Goal: Task Accomplishment & Management: Manage account settings

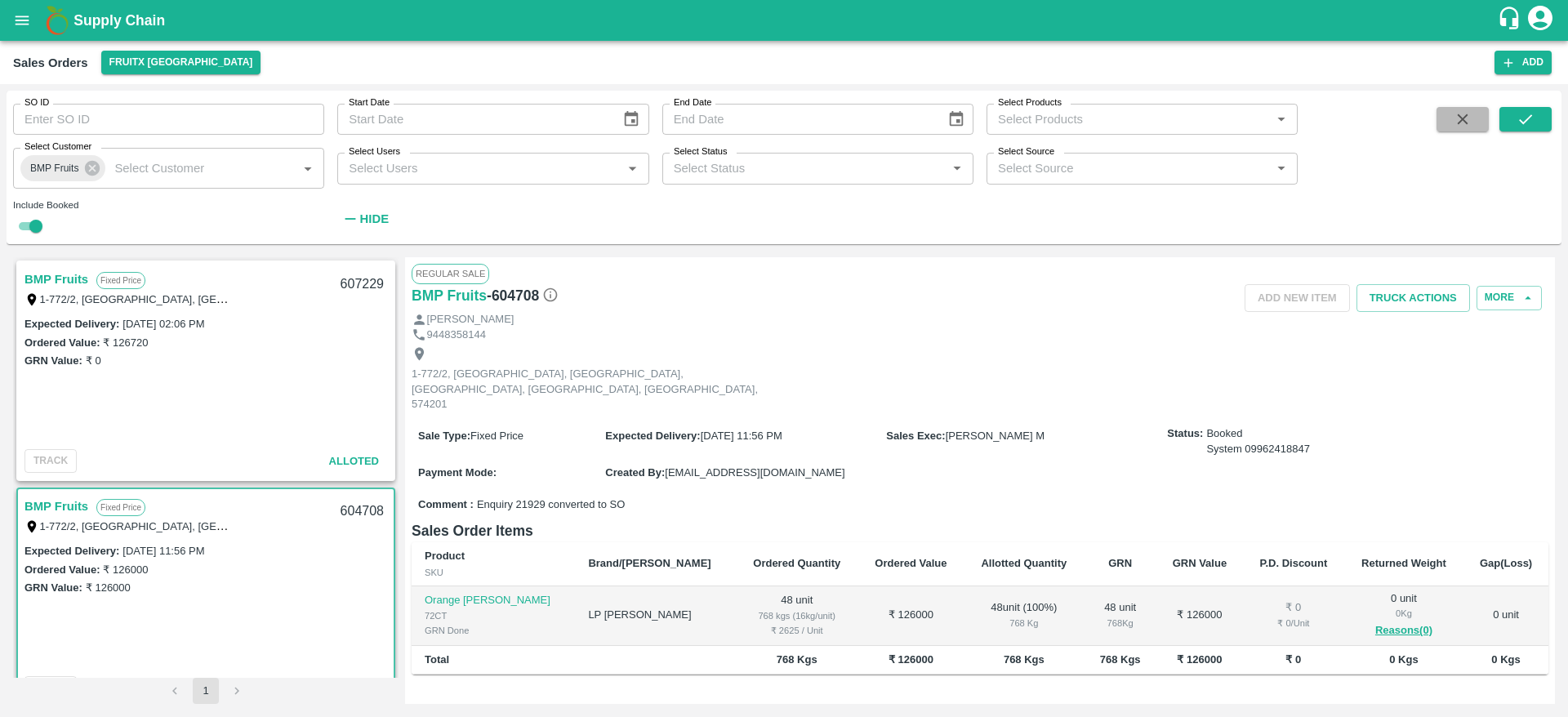
click at [1458, 120] on icon "button" at bounding box center [1462, 119] width 18 height 18
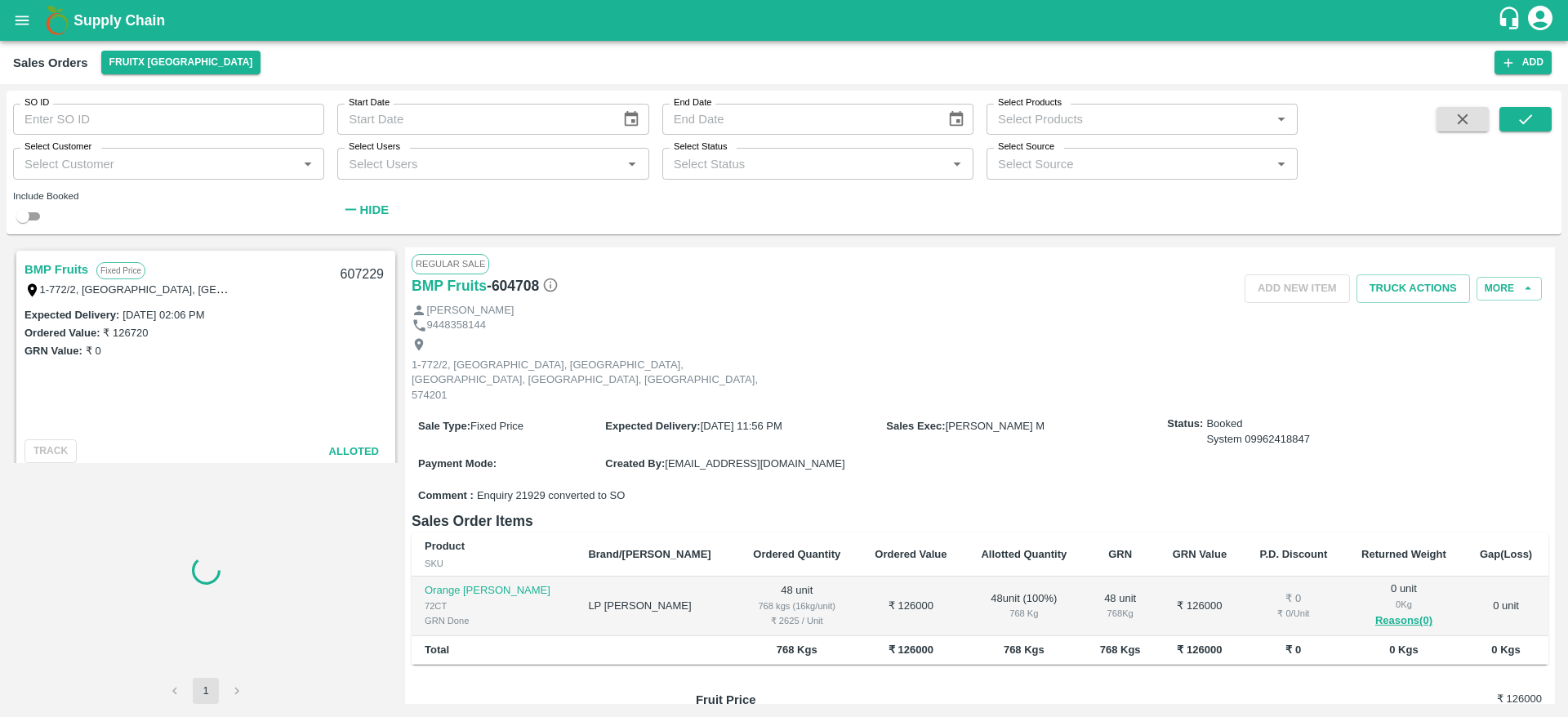
checkbox input "false"
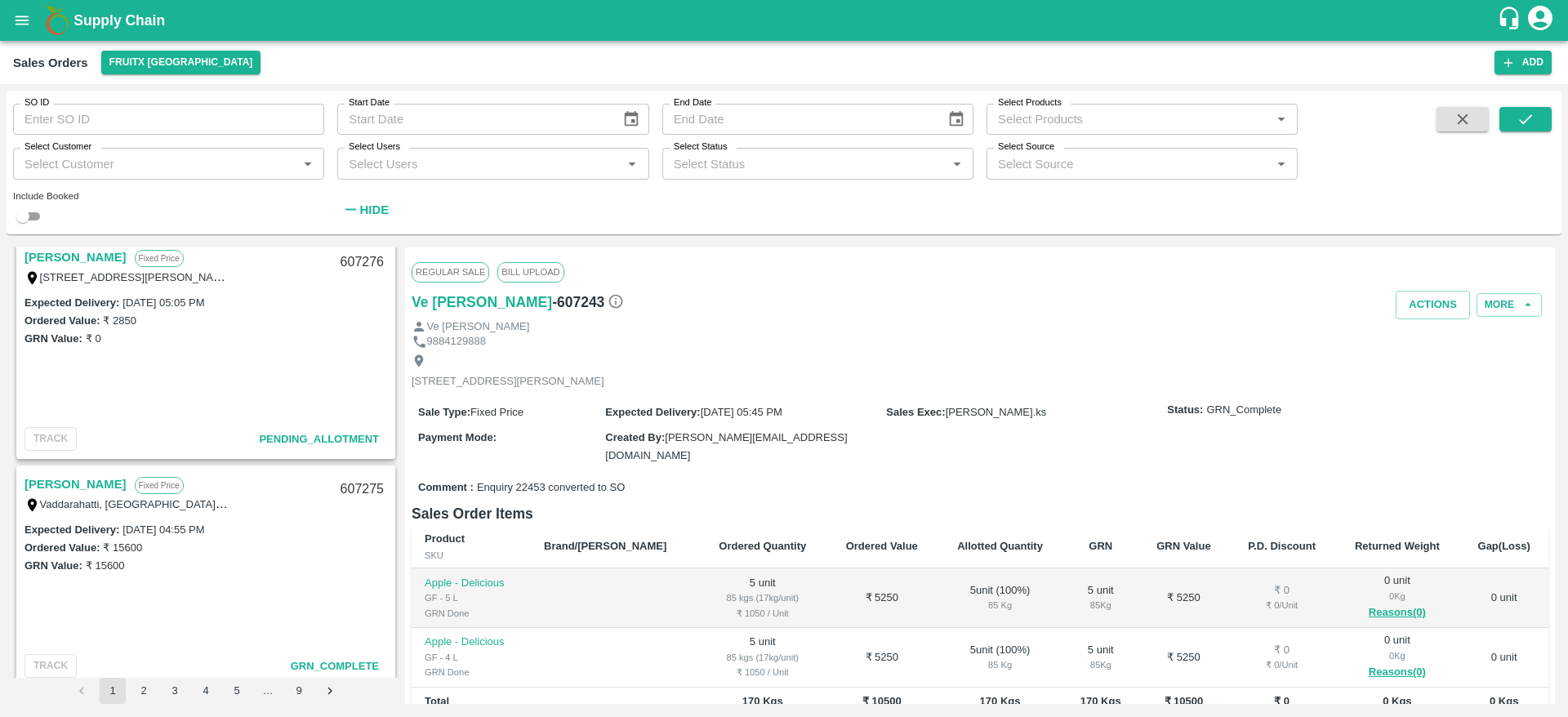
scroll to position [1601, 0]
click at [60, 253] on link "[PERSON_NAME]" at bounding box center [75, 259] width 102 height 22
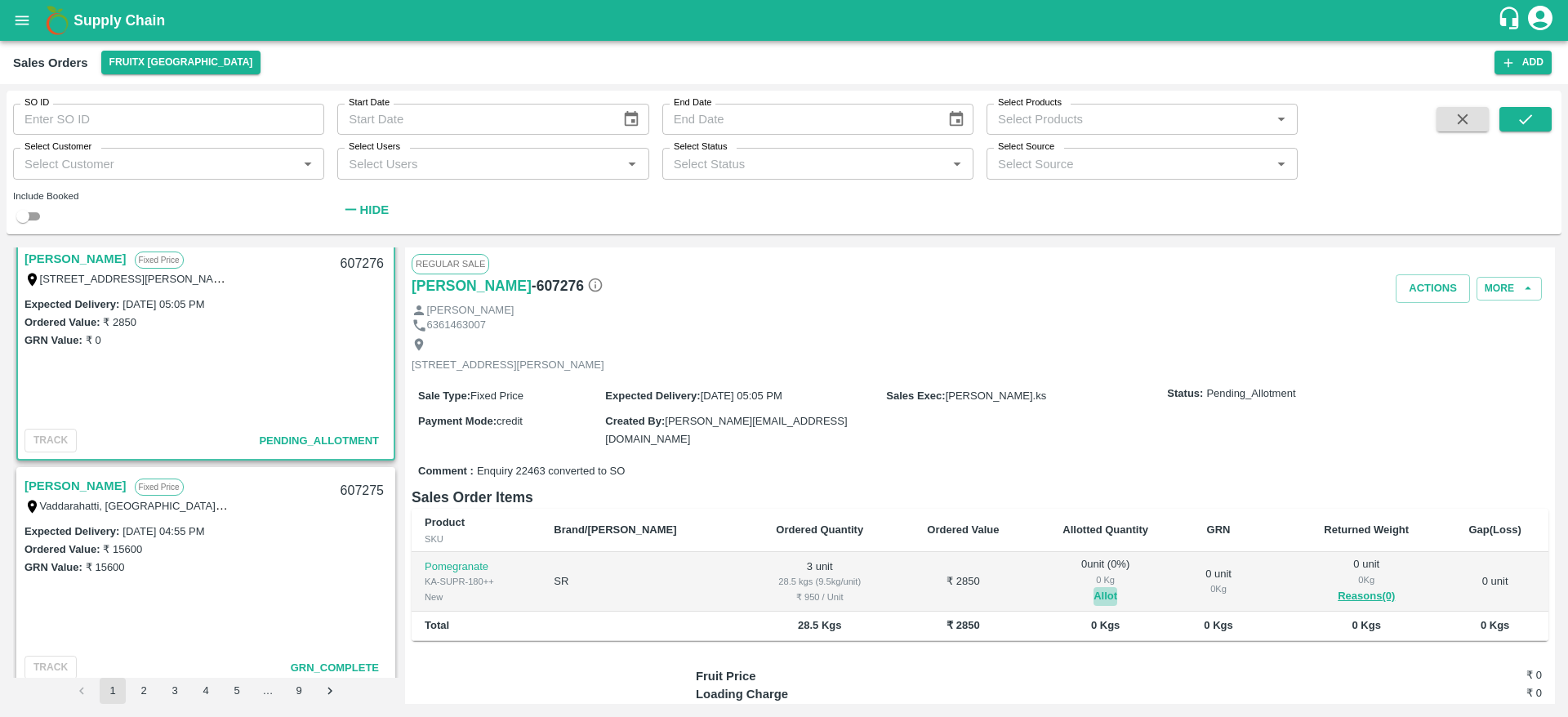
click at [1093, 592] on button "Allot" at bounding box center [1105, 597] width 23 height 19
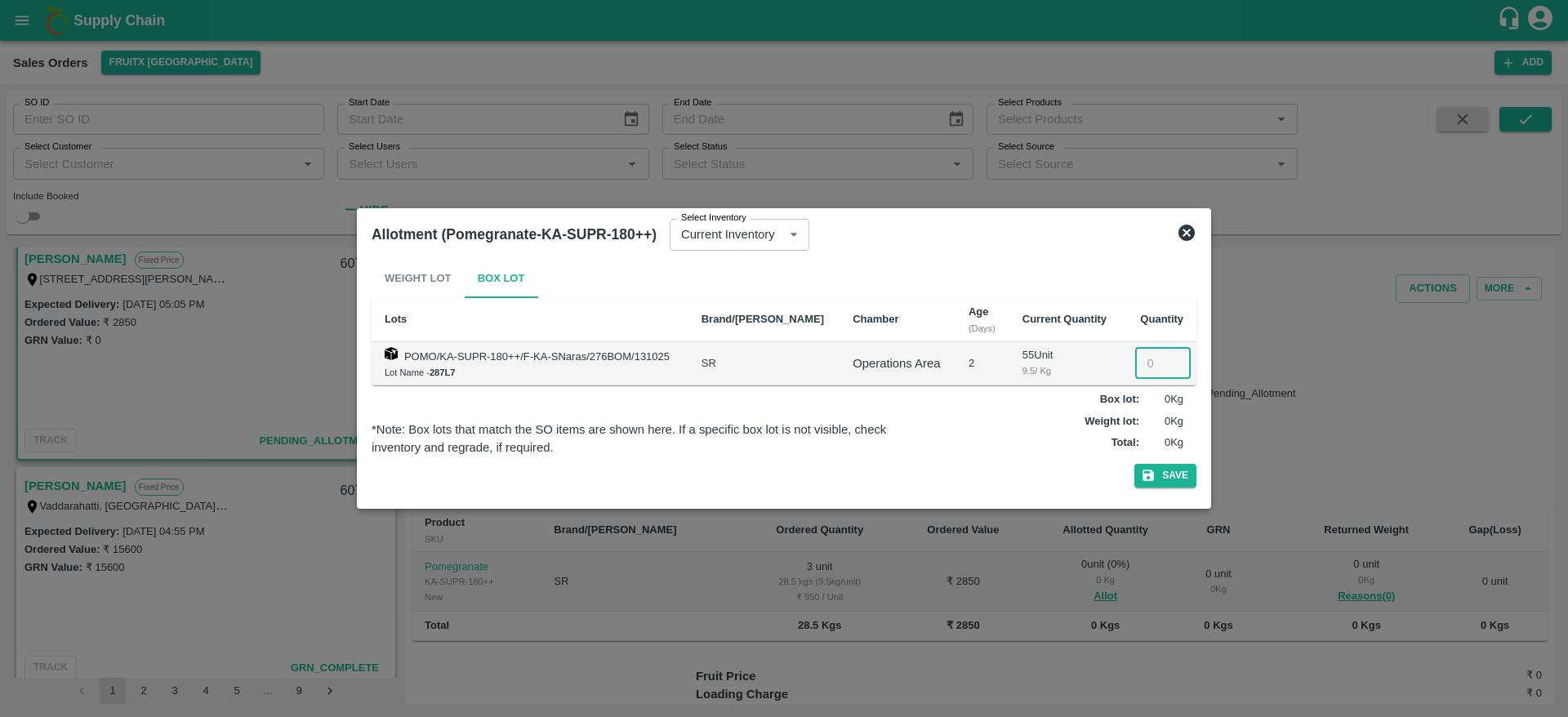
click at [1138, 370] on input "number" at bounding box center [1163, 363] width 55 height 31
type input "3"
click at [1134, 464] on button "Save" at bounding box center [1165, 476] width 62 height 23
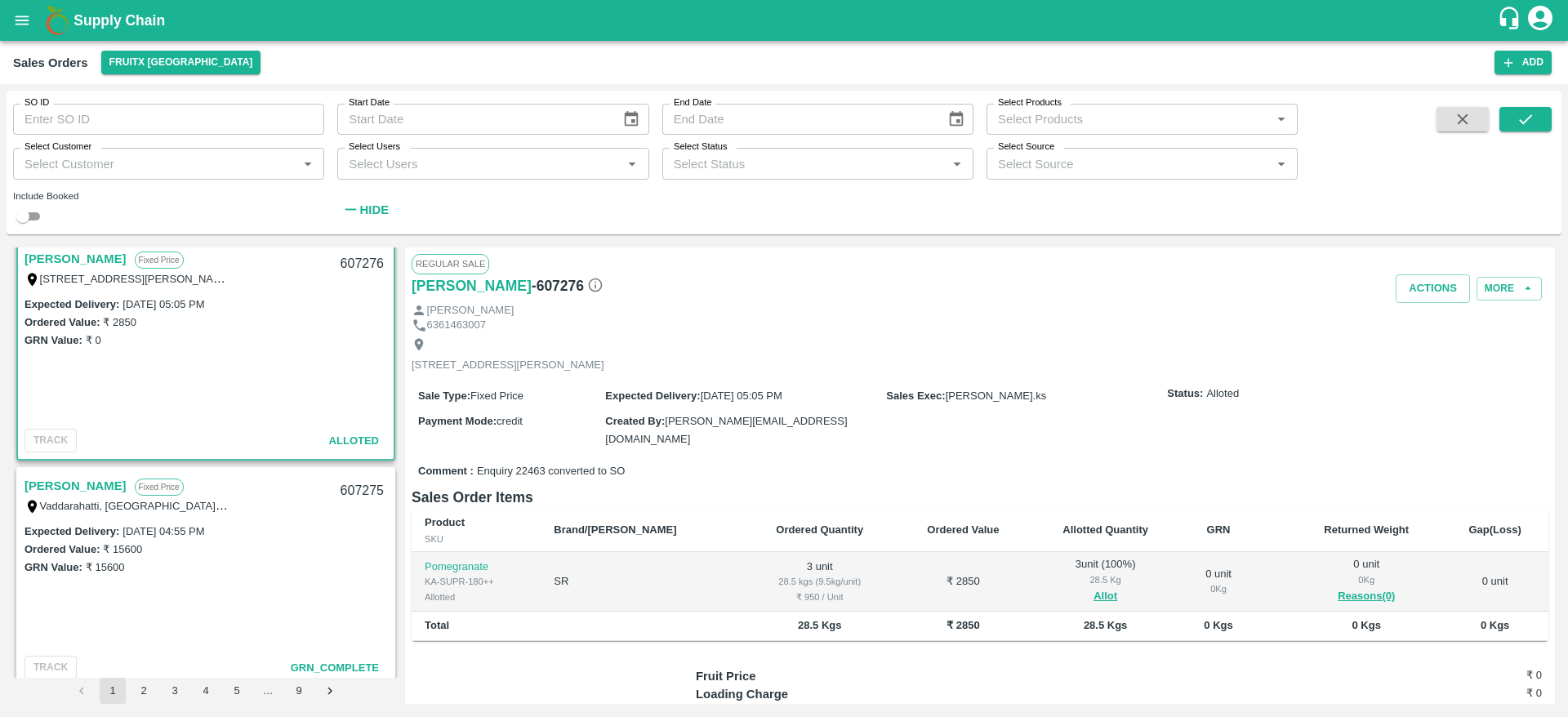
click at [357, 262] on div "607276" at bounding box center [362, 264] width 63 height 38
copy div "607276"
click at [1425, 290] on button "Actions" at bounding box center [1432, 288] width 74 height 29
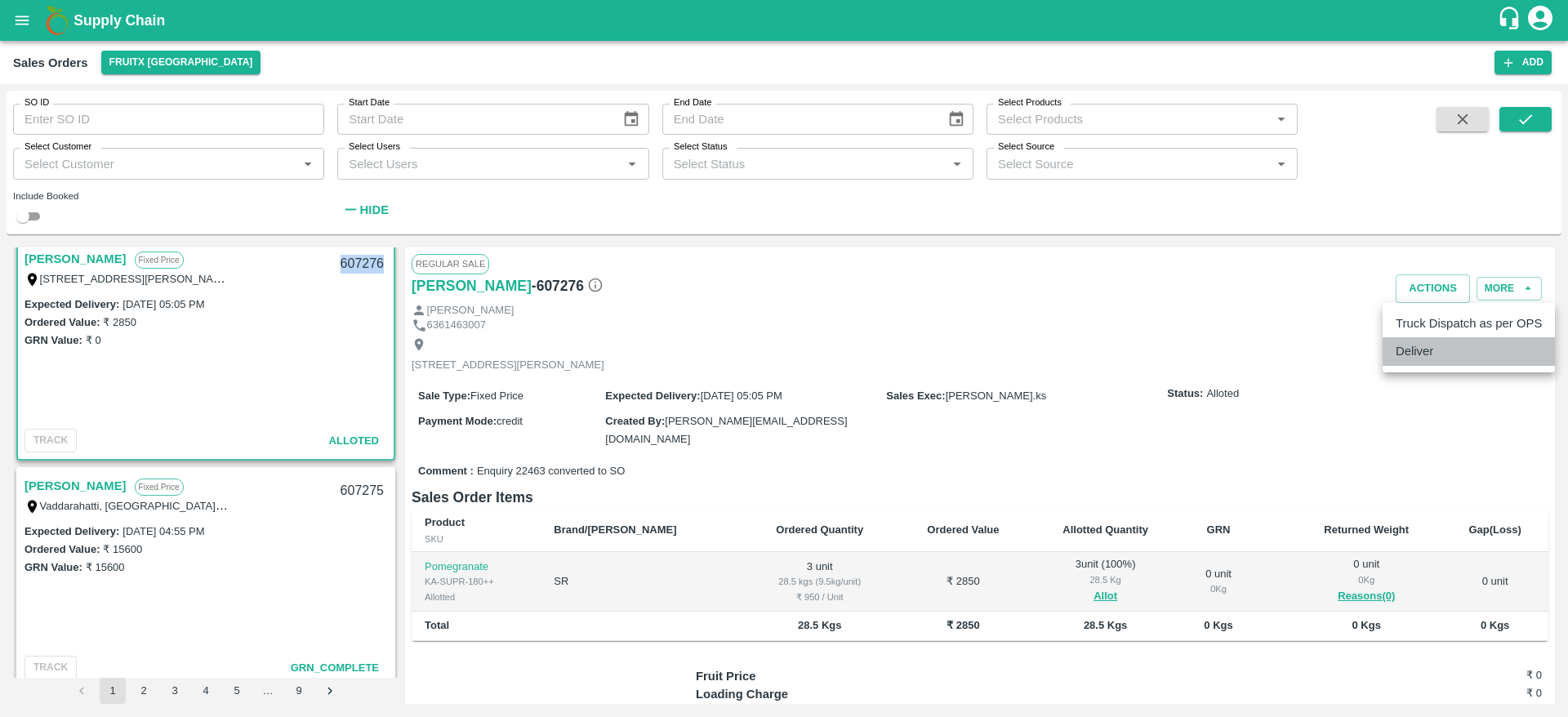
click at [1437, 345] on li "Deliver" at bounding box center [1468, 351] width 172 height 28
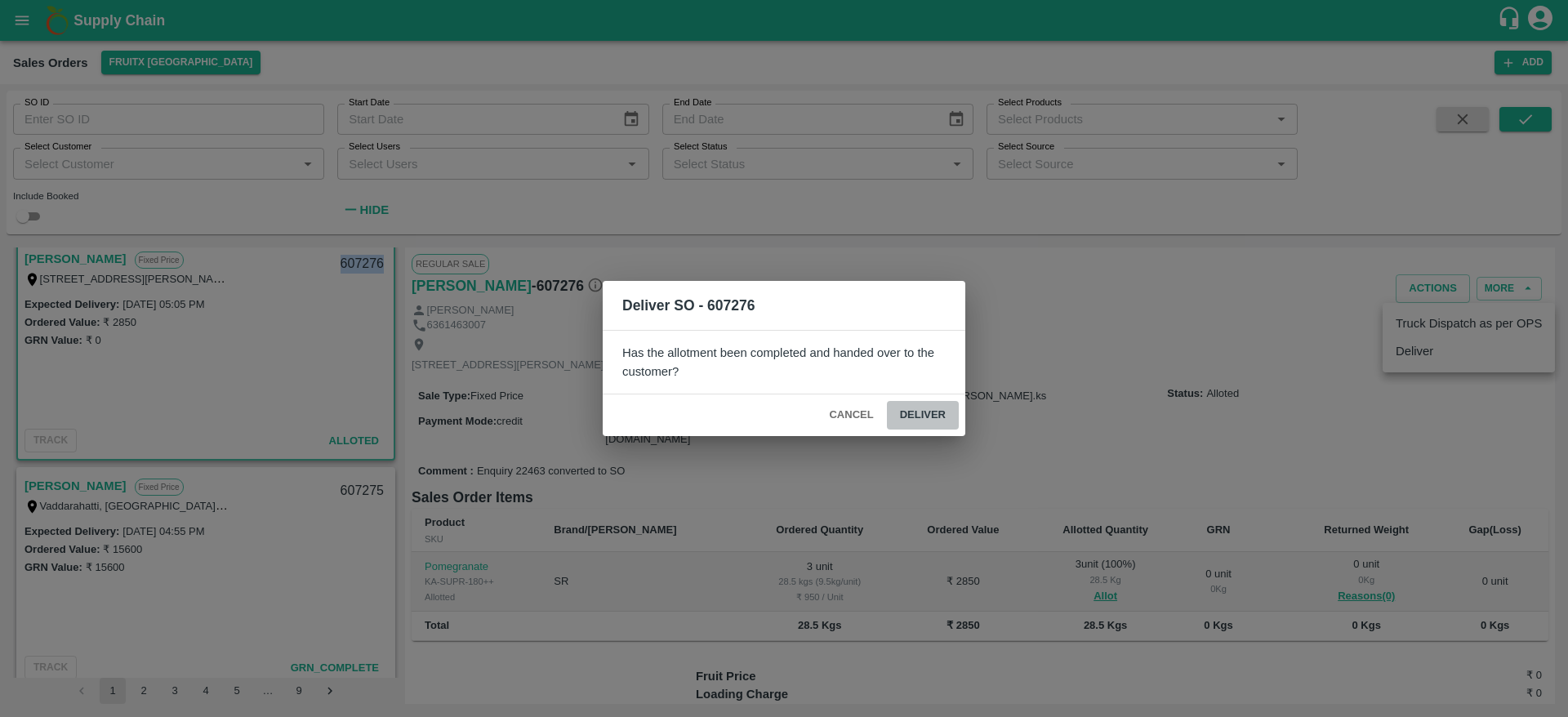
click at [927, 419] on button "Deliver" at bounding box center [922, 415] width 72 height 29
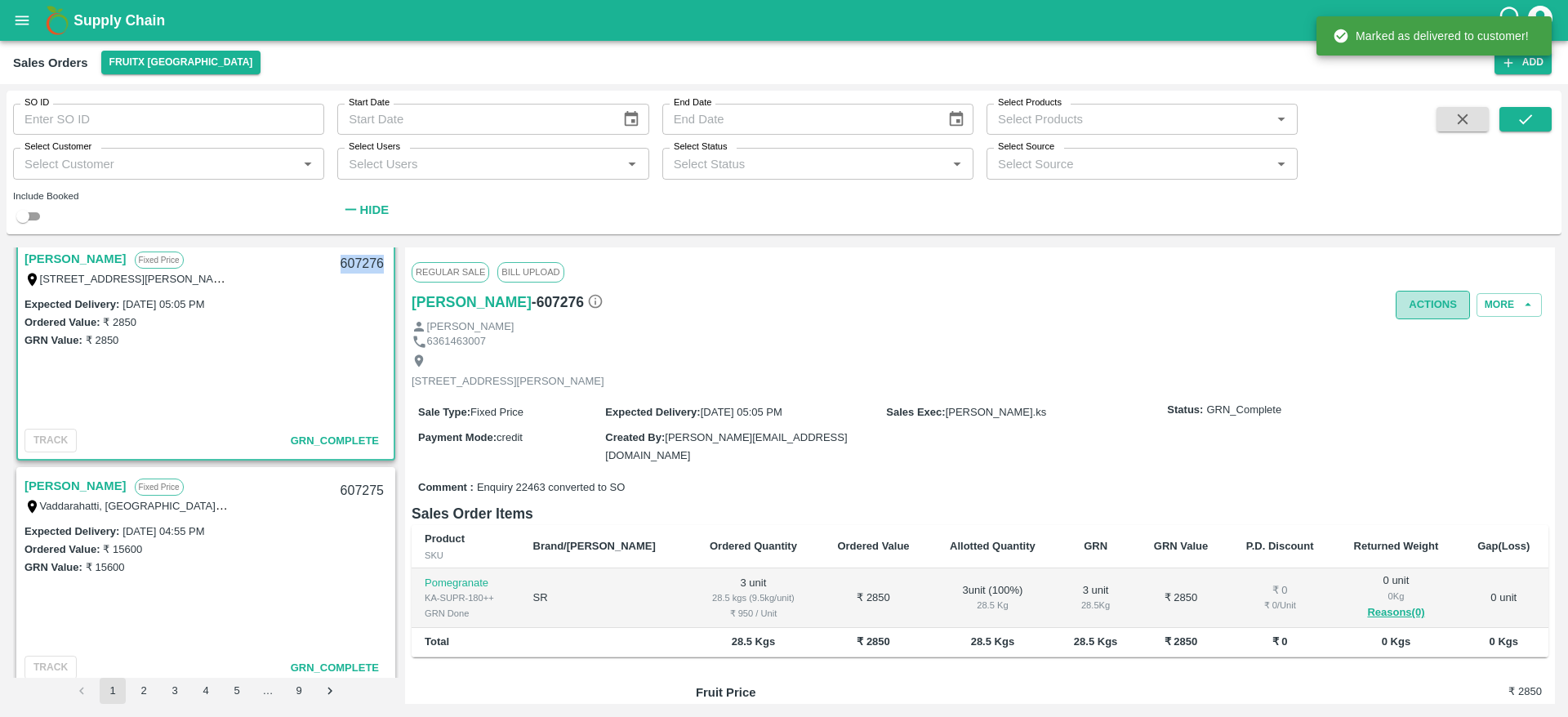
click at [1426, 317] on button "Actions" at bounding box center [1432, 304] width 74 height 29
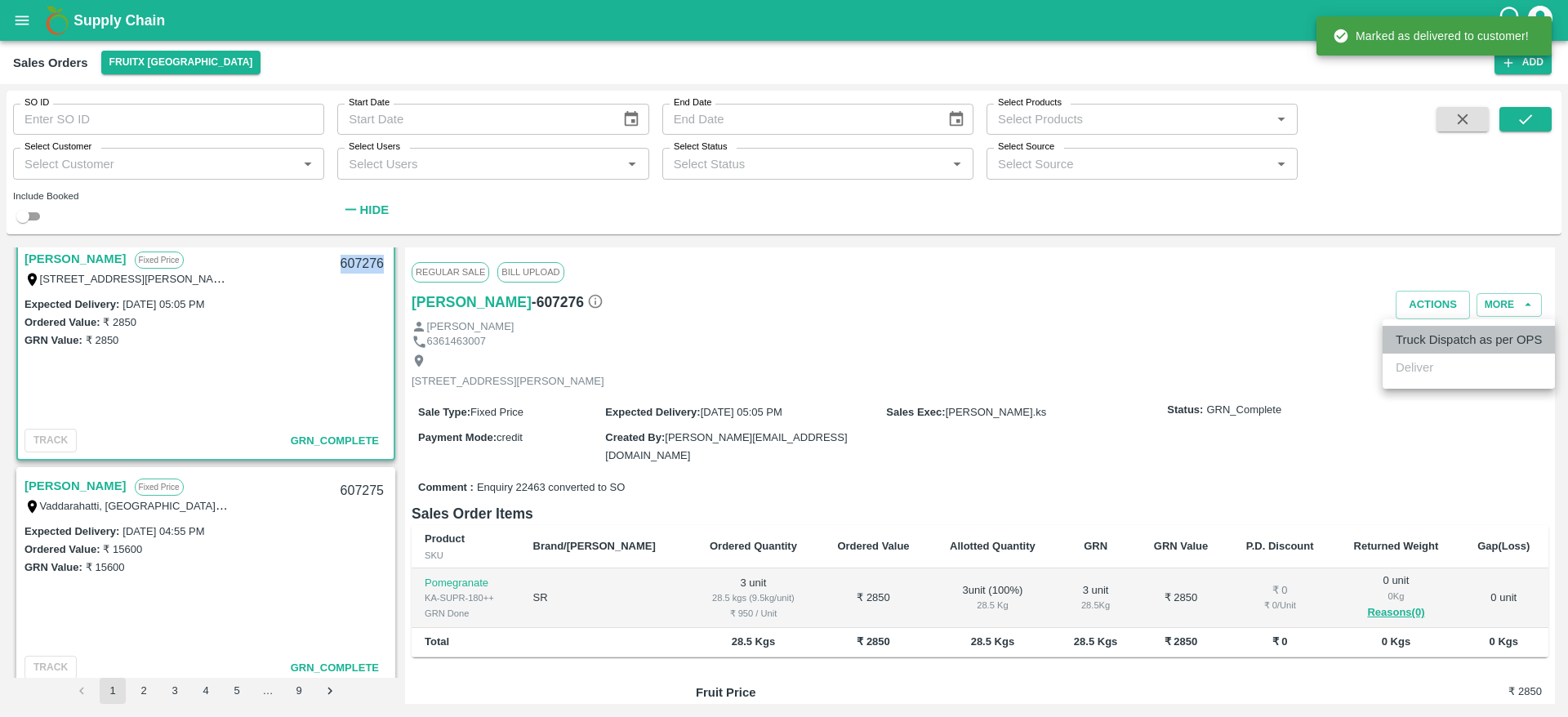
click at [1431, 347] on li "Truck Dispatch as per OPS" at bounding box center [1468, 340] width 172 height 28
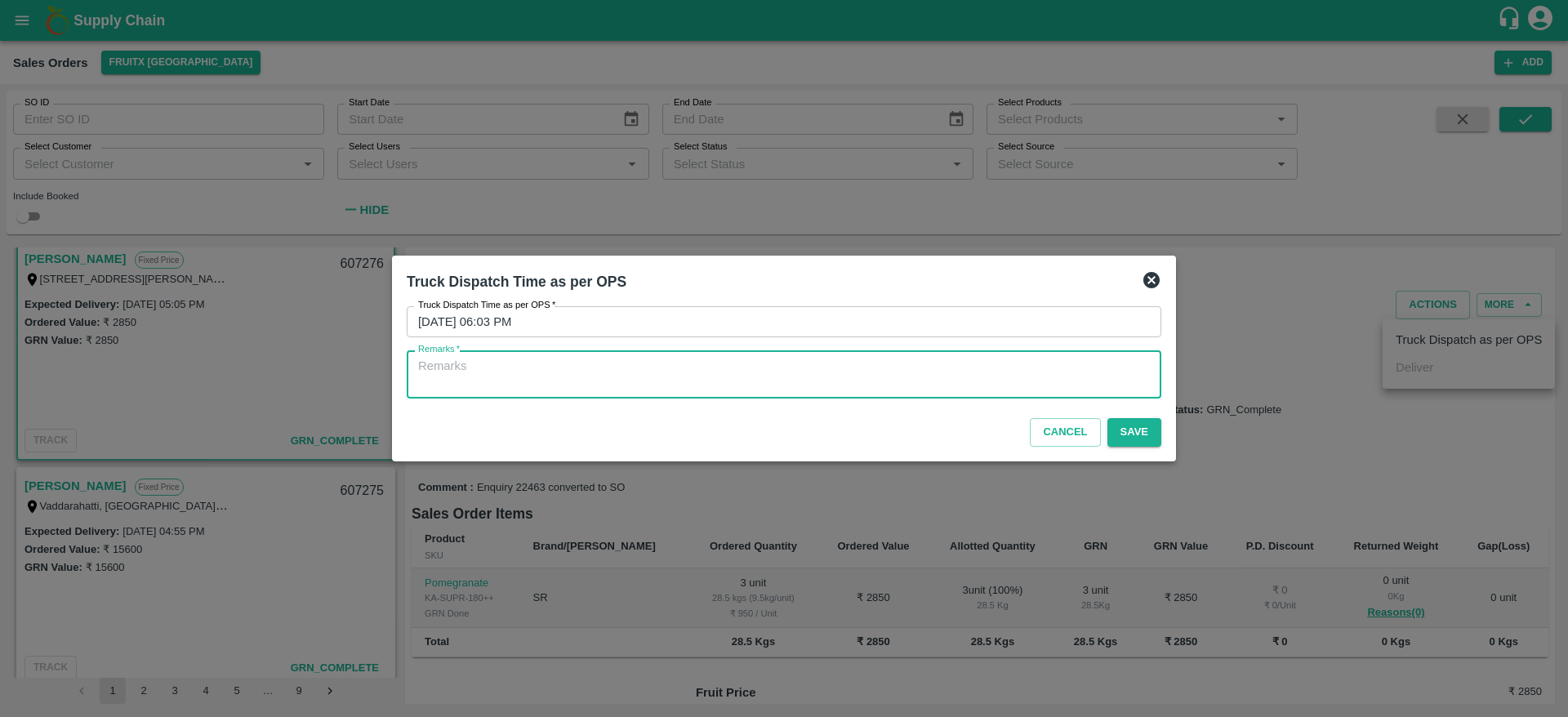
click at [873, 387] on textarea "Remarks   *" at bounding box center [784, 375] width 731 height 35
type textarea "OTD"
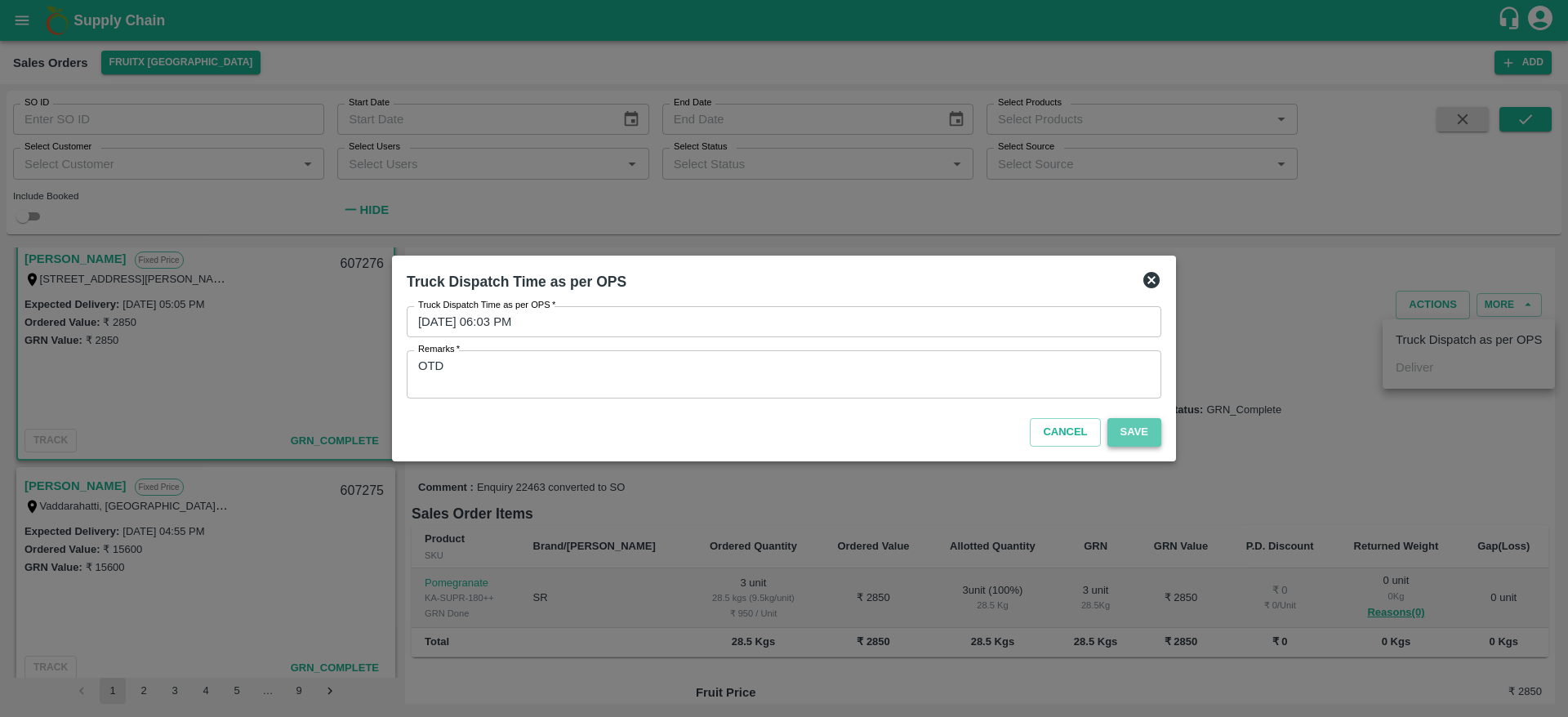
click at [1118, 432] on button "Save" at bounding box center [1134, 432] width 54 height 29
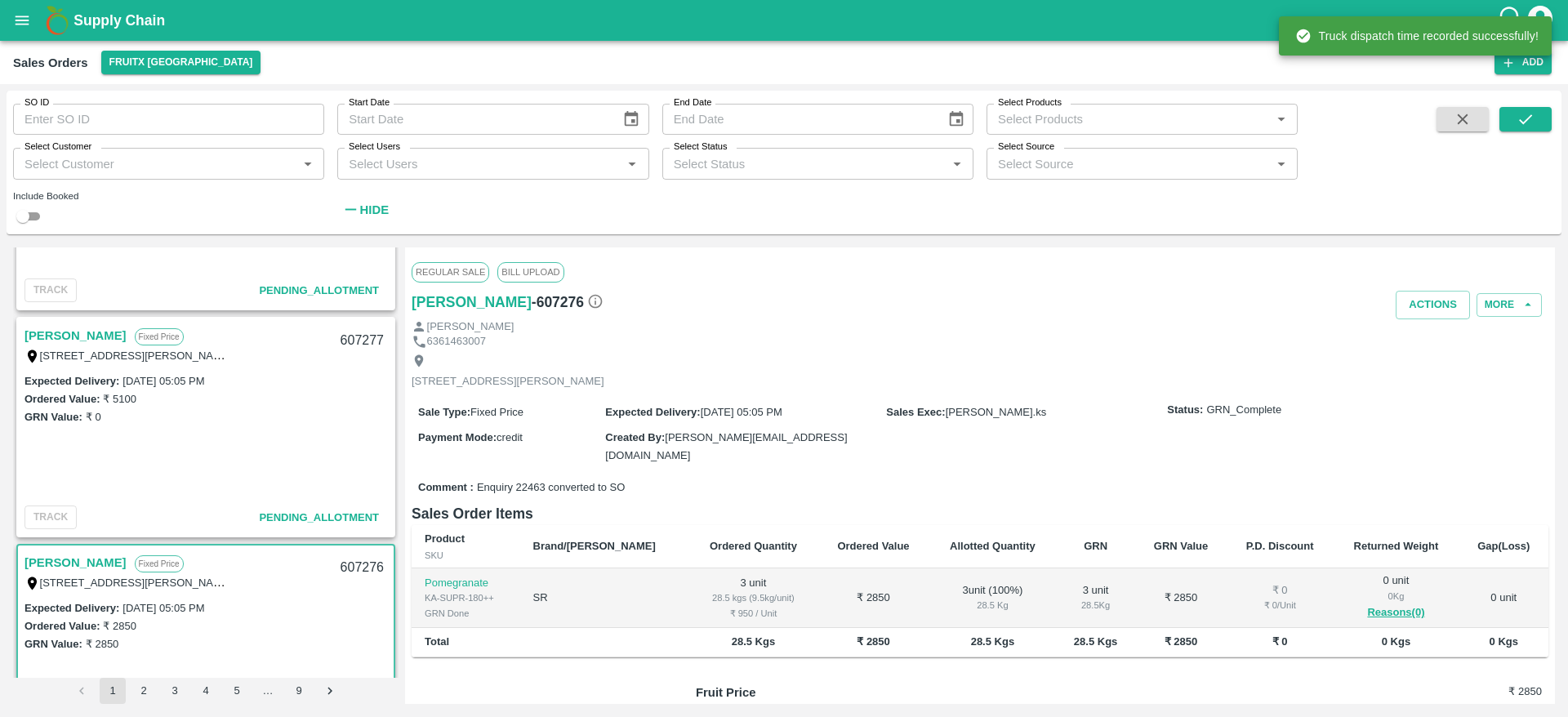
scroll to position [1296, 0]
click at [66, 333] on link "[PERSON_NAME]" at bounding box center [75, 336] width 102 height 22
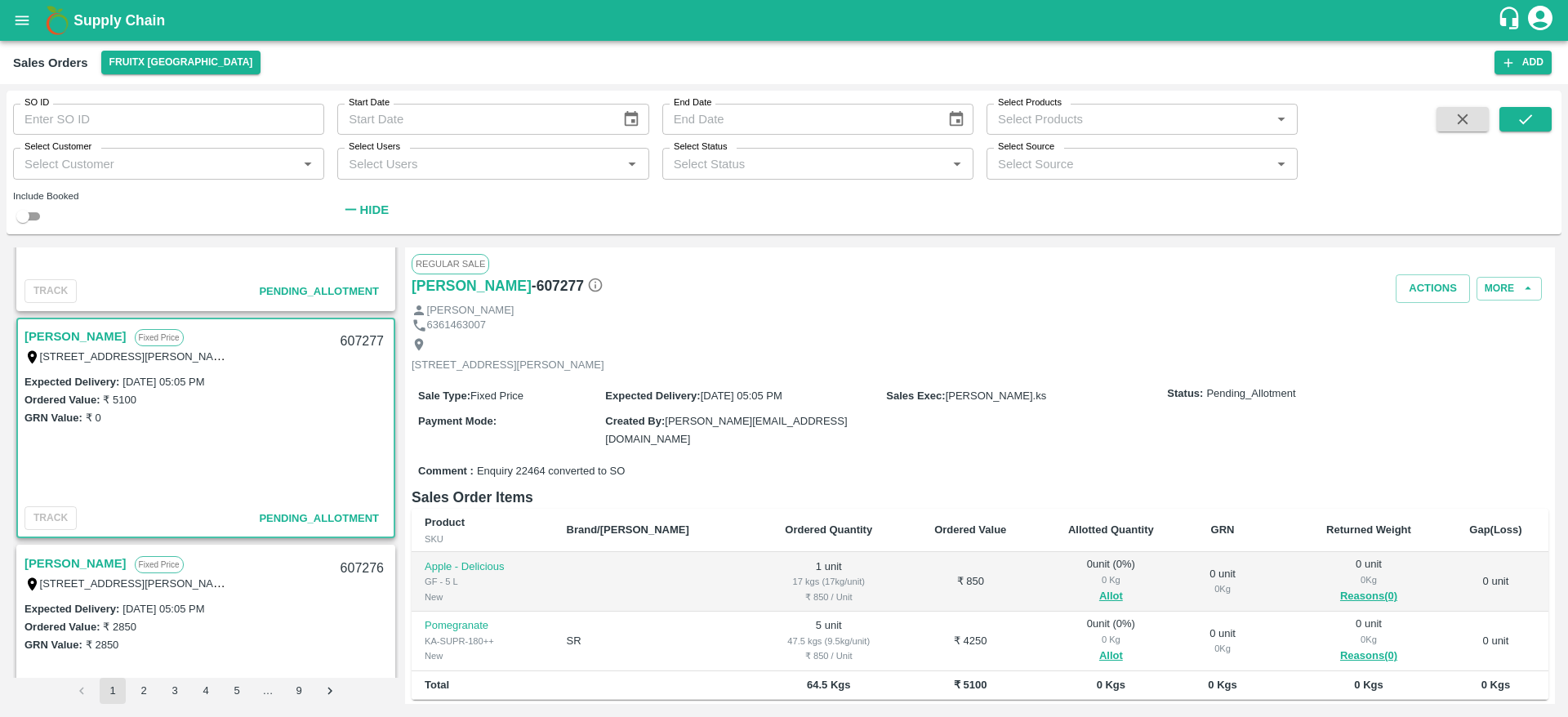
click at [358, 336] on div "607277" at bounding box center [362, 342] width 63 height 38
copy div "607277"
click at [1100, 597] on button "Allot" at bounding box center [1111, 597] width 23 height 19
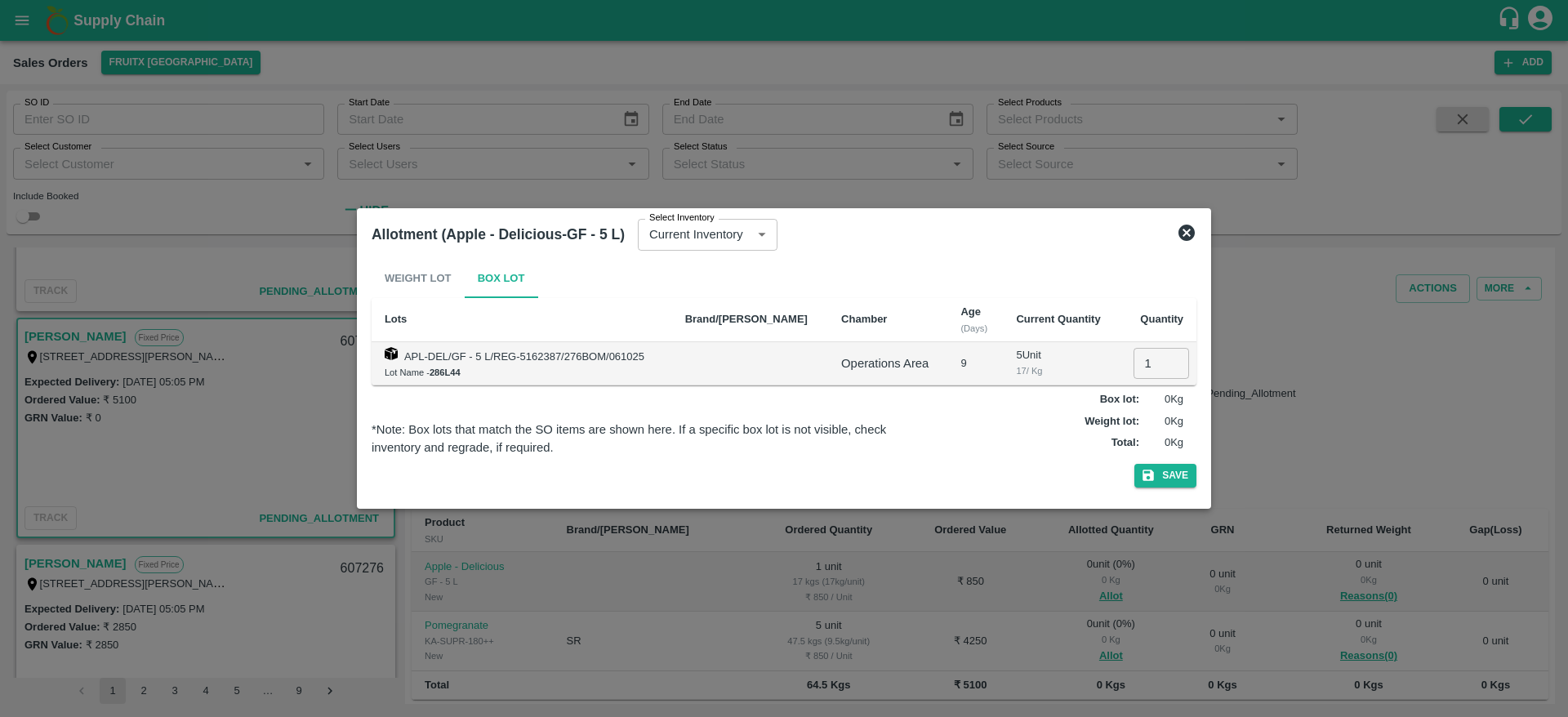
click at [1133, 371] on input "1" at bounding box center [1161, 363] width 55 height 31
type input "1"
click at [1134, 464] on button "Save" at bounding box center [1165, 476] width 62 height 23
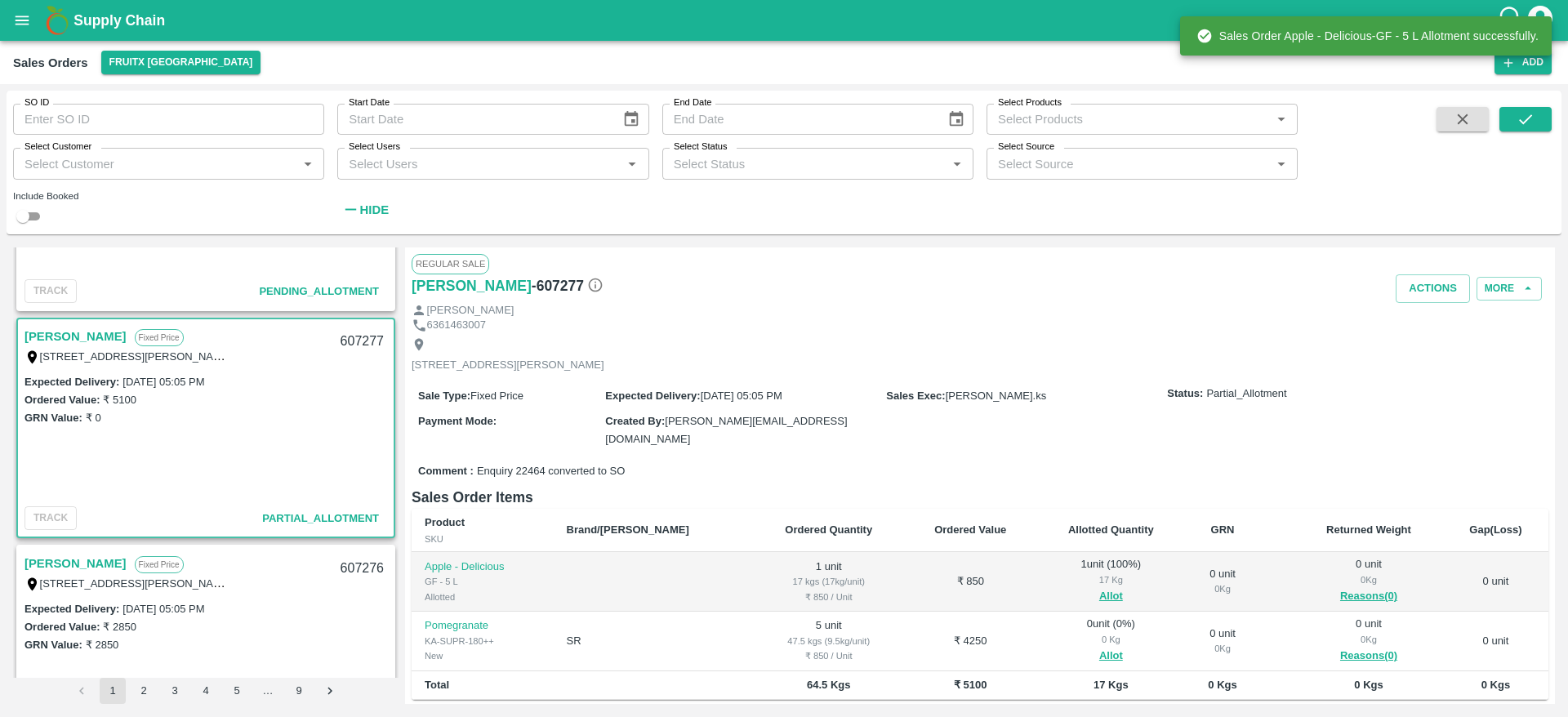
scroll to position [181, 0]
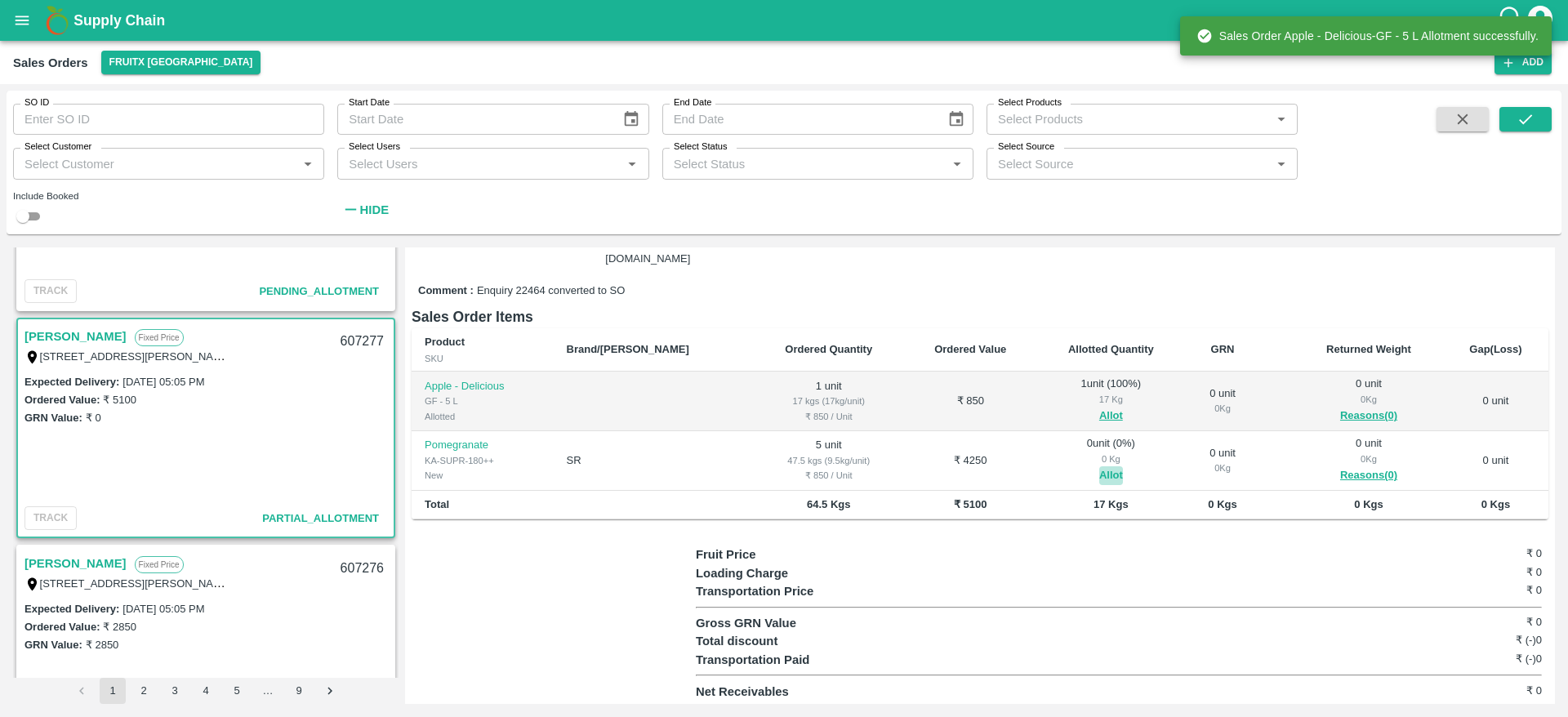
click at [1100, 479] on button "Allot" at bounding box center [1111, 476] width 23 height 19
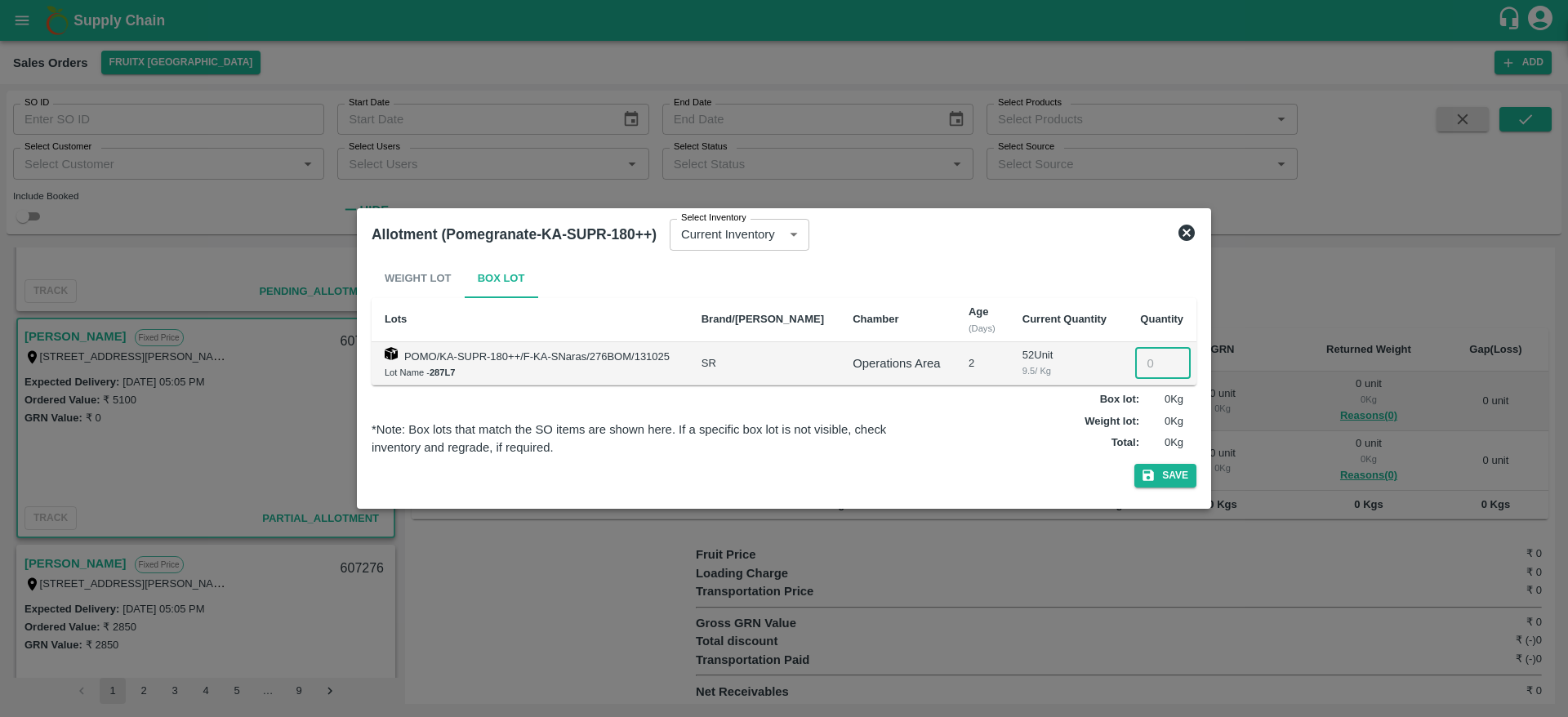
click at [1144, 375] on input "number" at bounding box center [1163, 363] width 55 height 31
type input "5"
click at [1134, 464] on button "Save" at bounding box center [1165, 476] width 62 height 23
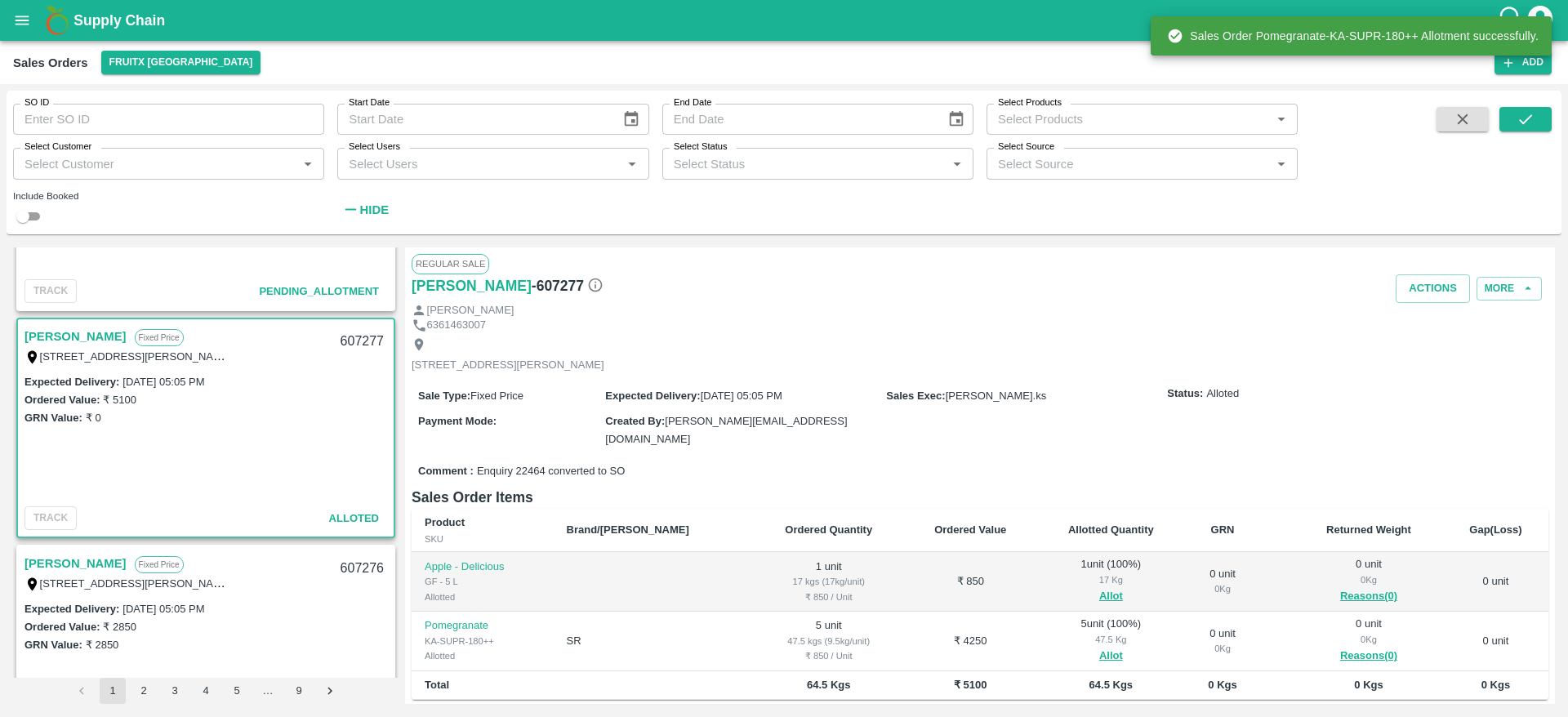
click at [342, 336] on div "607277" at bounding box center [362, 342] width 63 height 38
copy div "607277"
click at [1437, 286] on button "Actions" at bounding box center [1432, 288] width 74 height 29
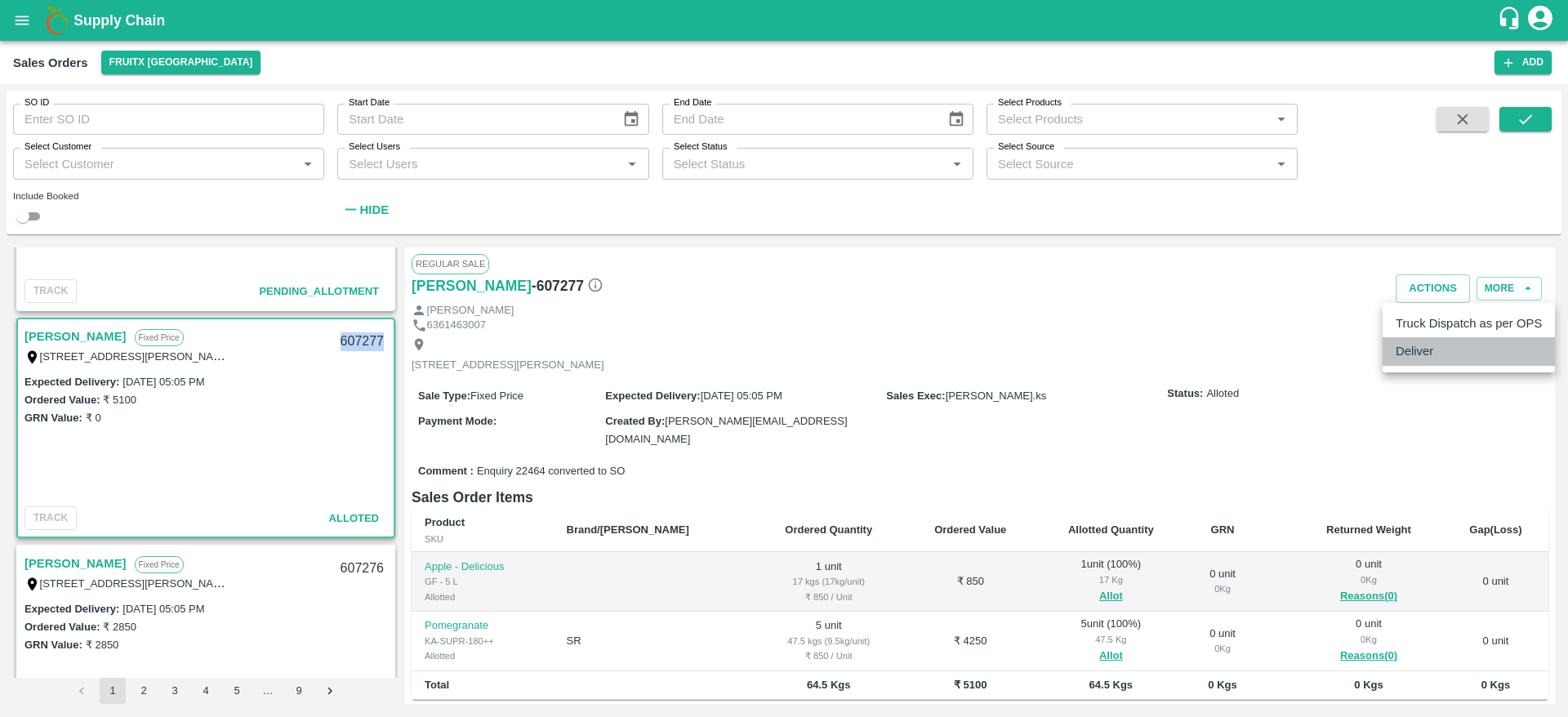
click at [1426, 353] on li "Deliver" at bounding box center [1468, 351] width 172 height 28
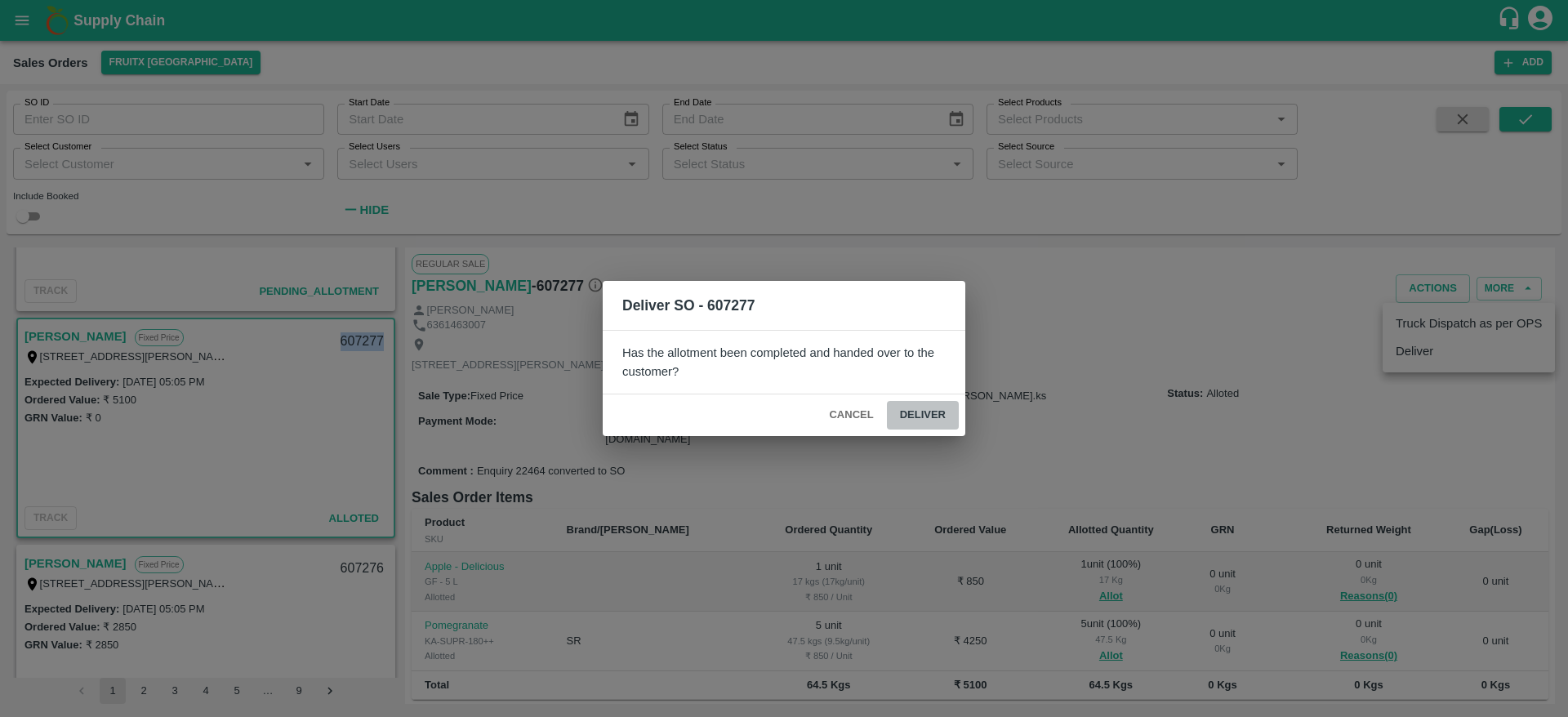
click at [925, 416] on button "Deliver" at bounding box center [922, 415] width 72 height 29
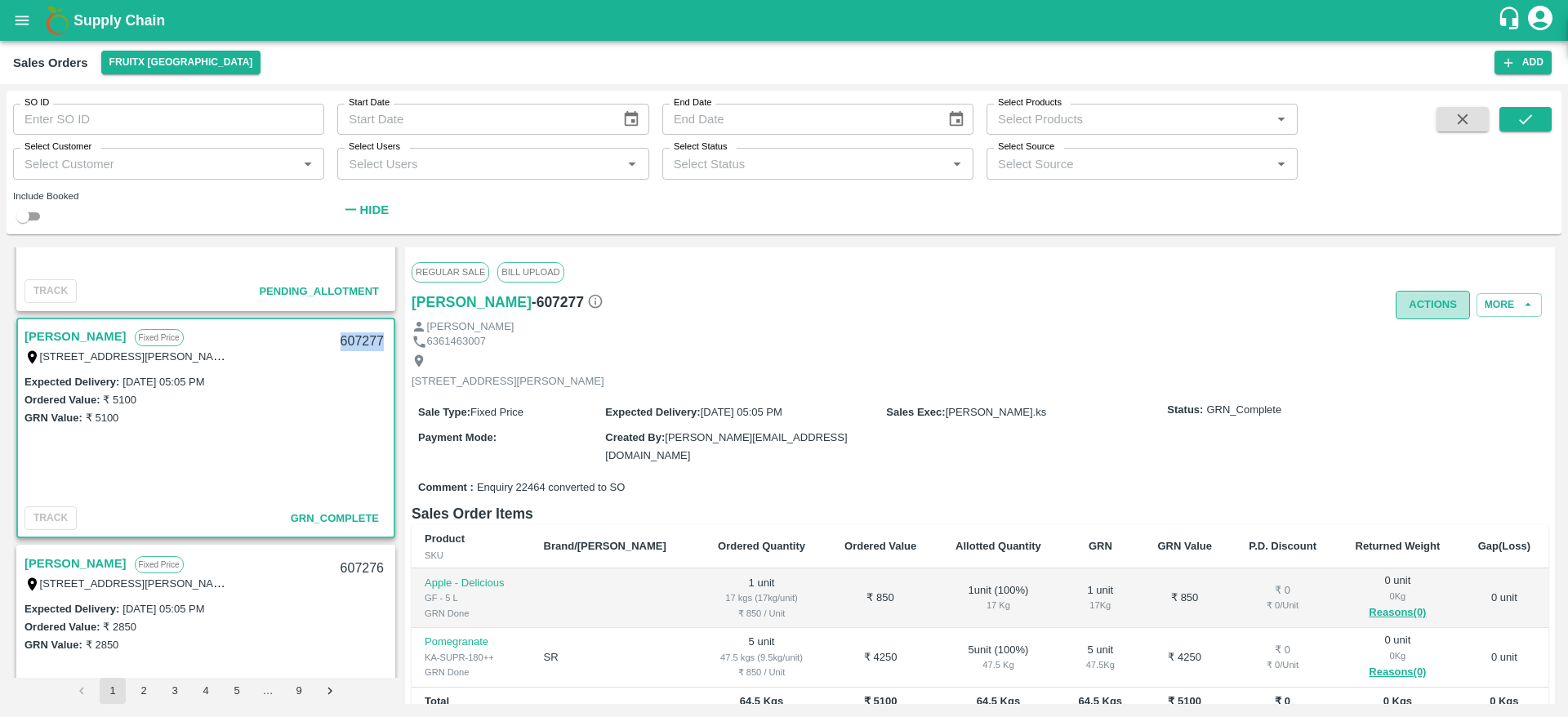
click at [1445, 303] on button "Actions" at bounding box center [1432, 304] width 74 height 29
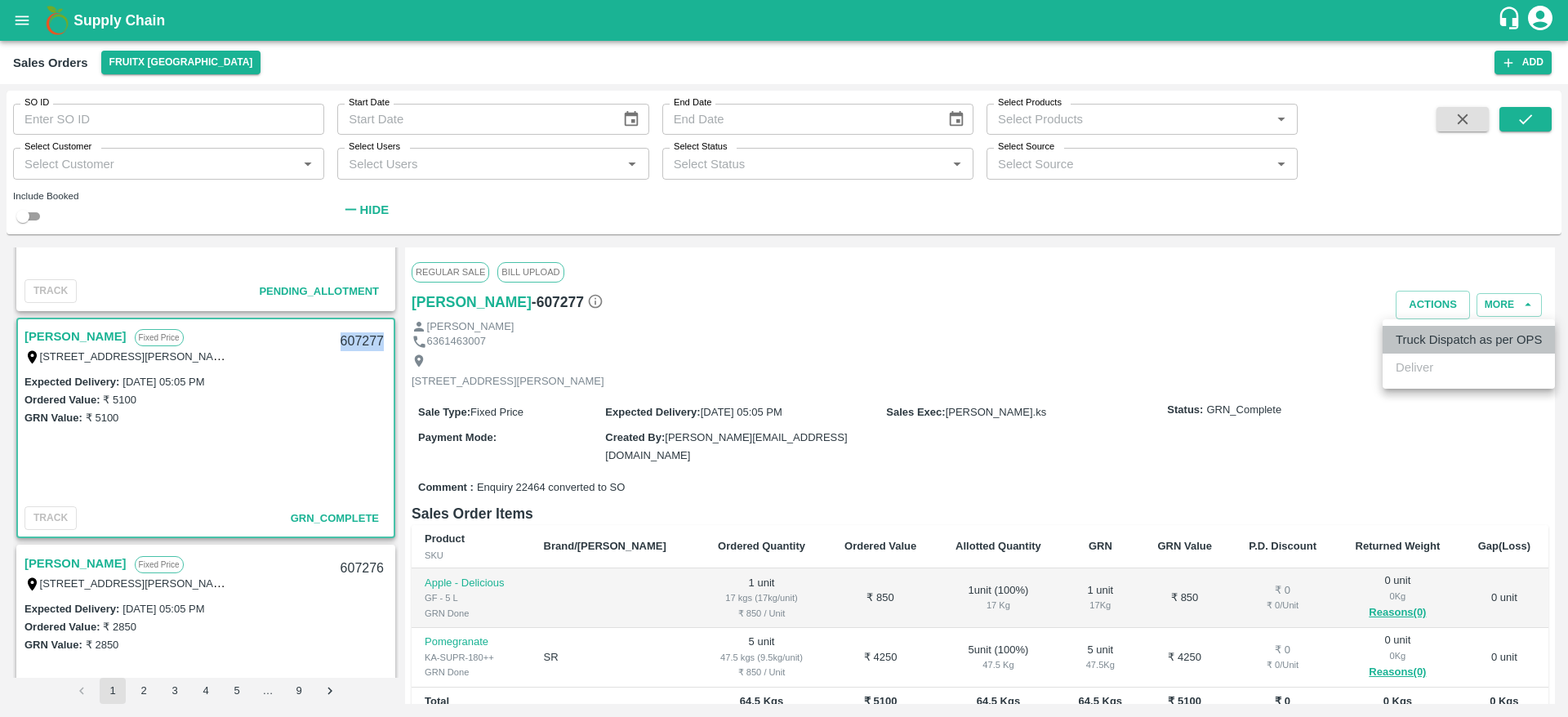
click at [1434, 335] on li "Truck Dispatch as per OPS" at bounding box center [1468, 340] width 172 height 28
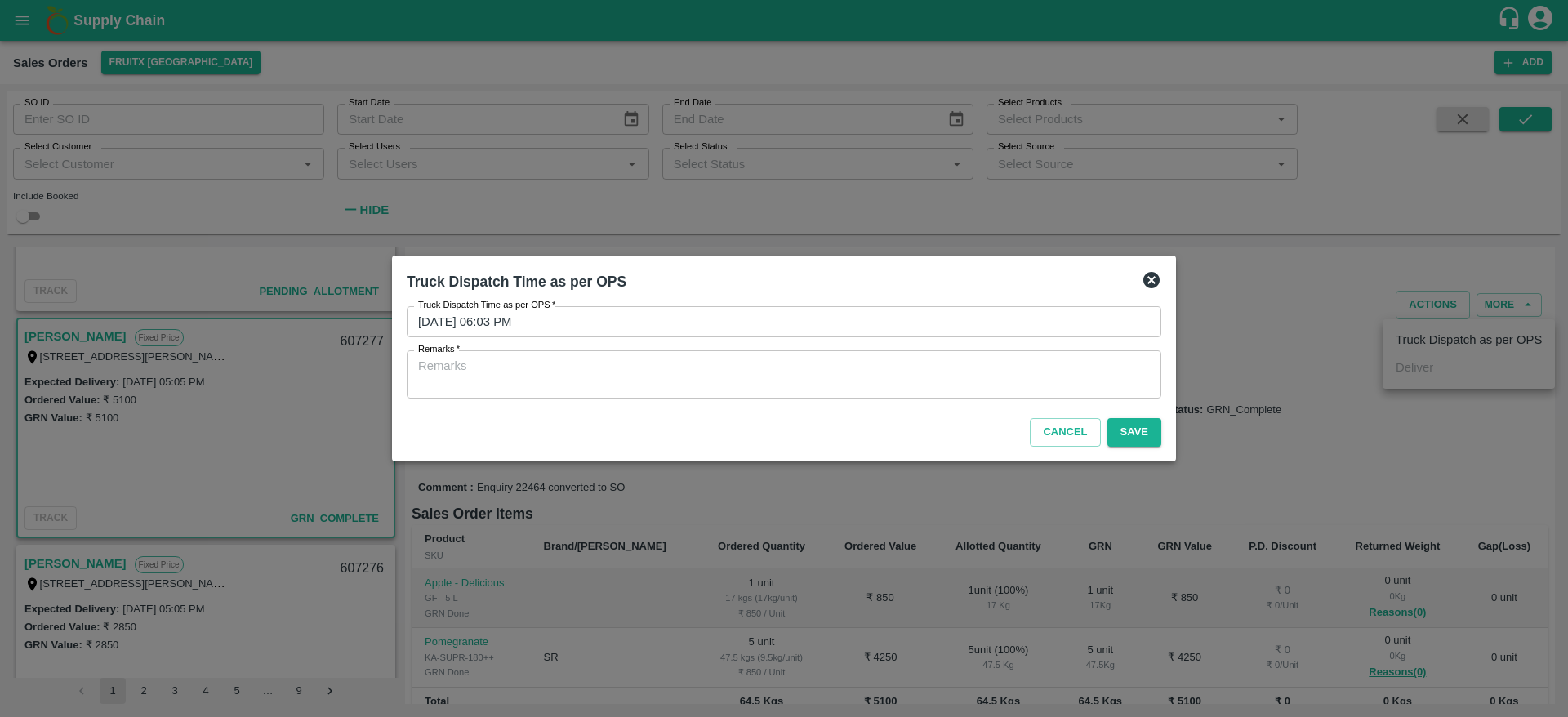
click at [1038, 369] on textarea "Remarks   *" at bounding box center [784, 375] width 731 height 35
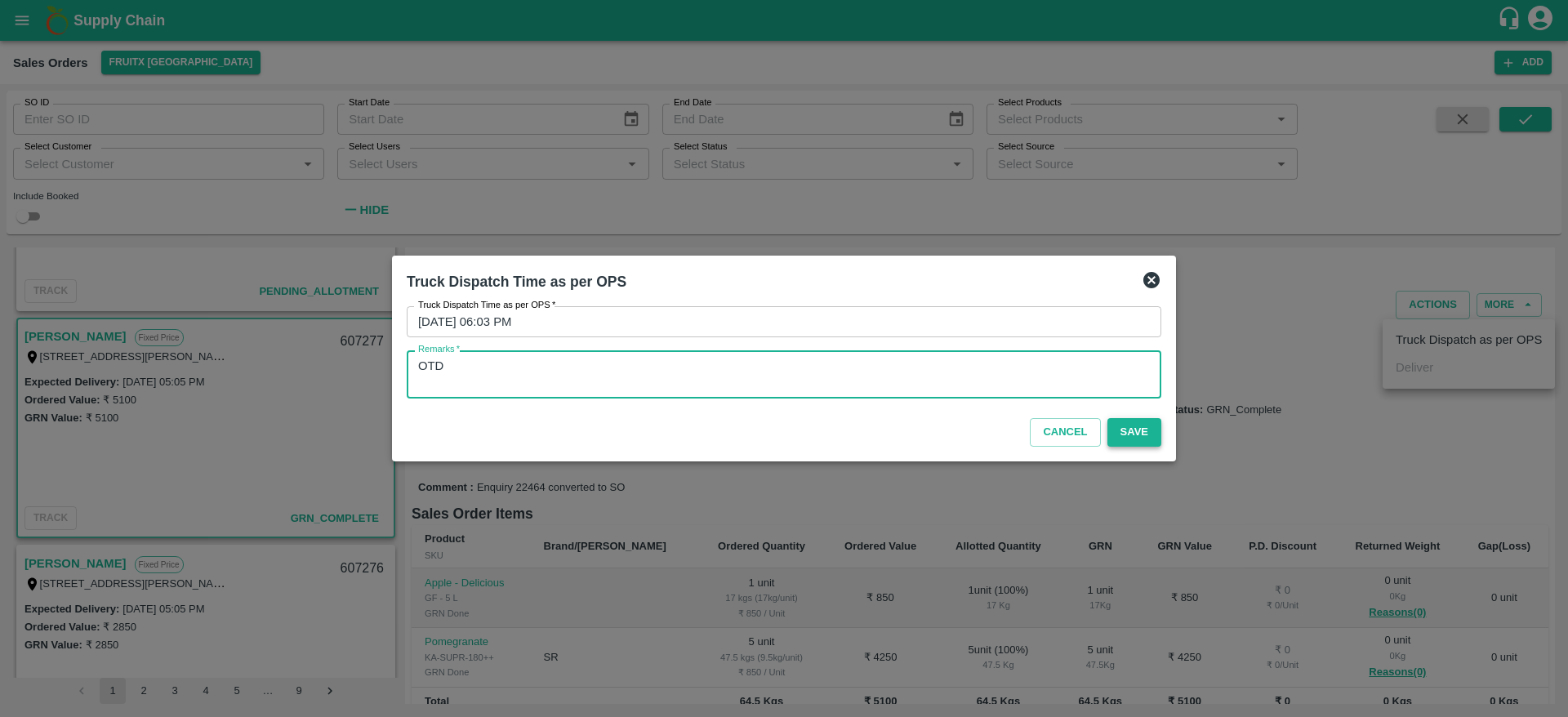
type textarea "OTD"
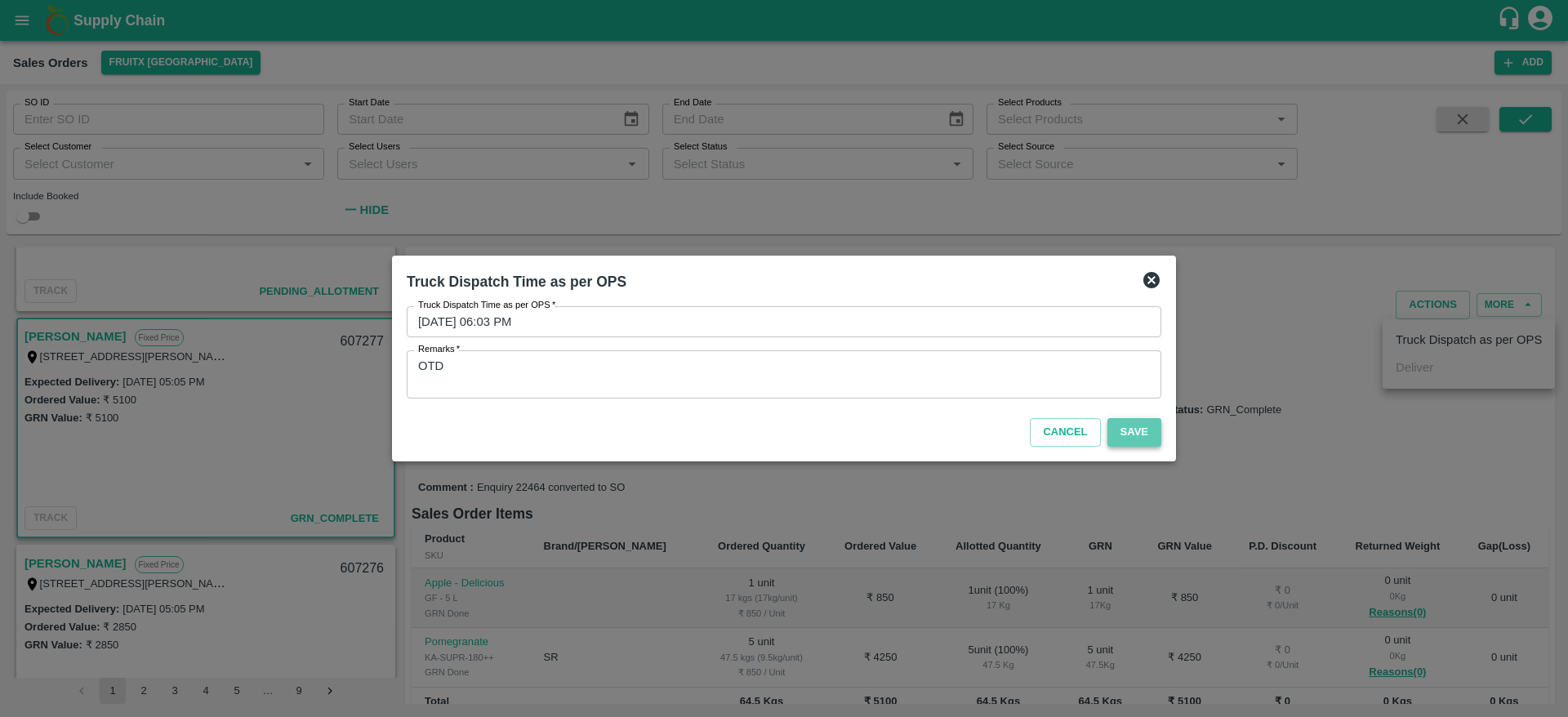
click at [1143, 435] on button "Save" at bounding box center [1134, 432] width 54 height 29
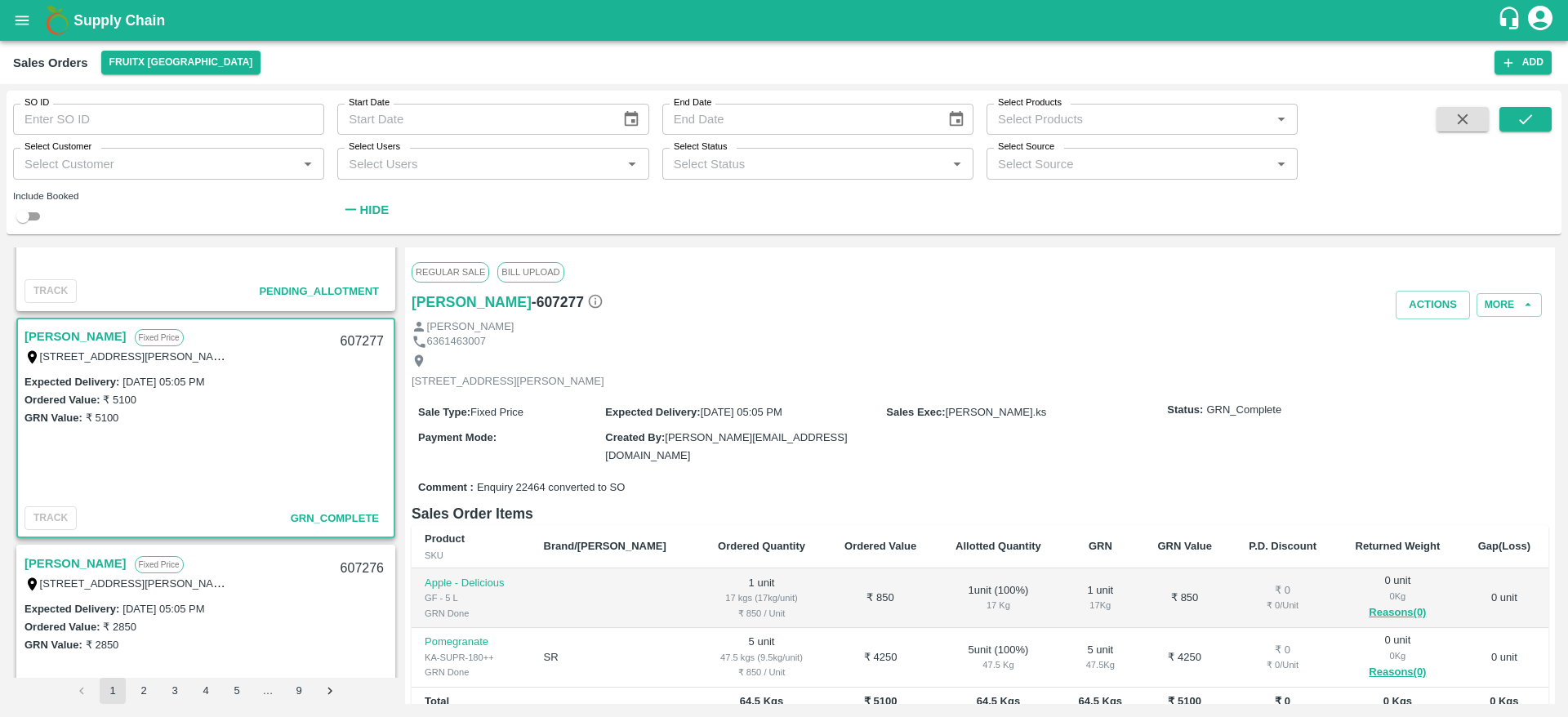
scroll to position [98, 0]
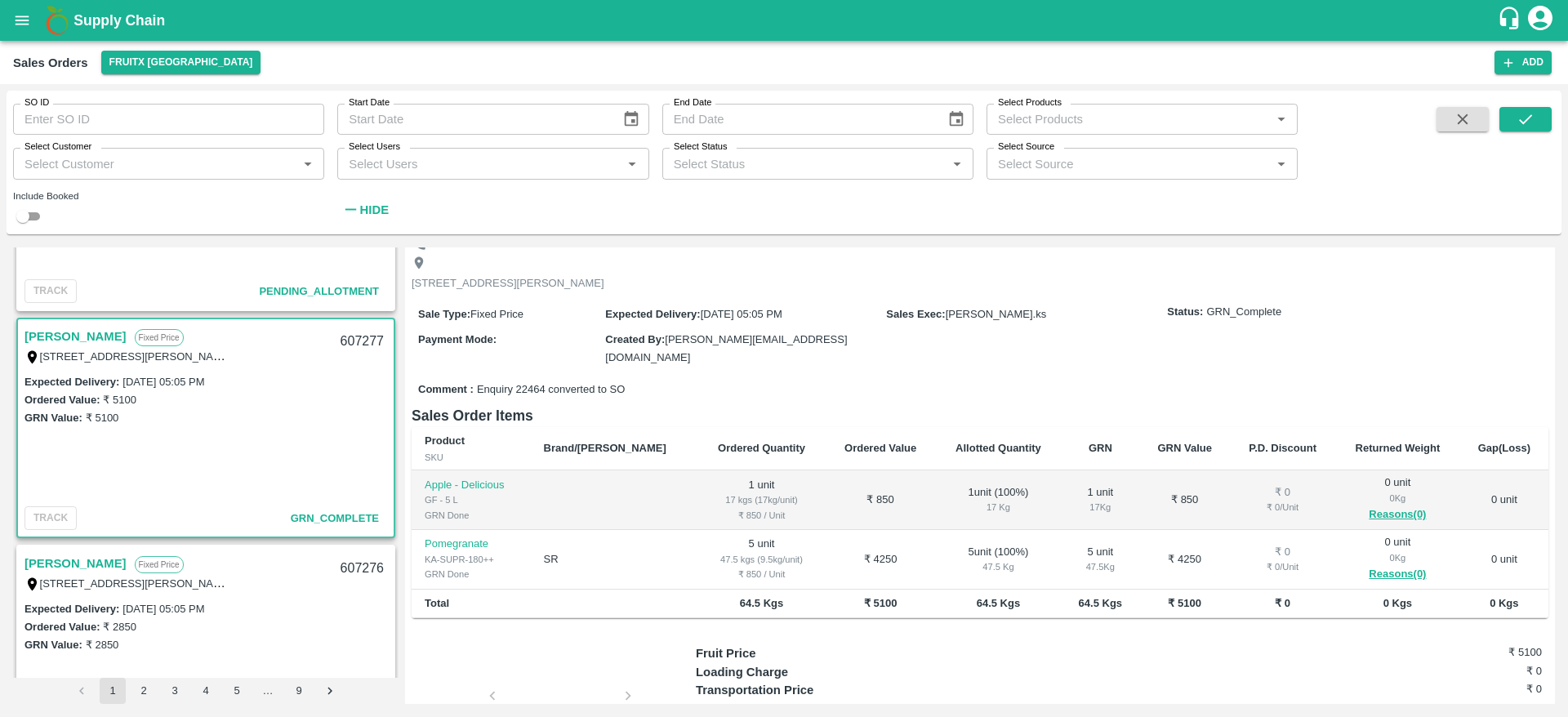
click at [347, 340] on div "607277" at bounding box center [362, 342] width 63 height 38
copy div "607277"
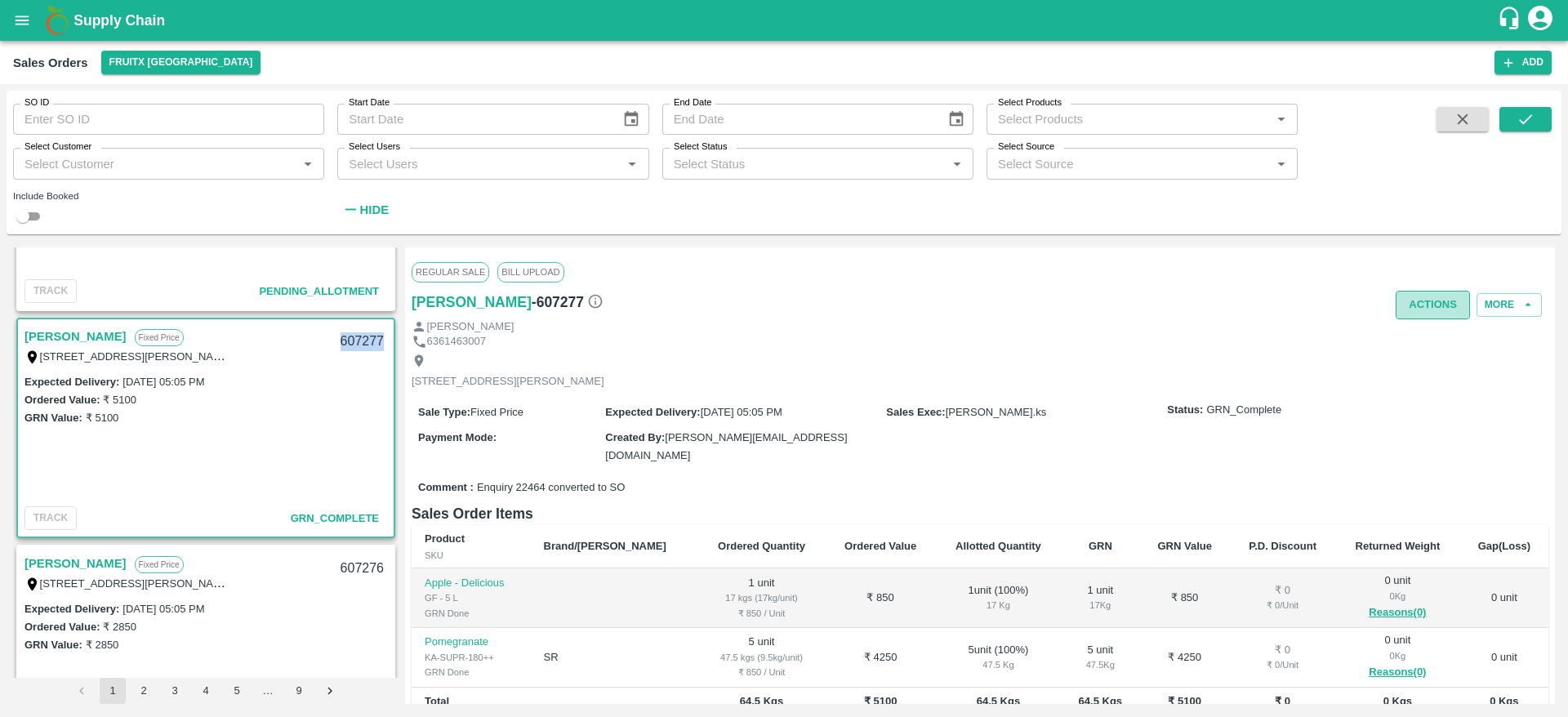
click at [1418, 317] on button "Actions" at bounding box center [1432, 304] width 74 height 29
click at [1125, 390] on div at bounding box center [784, 358] width 1568 height 717
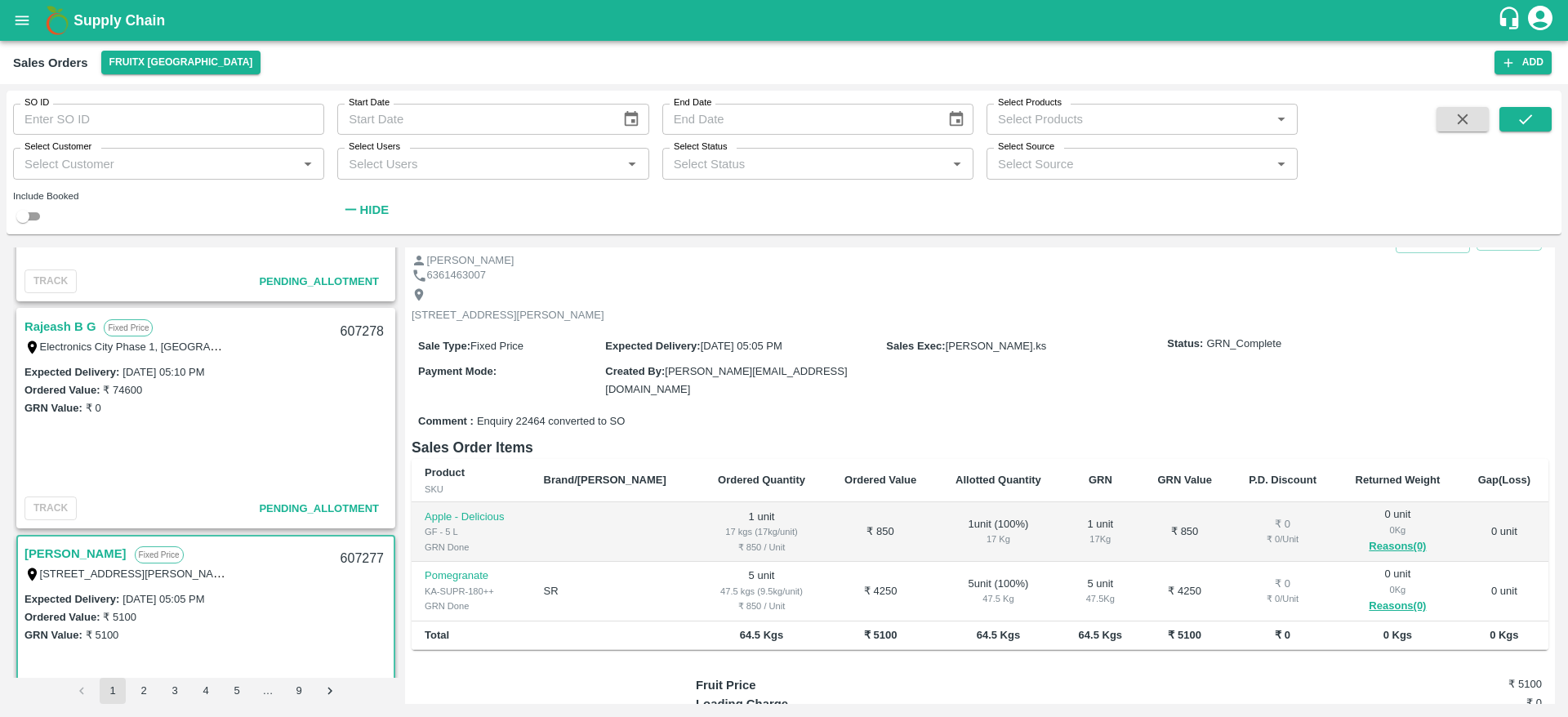
scroll to position [1078, 0]
click at [72, 327] on link "Rajeash B G" at bounding box center [60, 328] width 71 height 22
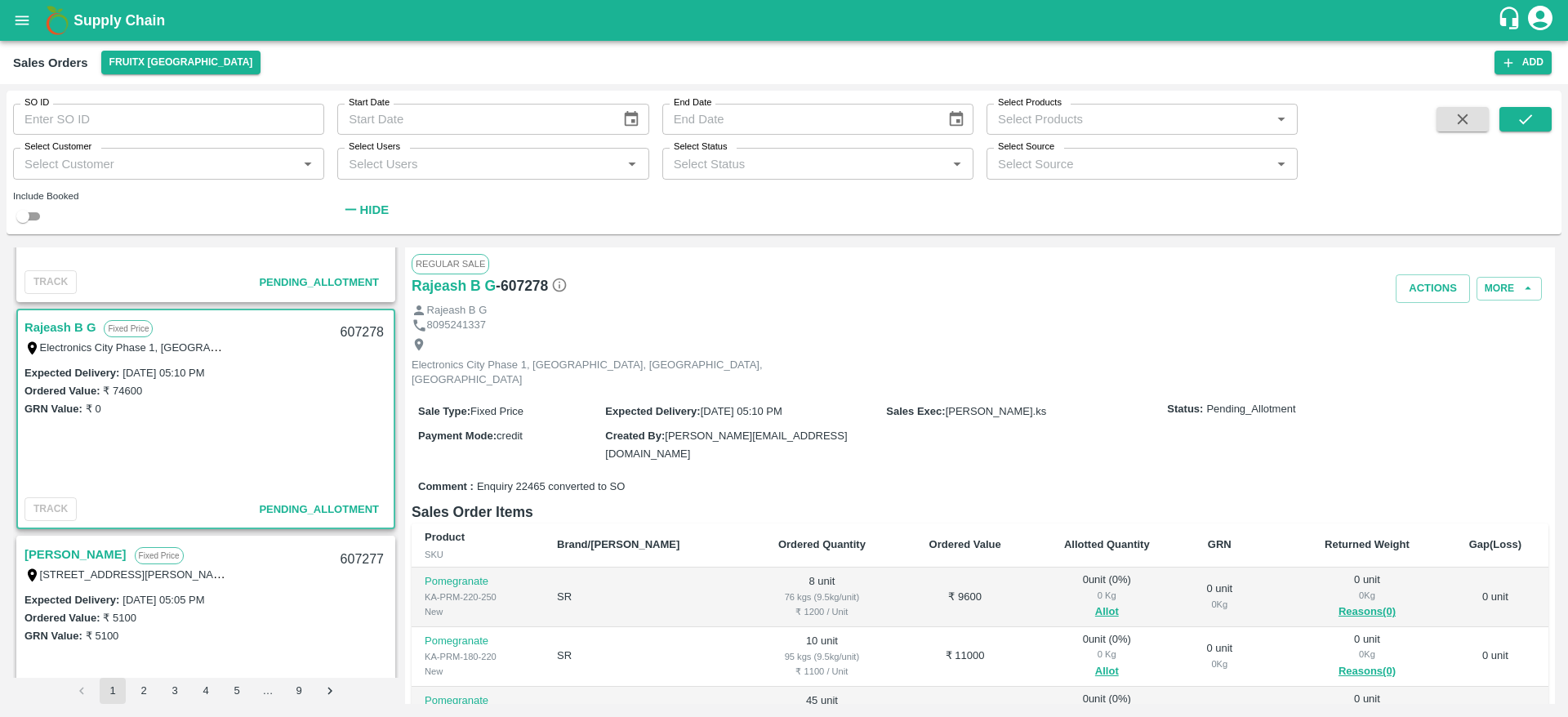
scroll to position [112, 0]
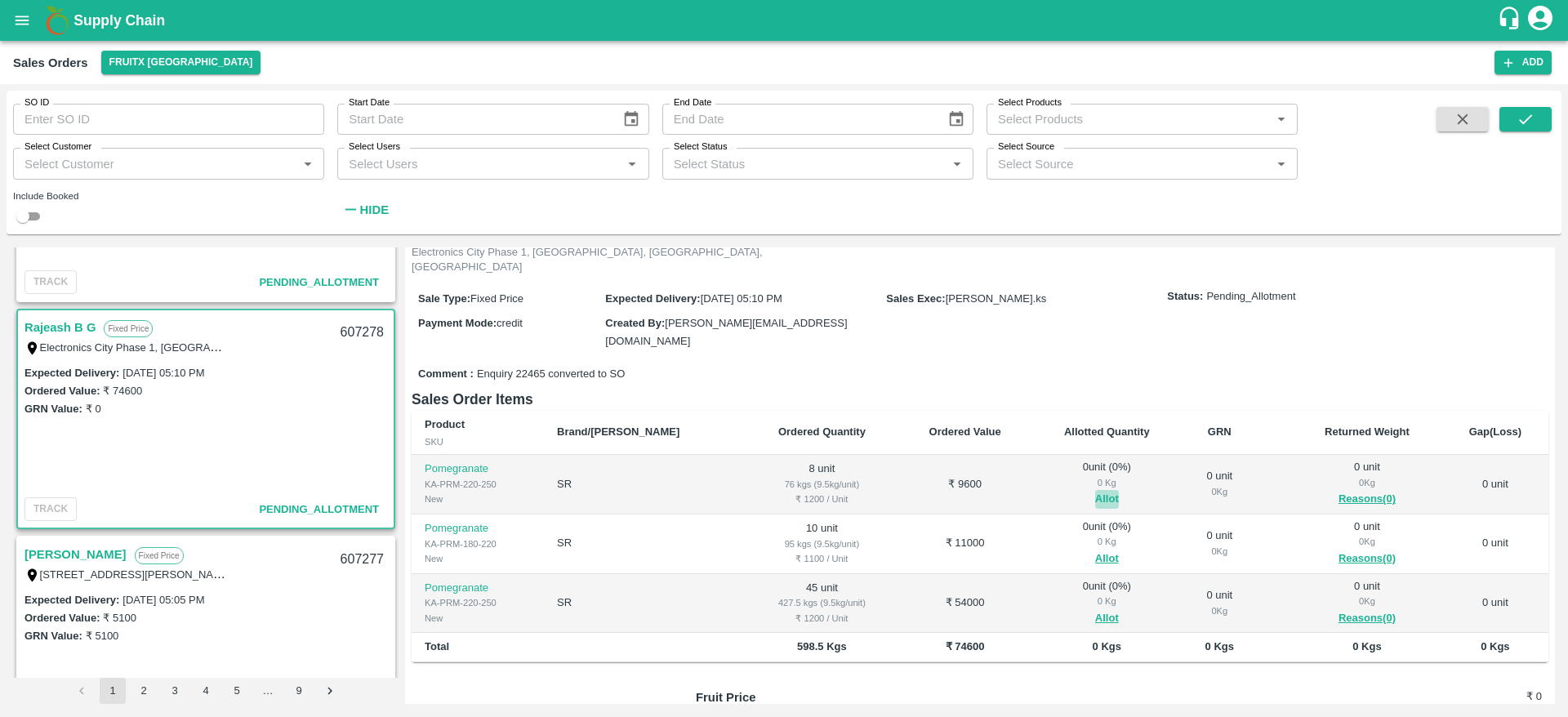
click at [1095, 490] on button "Allot" at bounding box center [1106, 500] width 23 height 19
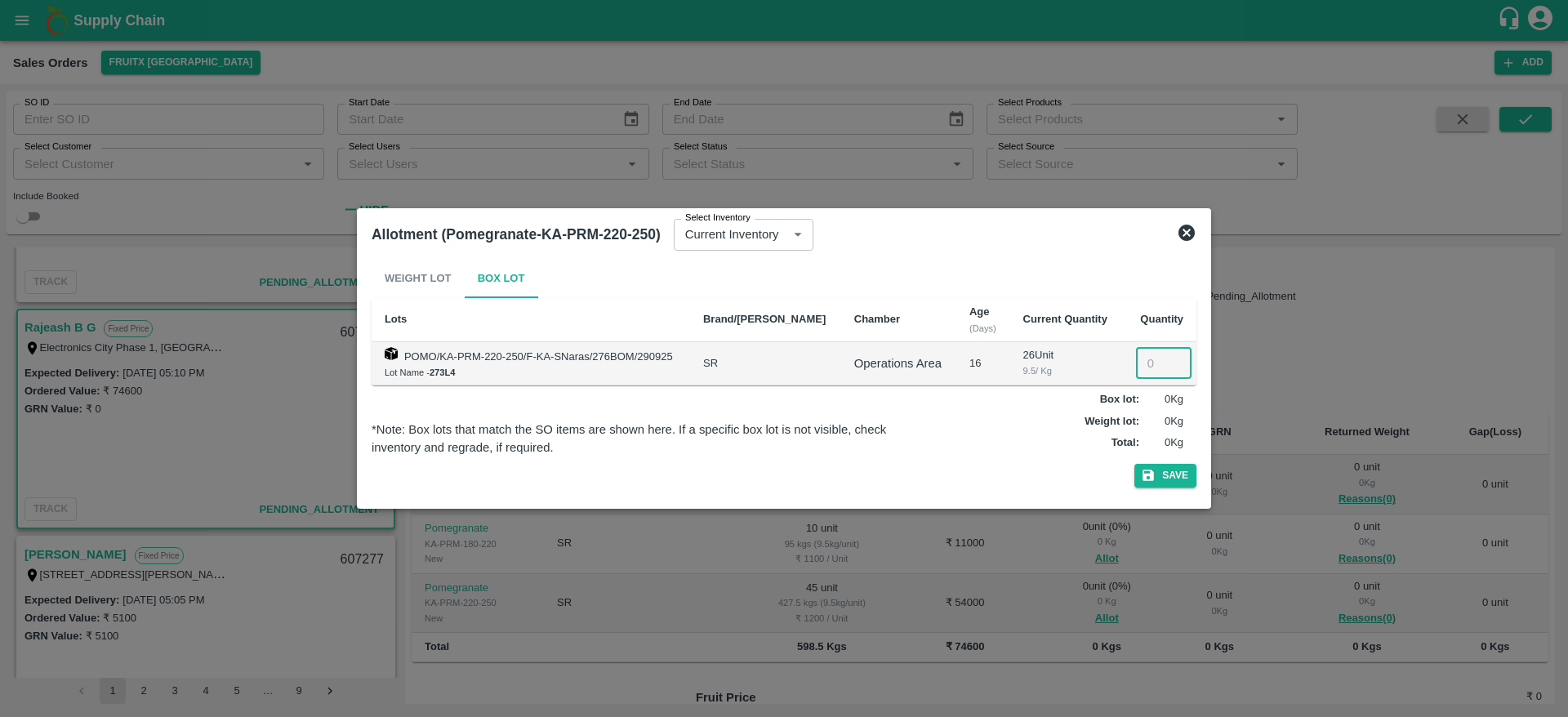
click at [1145, 349] on input "number" at bounding box center [1163, 363] width 55 height 31
type input "8"
click at [1134, 464] on button "Save" at bounding box center [1165, 476] width 62 height 23
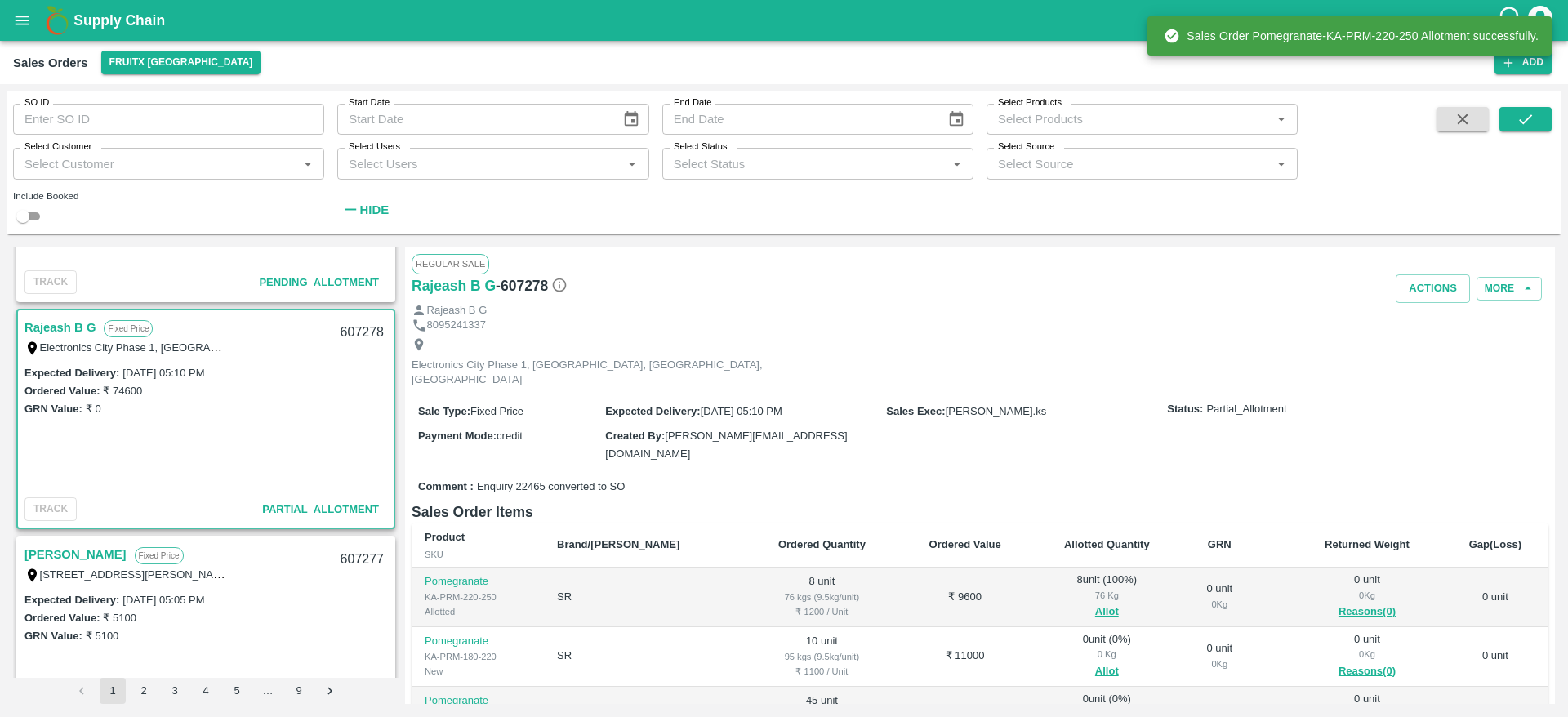
scroll to position [90, 0]
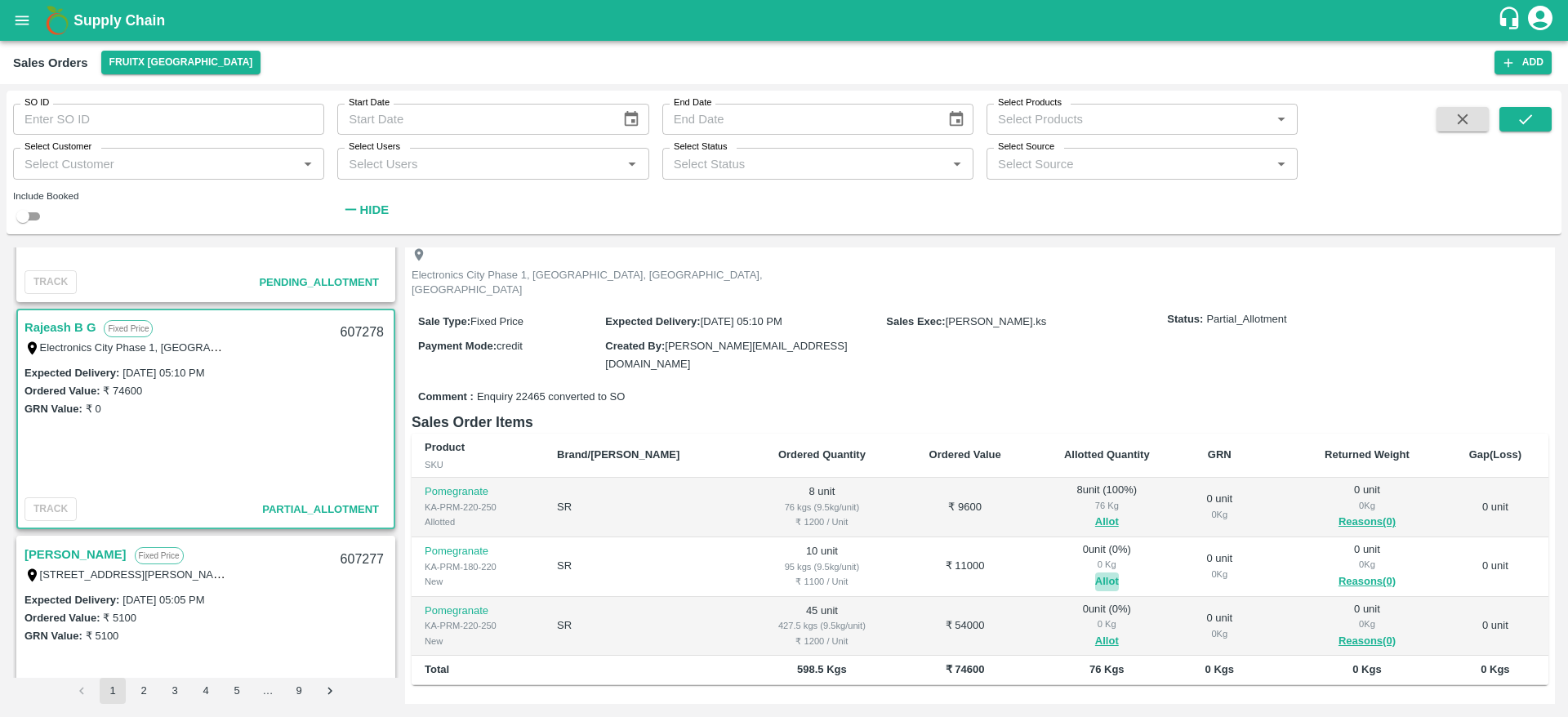
click at [1095, 573] on button "Allot" at bounding box center [1106, 582] width 23 height 19
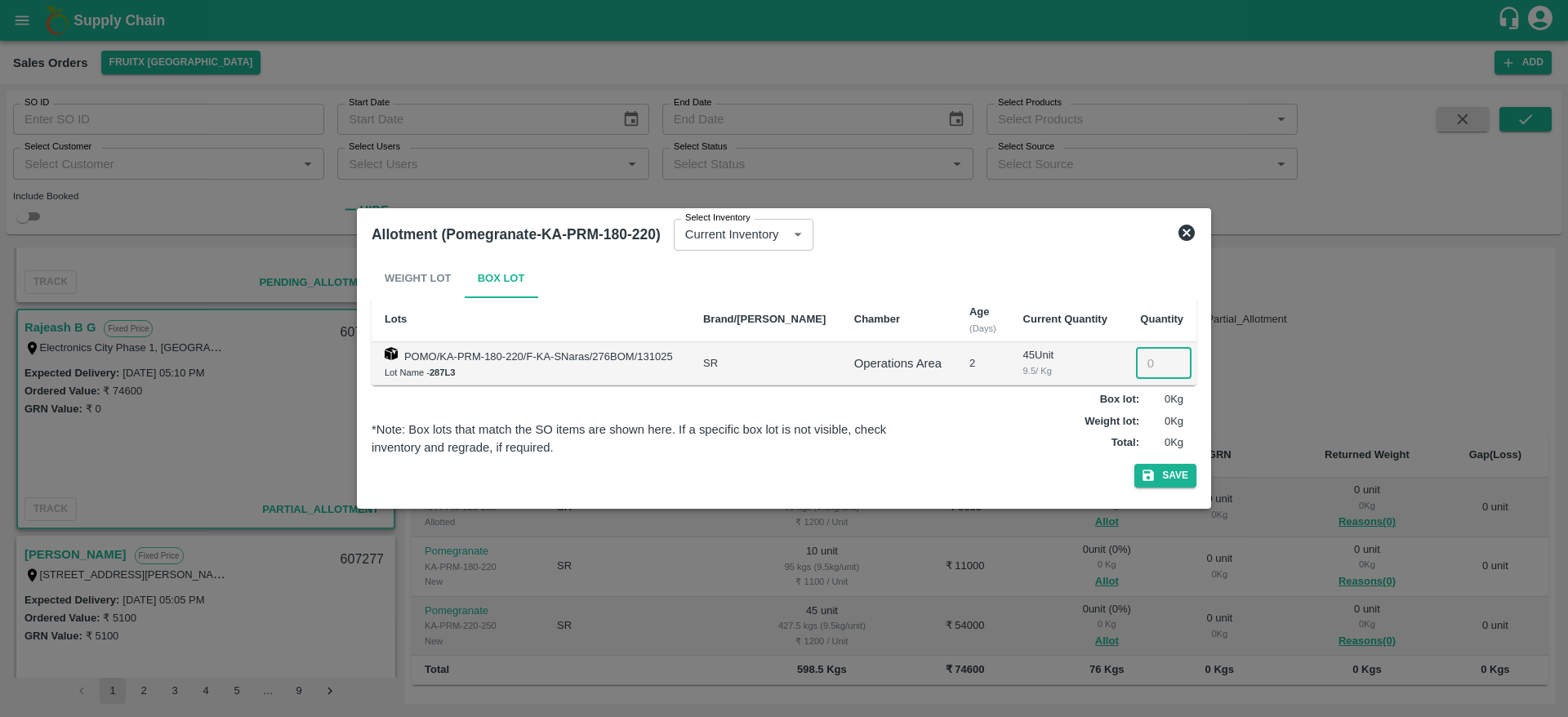
click at [1150, 362] on input "number" at bounding box center [1163, 363] width 55 height 31
type input "10"
click at [1134, 464] on button "Save" at bounding box center [1165, 476] width 62 height 23
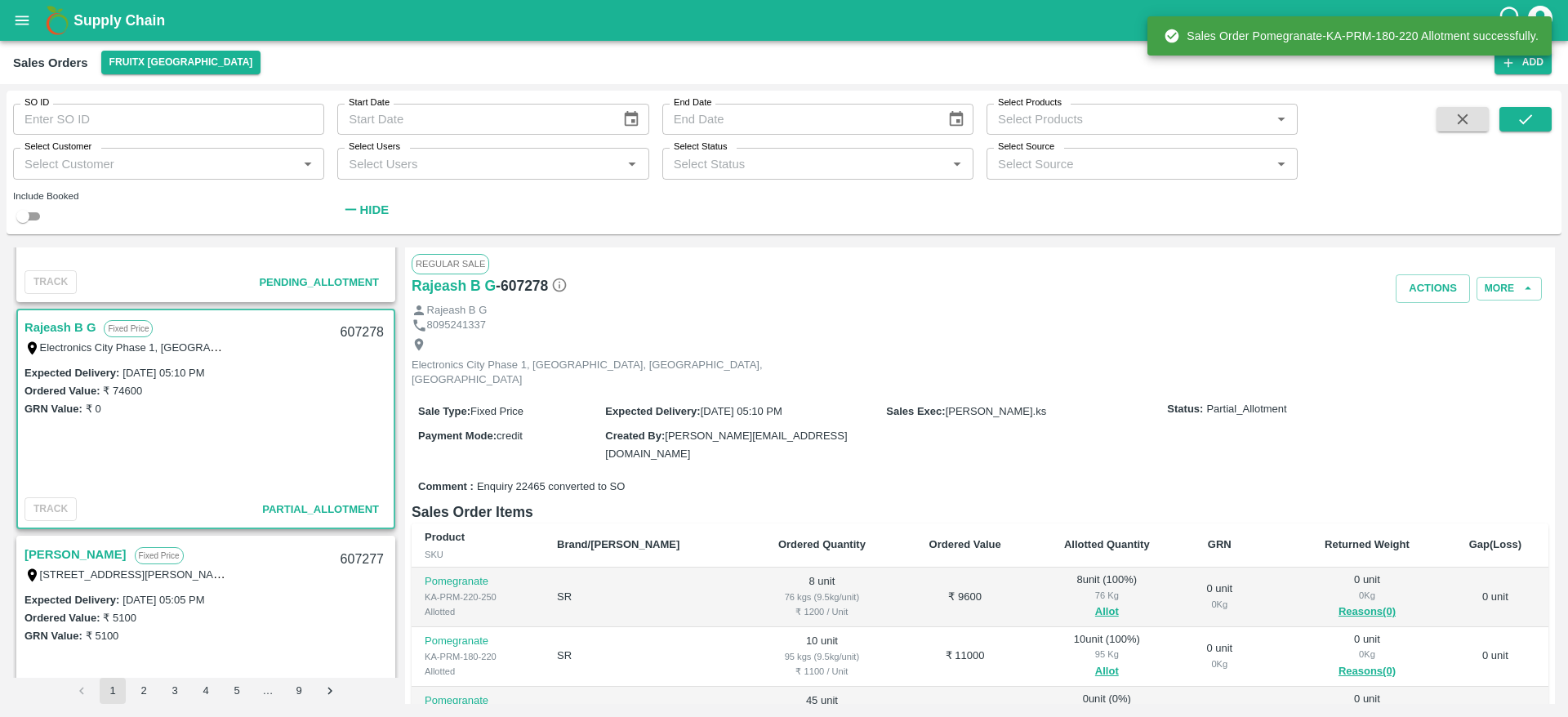
scroll to position [138, 0]
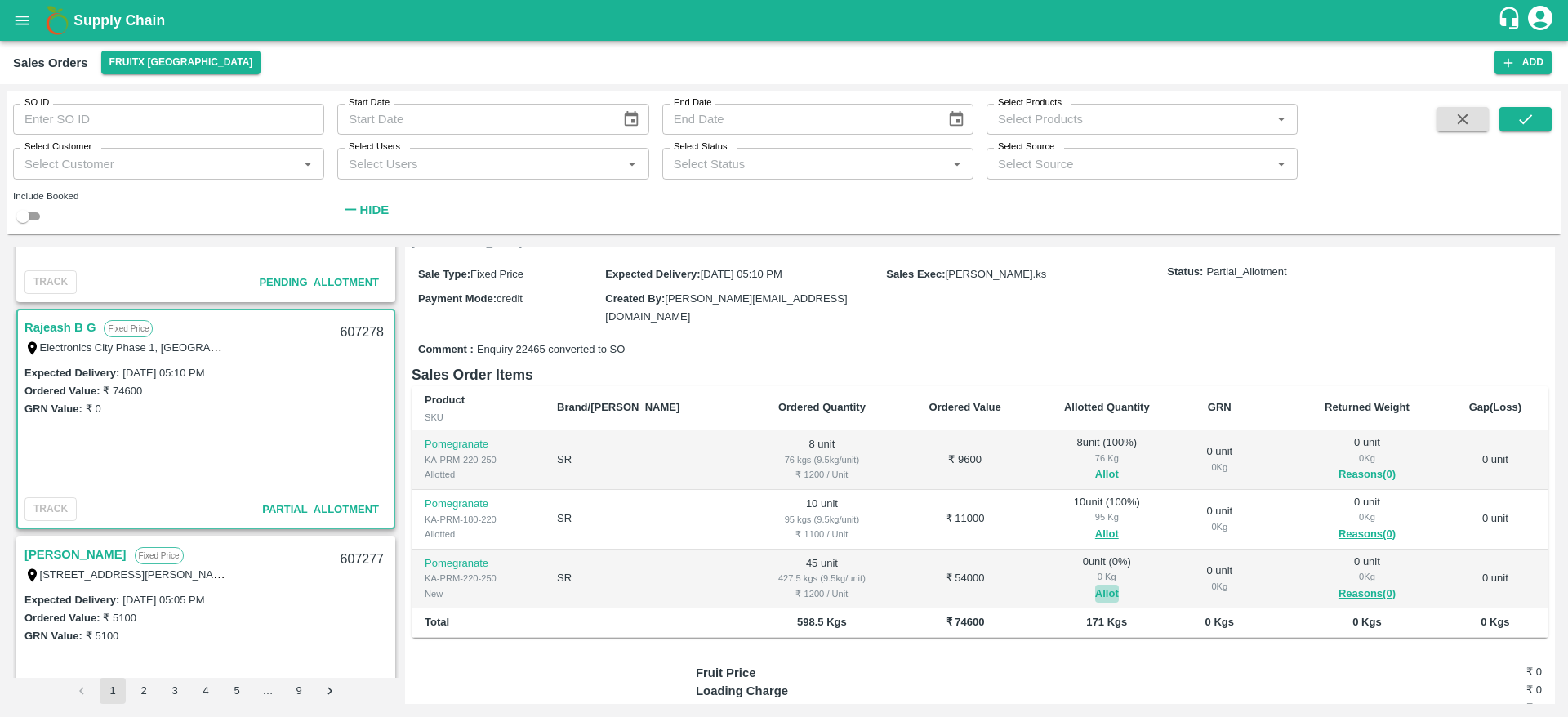
click at [1095, 585] on button "Allot" at bounding box center [1106, 594] width 23 height 19
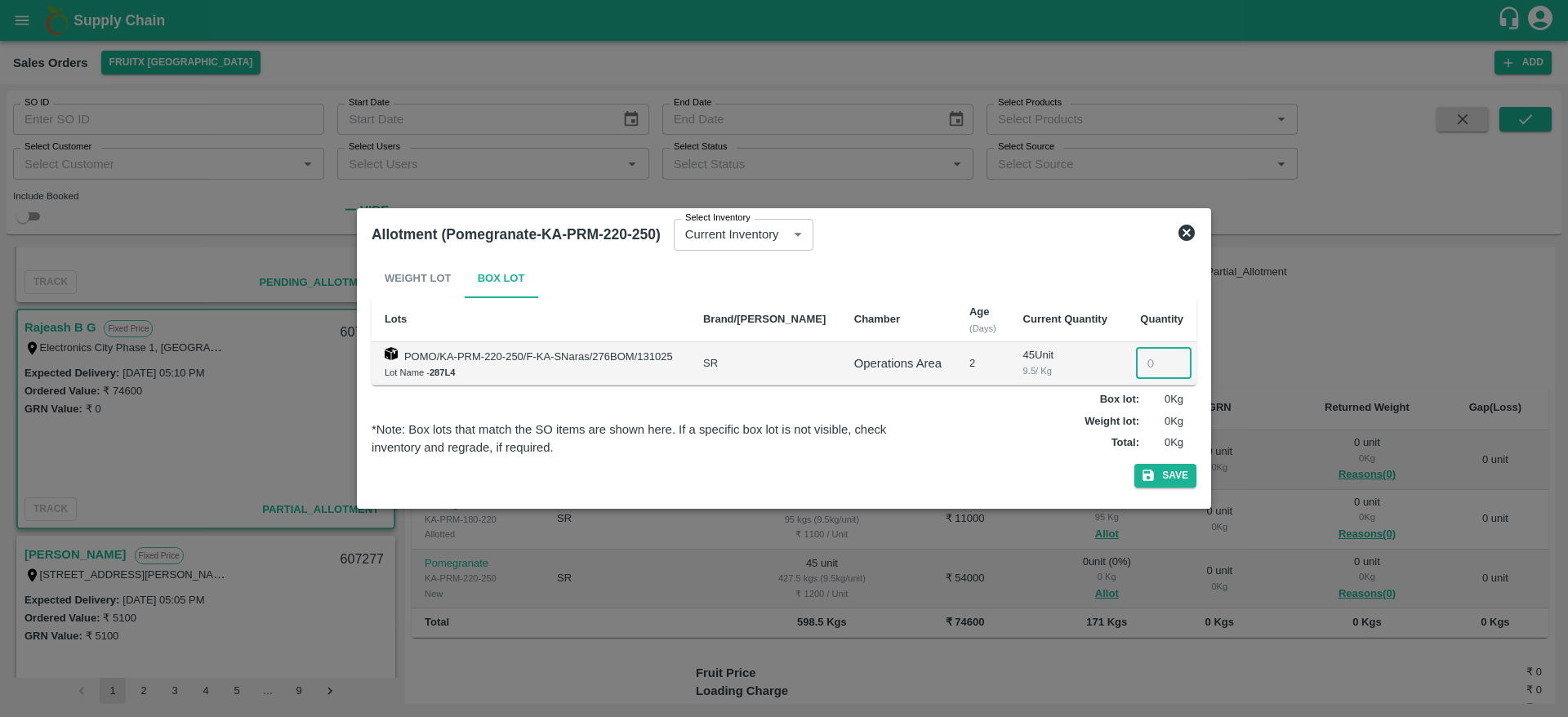
click at [1142, 362] on input "number" at bounding box center [1163, 363] width 55 height 31
type input "45"
click at [1134, 464] on button "Save" at bounding box center [1165, 476] width 62 height 23
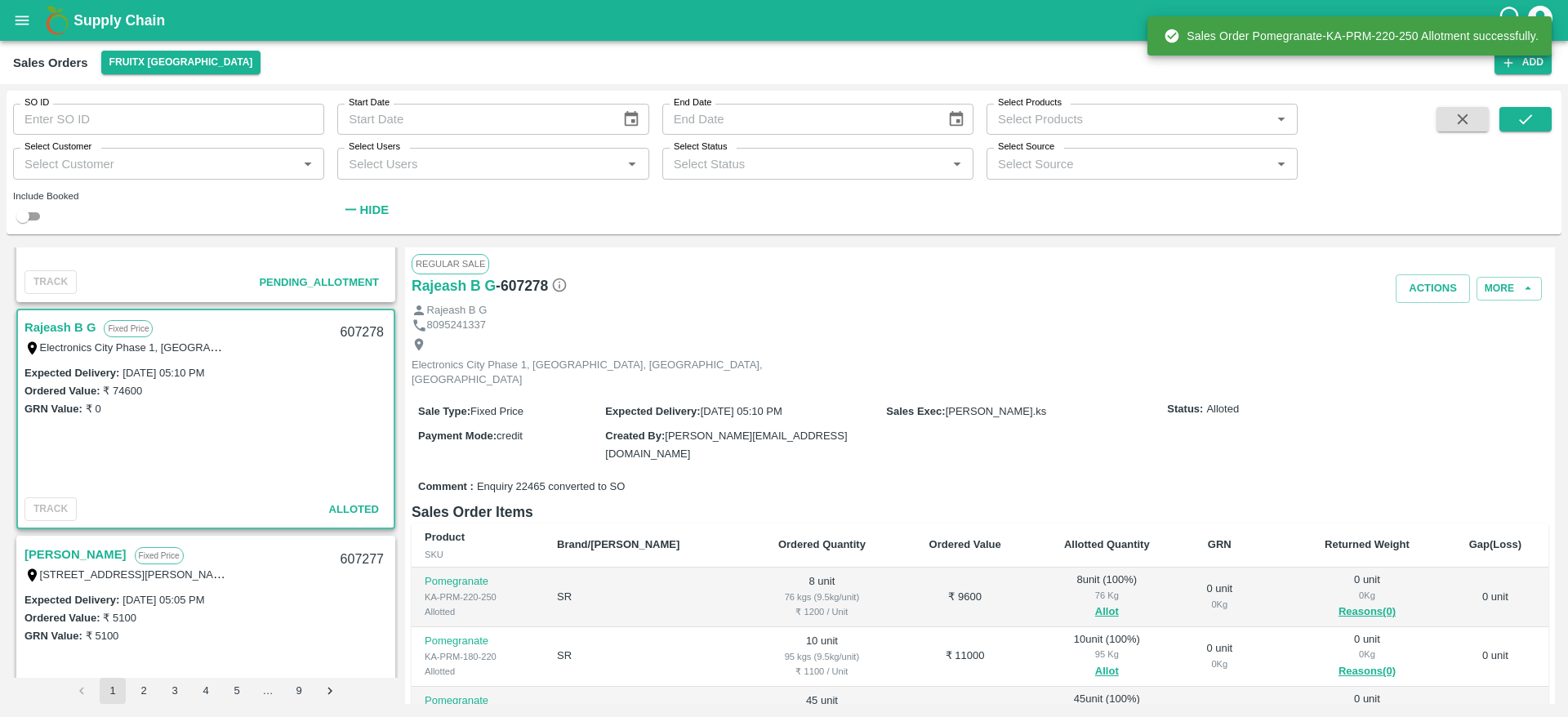
click at [360, 330] on div "607278" at bounding box center [362, 333] width 63 height 38
copy div "607278"
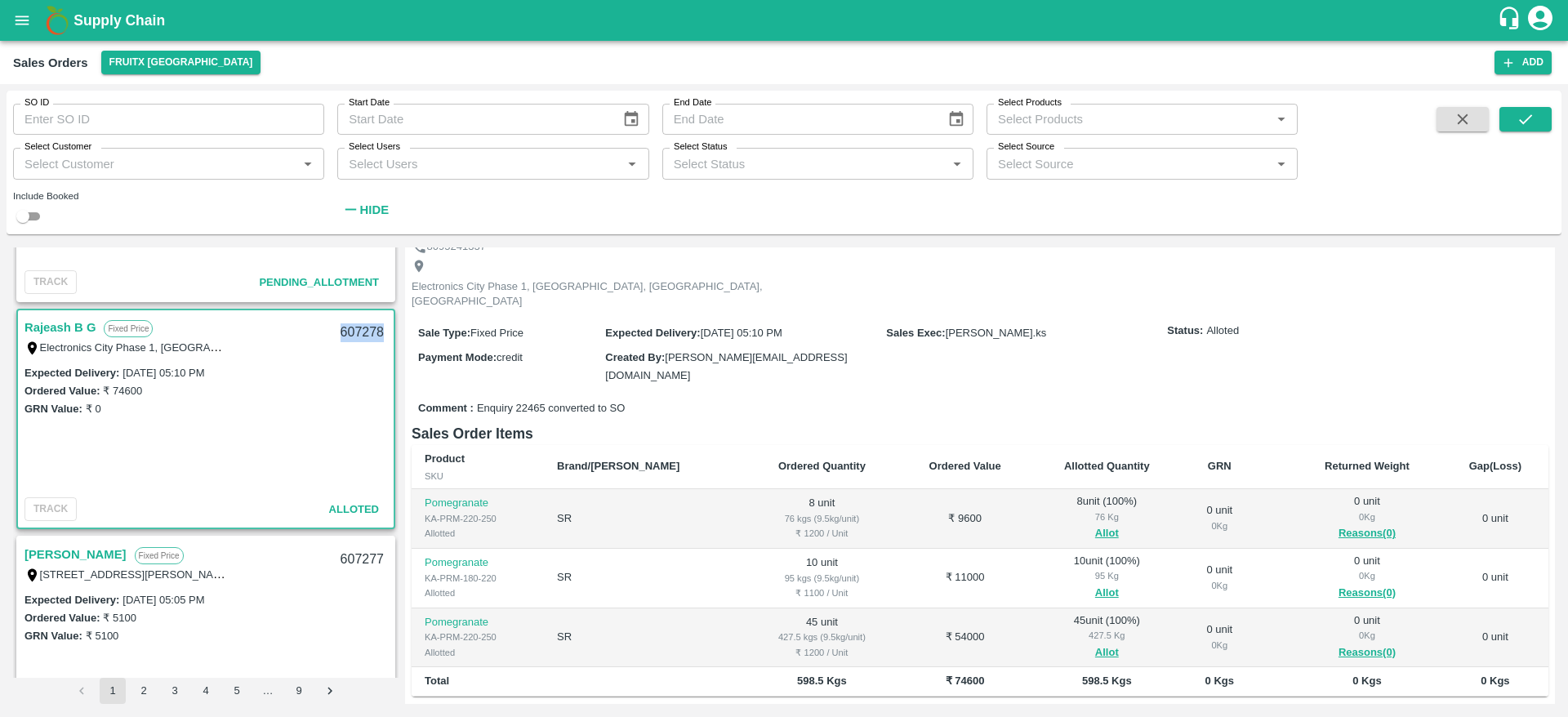
scroll to position [0, 0]
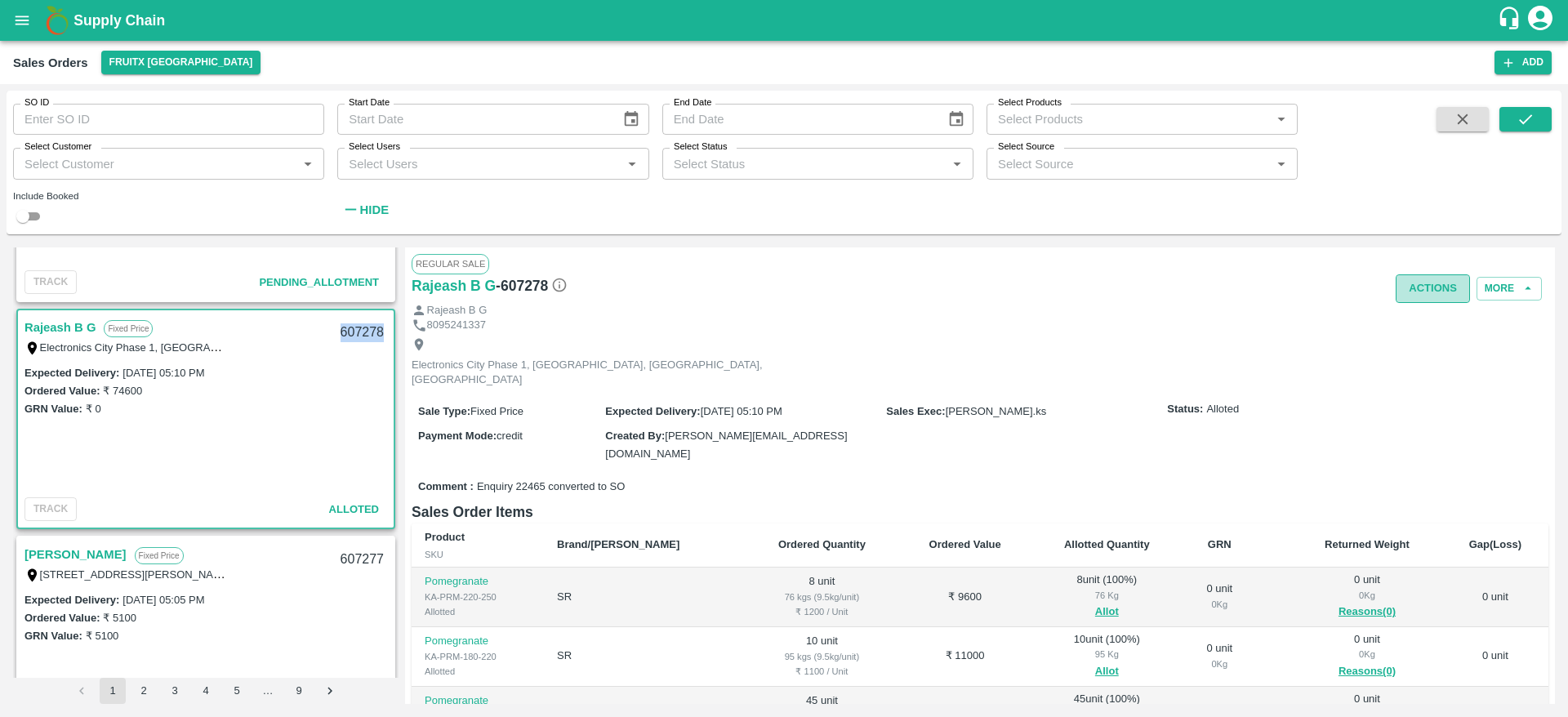
click at [1440, 287] on button "Actions" at bounding box center [1432, 288] width 74 height 29
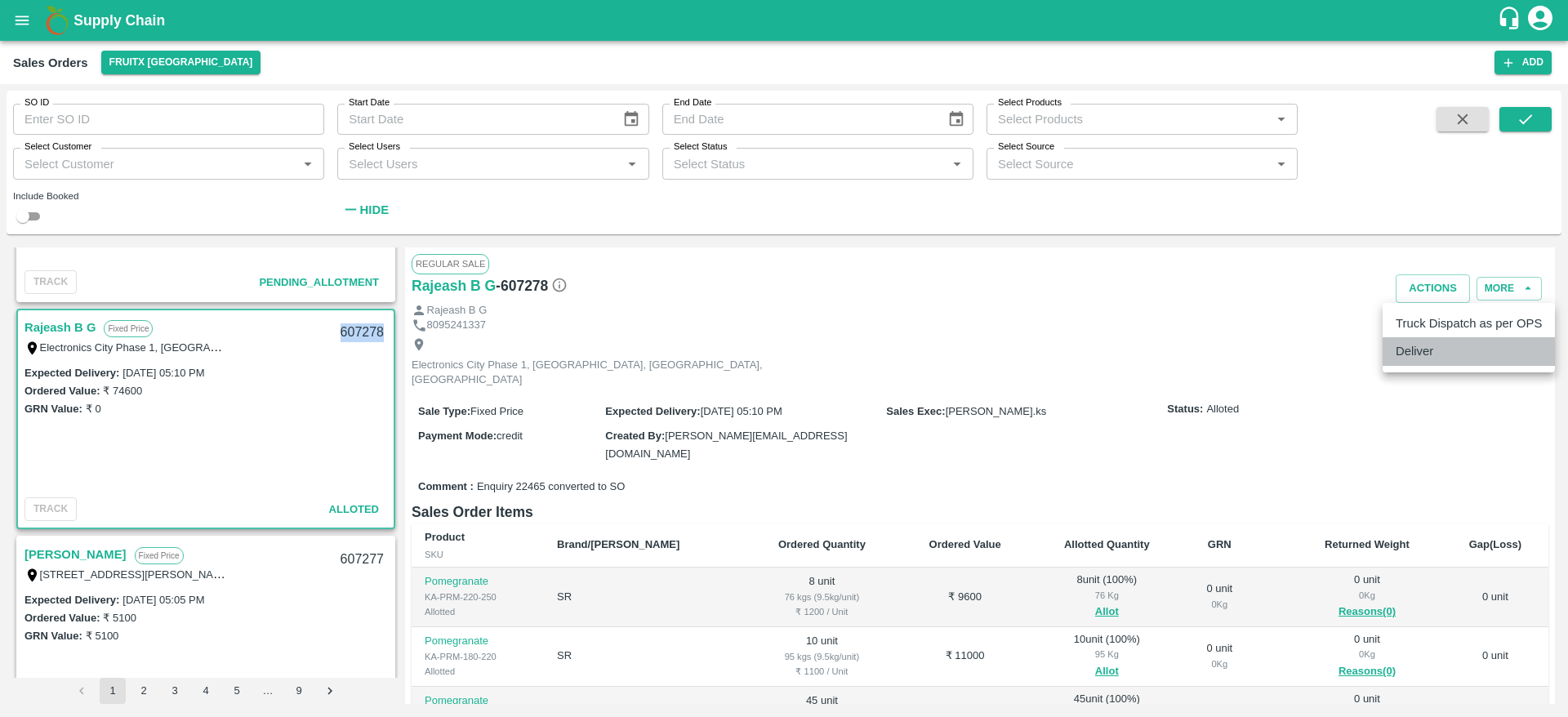
click at [1439, 342] on li "Deliver" at bounding box center [1468, 351] width 172 height 28
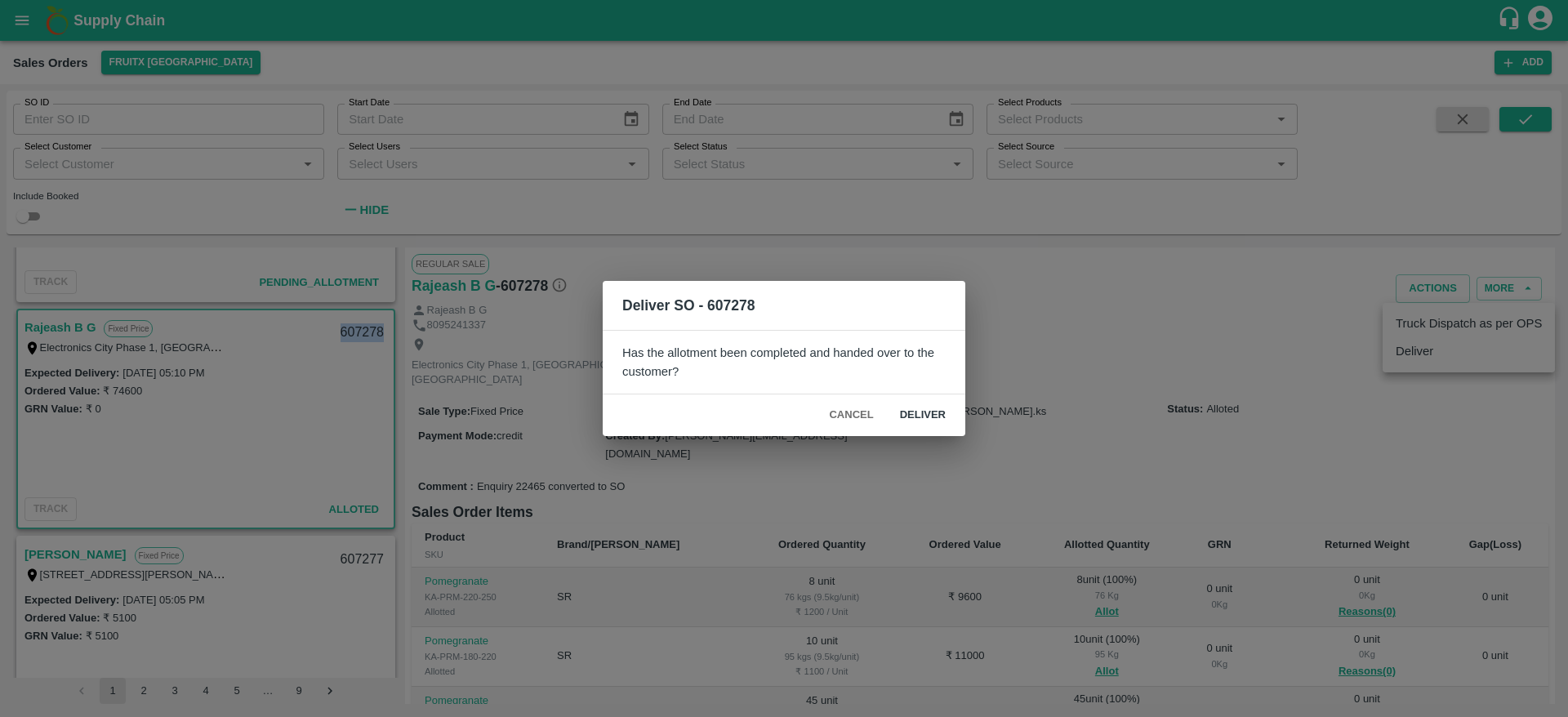
click at [934, 413] on button "Deliver" at bounding box center [922, 415] width 72 height 29
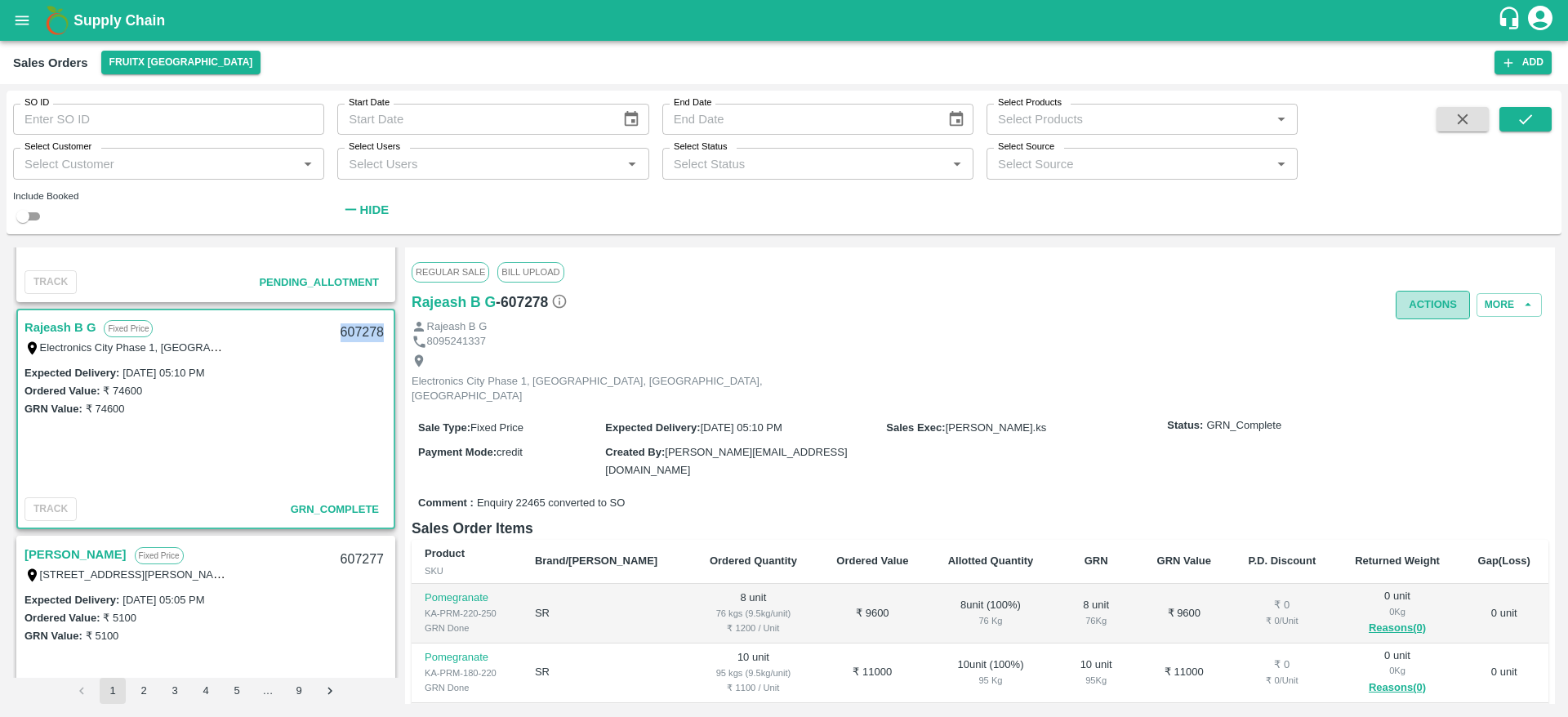
click at [1437, 297] on button "Actions" at bounding box center [1432, 304] width 74 height 29
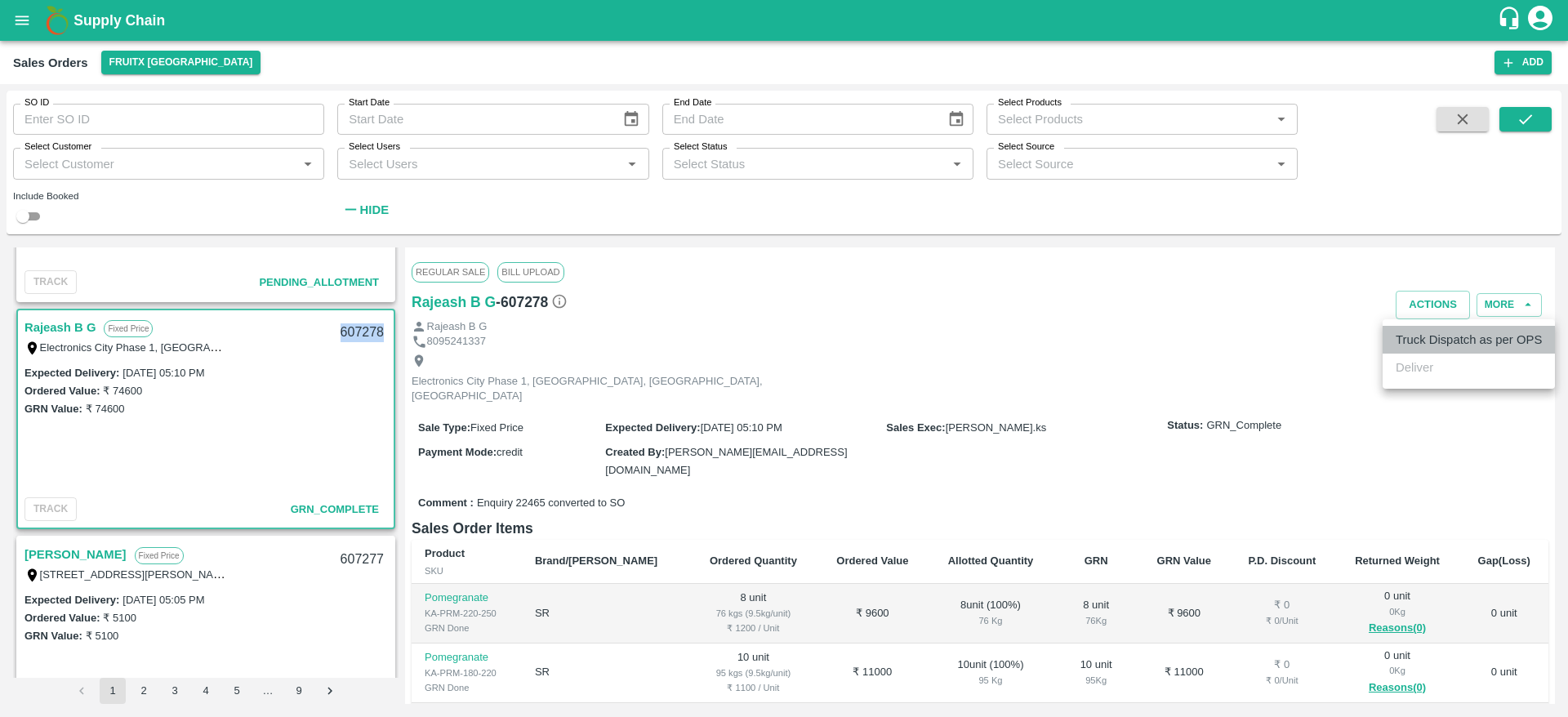
click at [1448, 347] on li "Truck Dispatch as per OPS" at bounding box center [1468, 340] width 172 height 28
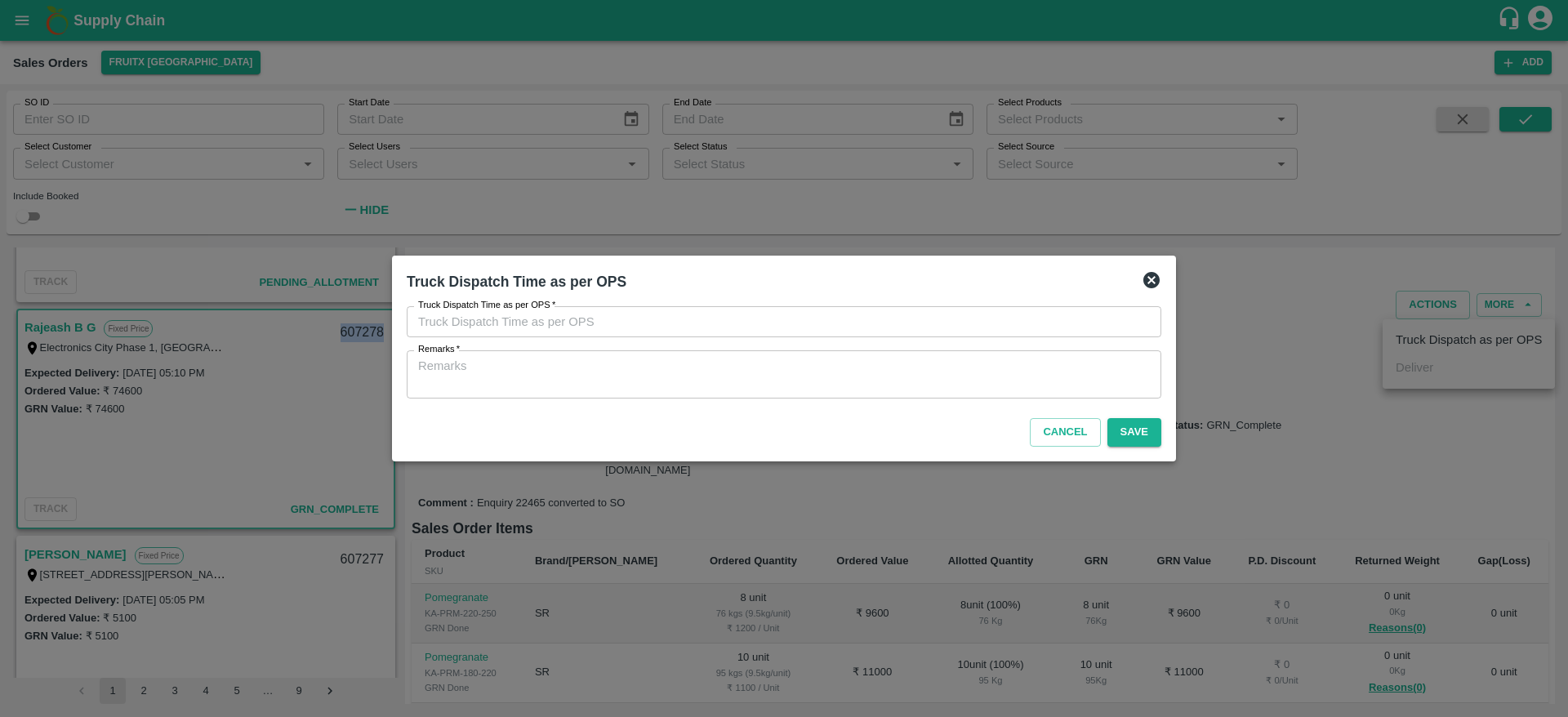
type input "15/10/2025 06:17 PM"
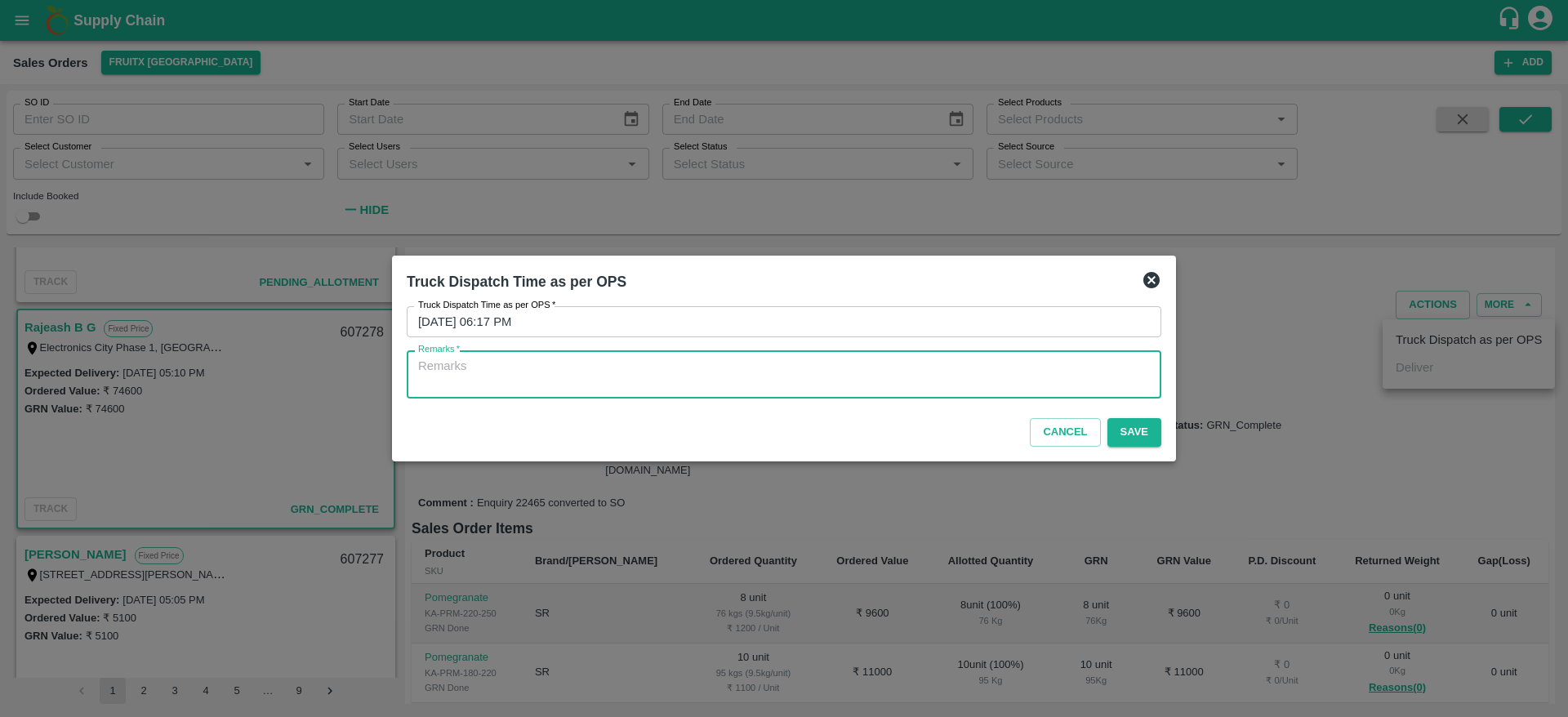
click at [1111, 375] on textarea "Remarks   *" at bounding box center [784, 375] width 731 height 35
type textarea "otd"
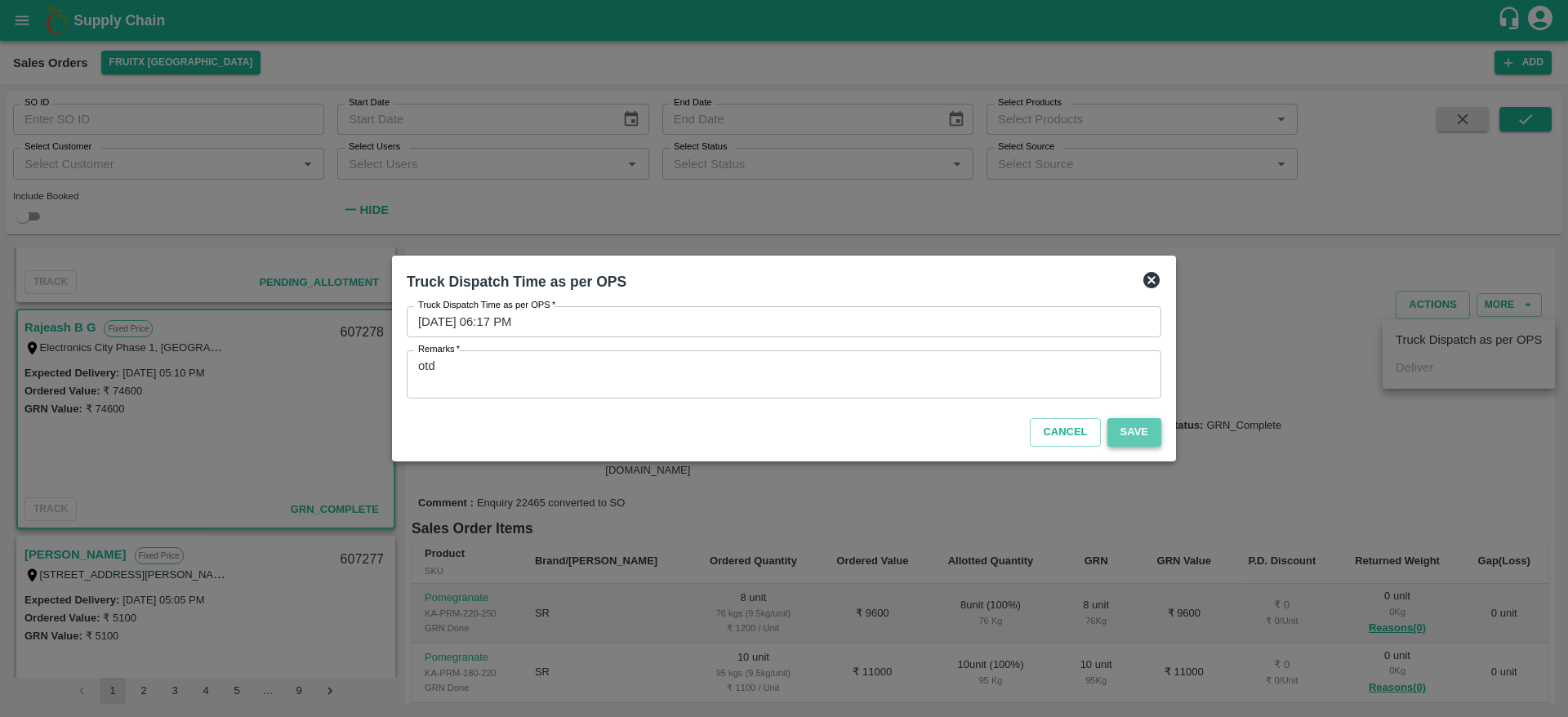
click at [1140, 427] on button "Save" at bounding box center [1134, 432] width 54 height 29
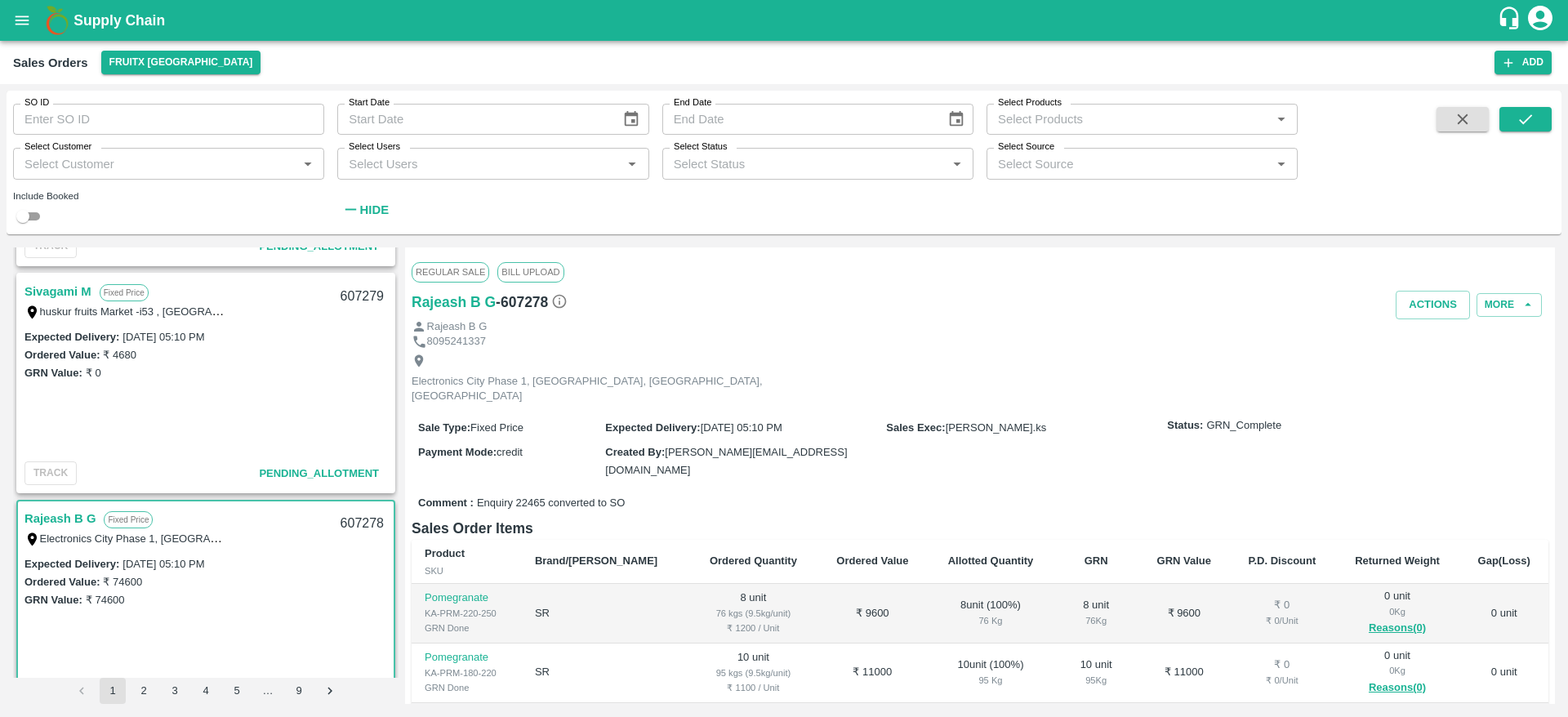
scroll to position [798, 0]
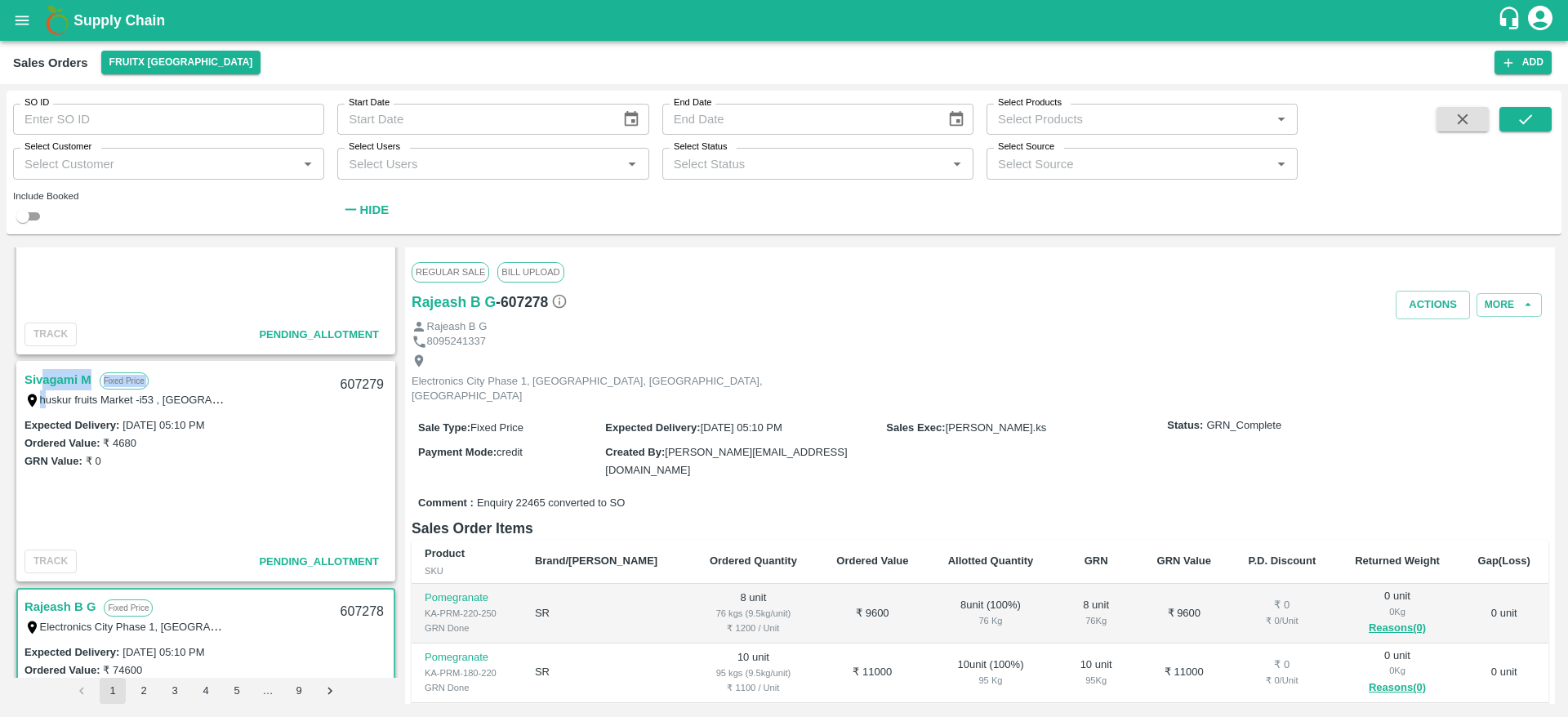
click at [43, 386] on div "Sivagami M Fixed Price huskur fruits Market -i53 , huskur fruits Market , Banga…" at bounding box center [177, 388] width 306 height 39
click at [43, 386] on link "Sivagami M" at bounding box center [57, 380] width 67 height 22
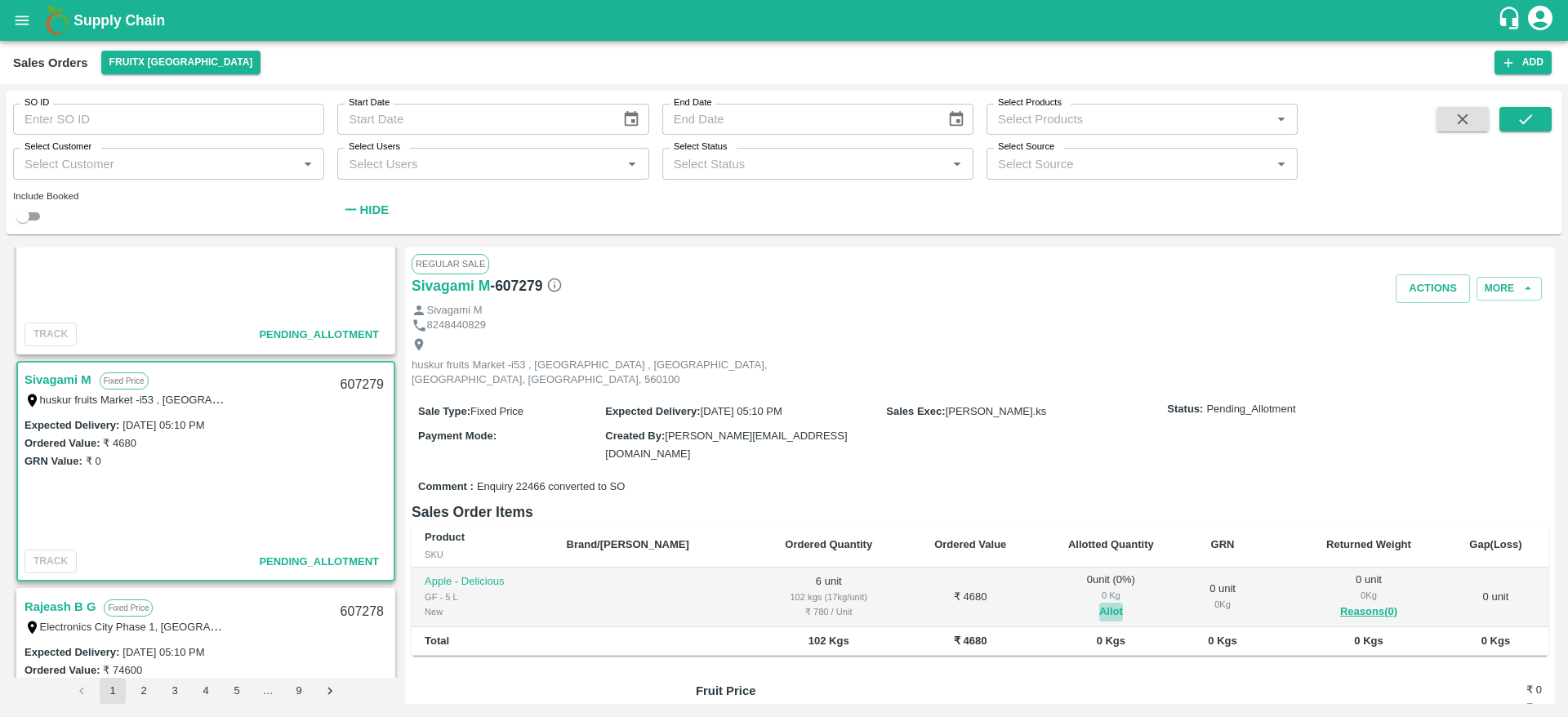
click at [1100, 603] on button "Allot" at bounding box center [1111, 612] width 23 height 19
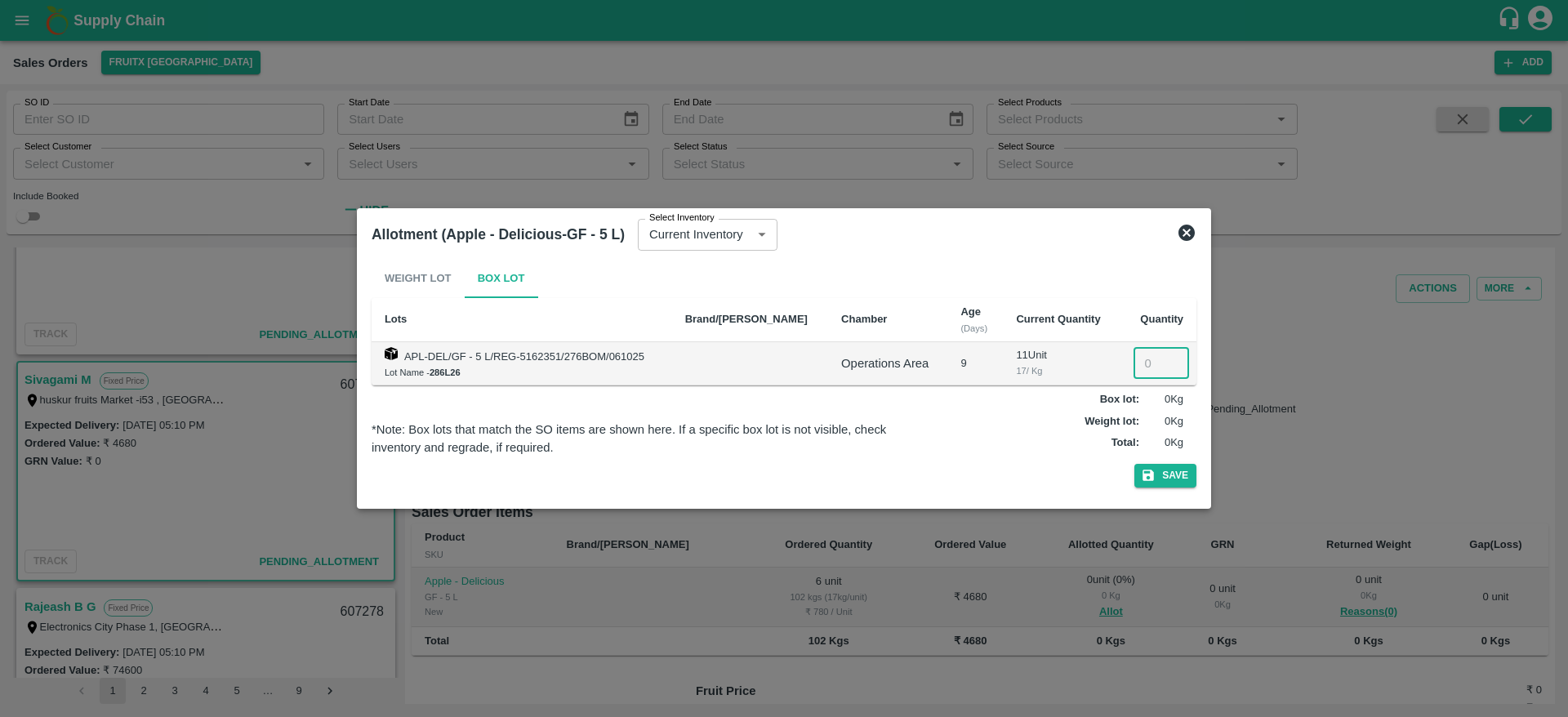
click at [1135, 372] on input "number" at bounding box center [1161, 363] width 55 height 31
type input "6"
click at [1175, 479] on button "Save" at bounding box center [1165, 476] width 62 height 23
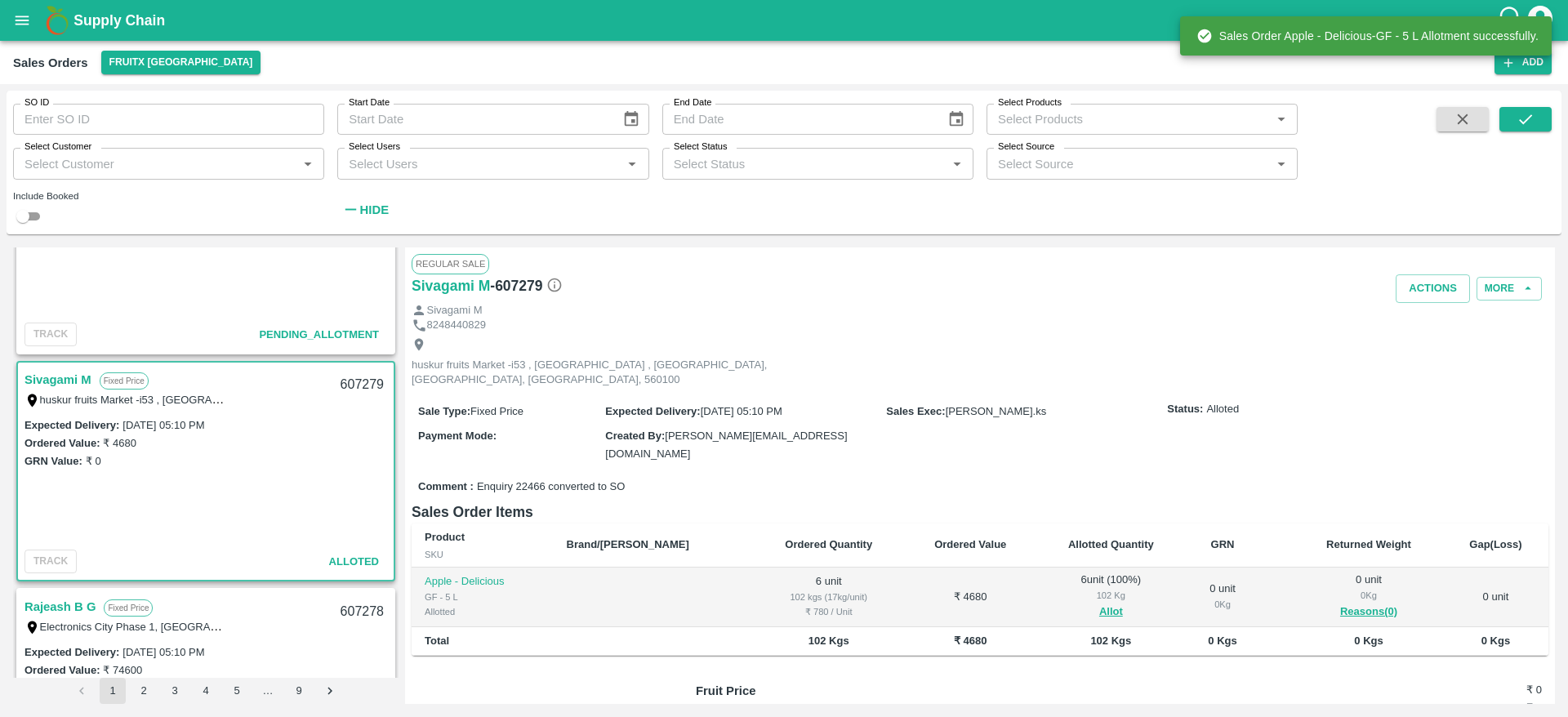
click at [356, 387] on div "607279" at bounding box center [362, 385] width 63 height 38
copy div "607279"
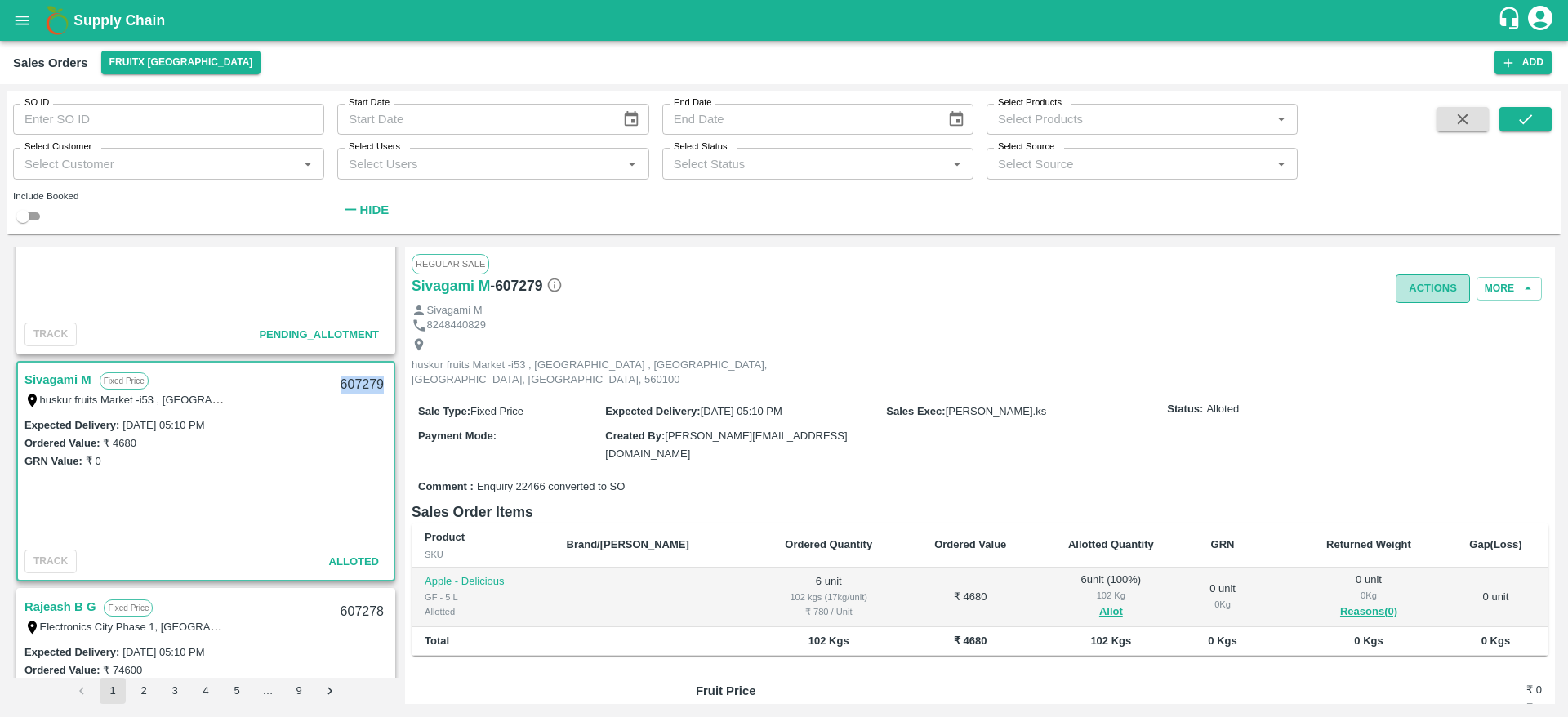
click at [1422, 290] on button "Actions" at bounding box center [1432, 288] width 74 height 29
click at [1413, 355] on li "Deliver" at bounding box center [1468, 351] width 172 height 28
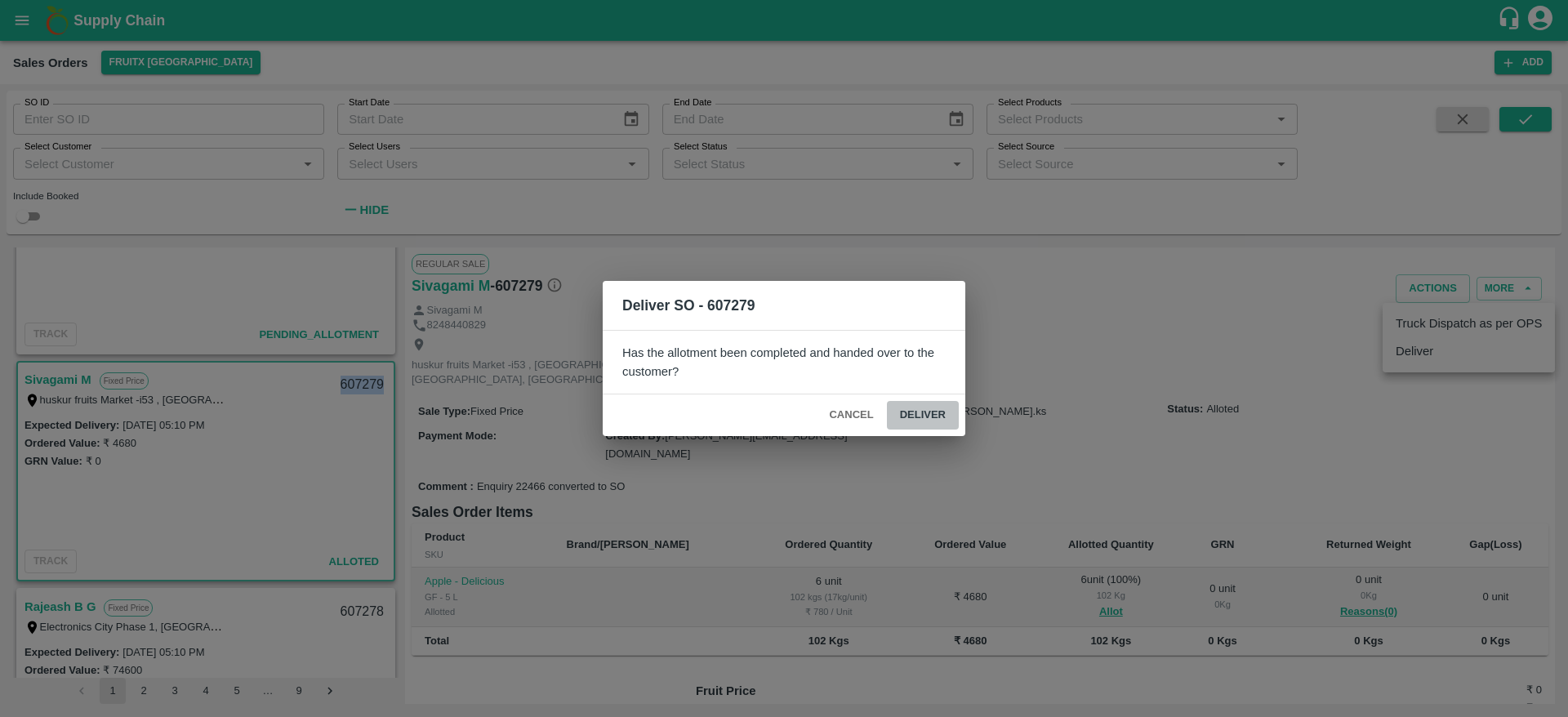
click at [934, 419] on button "Deliver" at bounding box center [922, 415] width 72 height 29
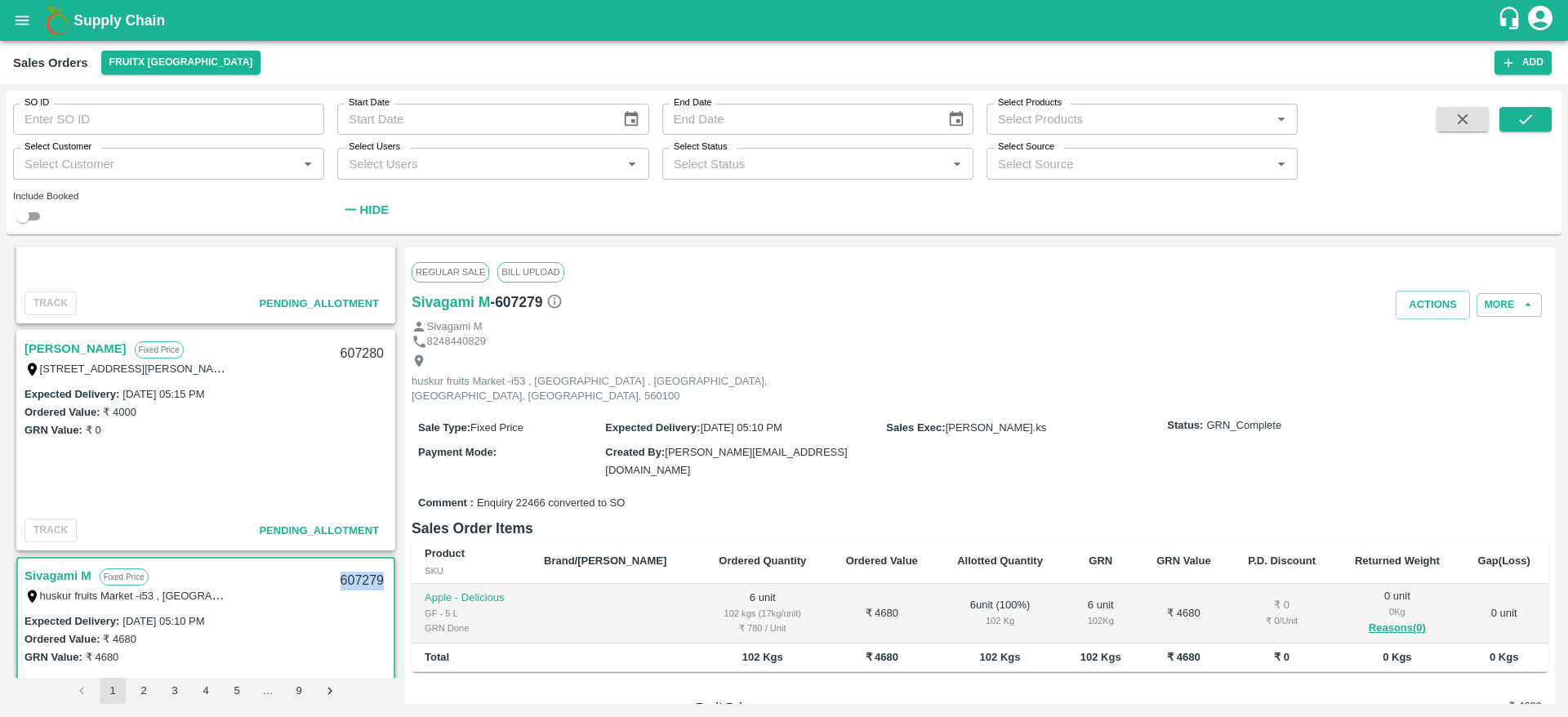
scroll to position [600, 0]
click at [67, 351] on link "[PERSON_NAME]" at bounding box center [75, 350] width 102 height 22
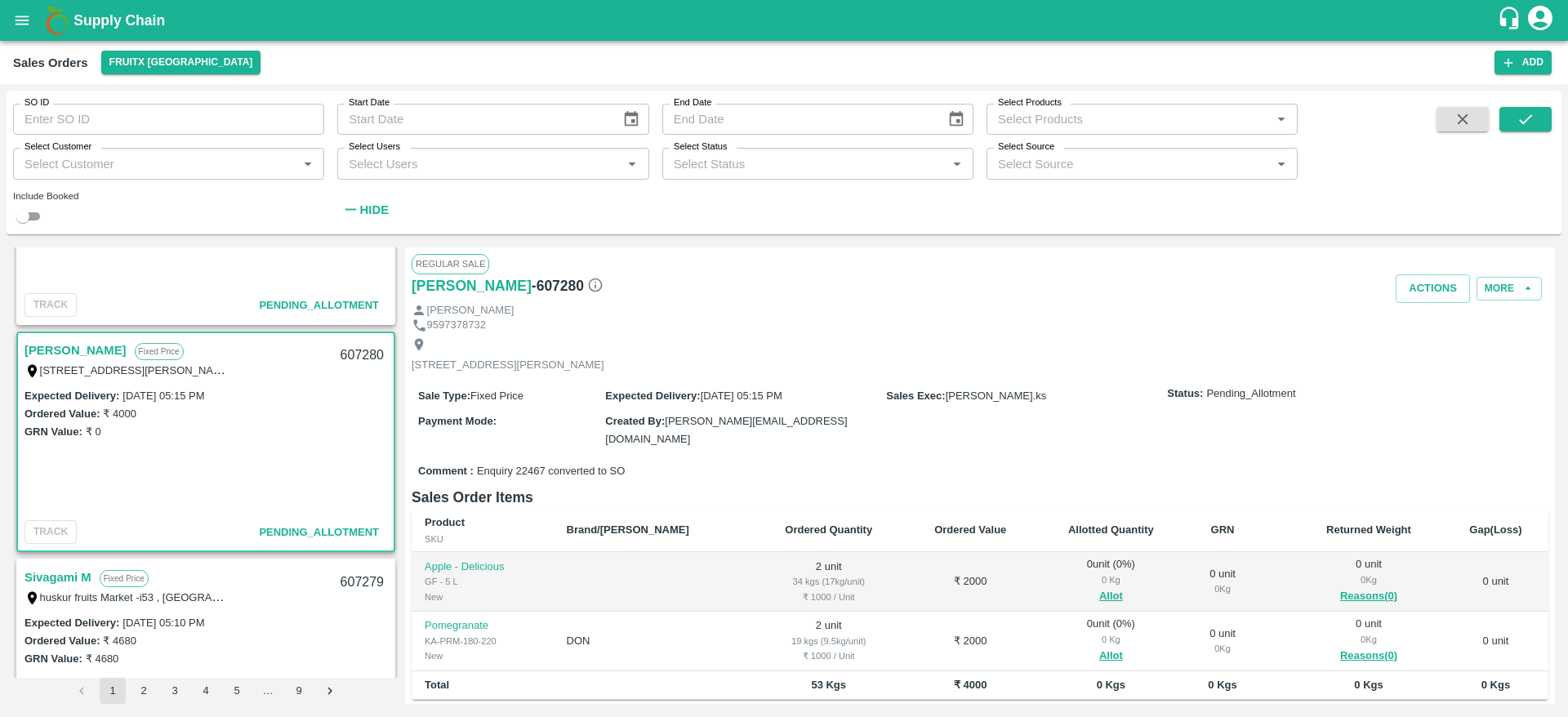
scroll to position [44, 0]
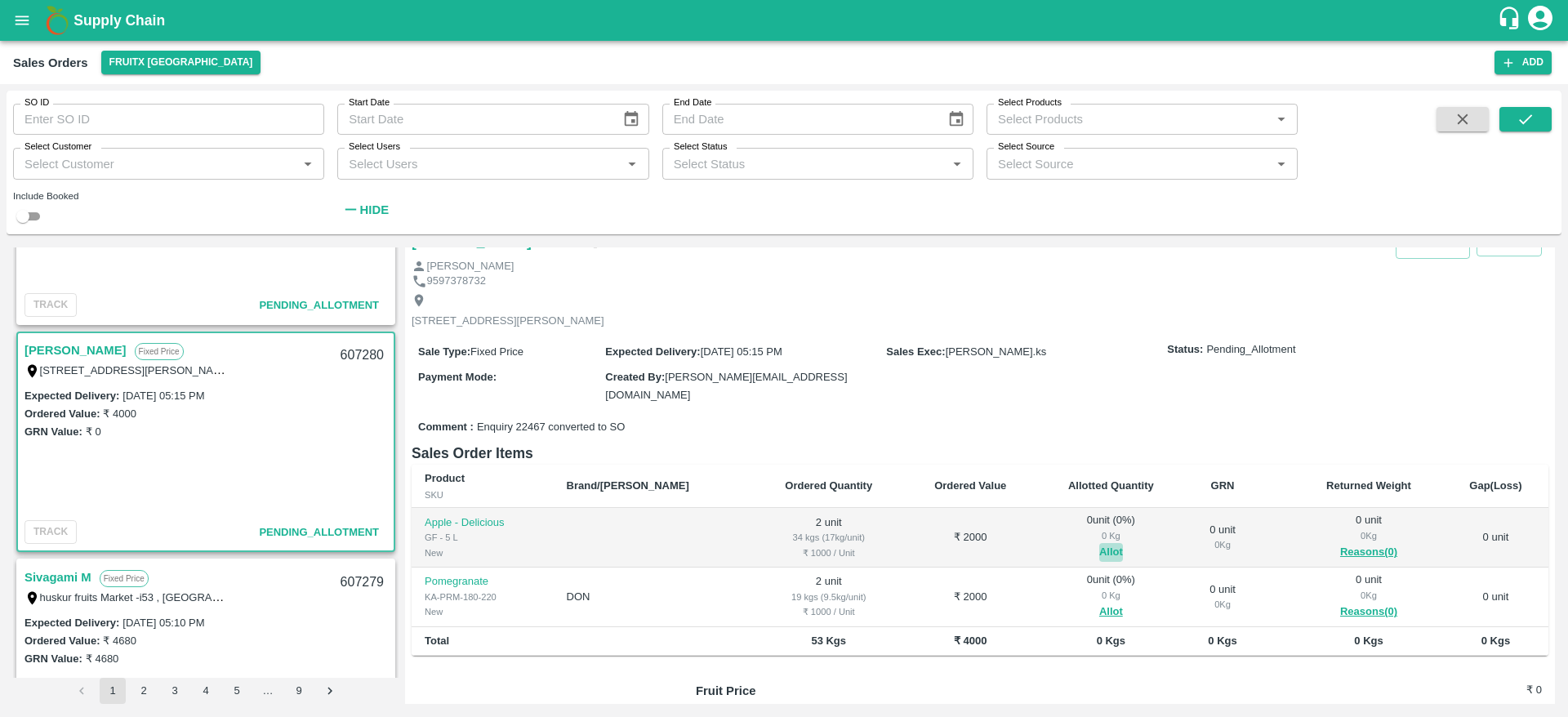
click at [1100, 547] on button "Allot" at bounding box center [1111, 553] width 23 height 19
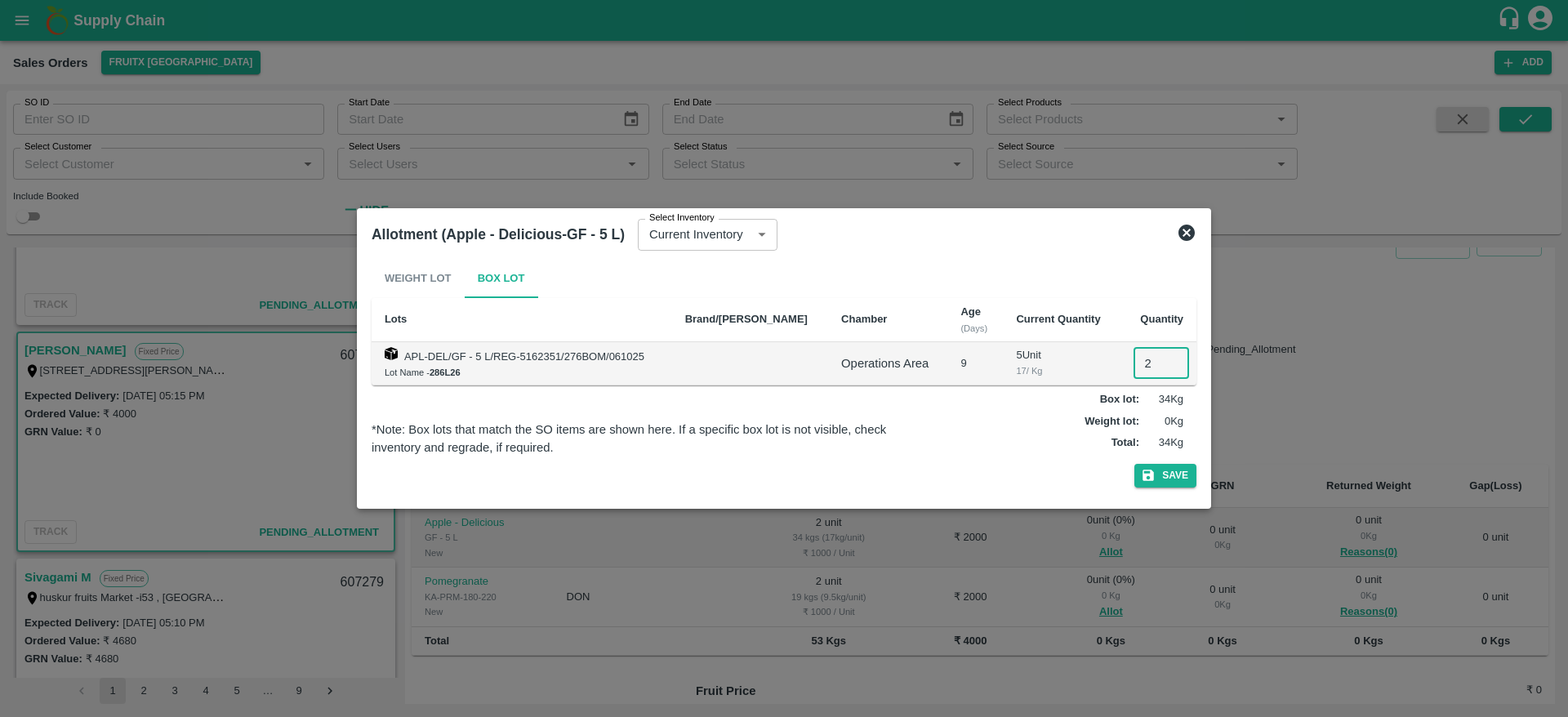
click at [1141, 368] on input "2" at bounding box center [1161, 363] width 55 height 31
type input "2"
click at [1134, 464] on button "Save" at bounding box center [1165, 476] width 62 height 23
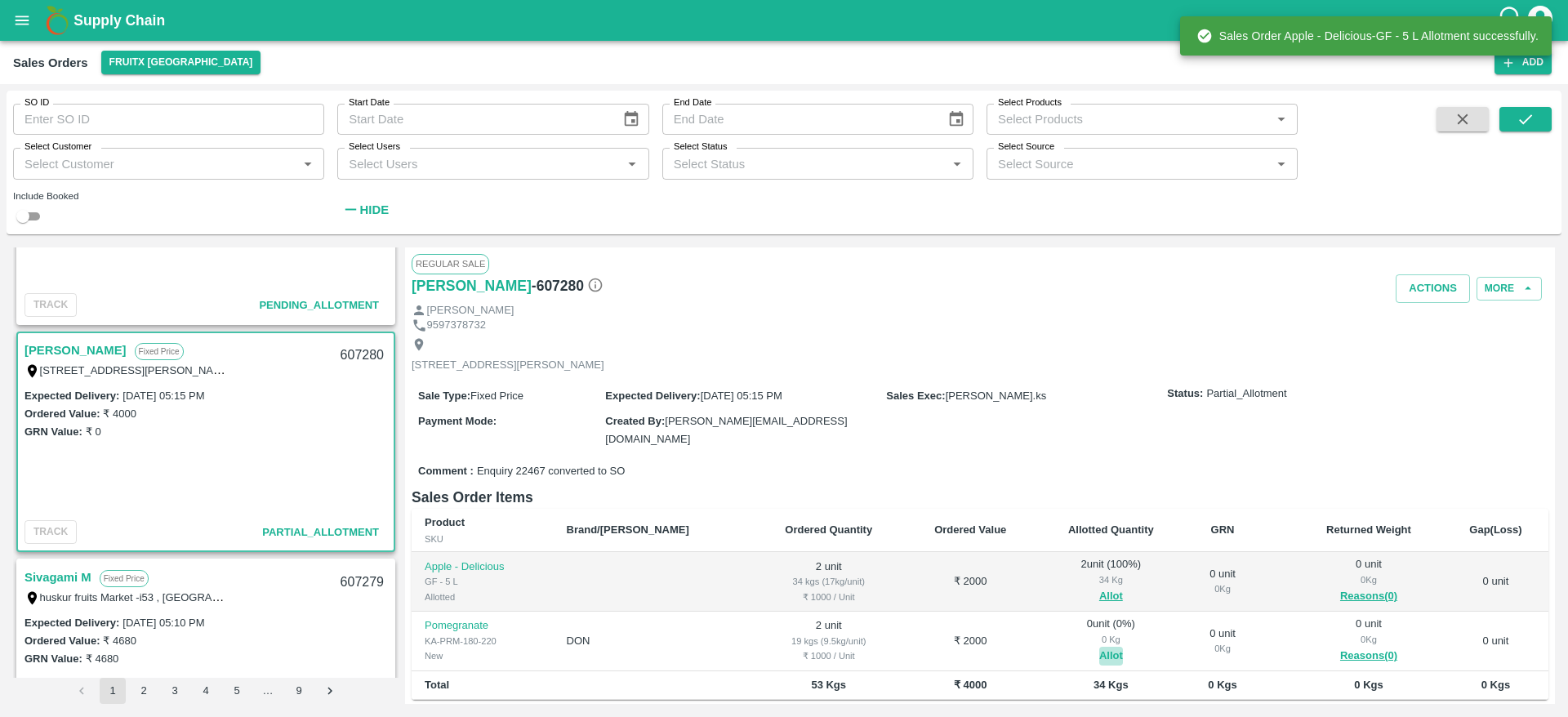
click at [1100, 647] on button "Allot" at bounding box center [1111, 656] width 23 height 19
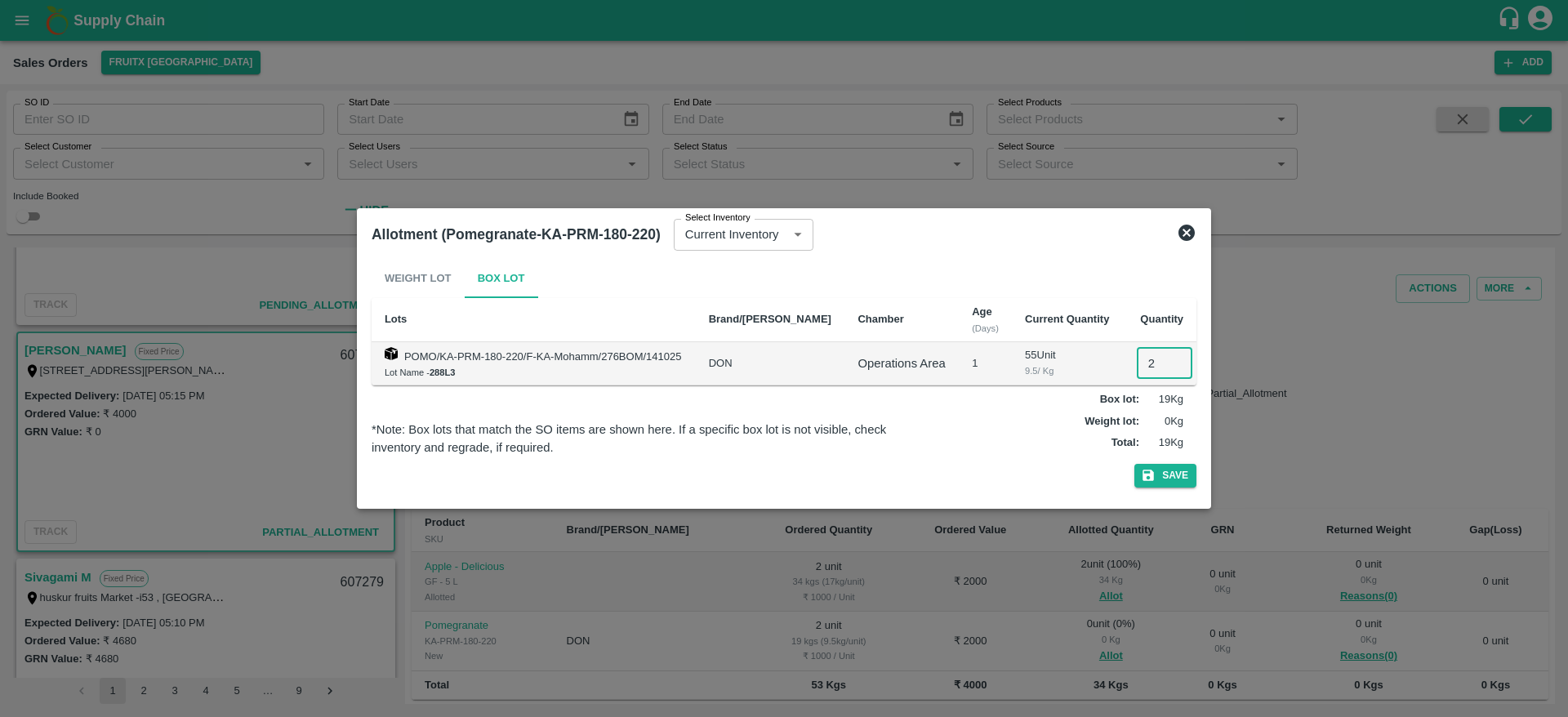
click at [1151, 348] on input "2" at bounding box center [1164, 363] width 55 height 31
type input "2"
click at [1134, 464] on button "Save" at bounding box center [1165, 476] width 62 height 23
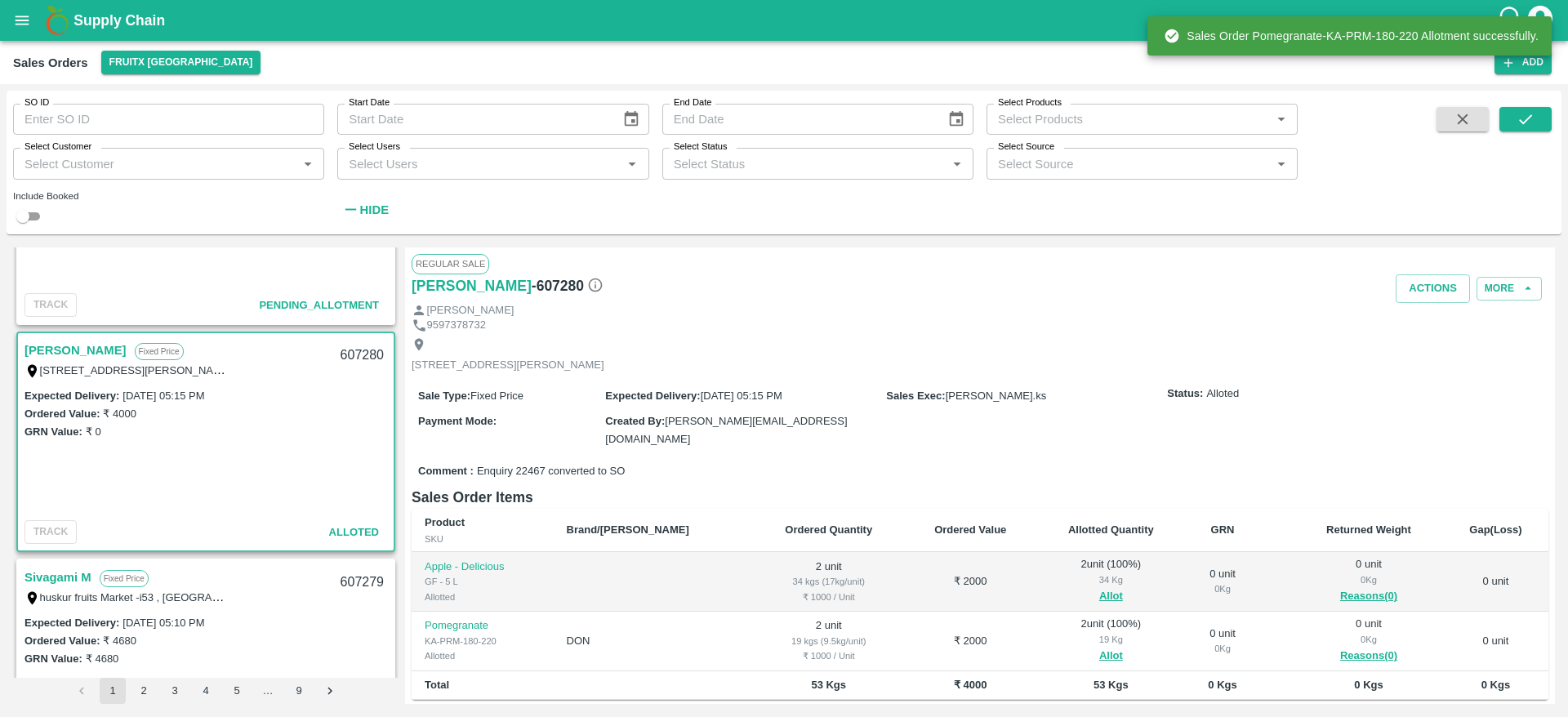
click at [360, 355] on div "607280" at bounding box center [362, 355] width 63 height 38
copy div "607280"
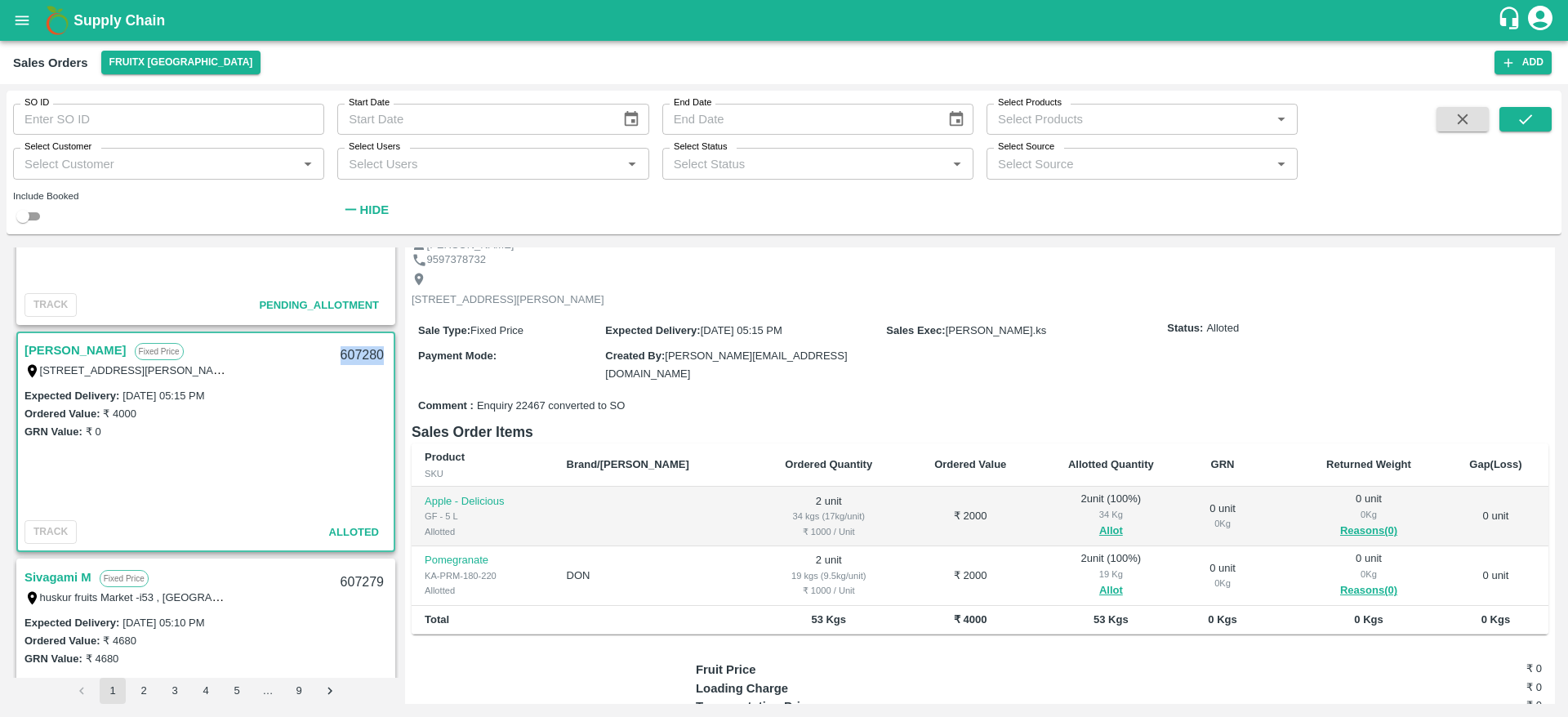
scroll to position [0, 0]
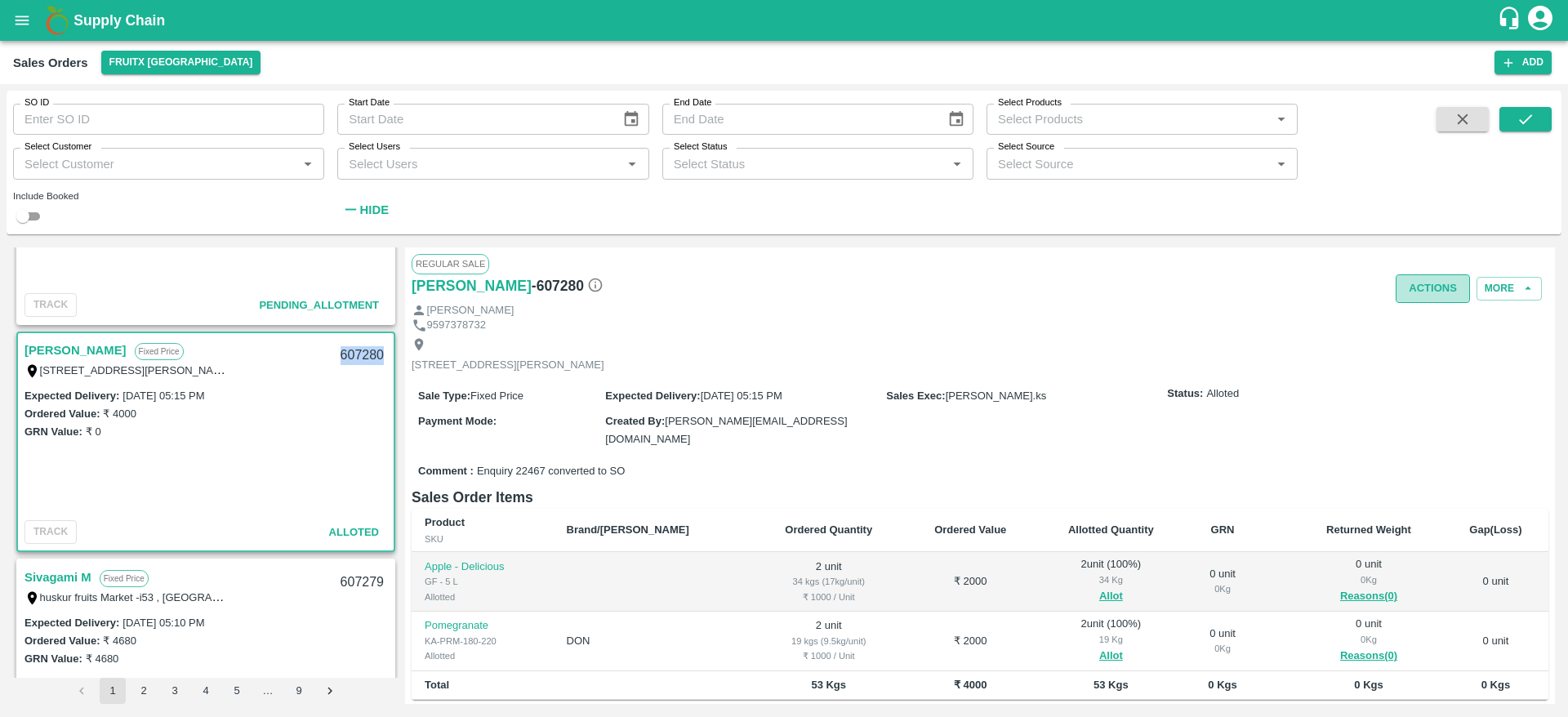
click at [1421, 282] on button "Actions" at bounding box center [1432, 288] width 74 height 29
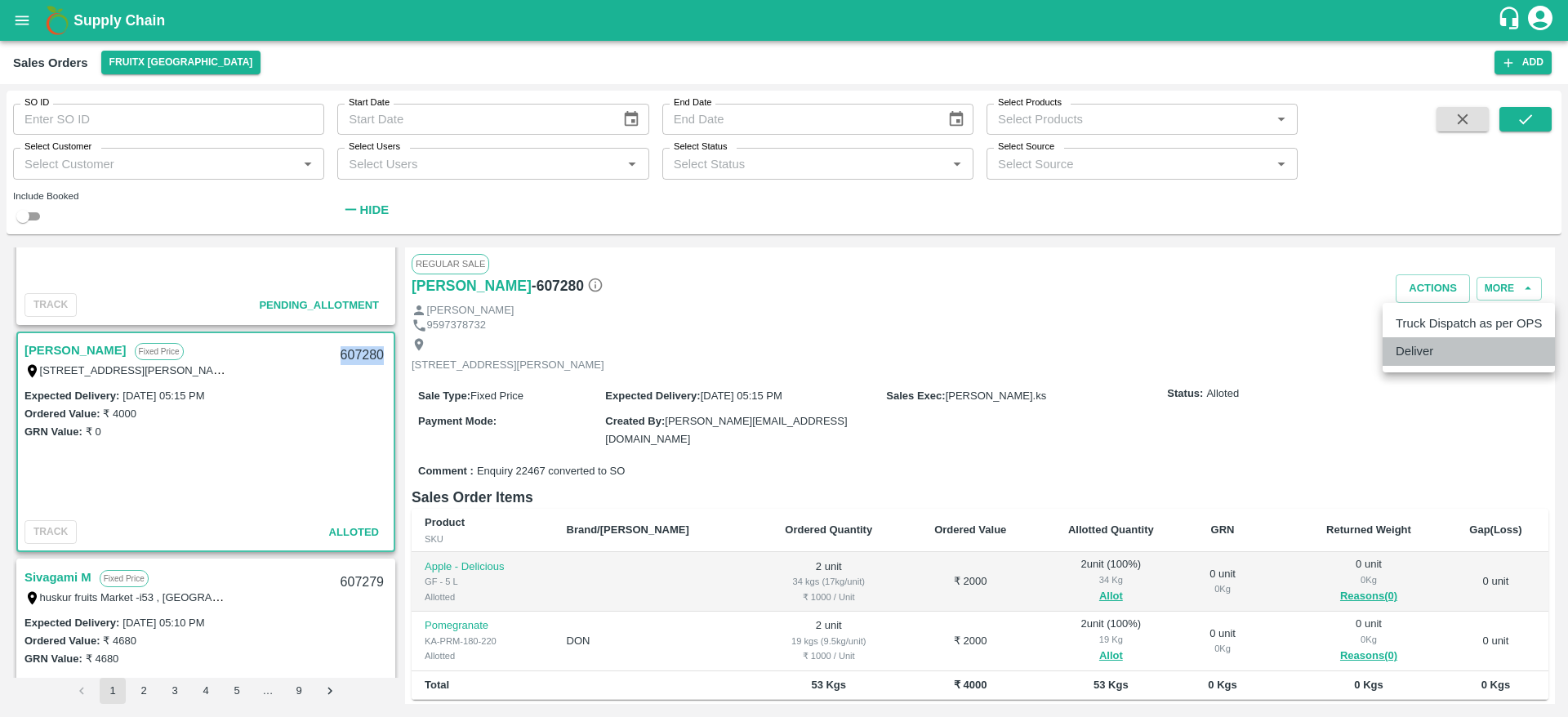
click at [1409, 345] on li "Deliver" at bounding box center [1468, 351] width 172 height 28
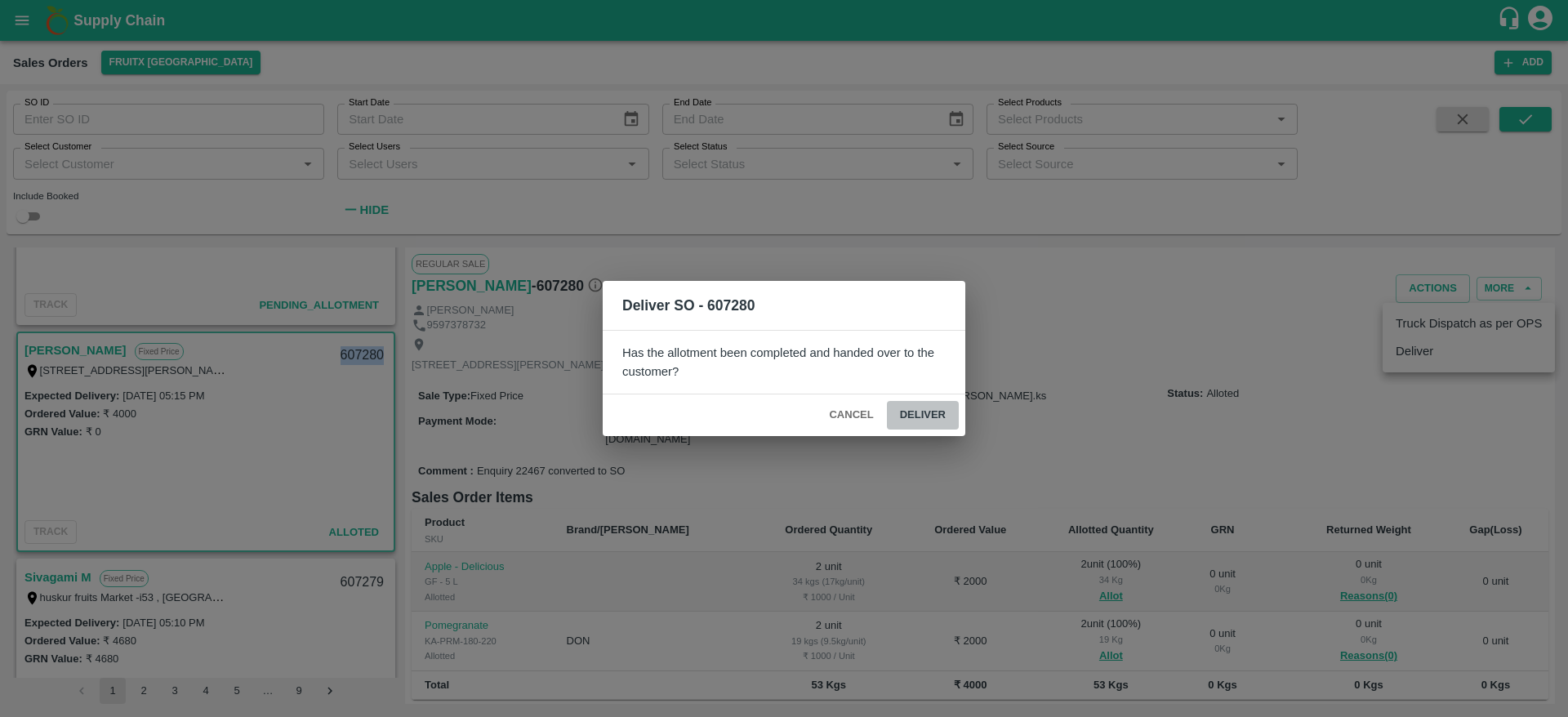
click at [924, 415] on button "Deliver" at bounding box center [922, 415] width 72 height 29
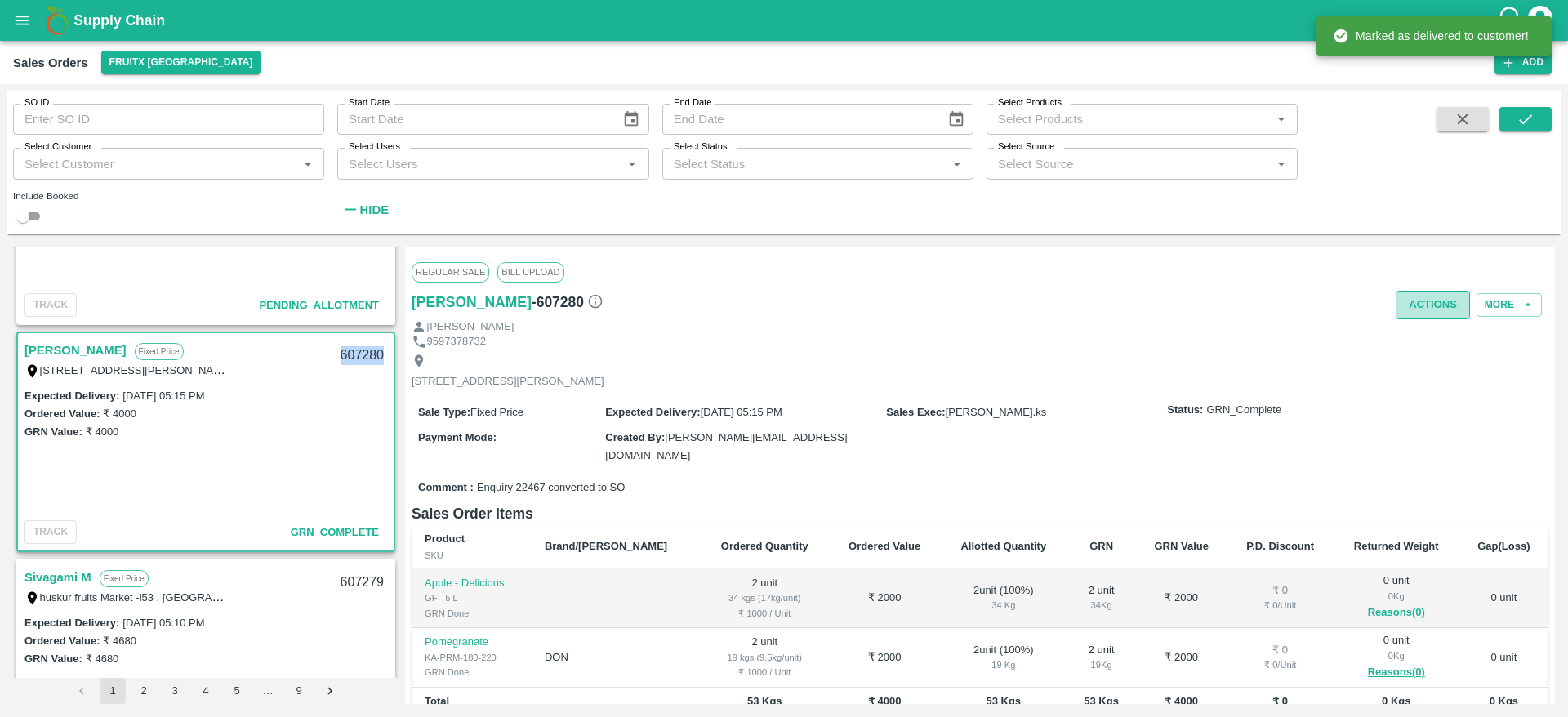
click at [1432, 291] on button "Actions" at bounding box center [1432, 304] width 74 height 29
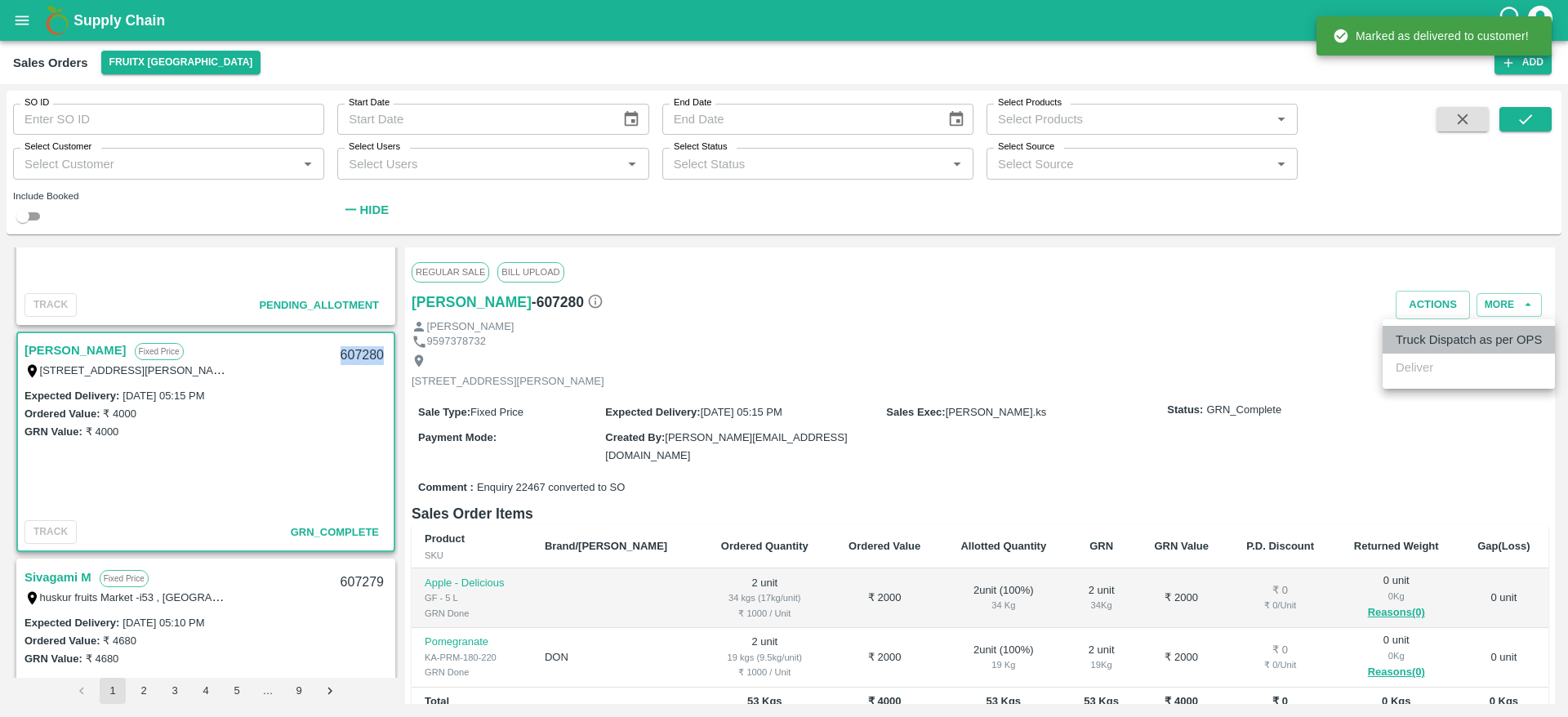
click at [1413, 334] on li "Truck Dispatch as per OPS" at bounding box center [1468, 340] width 172 height 28
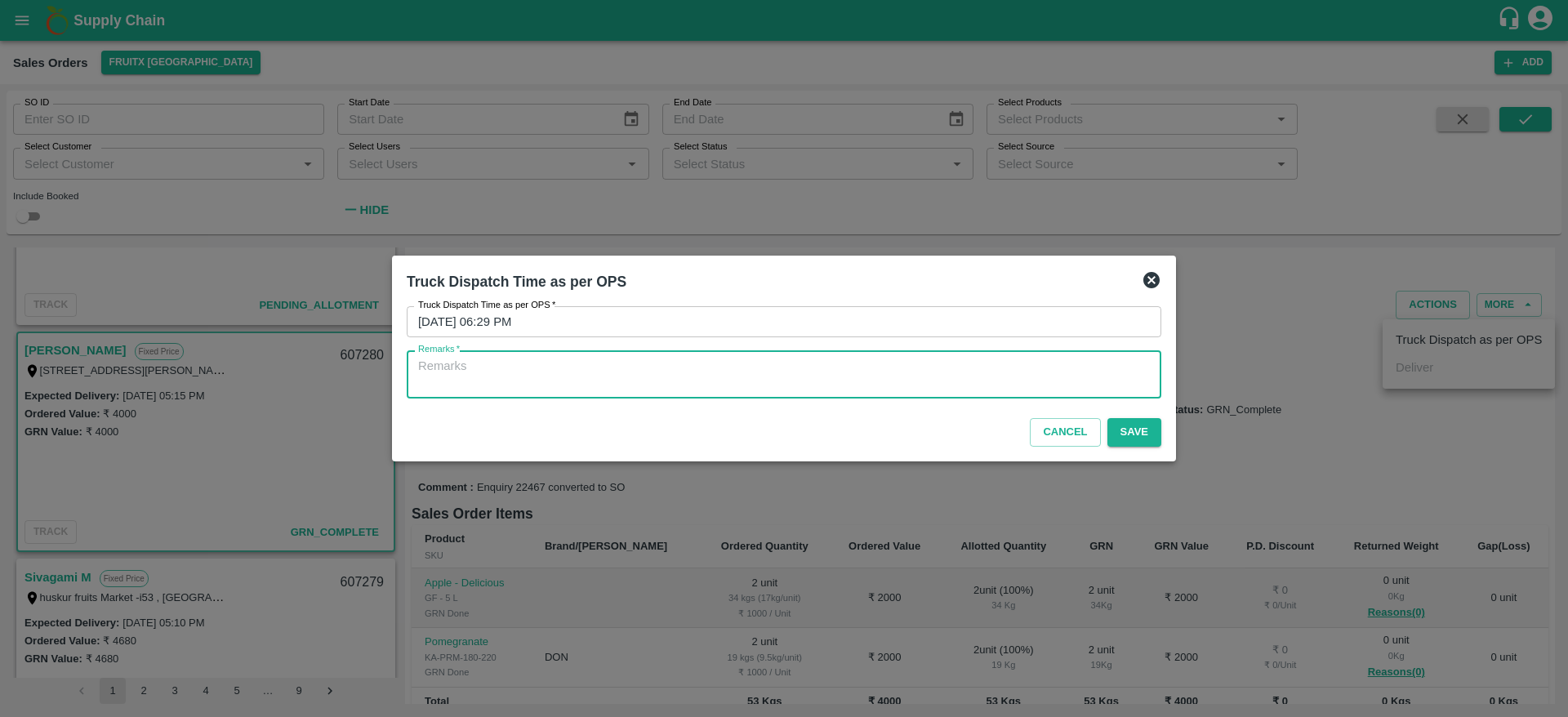
click at [1017, 376] on textarea "Remarks   *" at bounding box center [784, 375] width 731 height 35
type textarea "OTD"
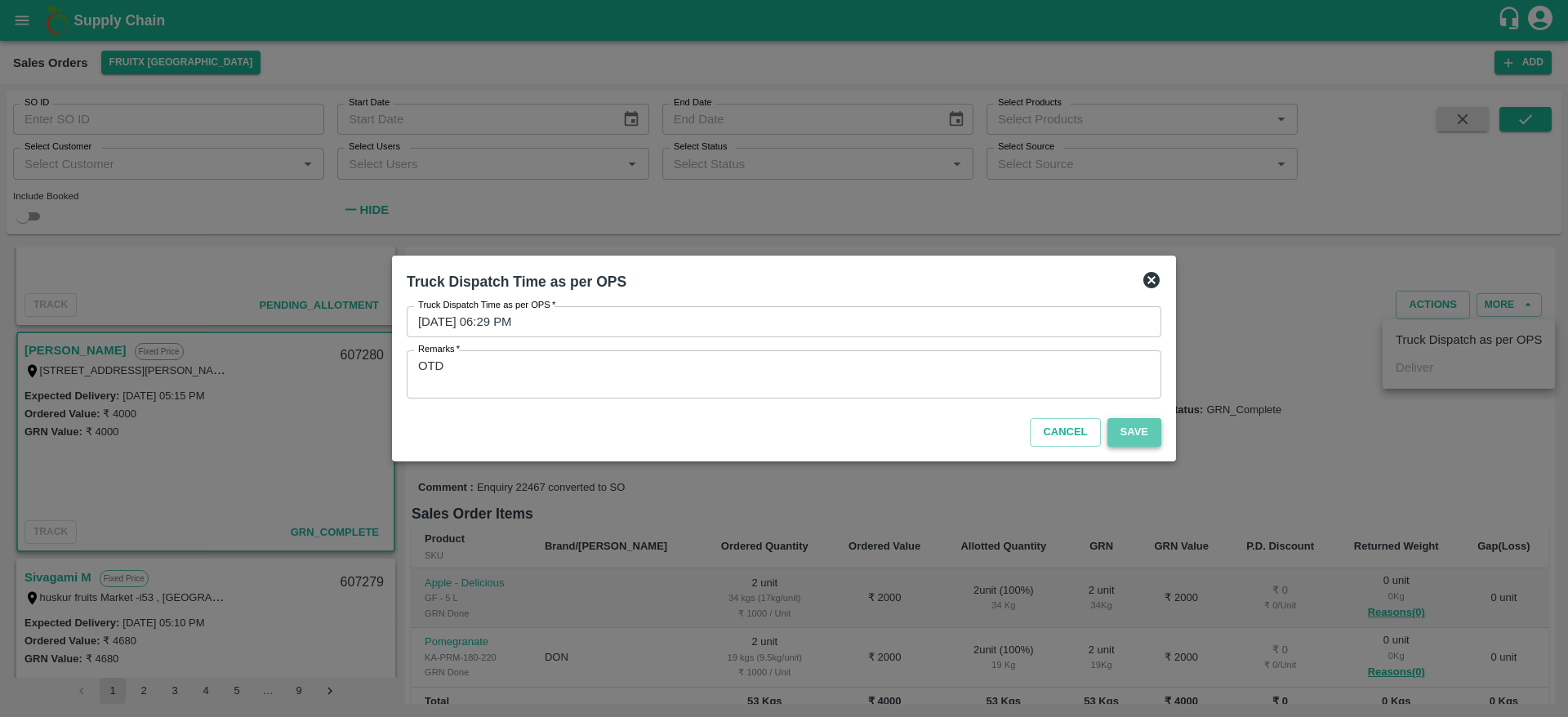
click at [1141, 433] on button "Save" at bounding box center [1134, 432] width 54 height 29
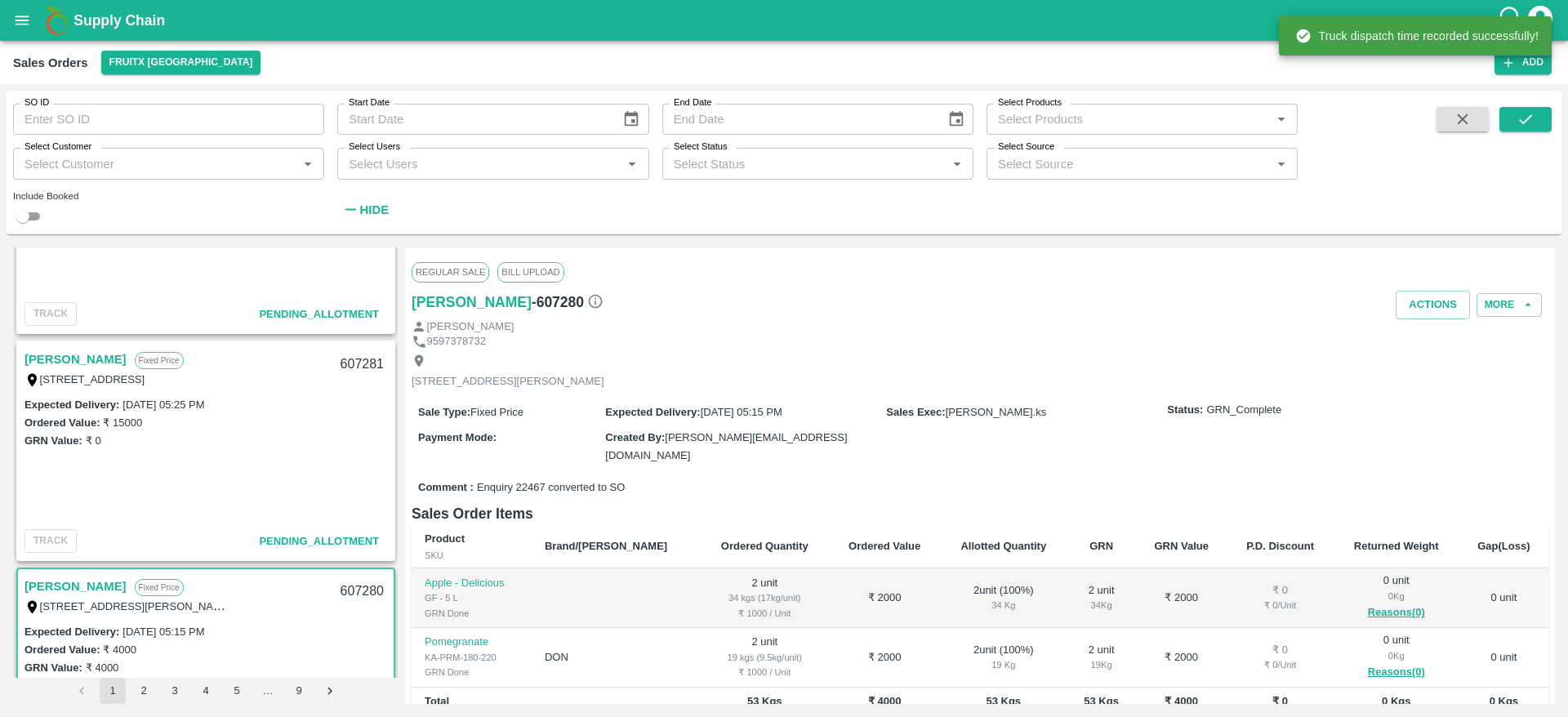
scroll to position [357, 0]
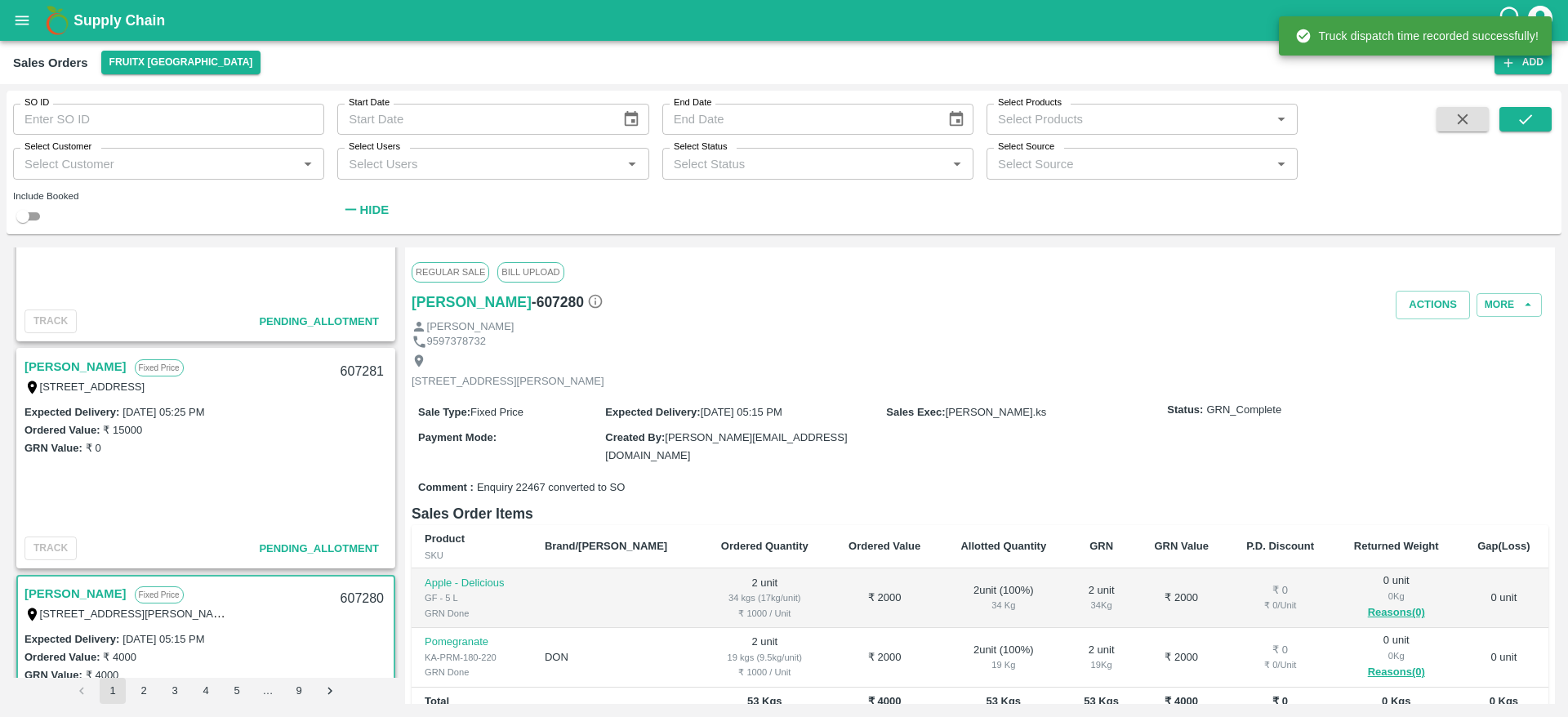
click at [34, 368] on link "[PERSON_NAME]" at bounding box center [75, 367] width 102 height 22
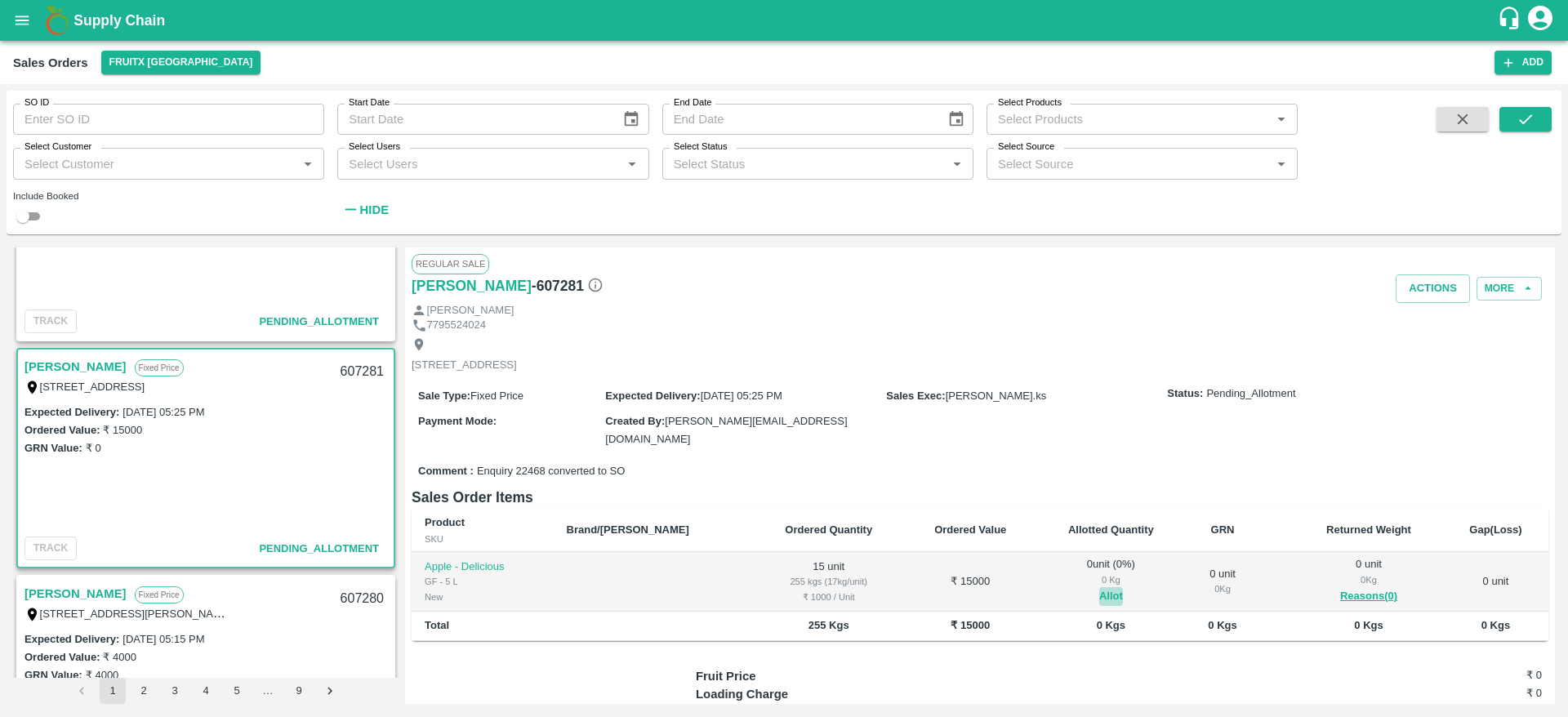
click at [1100, 598] on button "Allot" at bounding box center [1111, 597] width 23 height 19
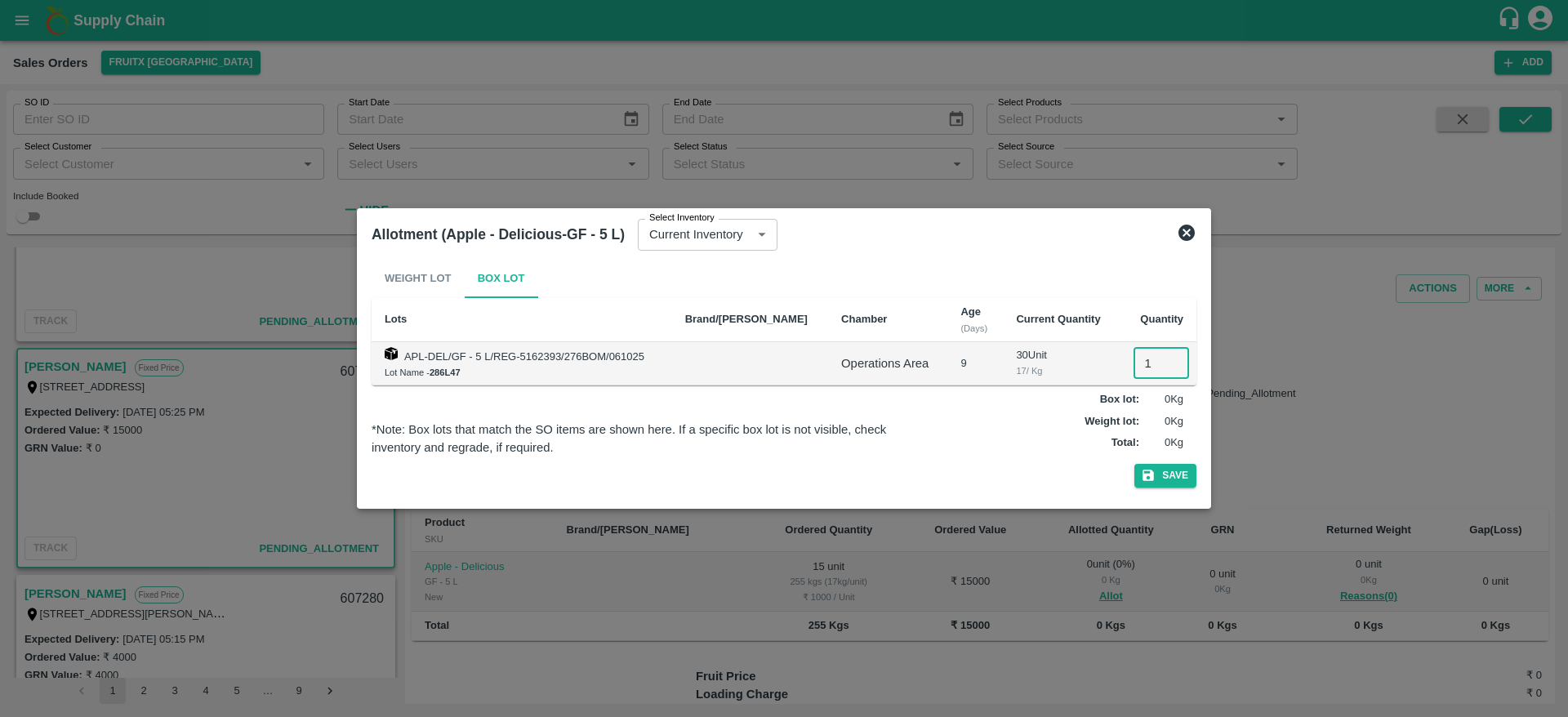
click at [1136, 375] on input "1" at bounding box center [1161, 363] width 55 height 31
type input "15"
click at [1134, 464] on button "Save" at bounding box center [1165, 476] width 62 height 23
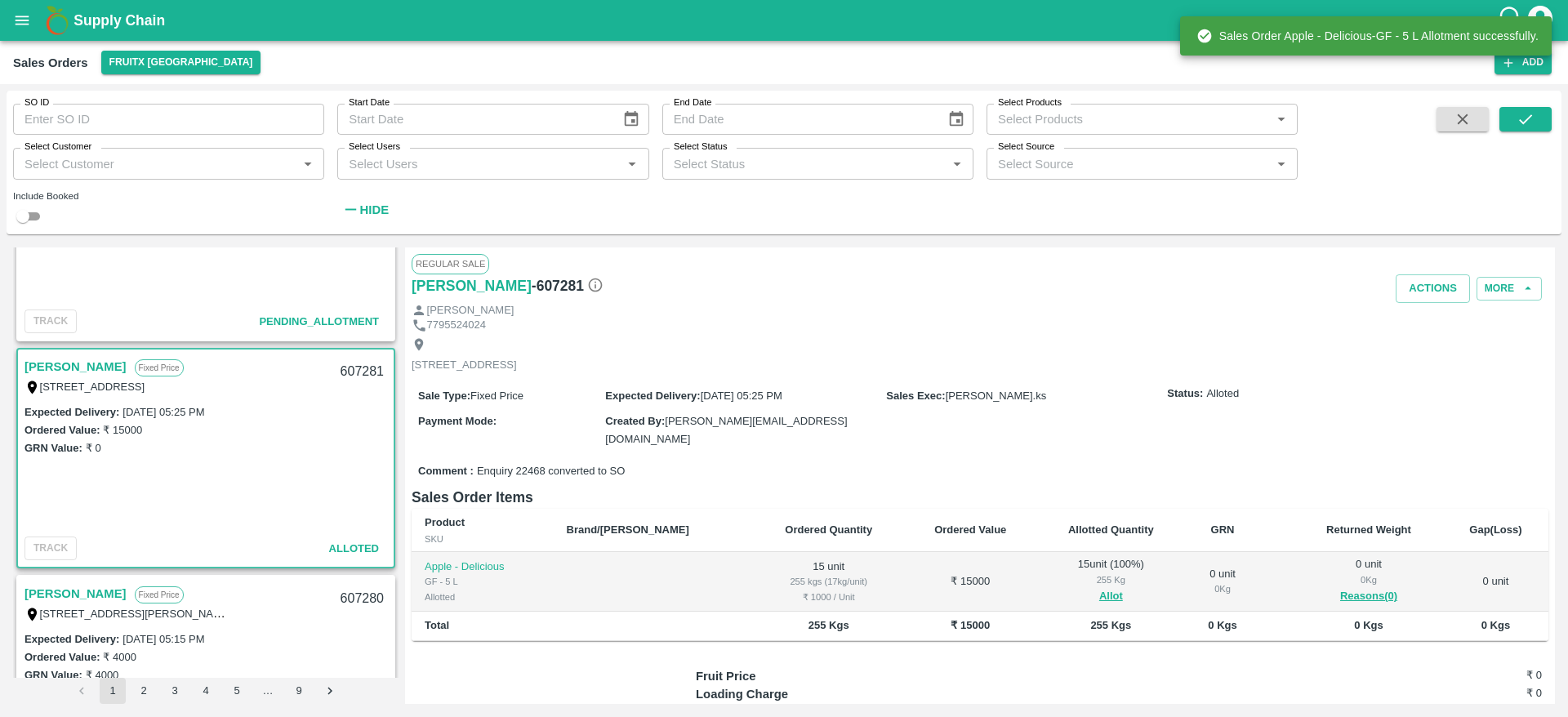
click at [367, 368] on div "607281" at bounding box center [362, 372] width 63 height 38
copy div "607281"
click at [1423, 296] on button "Actions" at bounding box center [1432, 288] width 74 height 29
click at [1428, 349] on li "Deliver" at bounding box center [1468, 351] width 172 height 28
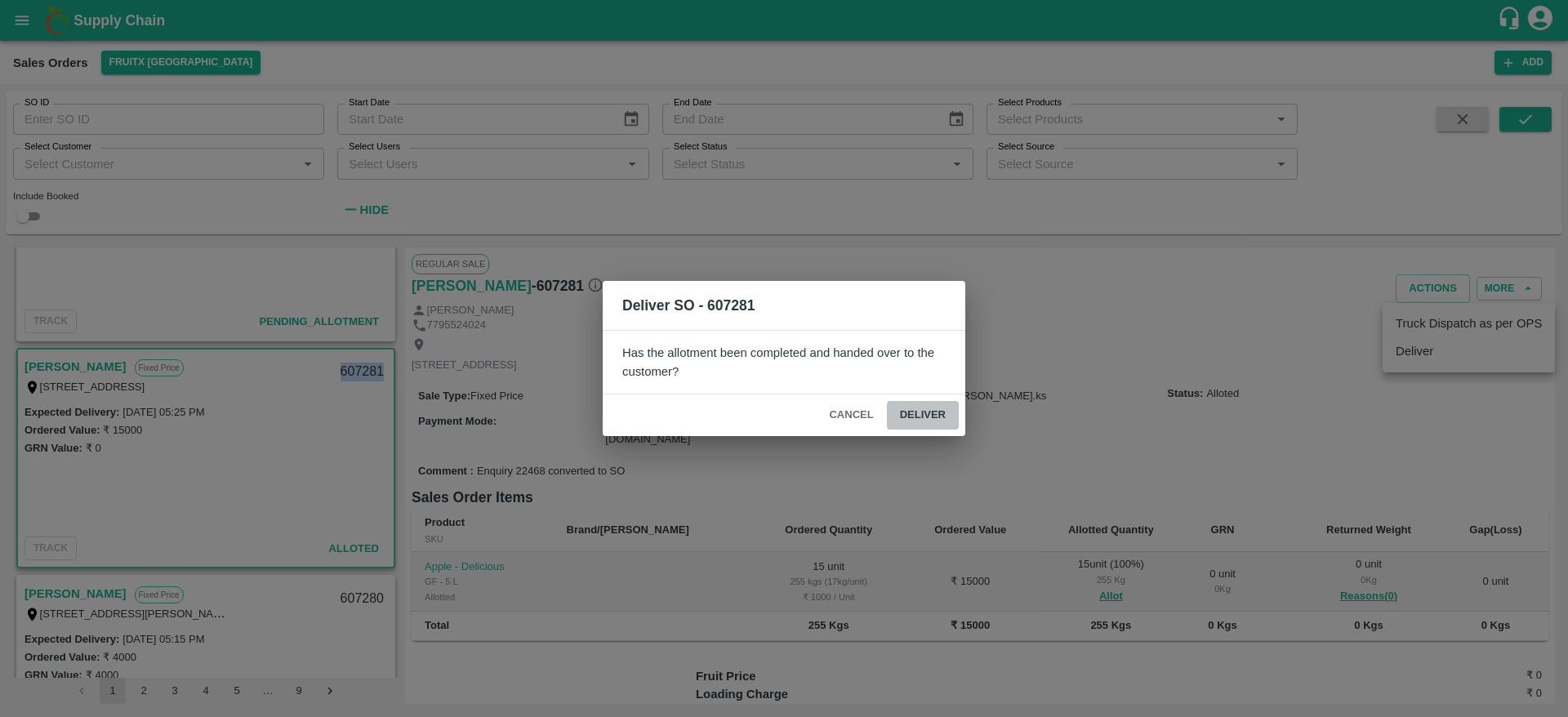
click at [904, 416] on button "Deliver" at bounding box center [922, 415] width 72 height 29
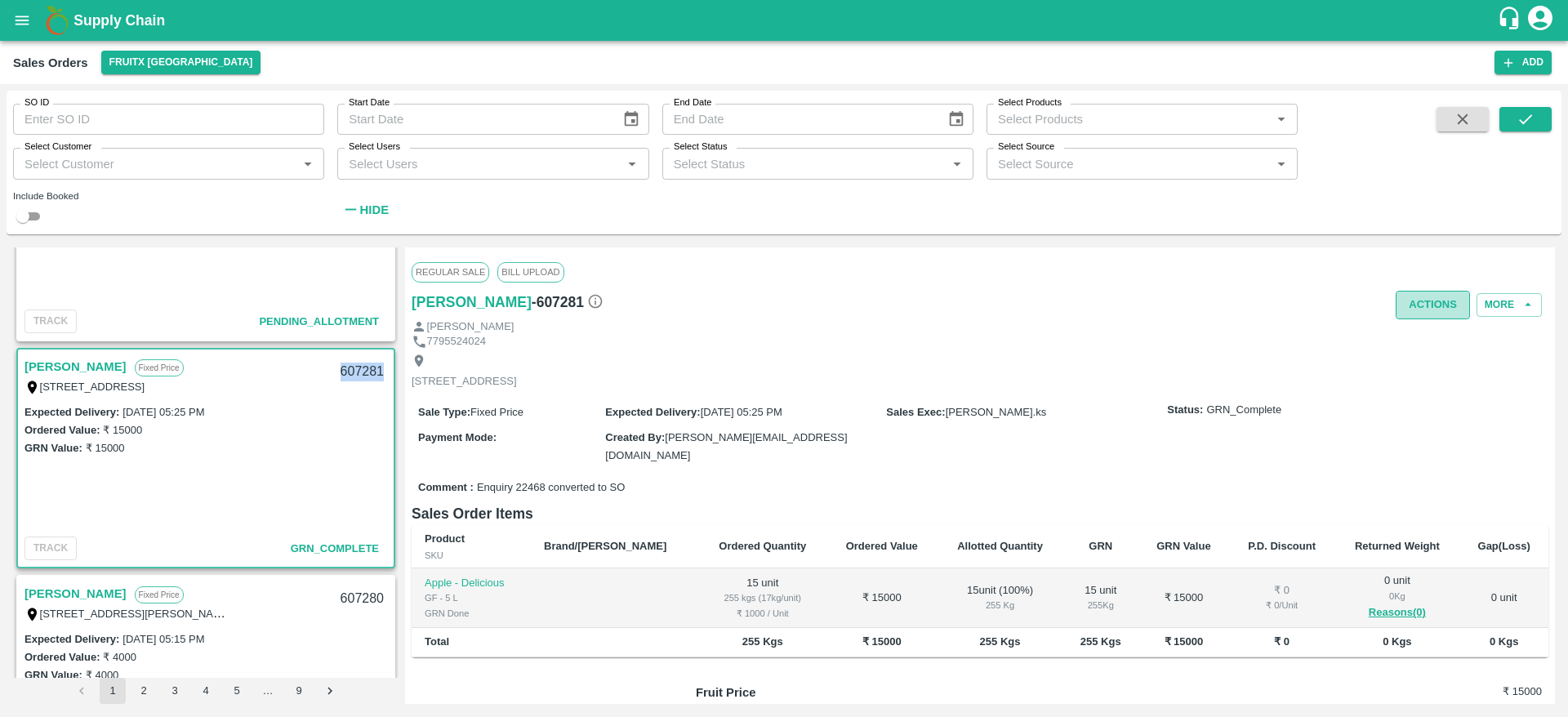
click at [1418, 293] on button "Actions" at bounding box center [1432, 304] width 74 height 29
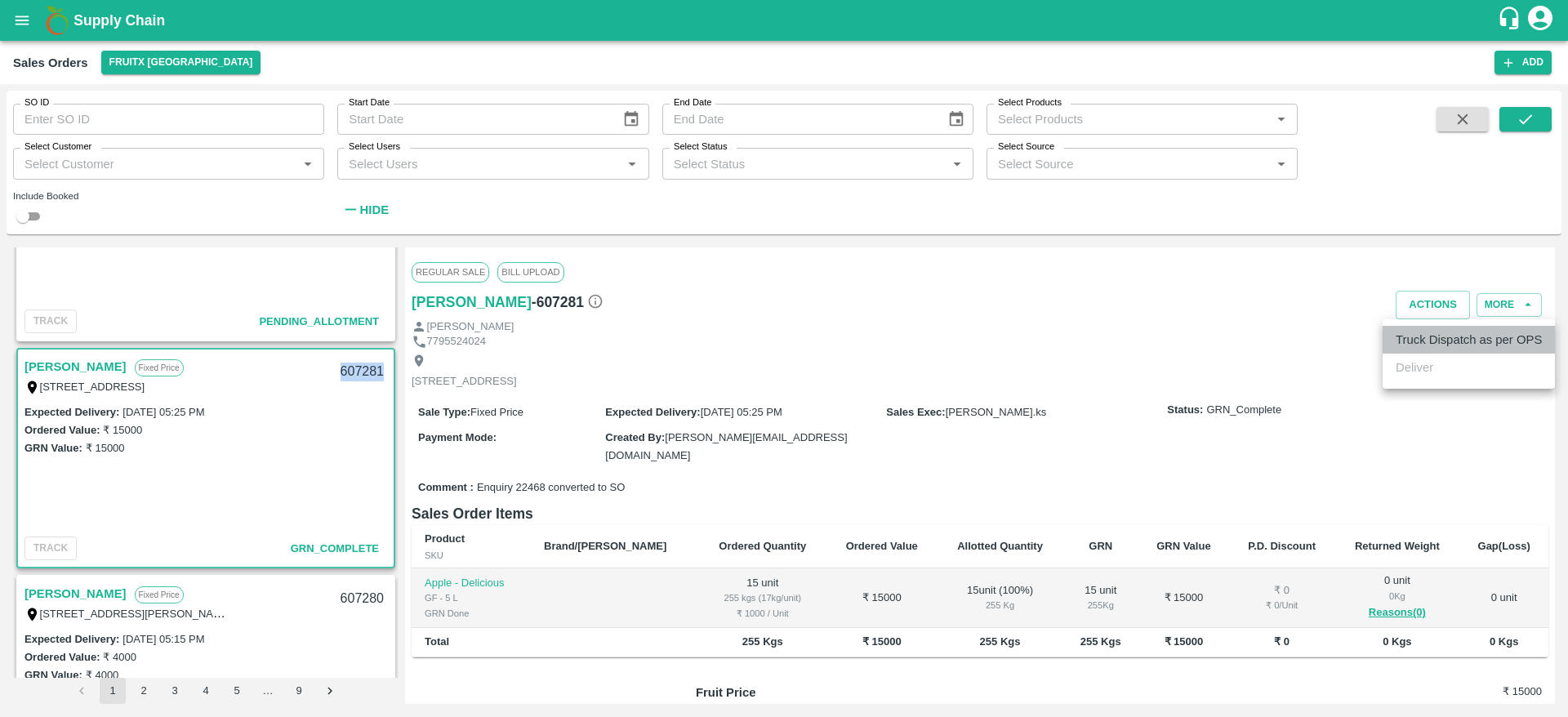
click at [1444, 337] on li "Truck Dispatch as per OPS" at bounding box center [1468, 340] width 172 height 28
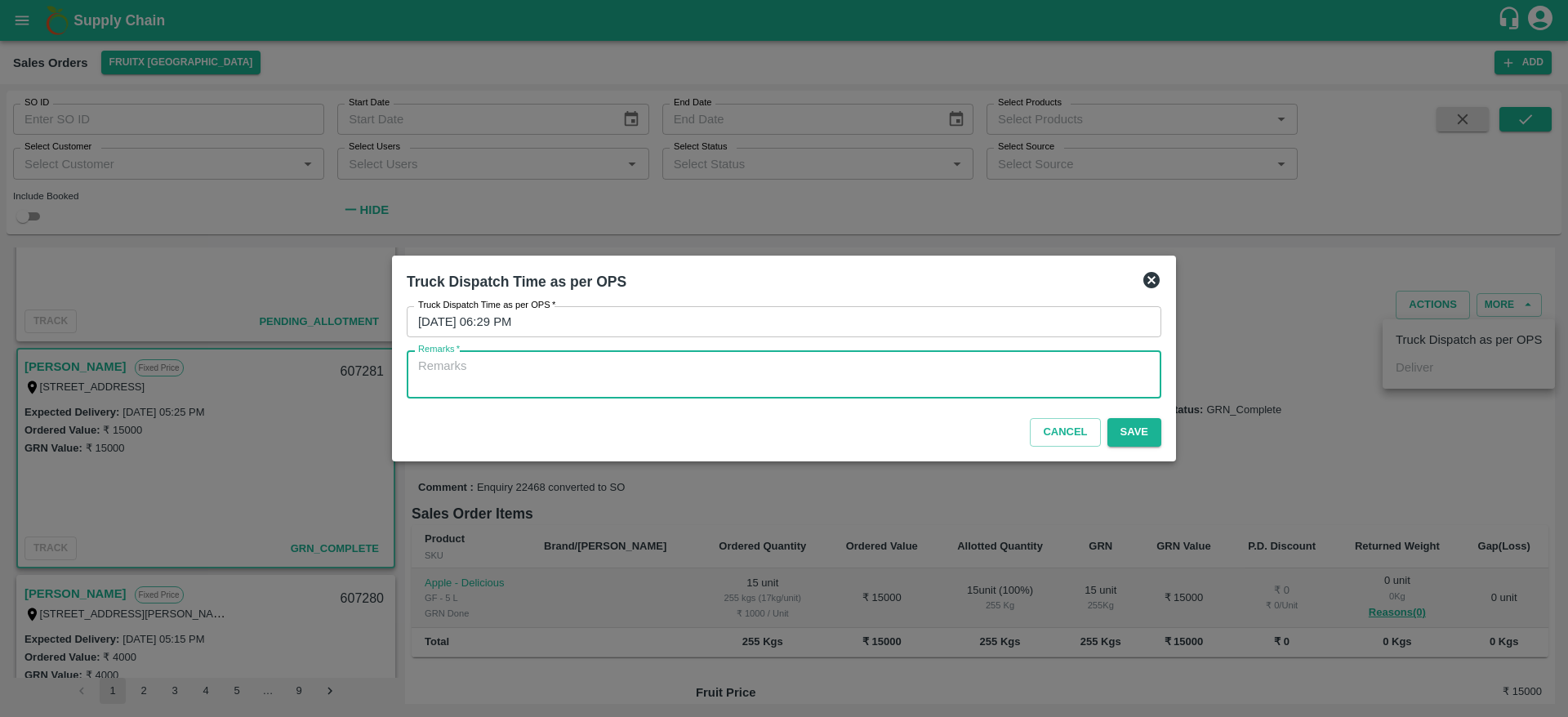
click at [1097, 362] on textarea "Remarks   *" at bounding box center [784, 375] width 731 height 35
type textarea "OTD"
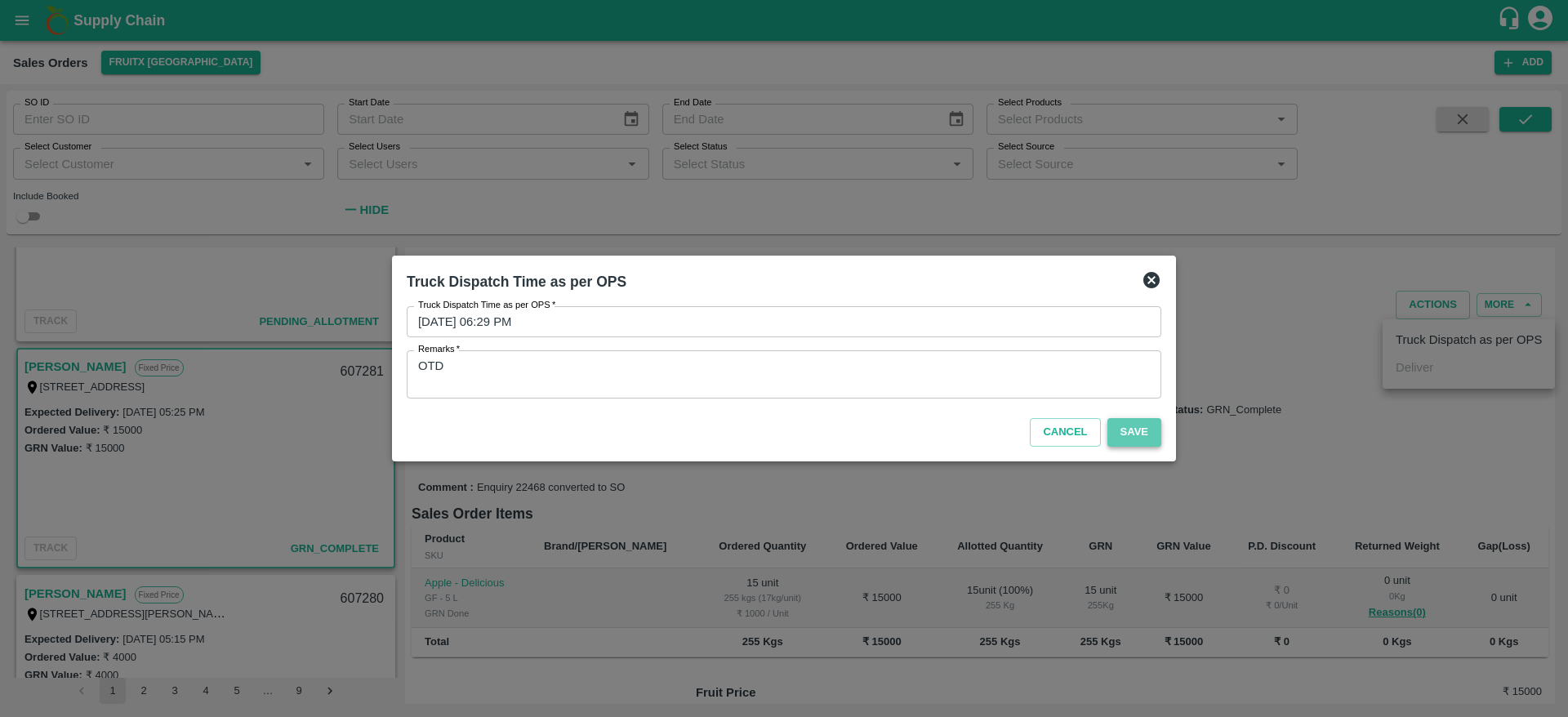
click at [1138, 444] on button "Save" at bounding box center [1134, 432] width 54 height 29
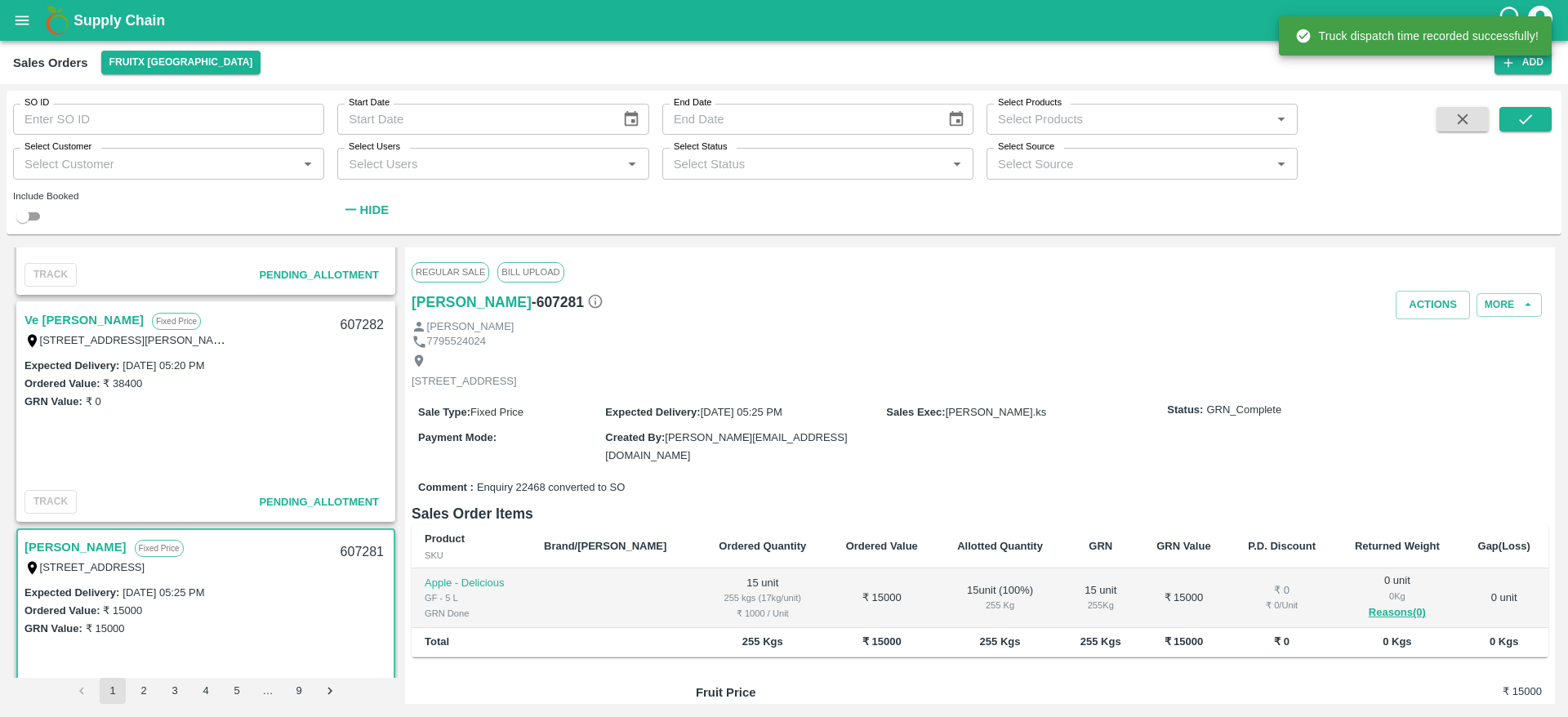
scroll to position [156, 0]
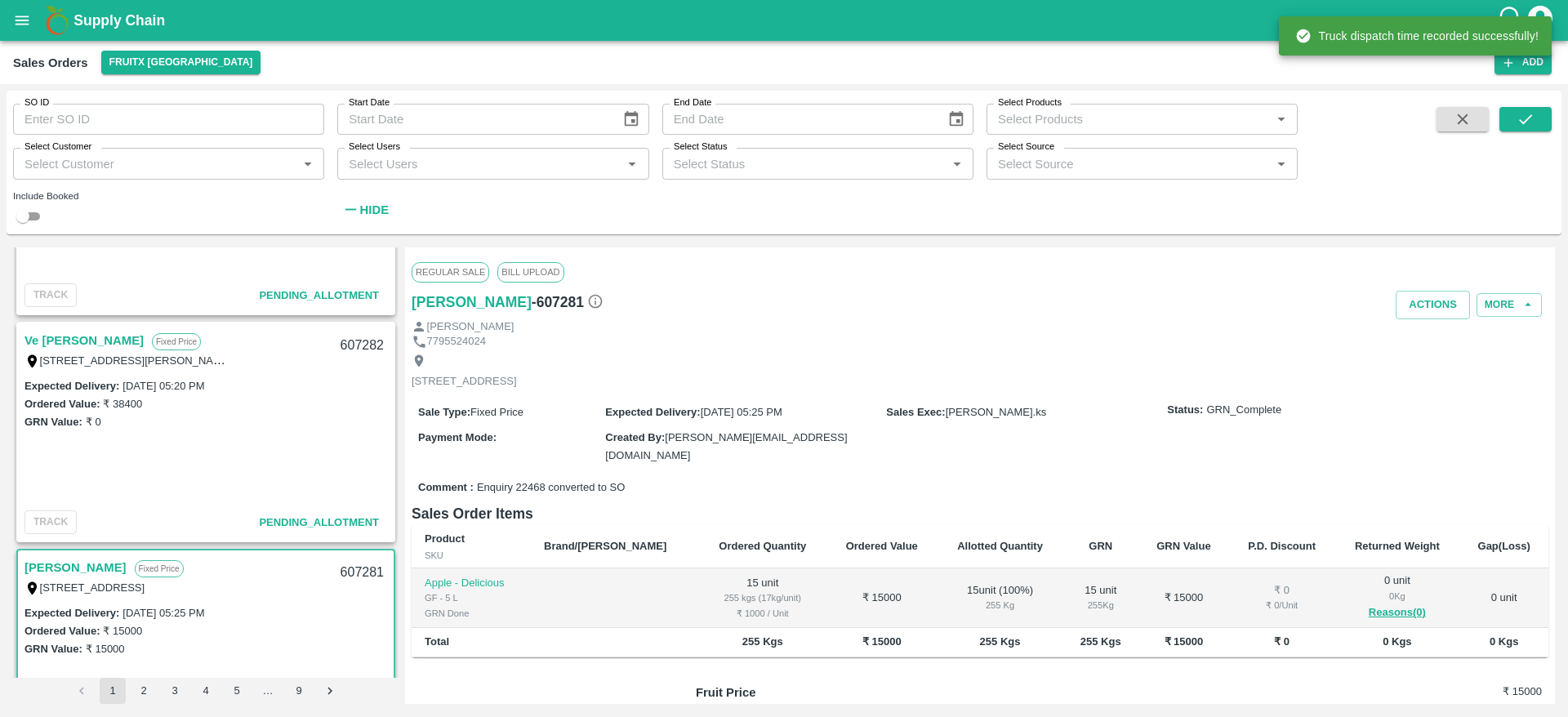
click at [76, 337] on link "Ve [PERSON_NAME]" at bounding box center [84, 341] width 119 height 22
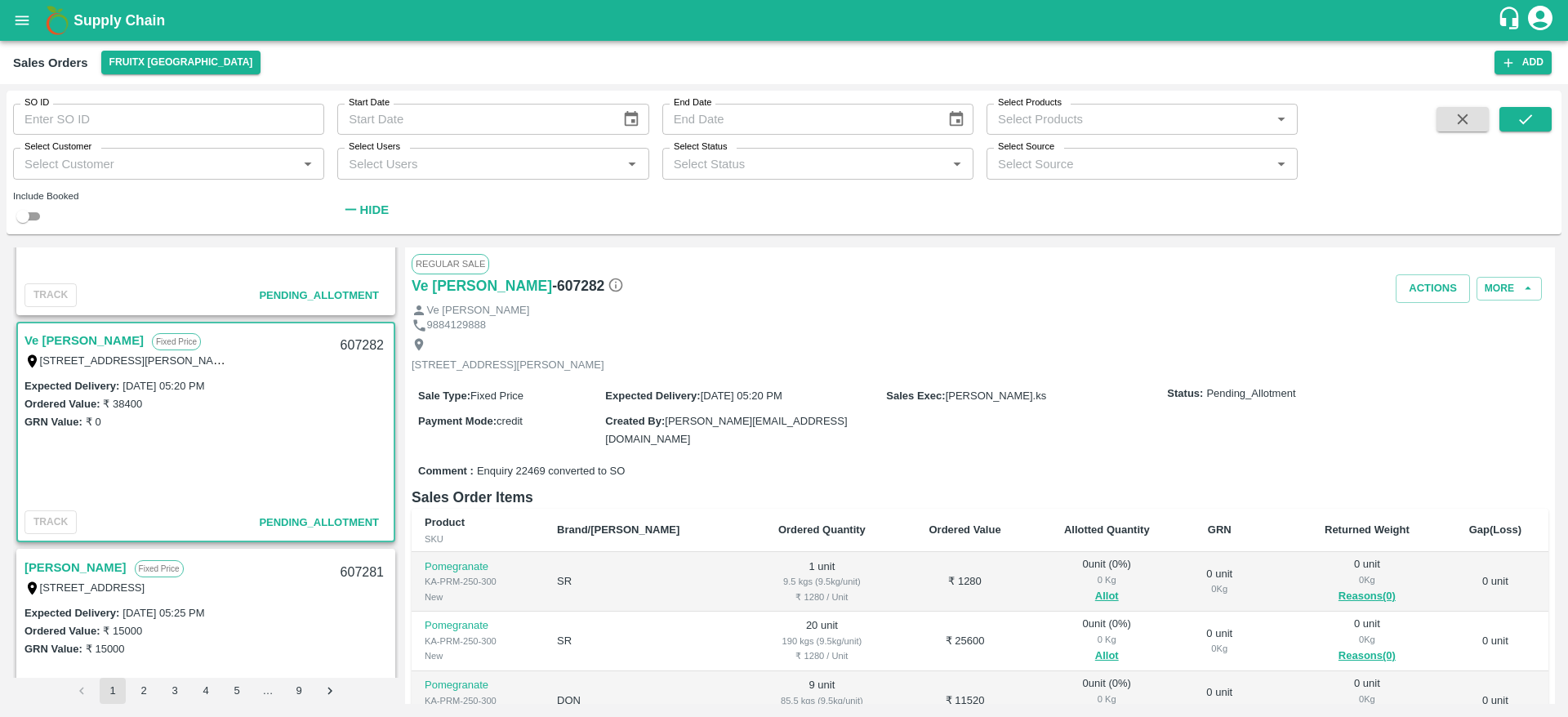
click at [344, 343] on div "607282" at bounding box center [362, 346] width 63 height 38
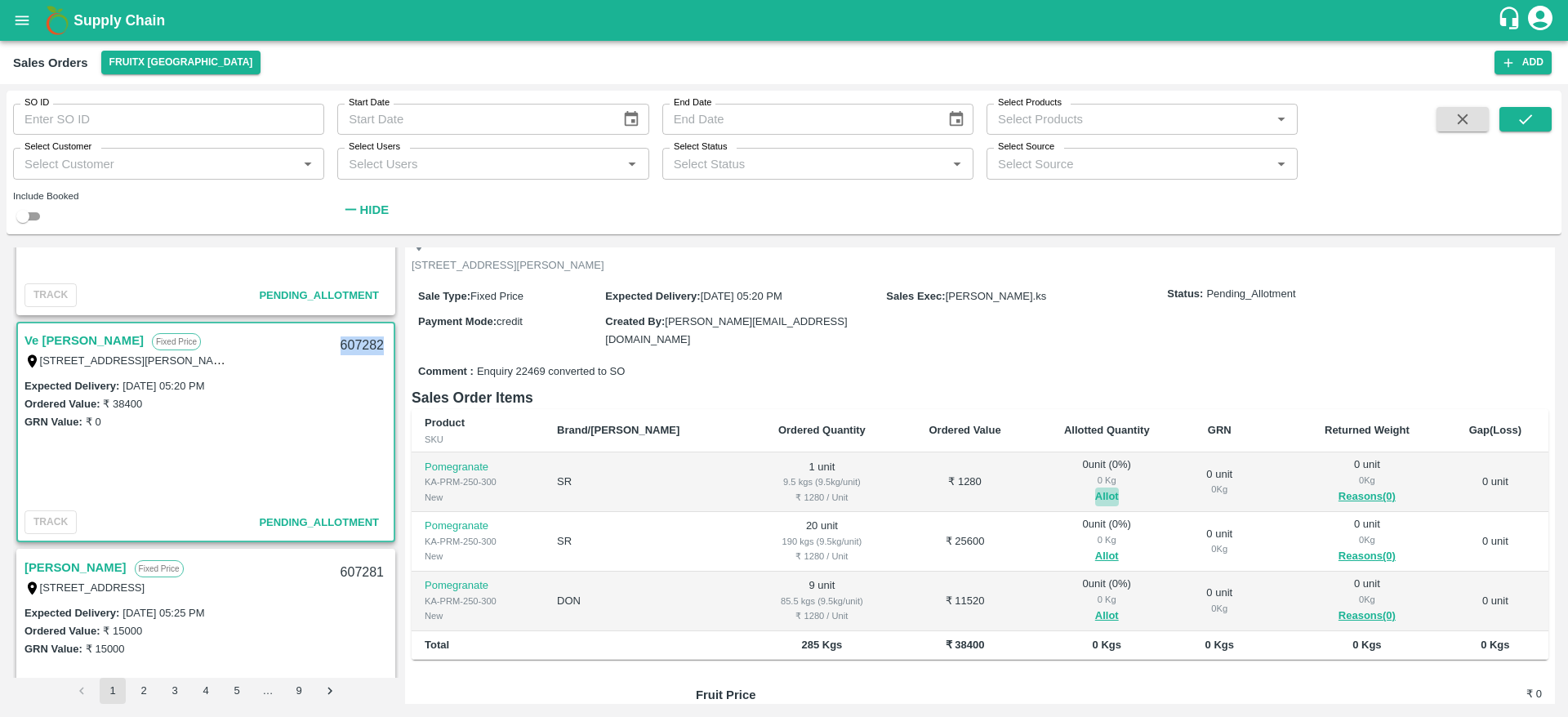
click at [1095, 490] on button "Allot" at bounding box center [1106, 497] width 23 height 19
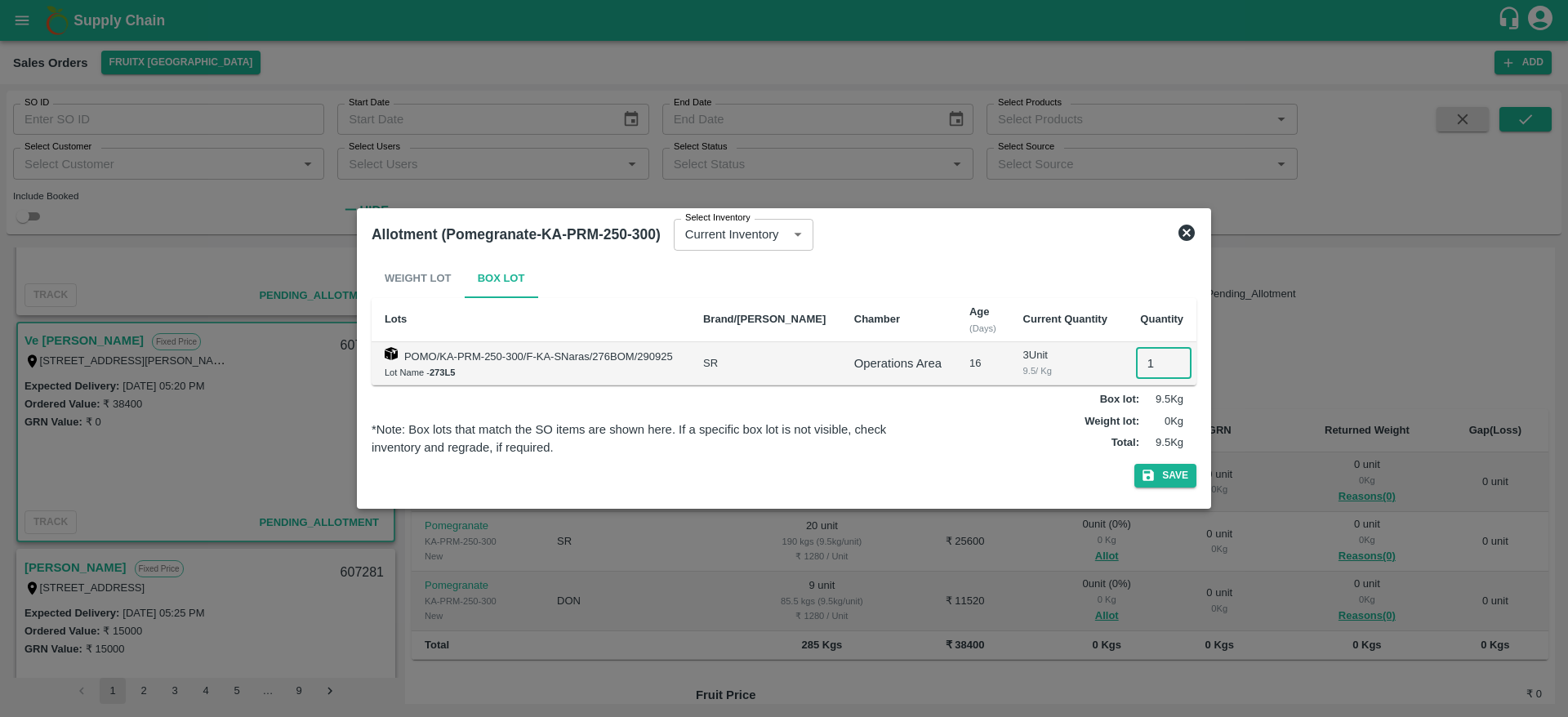
click at [1145, 368] on input "1" at bounding box center [1163, 363] width 55 height 31
type input "1"
click at [1134, 464] on button "Save" at bounding box center [1165, 476] width 62 height 23
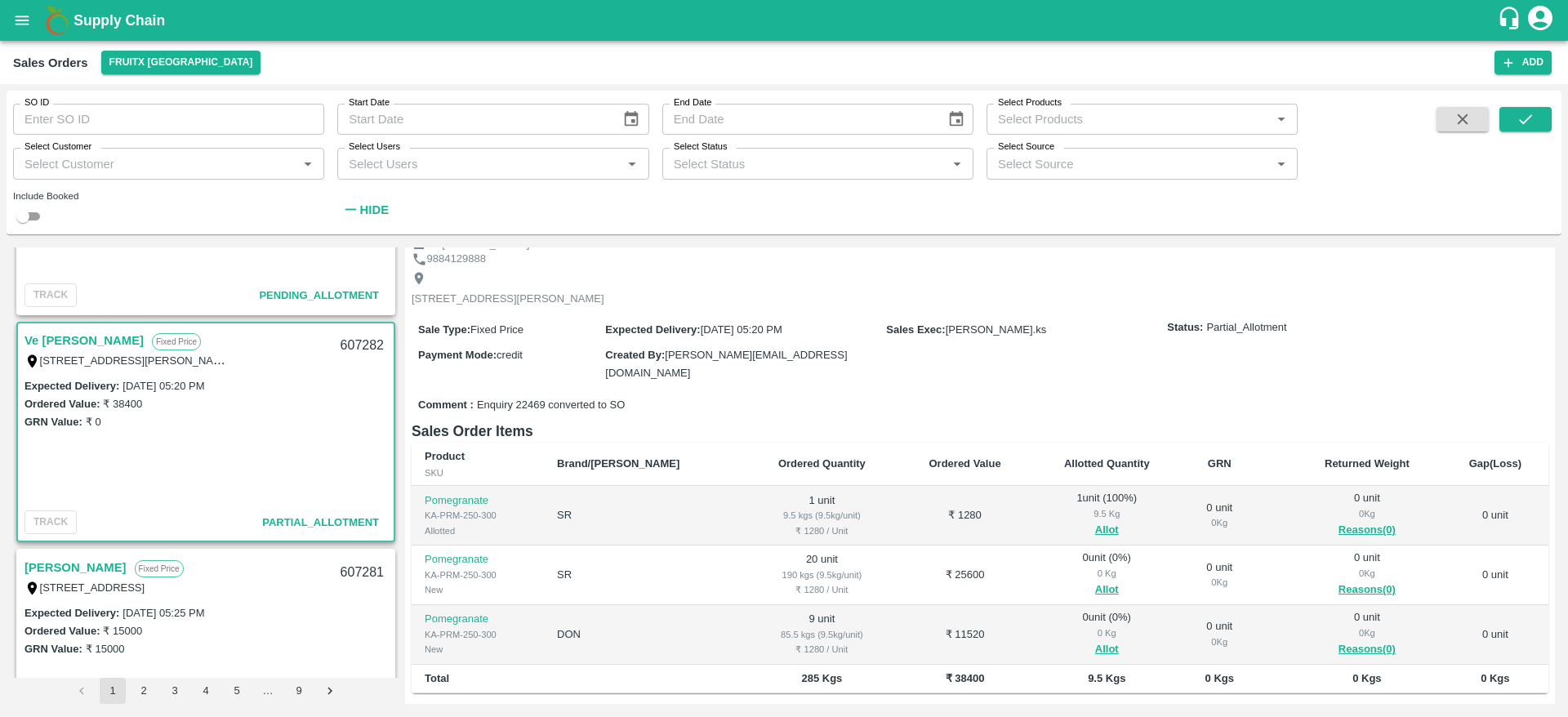
scroll to position [100, 0]
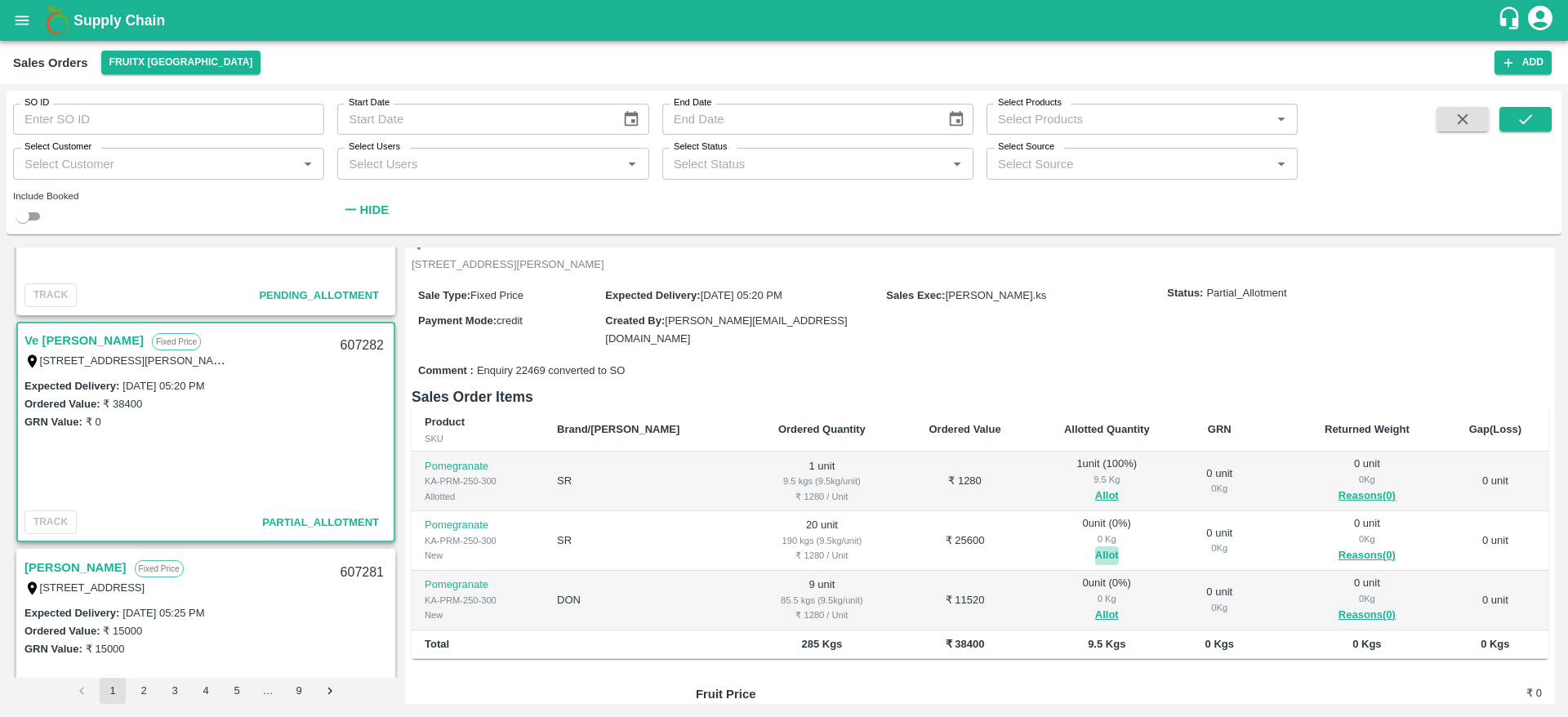
click at [1095, 548] on button "Allot" at bounding box center [1106, 556] width 23 height 19
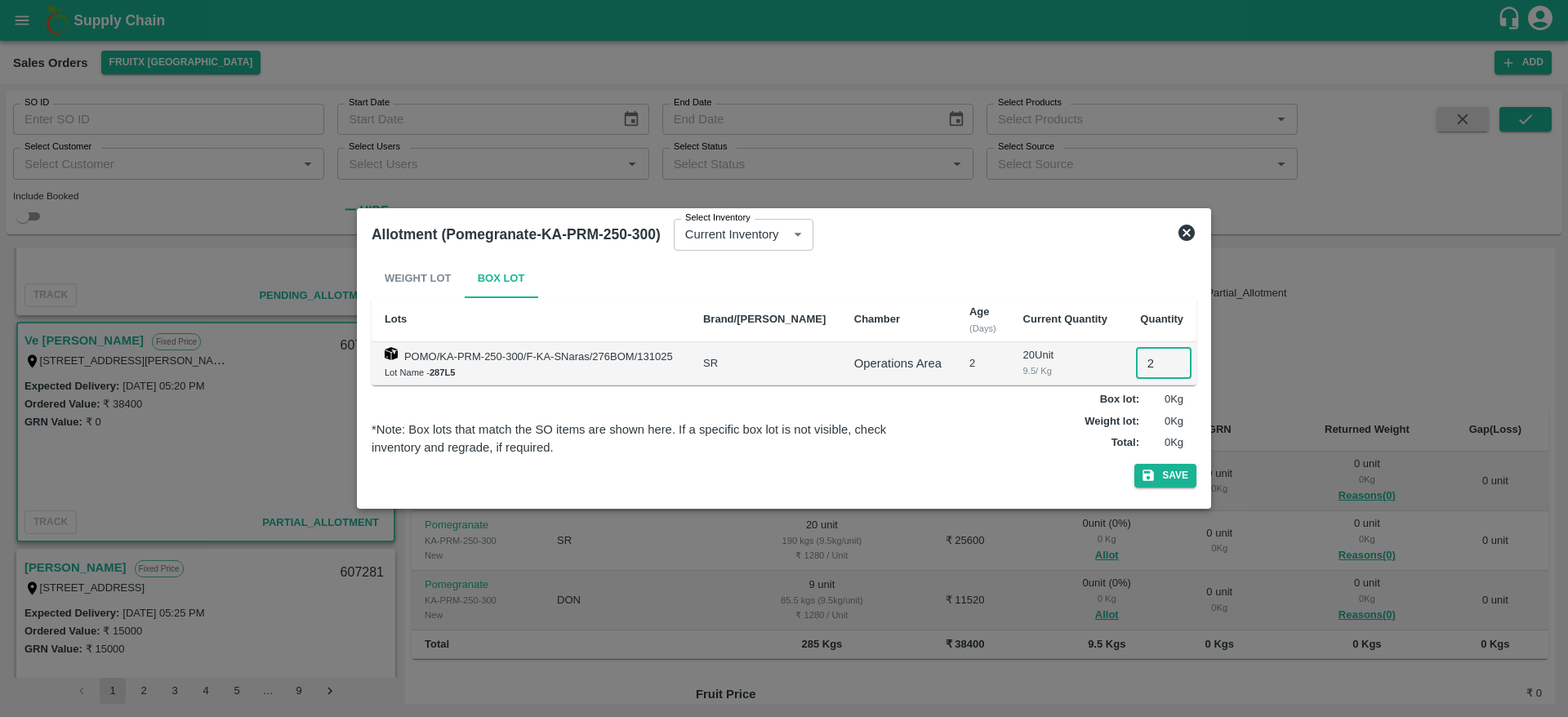
click at [1136, 373] on input "2" at bounding box center [1163, 363] width 55 height 31
type input "20"
click at [1134, 464] on button "Save" at bounding box center [1165, 476] width 62 height 23
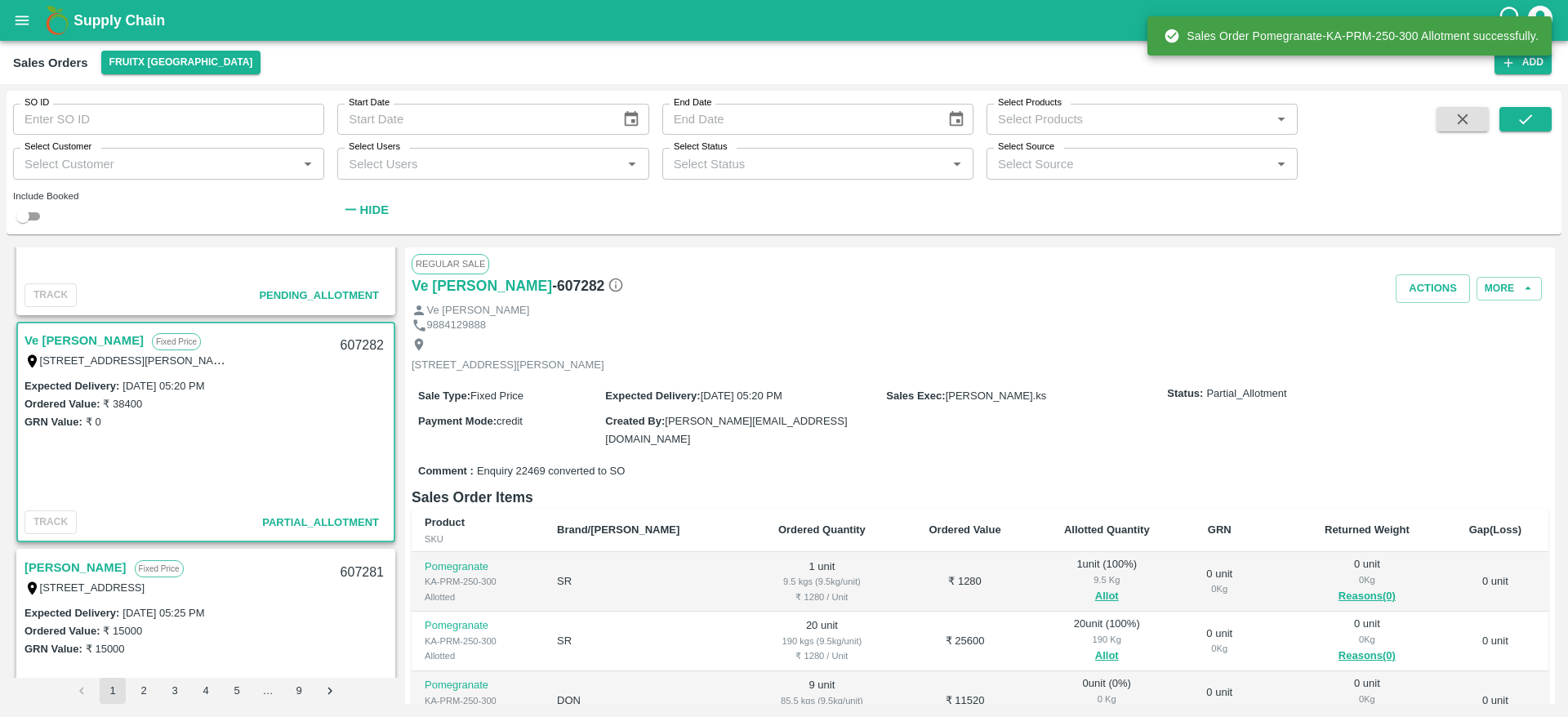
scroll to position [235, 0]
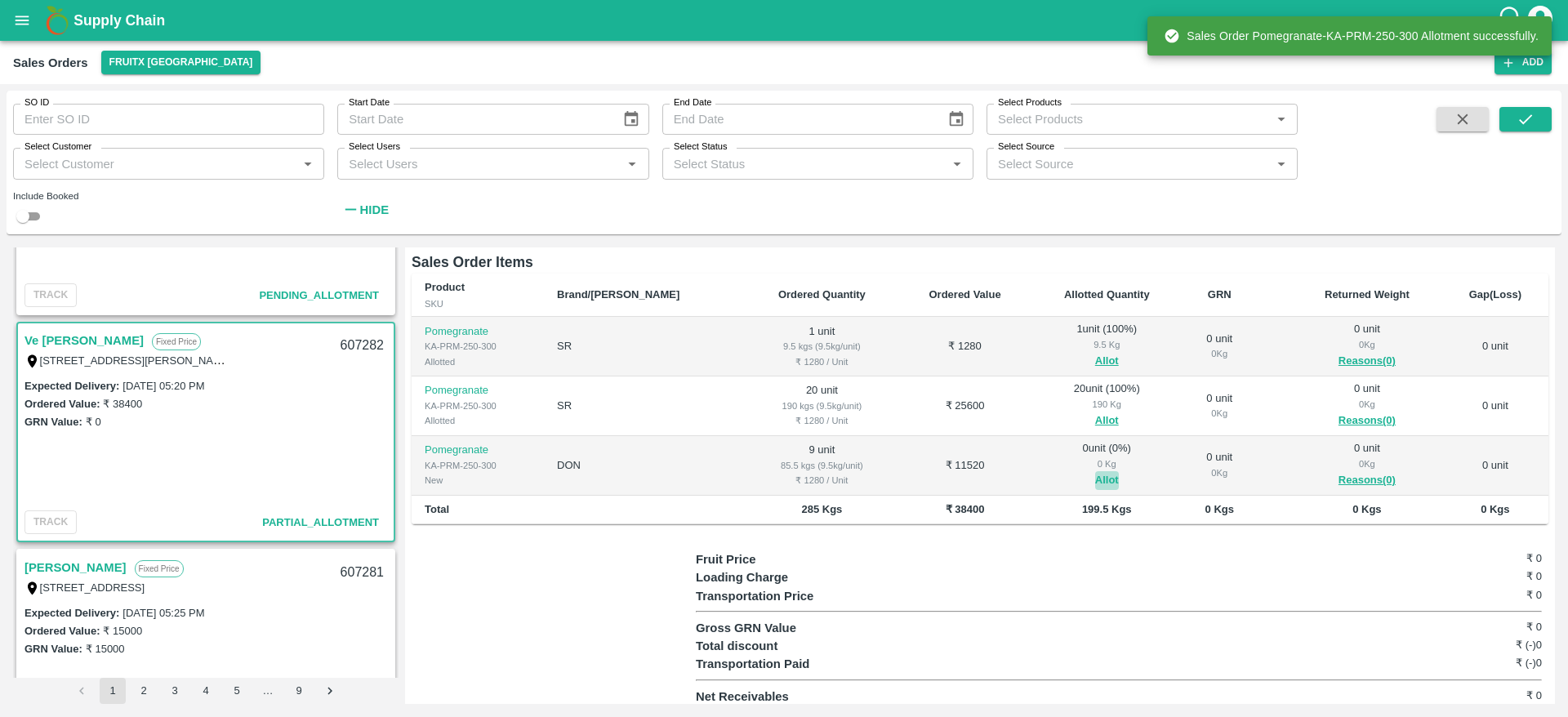
click at [1095, 478] on button "Allot" at bounding box center [1106, 481] width 23 height 19
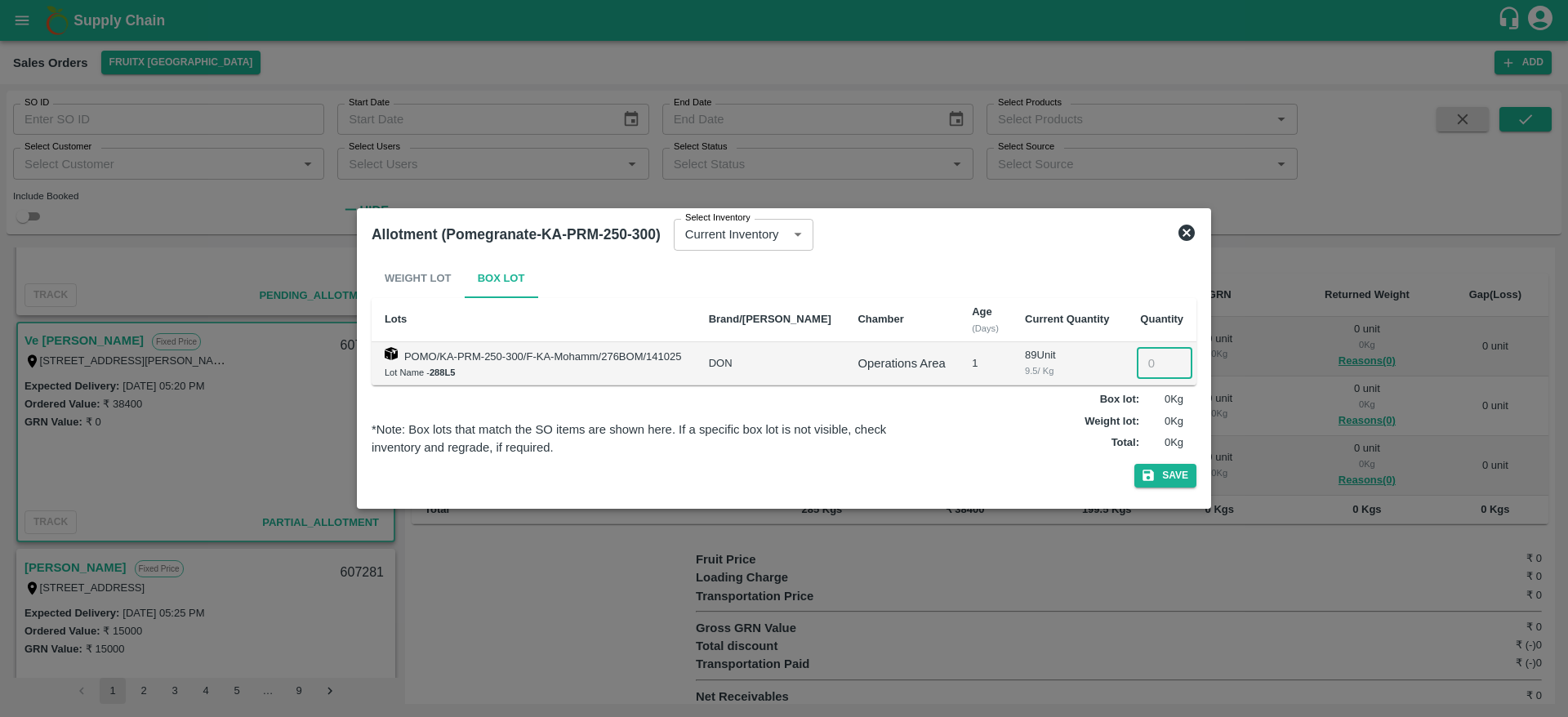
click at [1151, 349] on input "number" at bounding box center [1164, 363] width 55 height 31
type input "9"
click at [1134, 464] on button "Save" at bounding box center [1165, 476] width 62 height 23
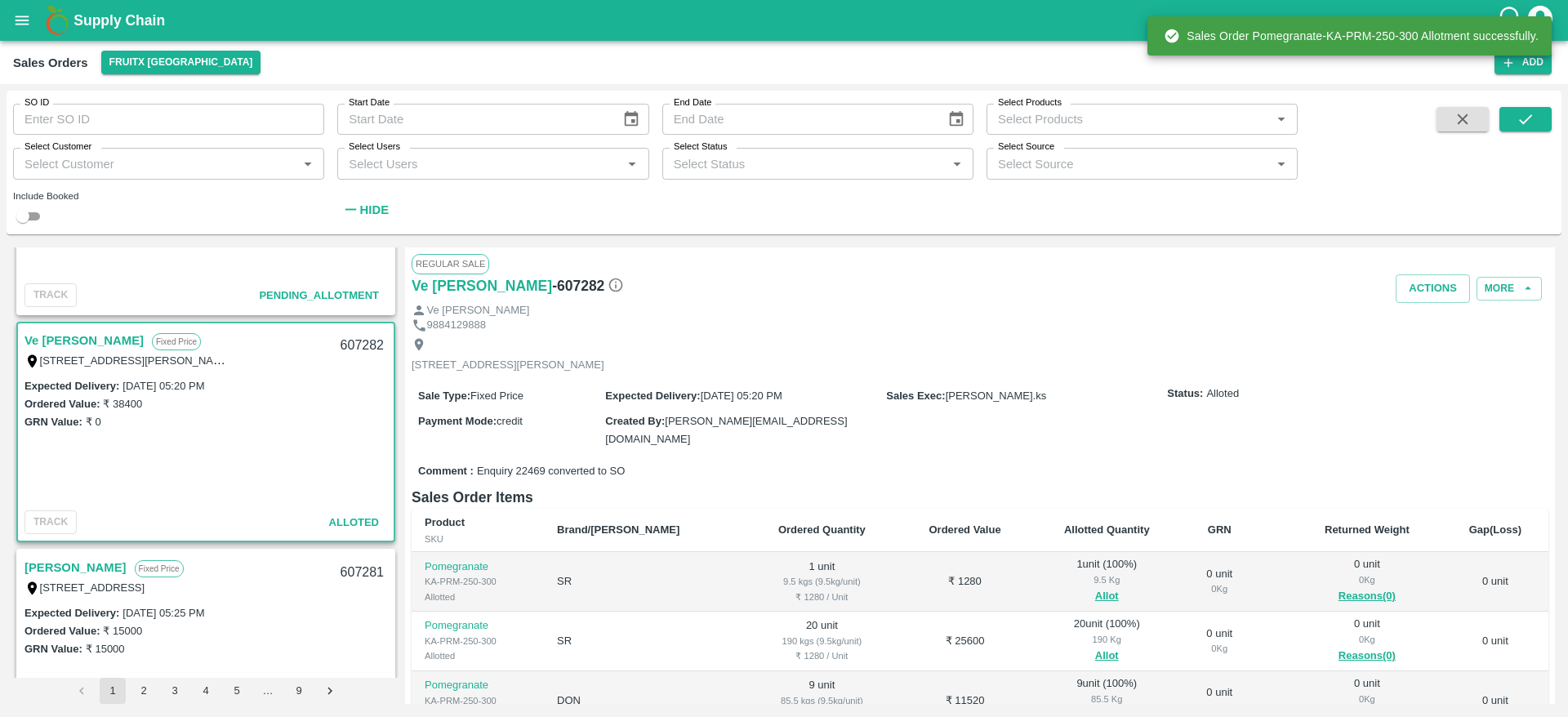
click at [352, 343] on div "607282" at bounding box center [362, 346] width 63 height 38
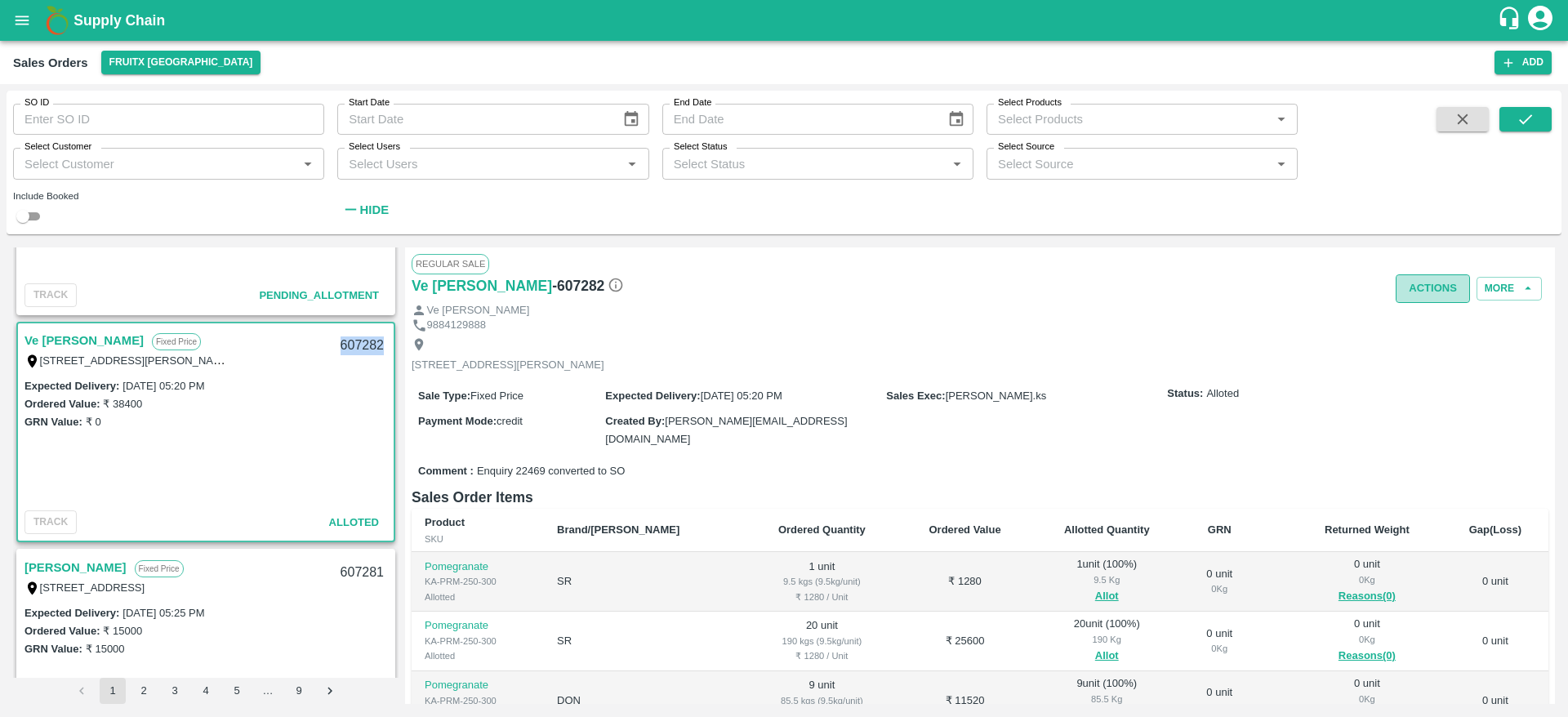
click at [1442, 286] on button "Actions" at bounding box center [1432, 288] width 74 height 29
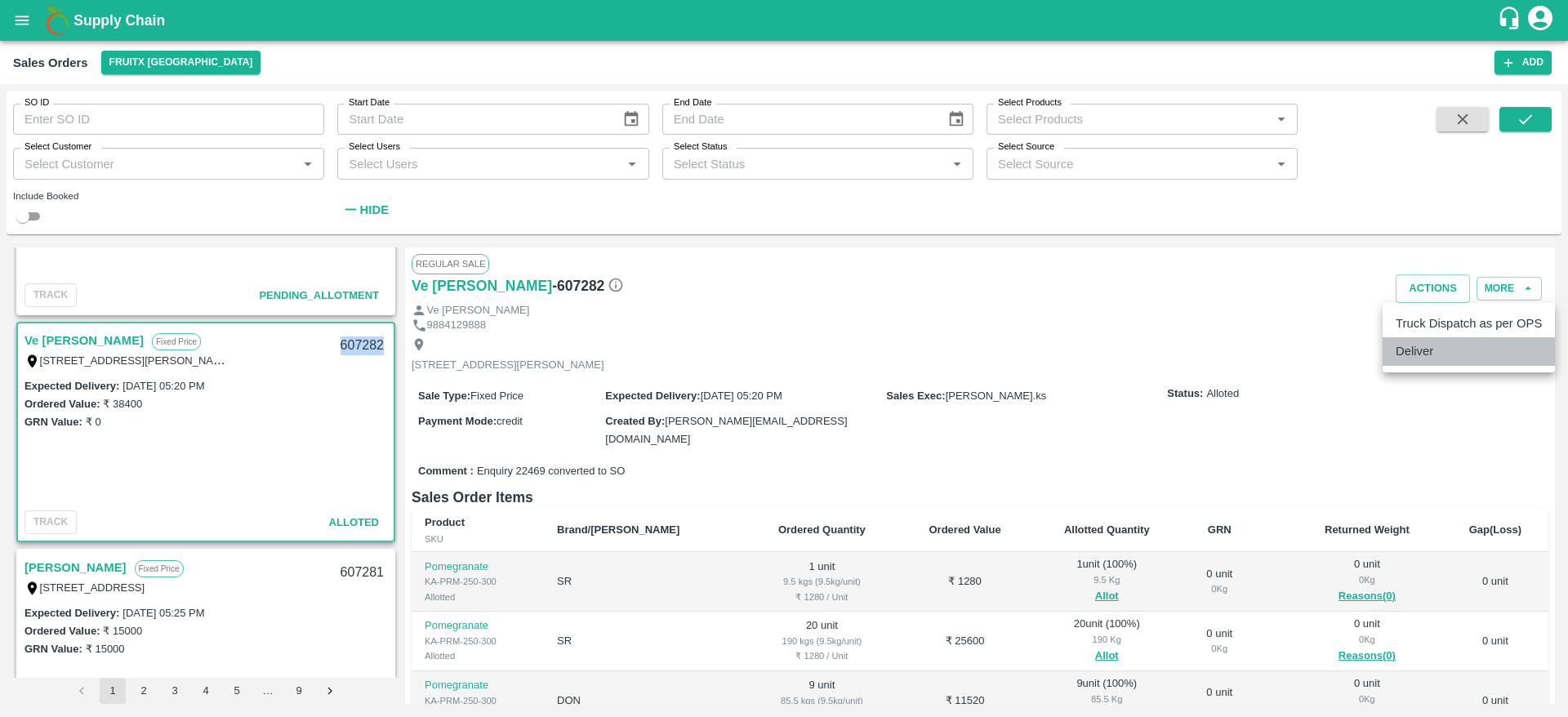
click at [1409, 354] on li "Deliver" at bounding box center [1468, 351] width 172 height 28
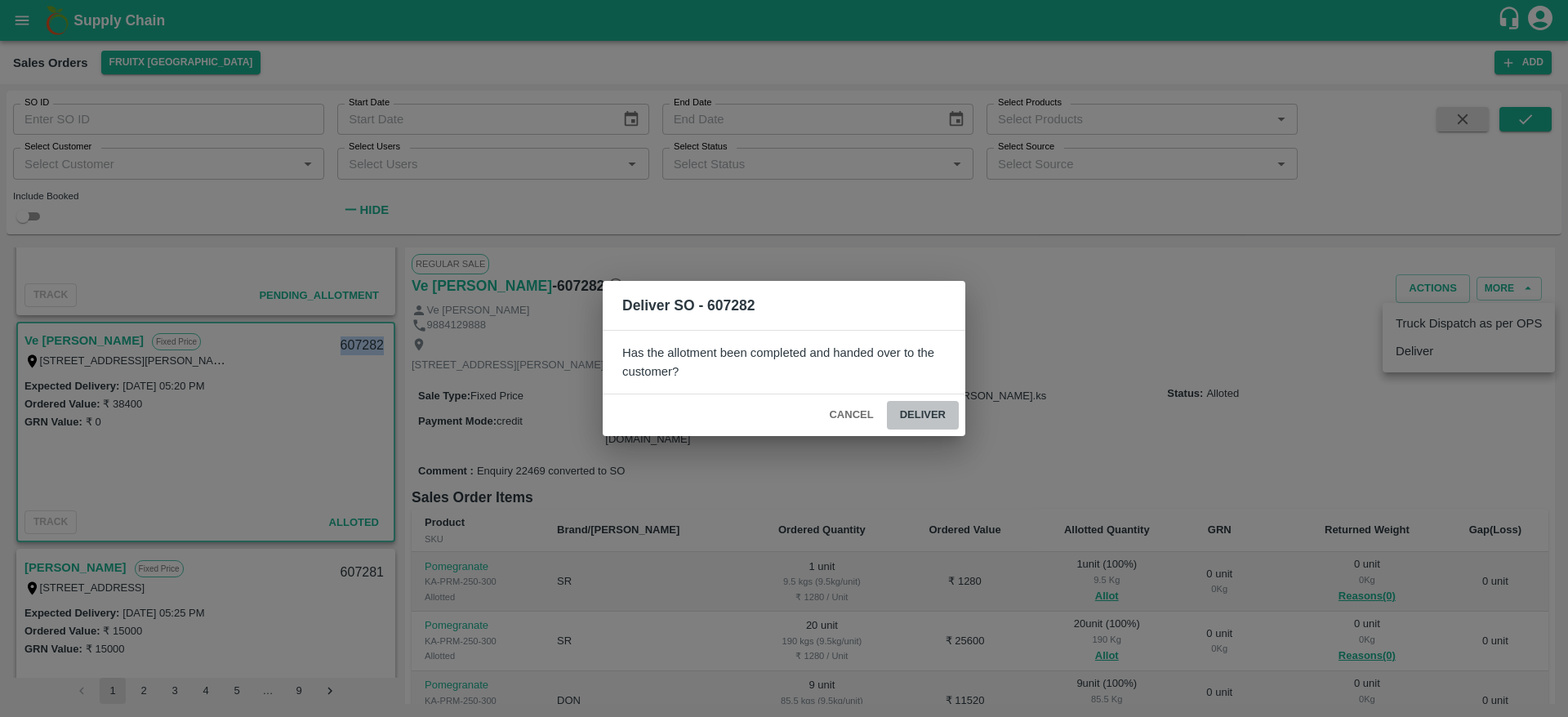
click at [917, 414] on button "Deliver" at bounding box center [922, 415] width 72 height 29
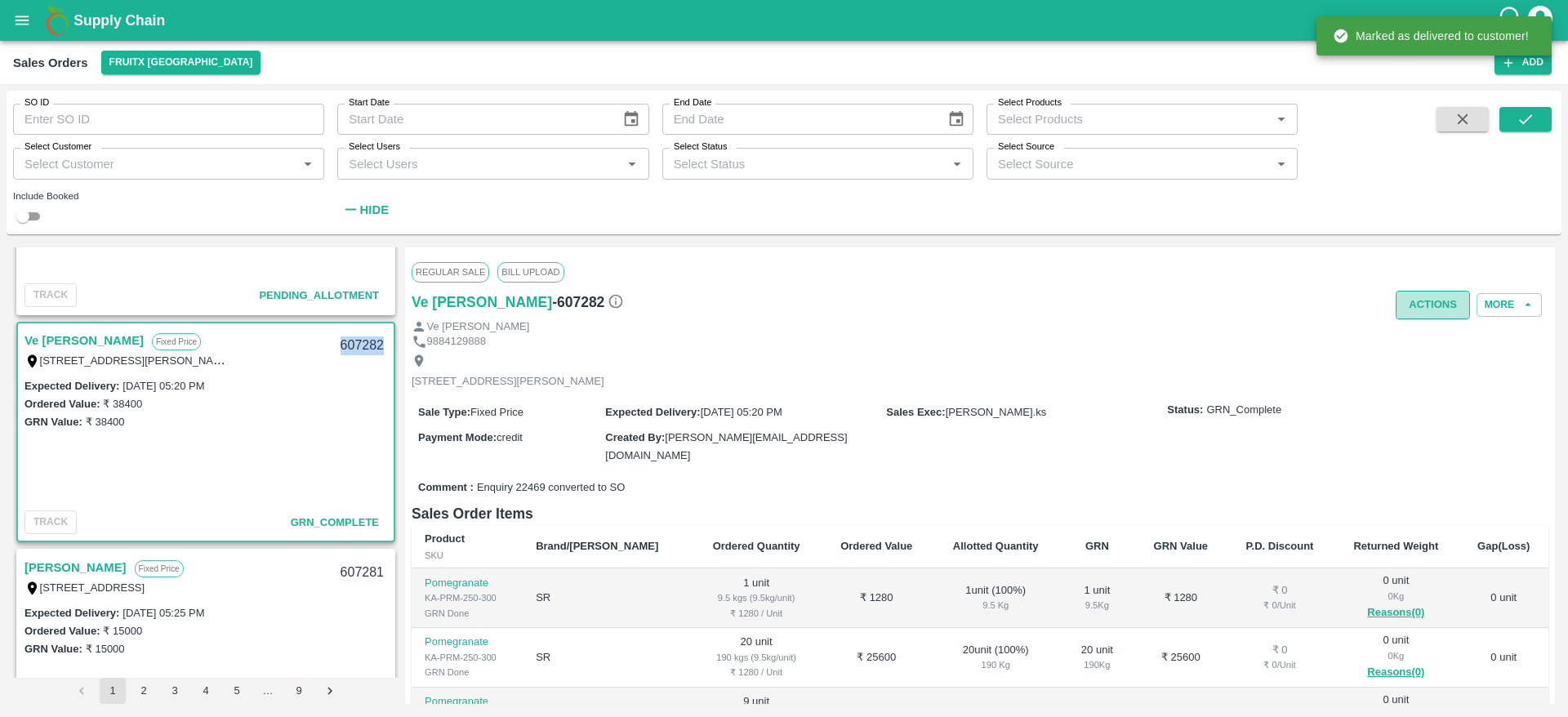
click at [1414, 298] on button "Actions" at bounding box center [1432, 304] width 74 height 29
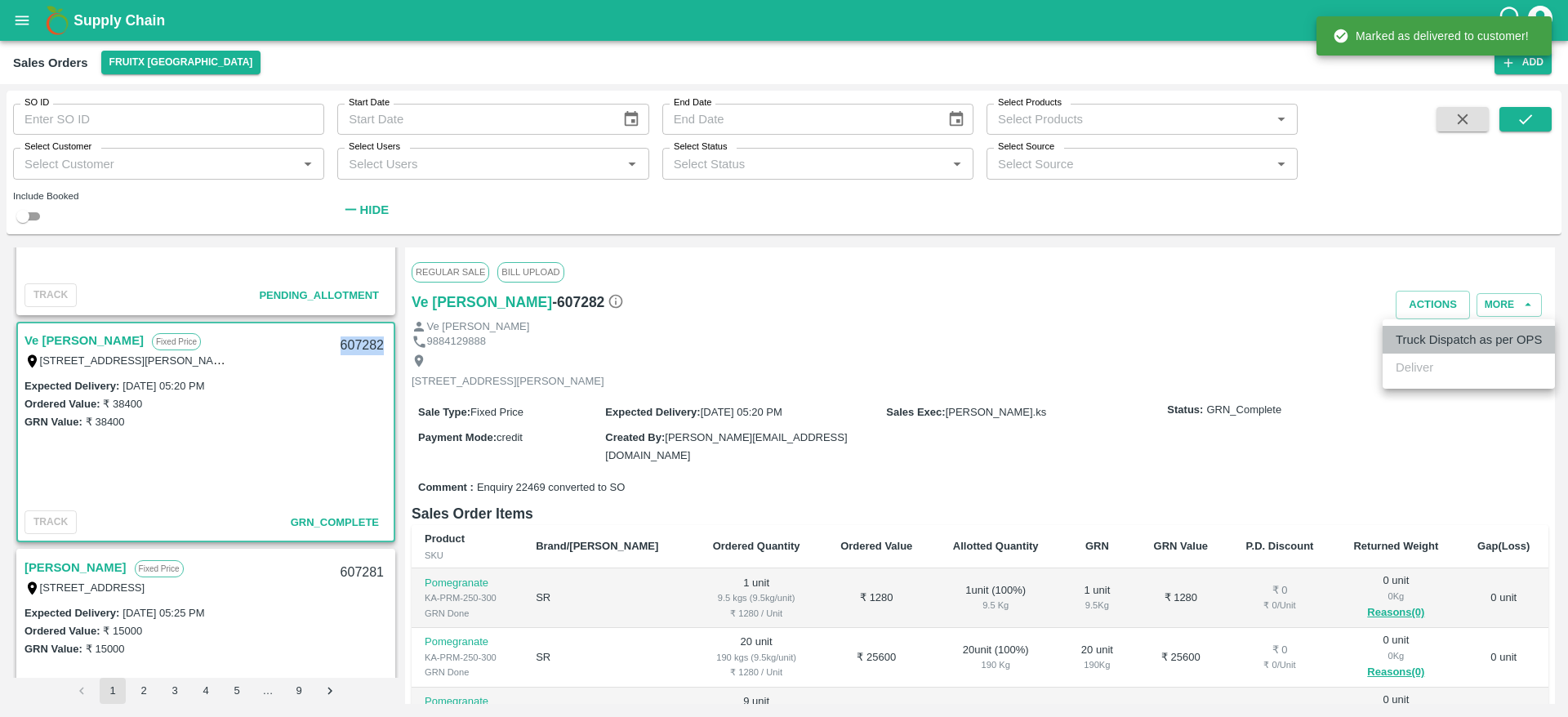
click at [1416, 329] on li "Truck Dispatch as per OPS" at bounding box center [1468, 340] width 172 height 28
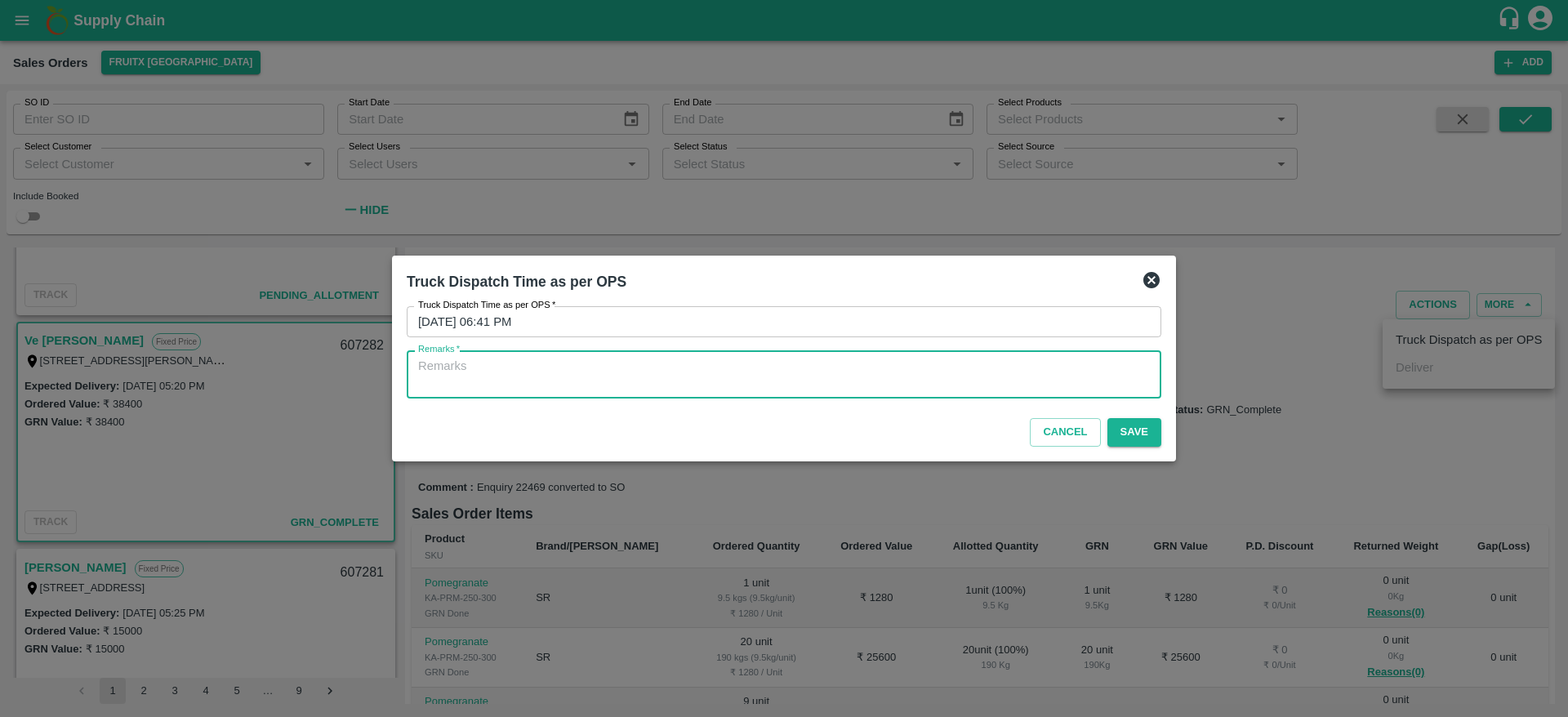
click at [980, 381] on textarea "Remarks   *" at bounding box center [784, 375] width 731 height 35
type textarea "OTD"
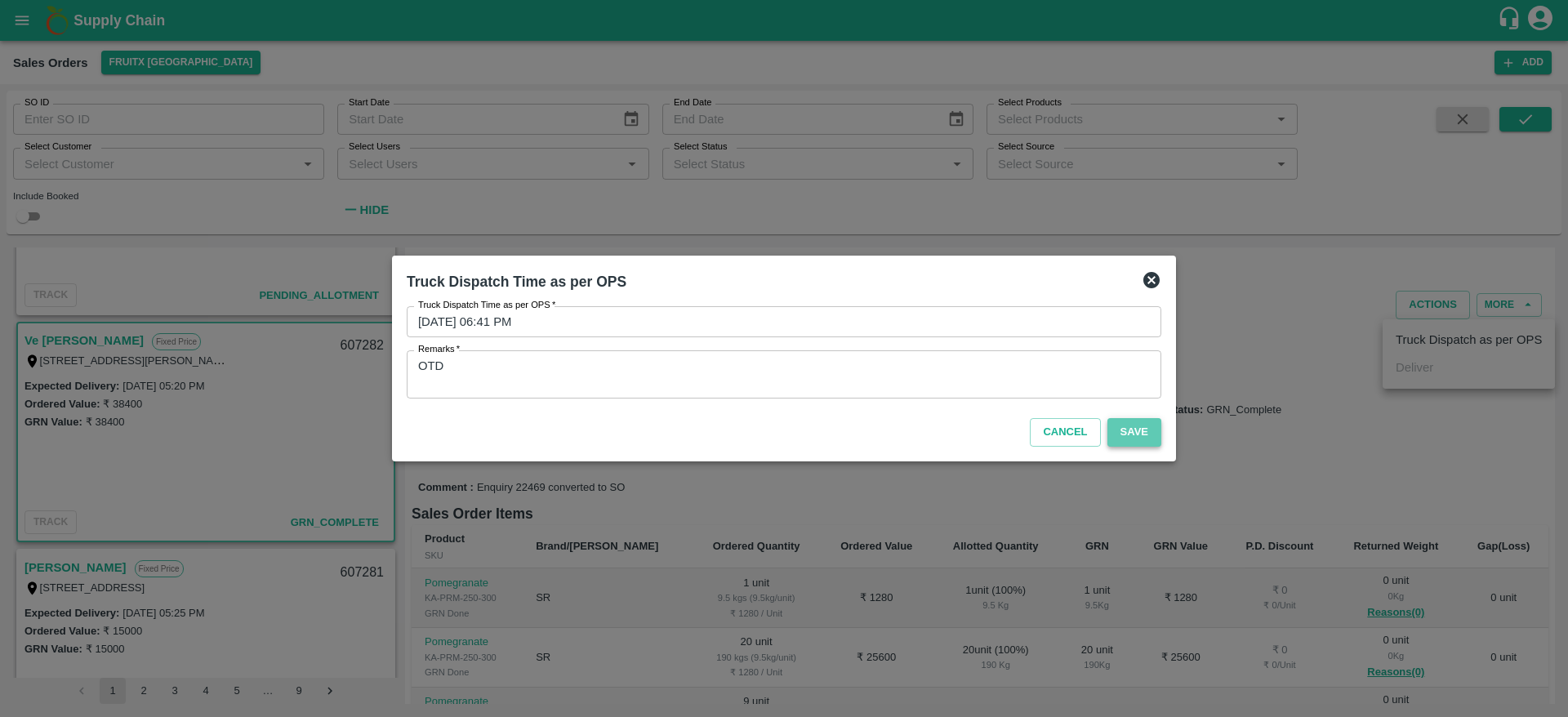
click at [1123, 431] on button "Save" at bounding box center [1134, 432] width 54 height 29
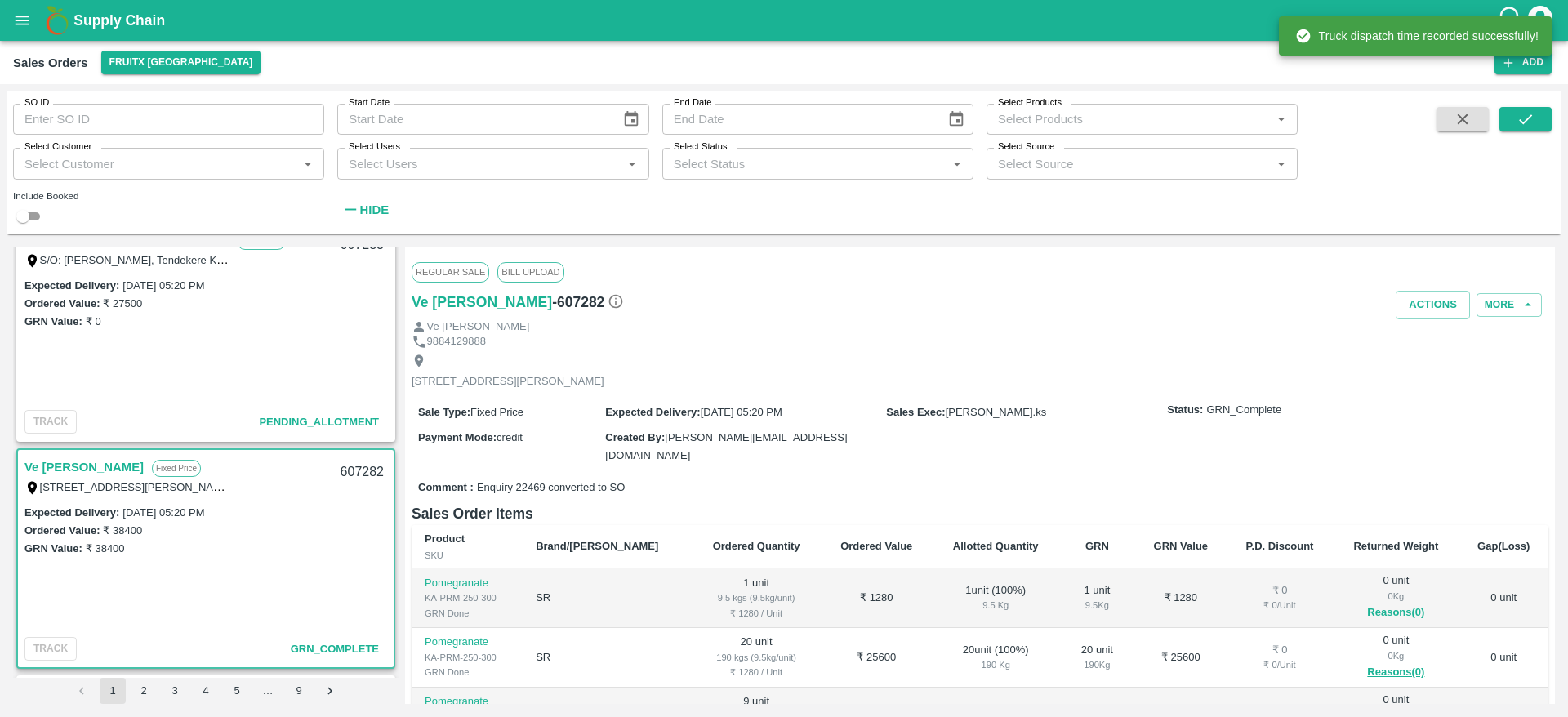
scroll to position [0, 0]
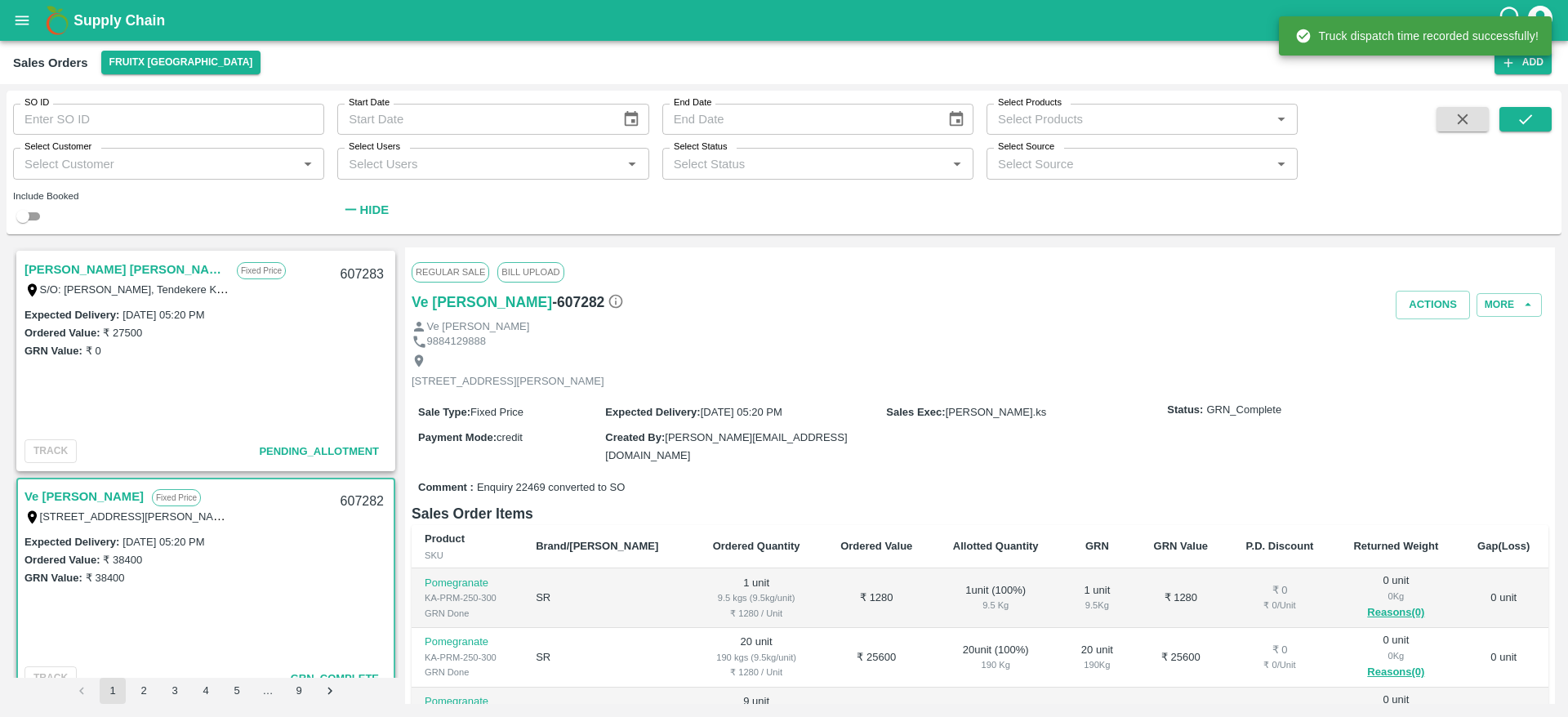
click at [105, 276] on link "[PERSON_NAME] [PERSON_NAME]" at bounding box center [126, 269] width 204 height 22
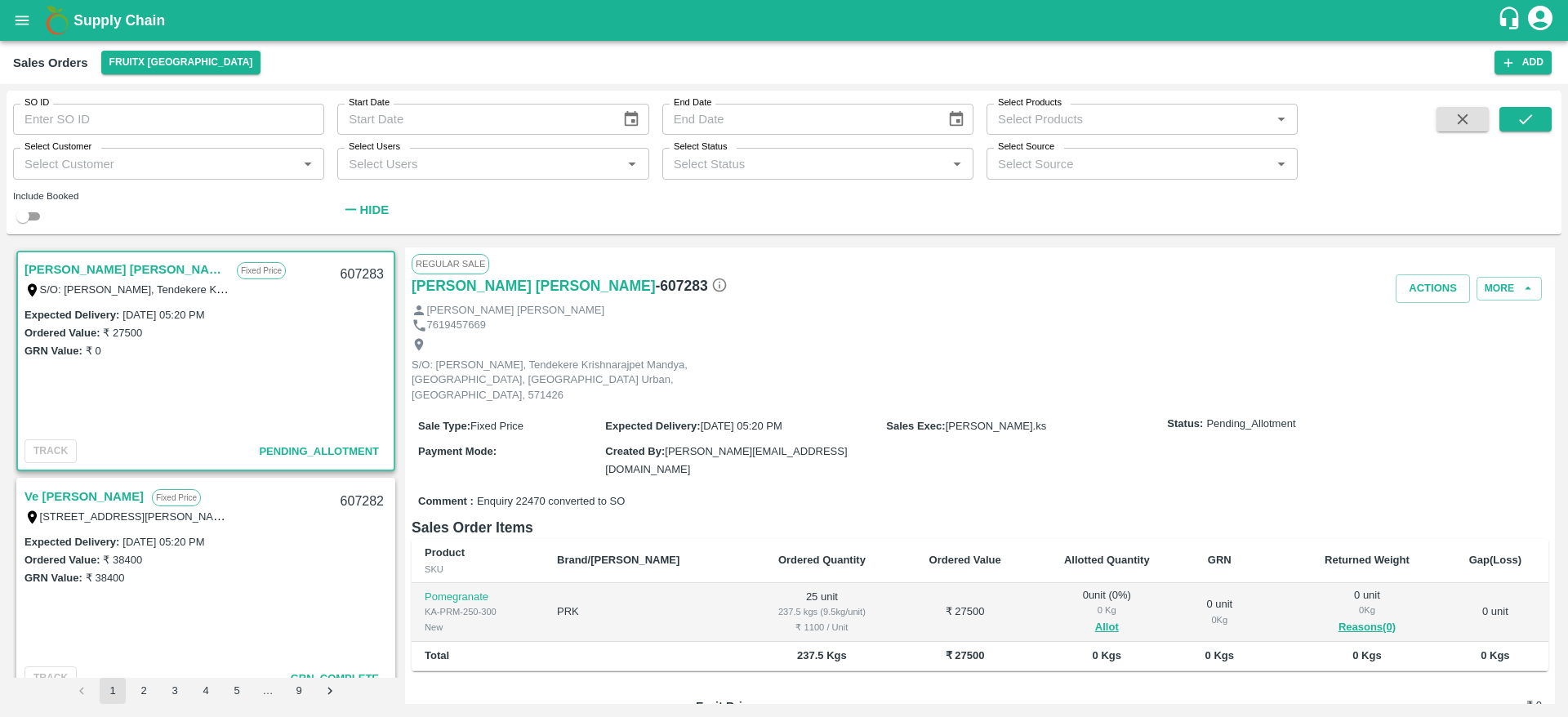
click at [1088, 618] on span "Allot" at bounding box center [1106, 628] width 125 height 19
click at [1095, 618] on button "Allot" at bounding box center [1106, 628] width 23 height 19
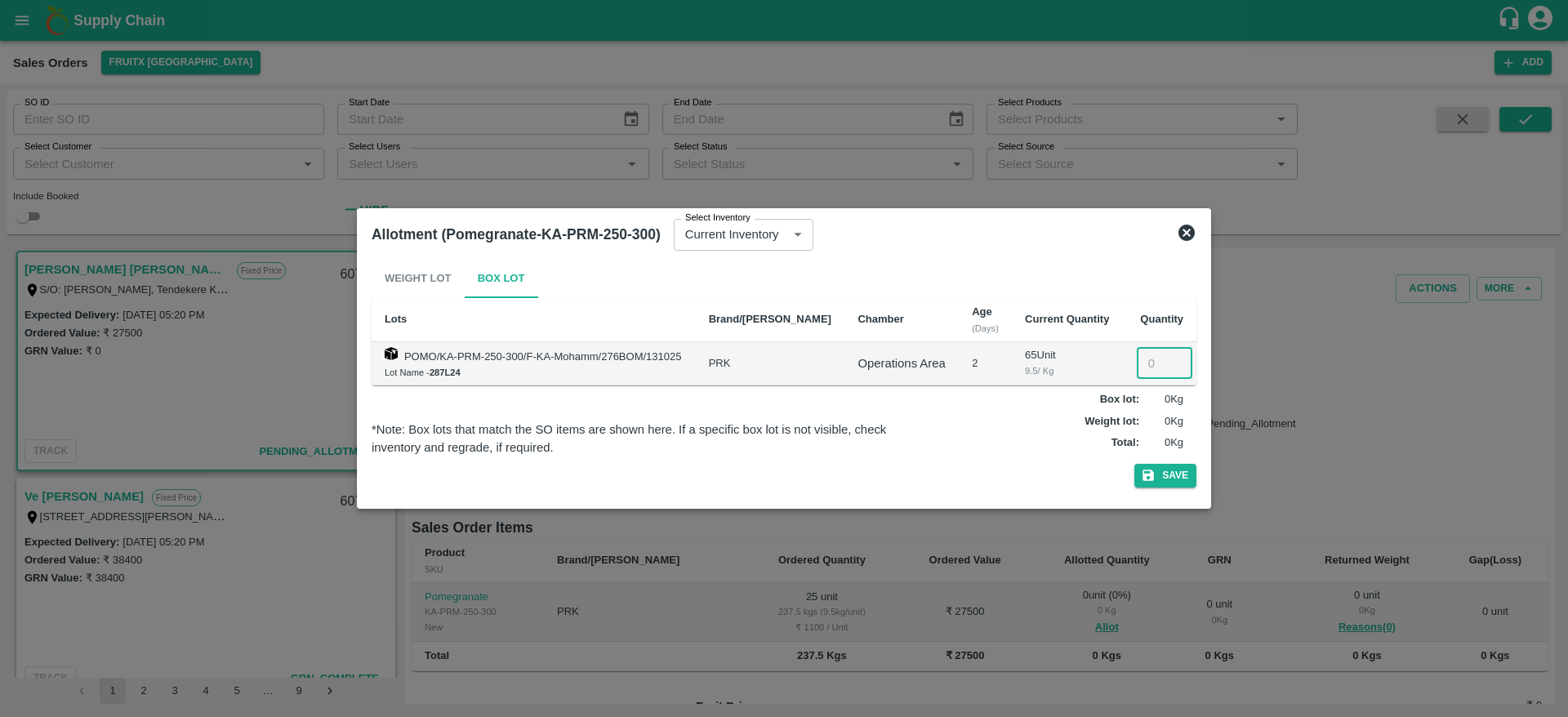
click at [1144, 359] on input "number" at bounding box center [1164, 363] width 55 height 31
type input "25"
click at [1134, 464] on button "Save" at bounding box center [1165, 476] width 62 height 23
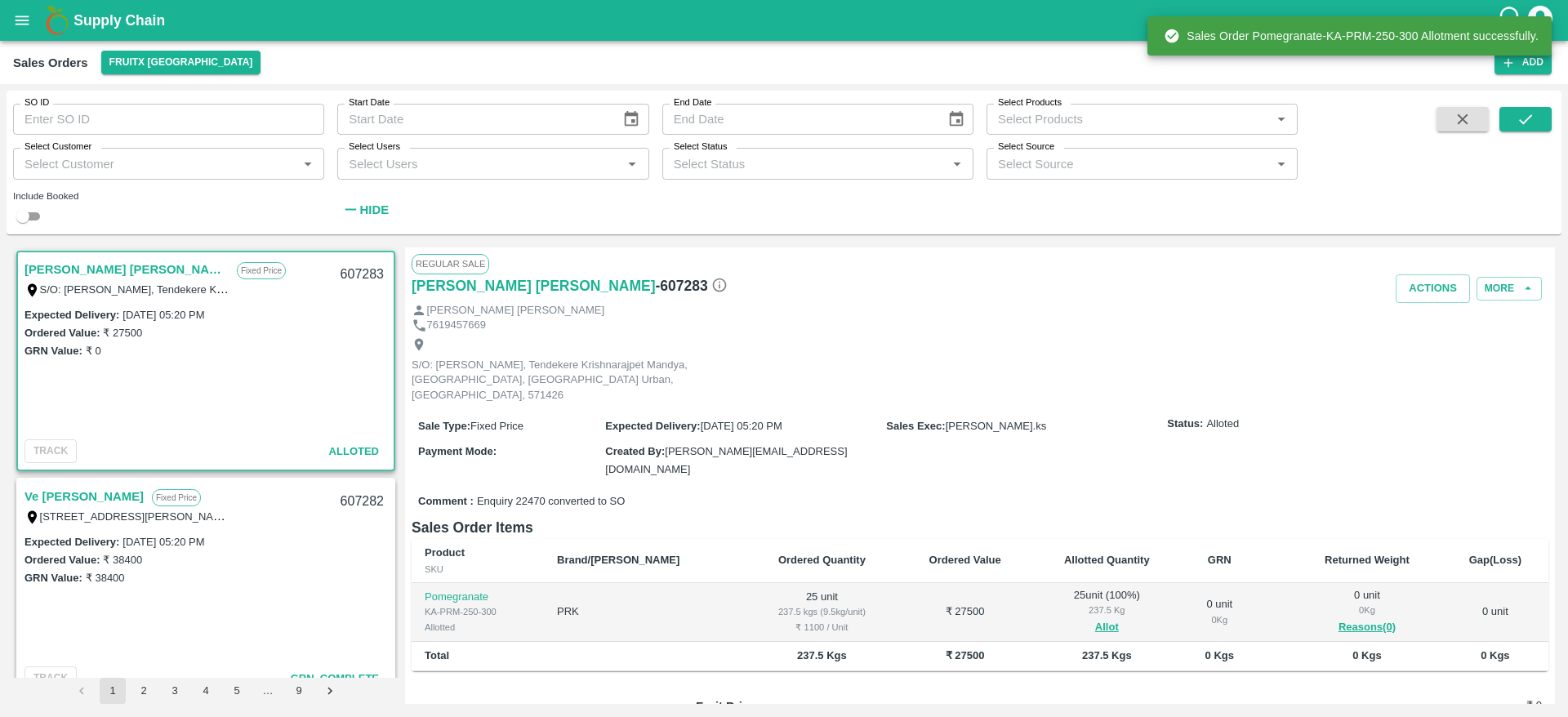
click at [352, 263] on div "607283" at bounding box center [362, 275] width 63 height 38
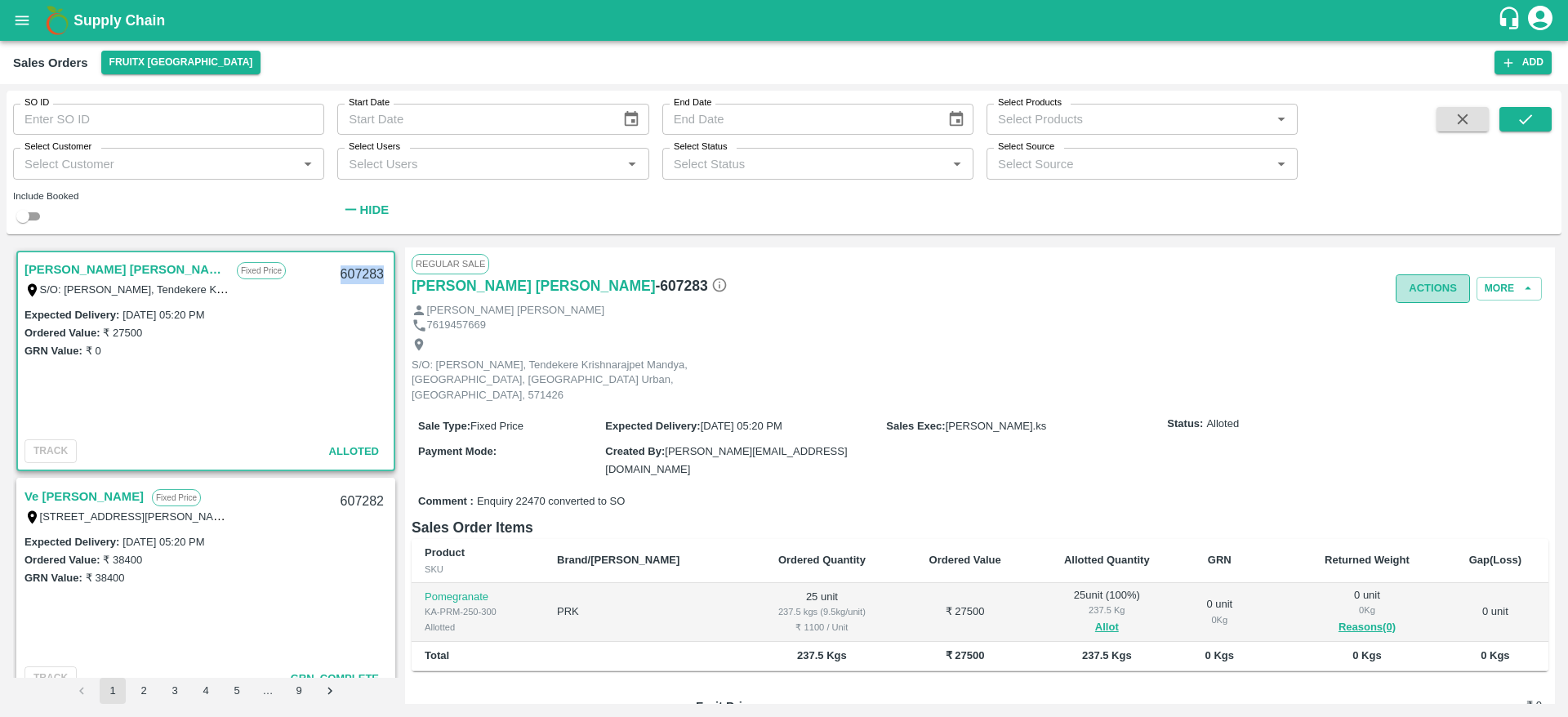
click at [1412, 293] on button "Actions" at bounding box center [1432, 288] width 74 height 29
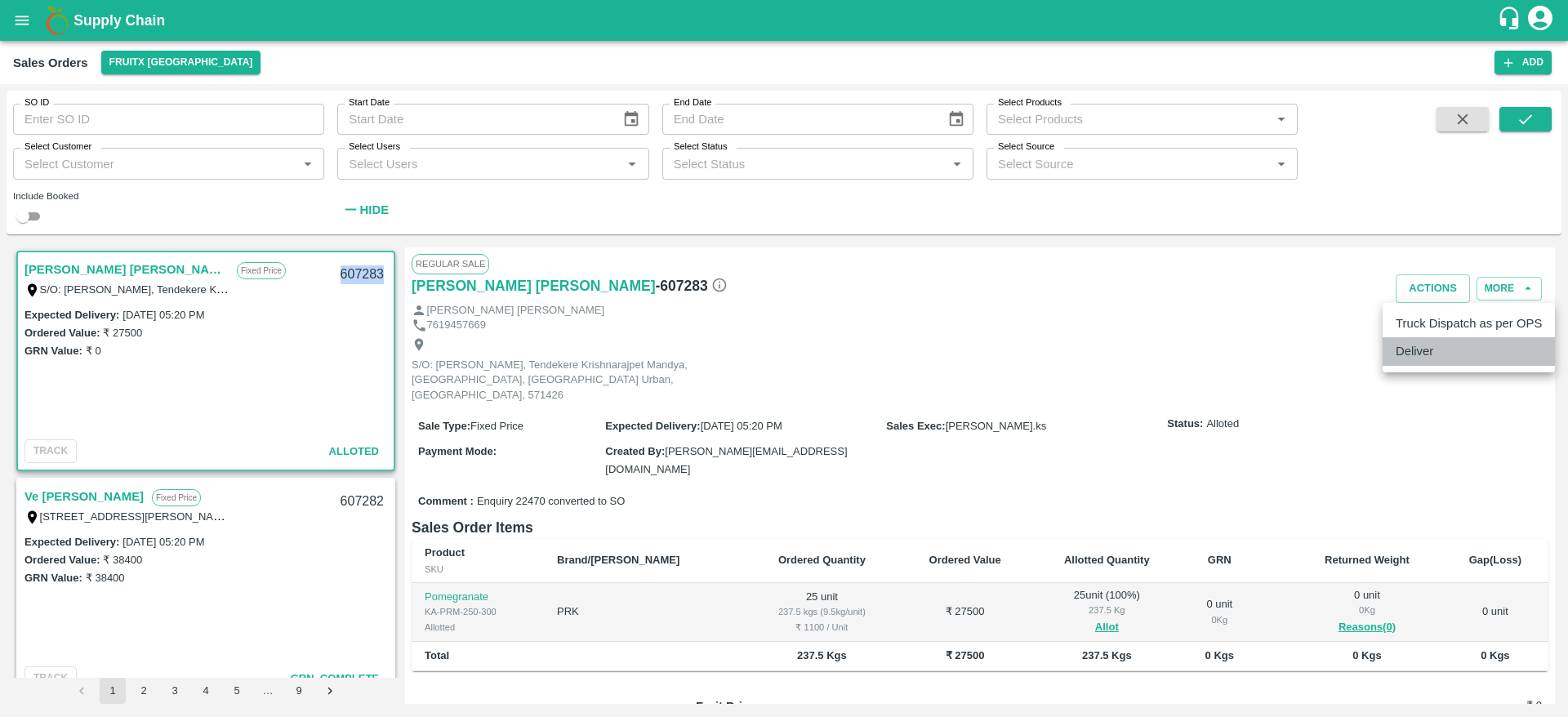
click at [1416, 343] on li "Deliver" at bounding box center [1468, 351] width 172 height 28
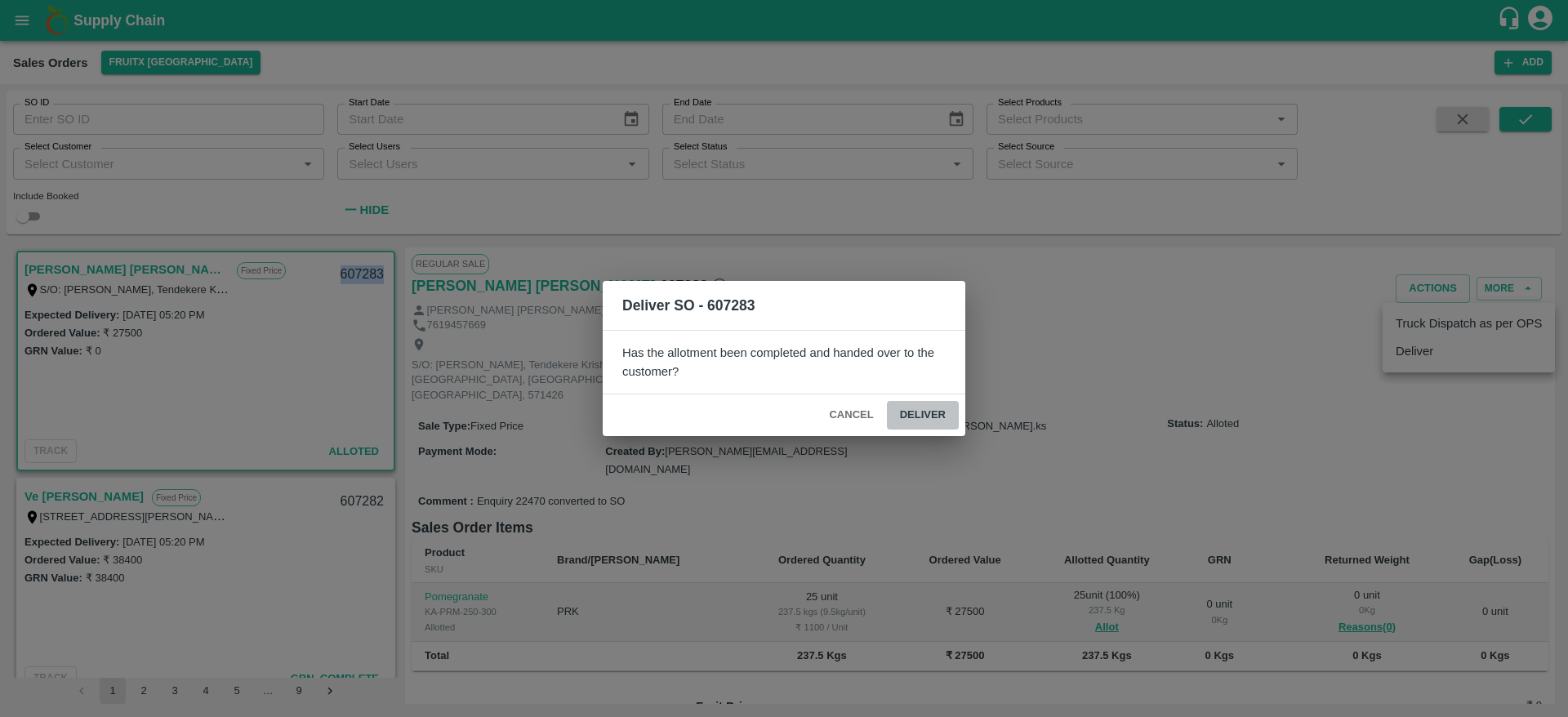
click at [910, 407] on button "Deliver" at bounding box center [922, 415] width 72 height 29
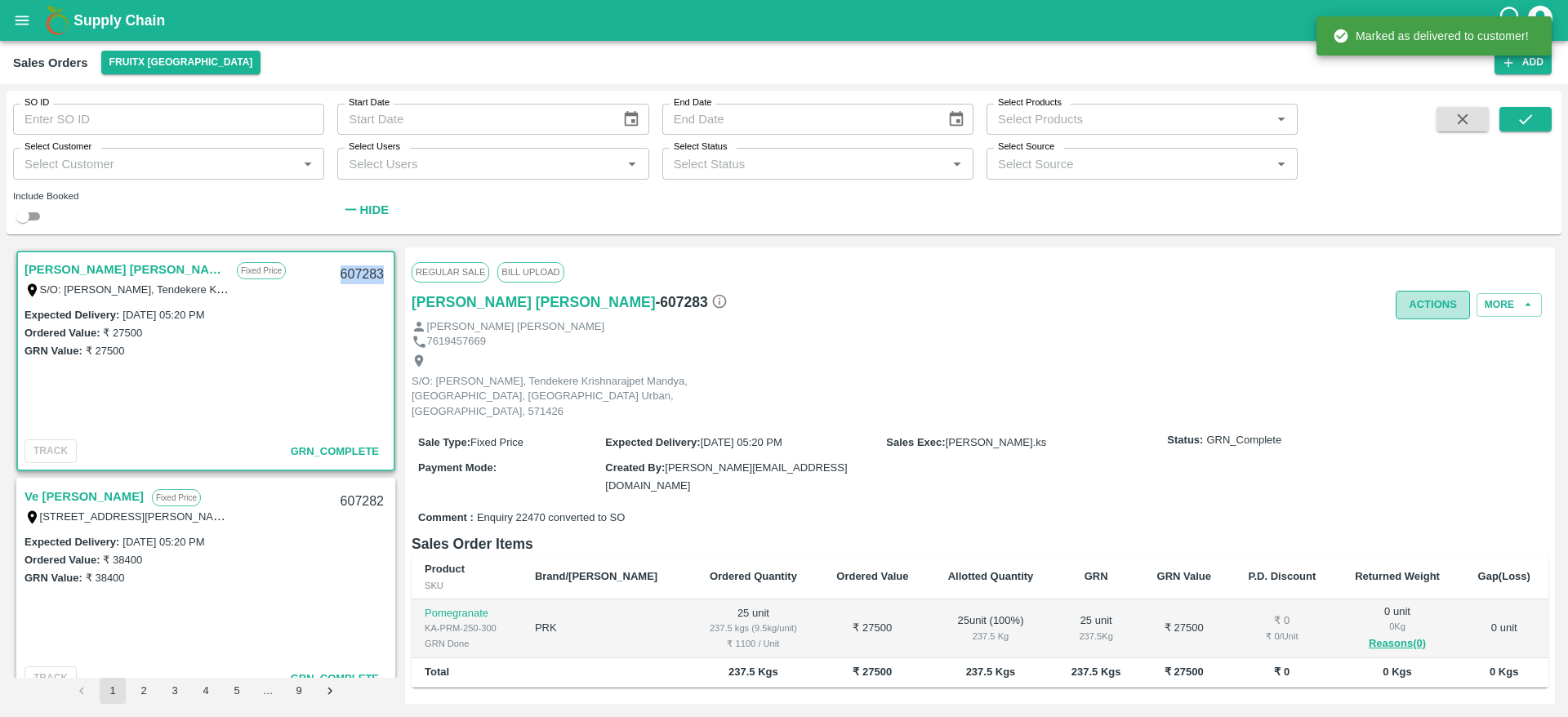
click at [1435, 299] on button "Actions" at bounding box center [1432, 304] width 74 height 29
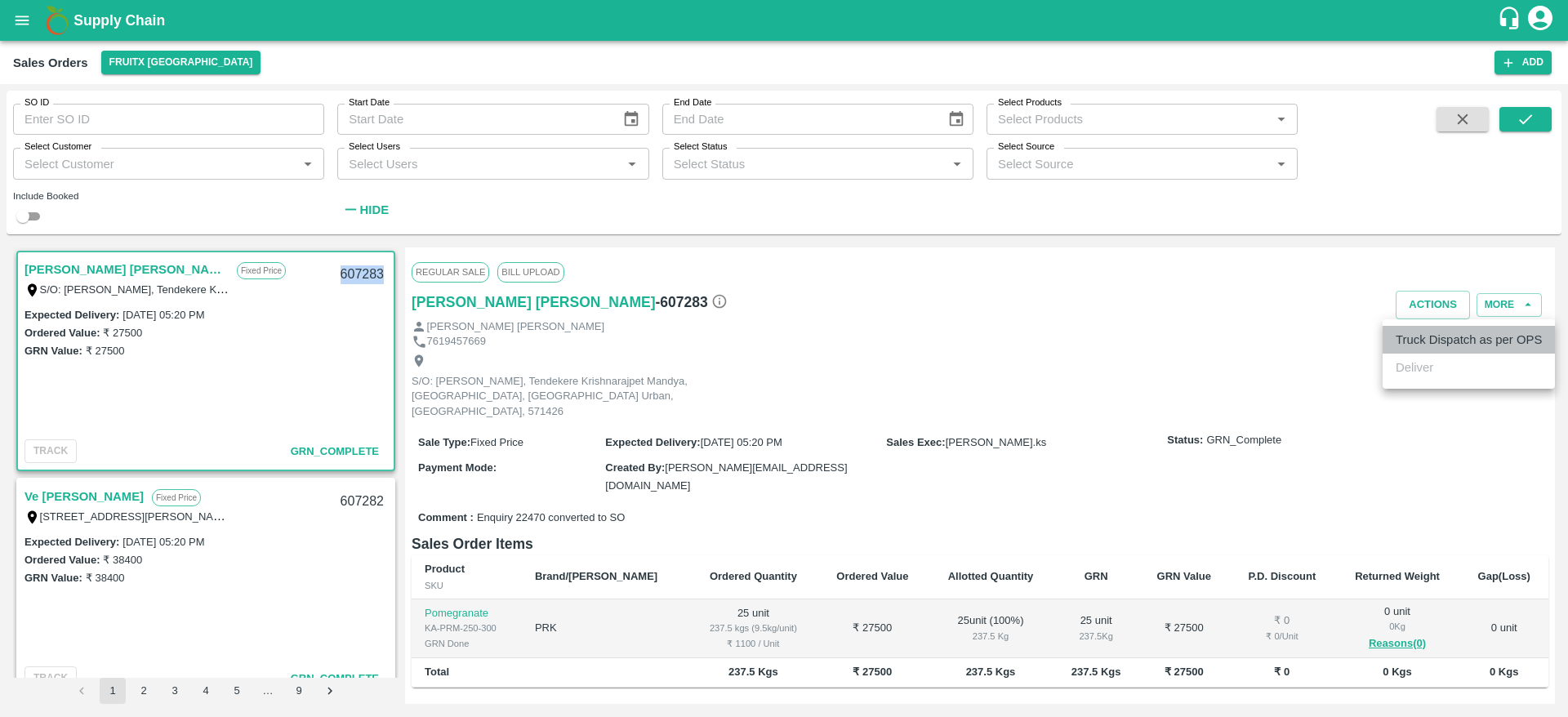
click at [1421, 332] on li "Truck Dispatch as per OPS" at bounding box center [1468, 340] width 172 height 28
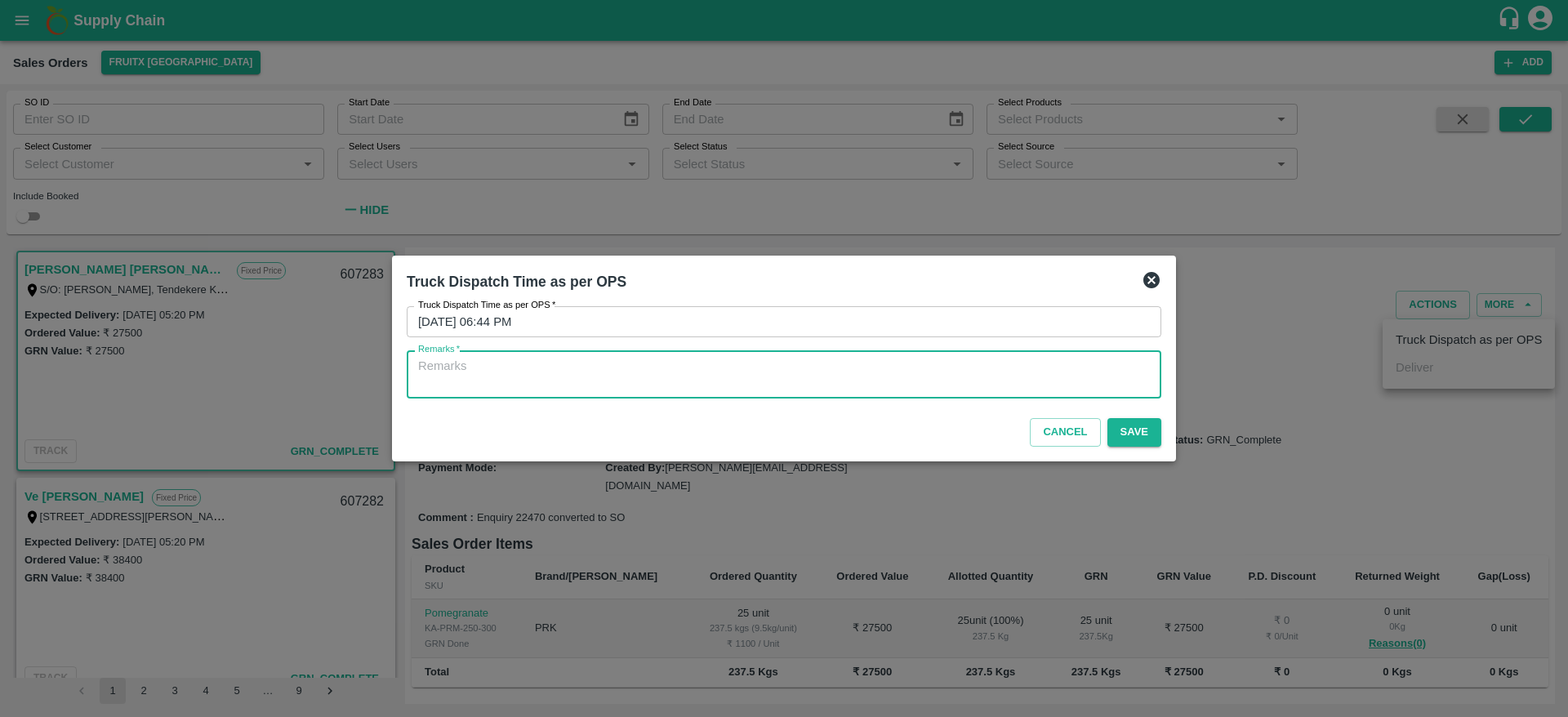
click at [922, 374] on textarea "Remarks   *" at bounding box center [784, 375] width 731 height 35
type textarea "OTD"
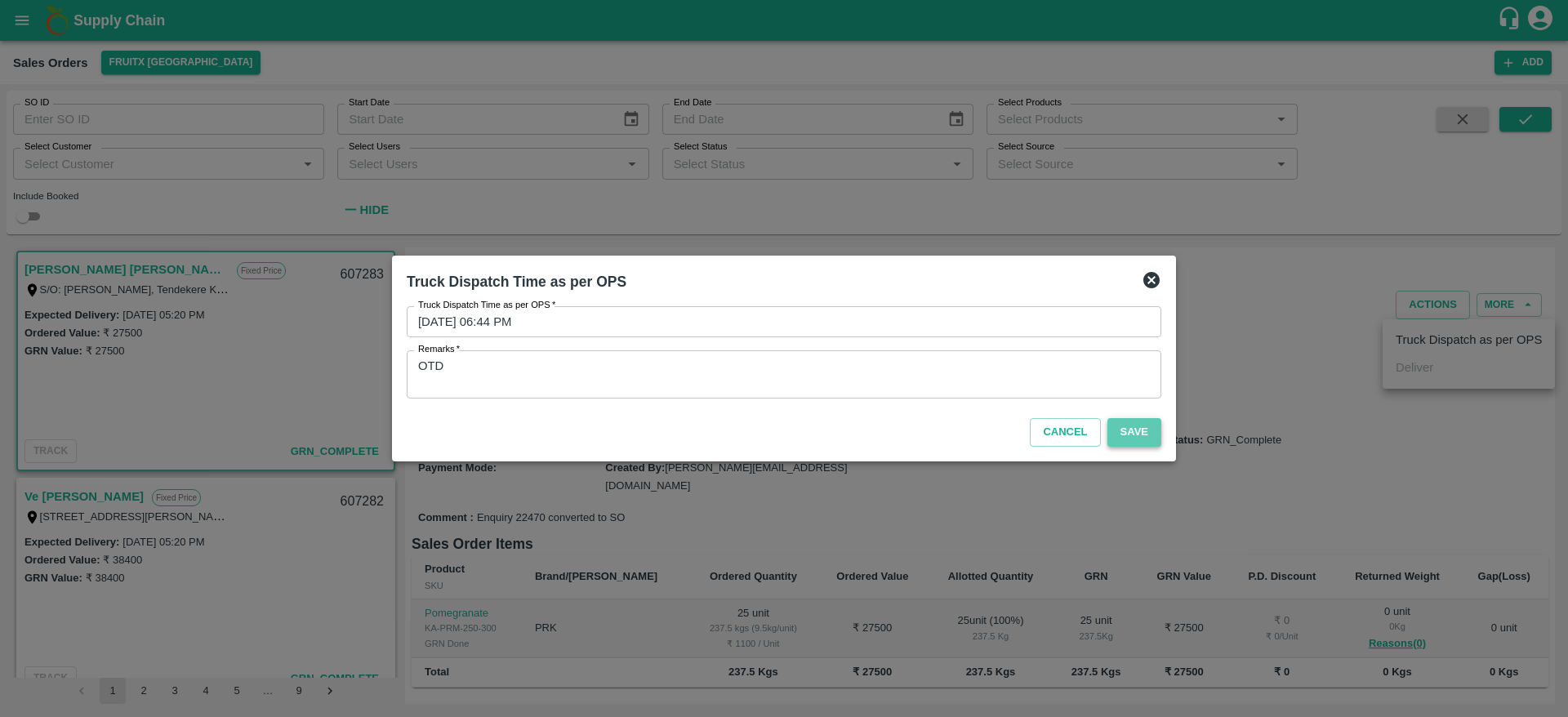
click at [1141, 434] on button "Save" at bounding box center [1134, 432] width 54 height 29
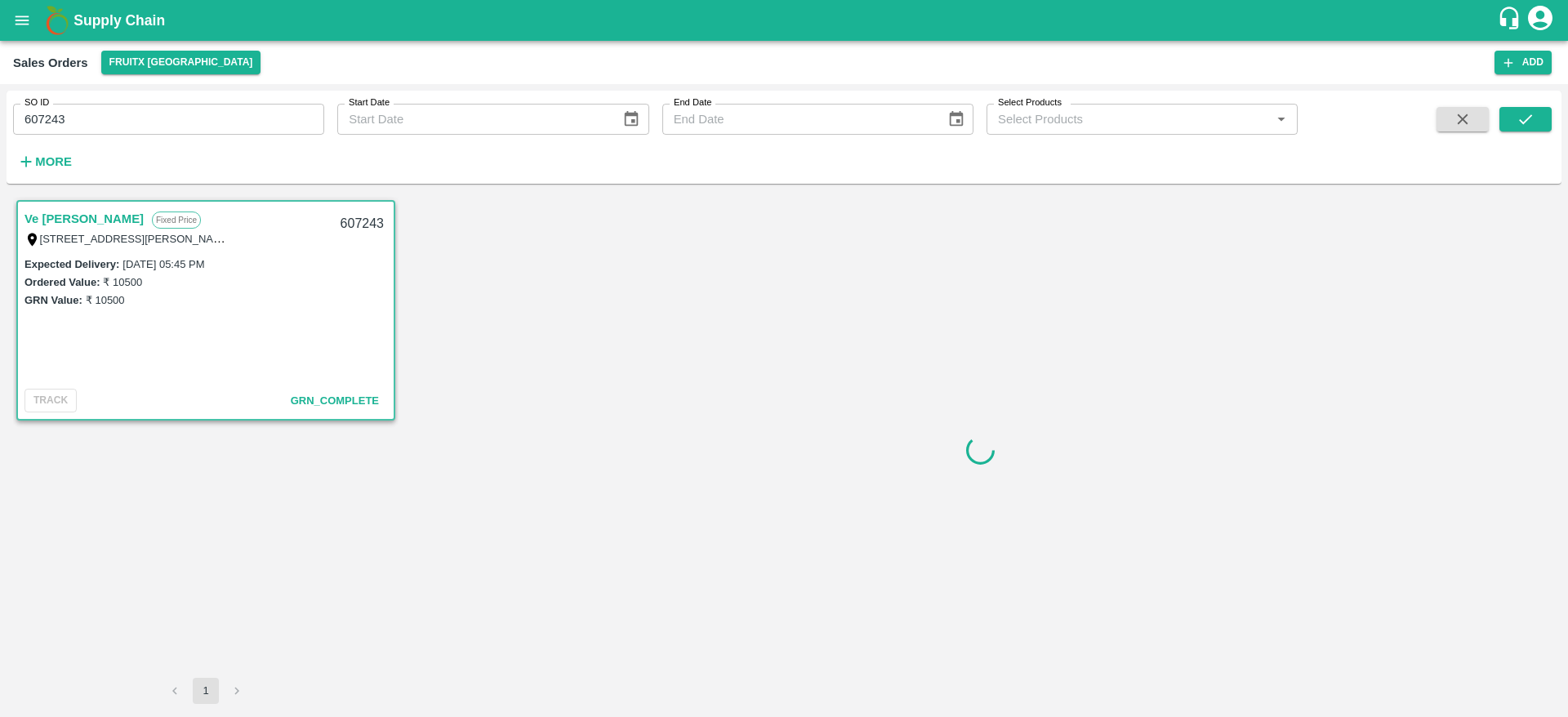
drag, startPoint x: 1470, startPoint y: 104, endPoint x: 1469, endPoint y: 115, distance: 11.0
click at [1469, 115] on div "SO ID 607243 SO ID Start Date Start Date End Date End Date Select Products Sele…" at bounding box center [784, 137] width 1555 height 80
click at [1469, 115] on icon "button" at bounding box center [1462, 119] width 18 height 18
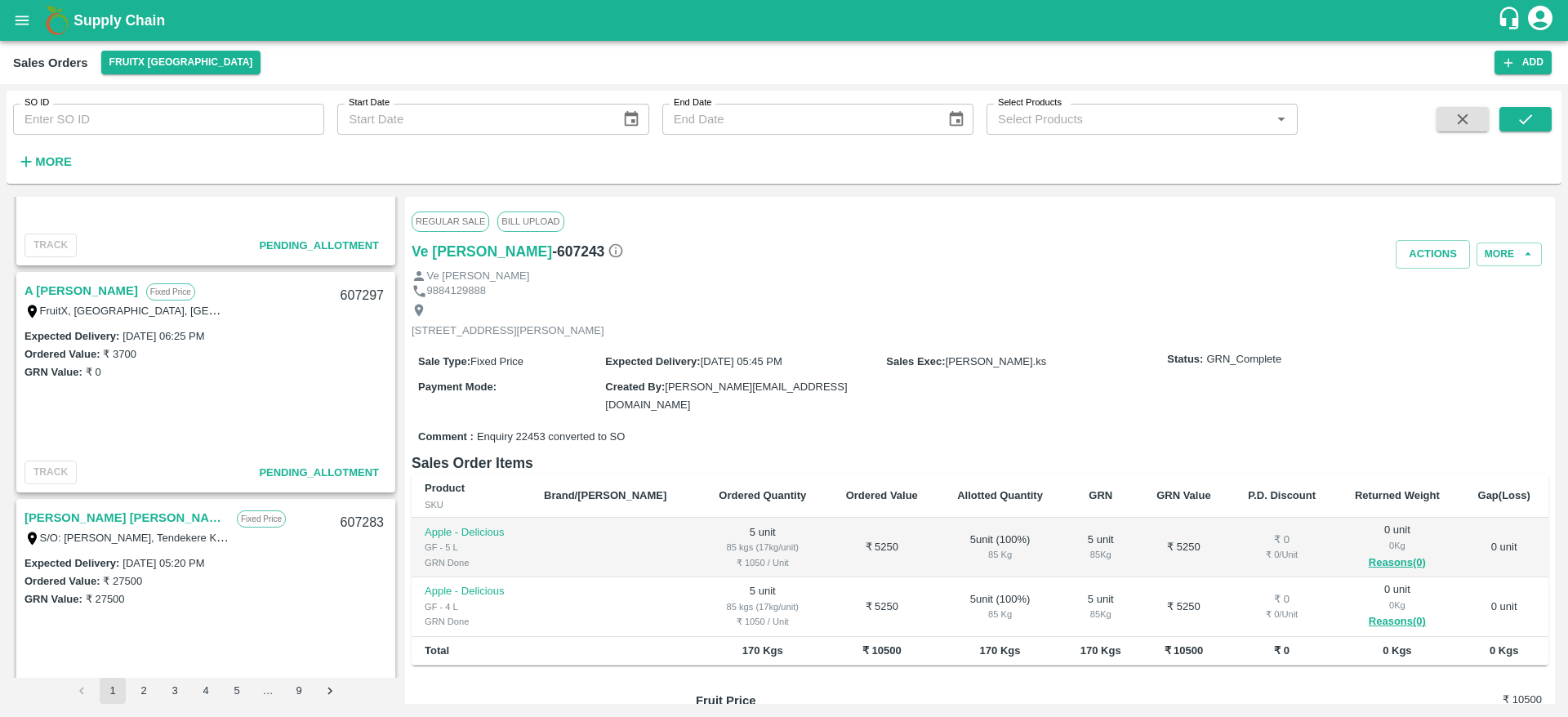
scroll to position [1287, 0]
click at [63, 299] on link "A [PERSON_NAME]" at bounding box center [80, 295] width 113 height 22
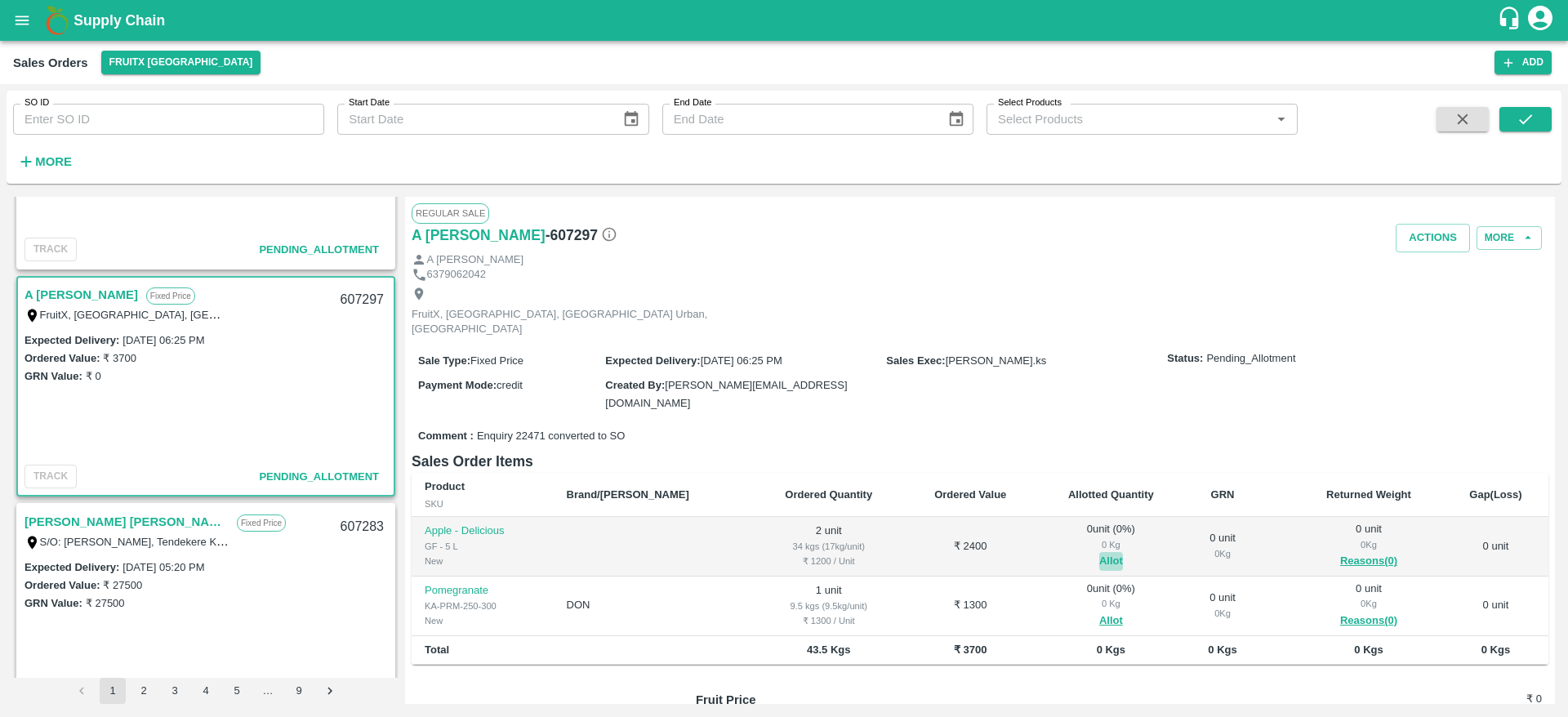
click at [1100, 553] on button "Allot" at bounding box center [1111, 562] width 23 height 19
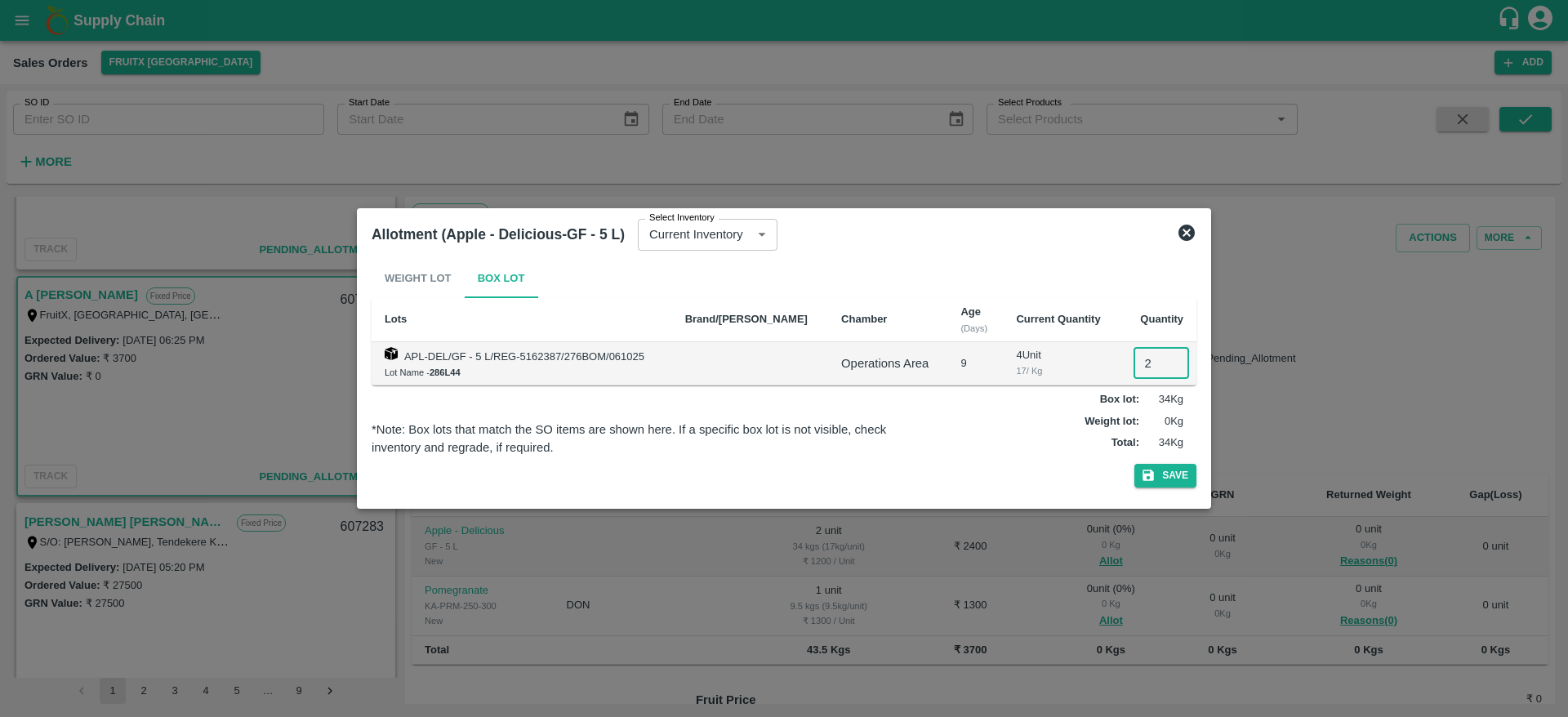
click at [1137, 360] on input "2" at bounding box center [1161, 363] width 55 height 31
type input "2"
click at [1134, 464] on button "Save" at bounding box center [1165, 476] width 62 height 23
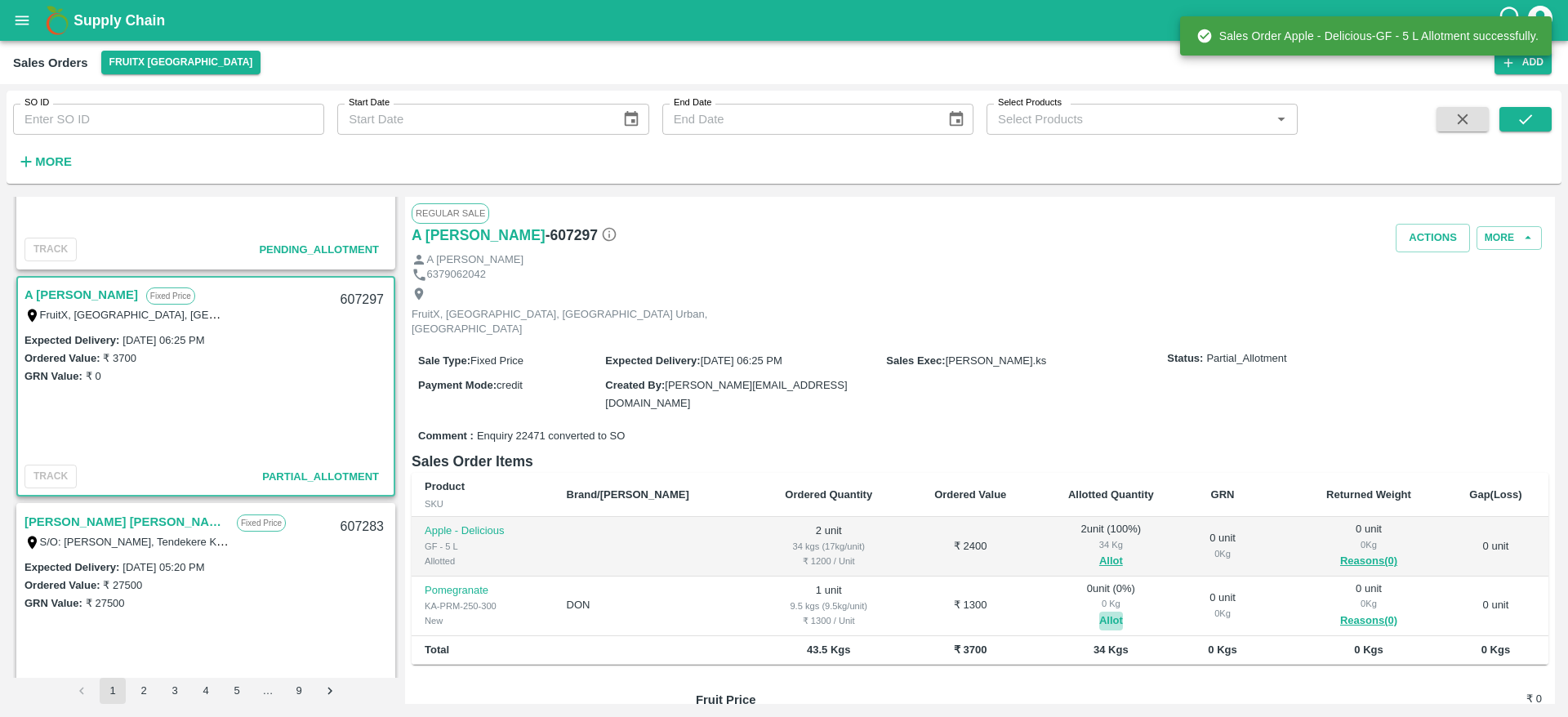
click at [1100, 612] on button "Allot" at bounding box center [1111, 622] width 23 height 19
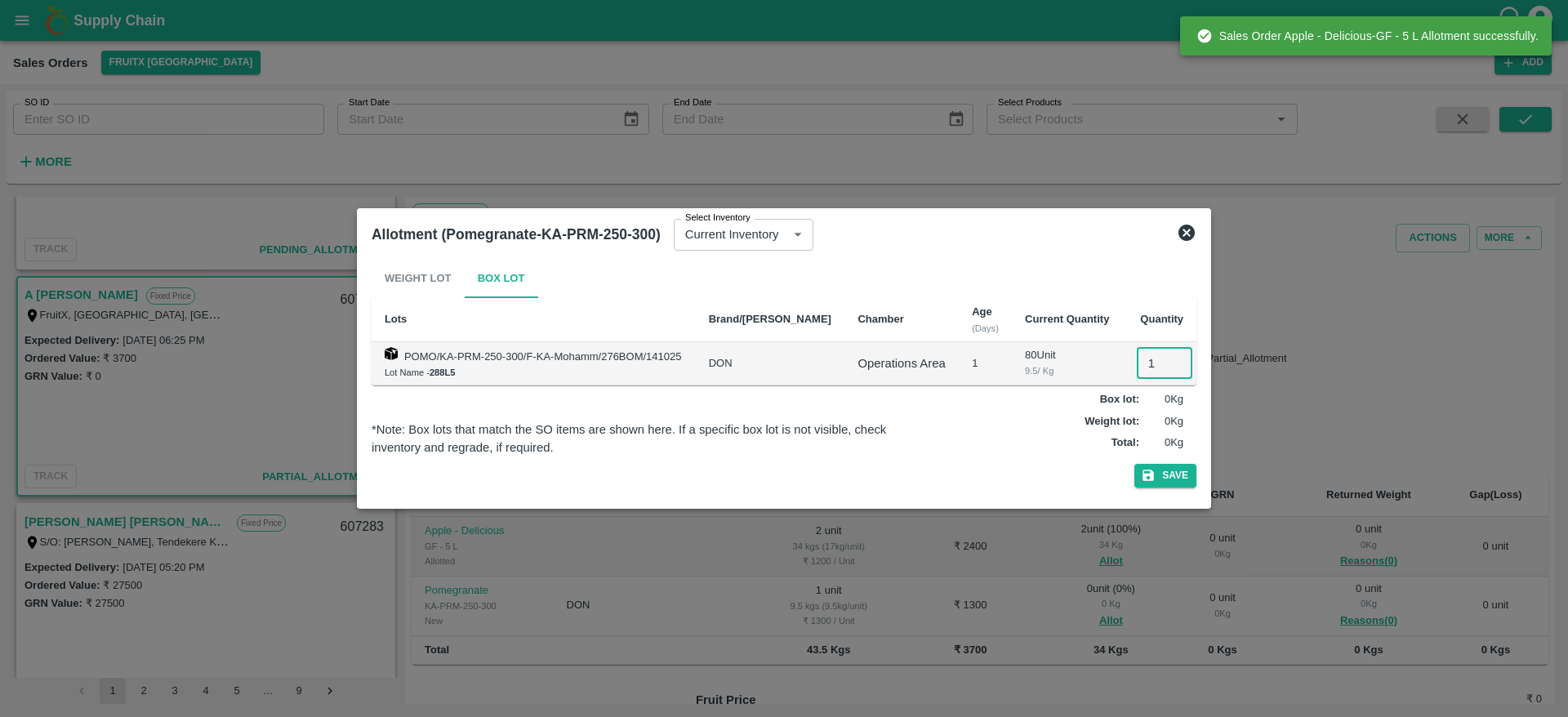
click at [1148, 357] on input "1" at bounding box center [1164, 363] width 55 height 31
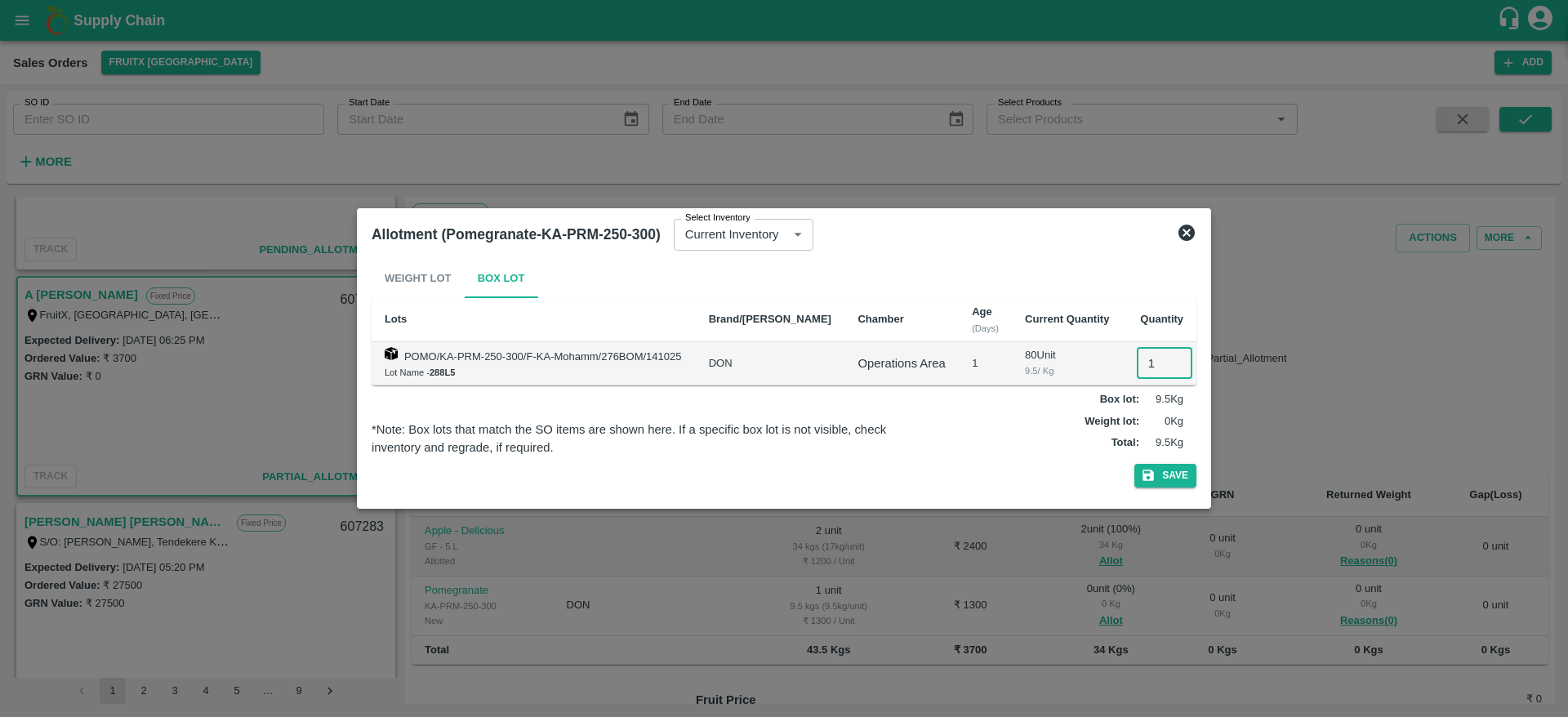
type input "1"
click at [1134, 464] on button "Save" at bounding box center [1165, 476] width 62 height 23
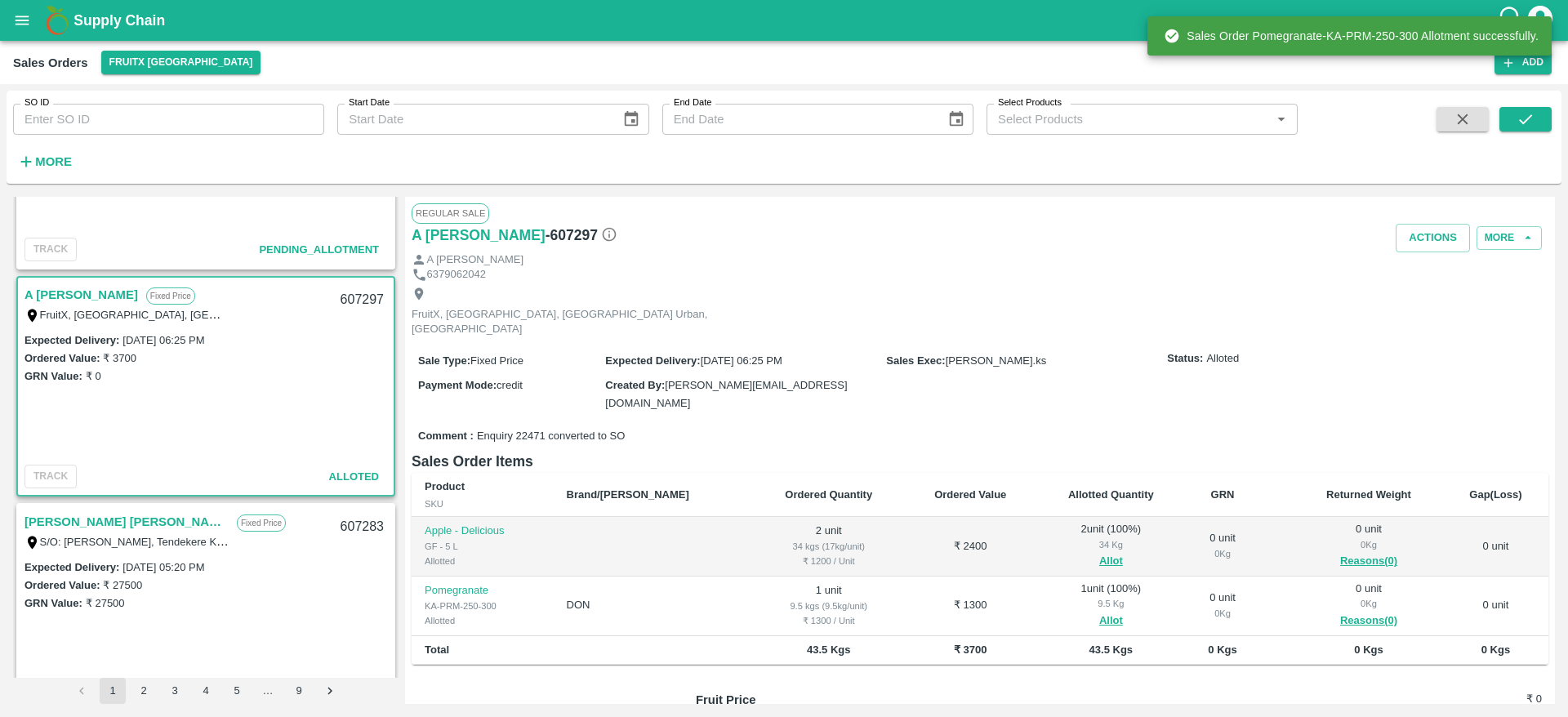
click at [355, 304] on div "607297" at bounding box center [362, 300] width 63 height 38
copy div "607297"
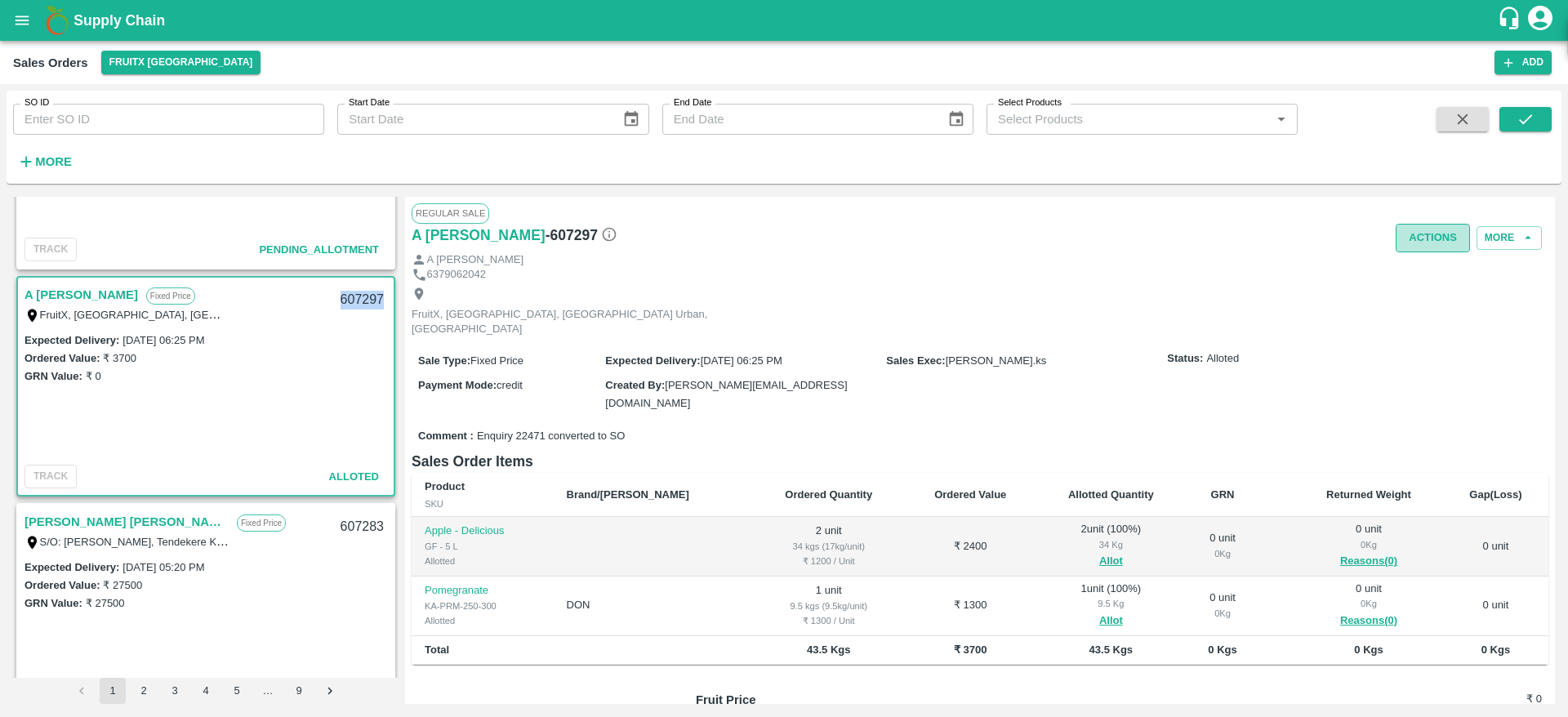
click at [1453, 239] on button "Actions" at bounding box center [1432, 238] width 74 height 29
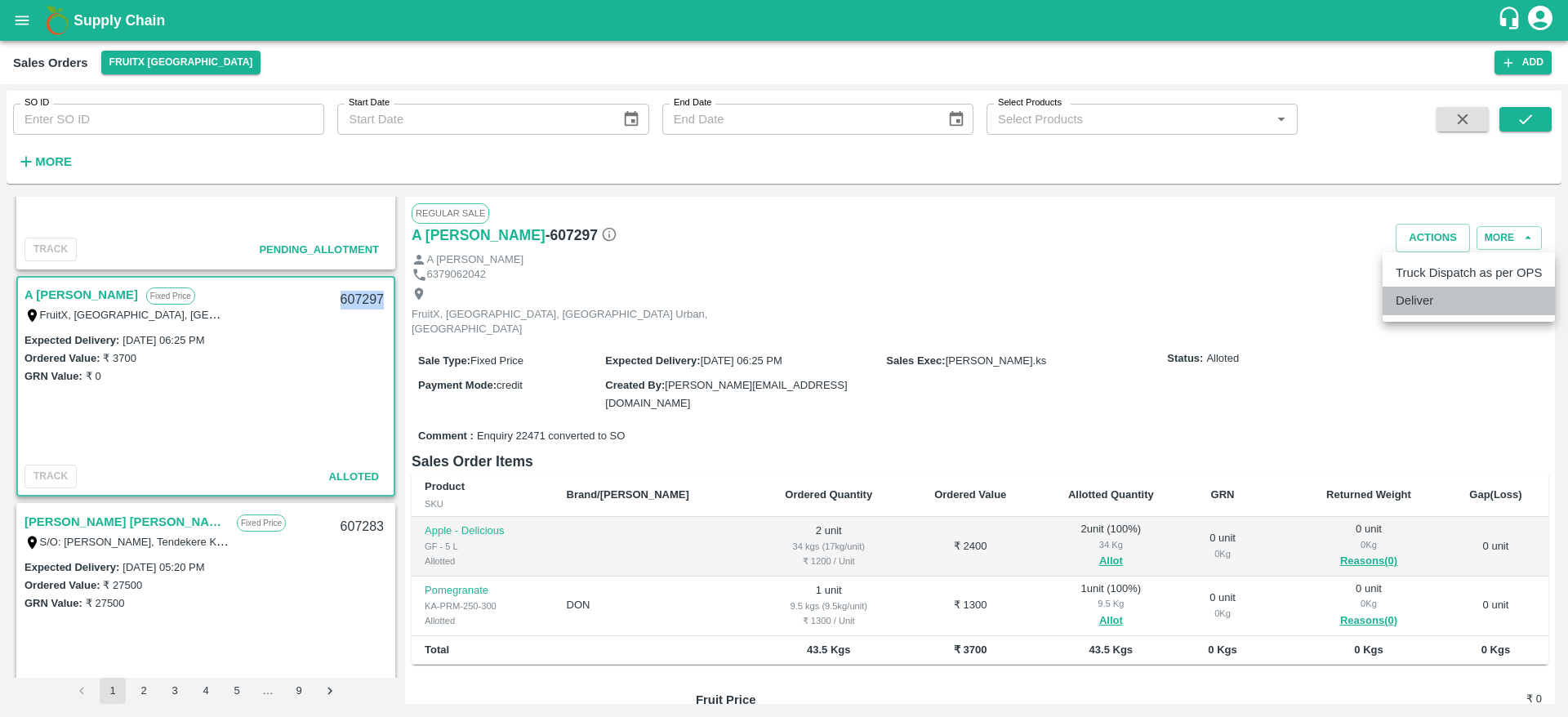
click at [1428, 305] on li "Deliver" at bounding box center [1468, 301] width 172 height 28
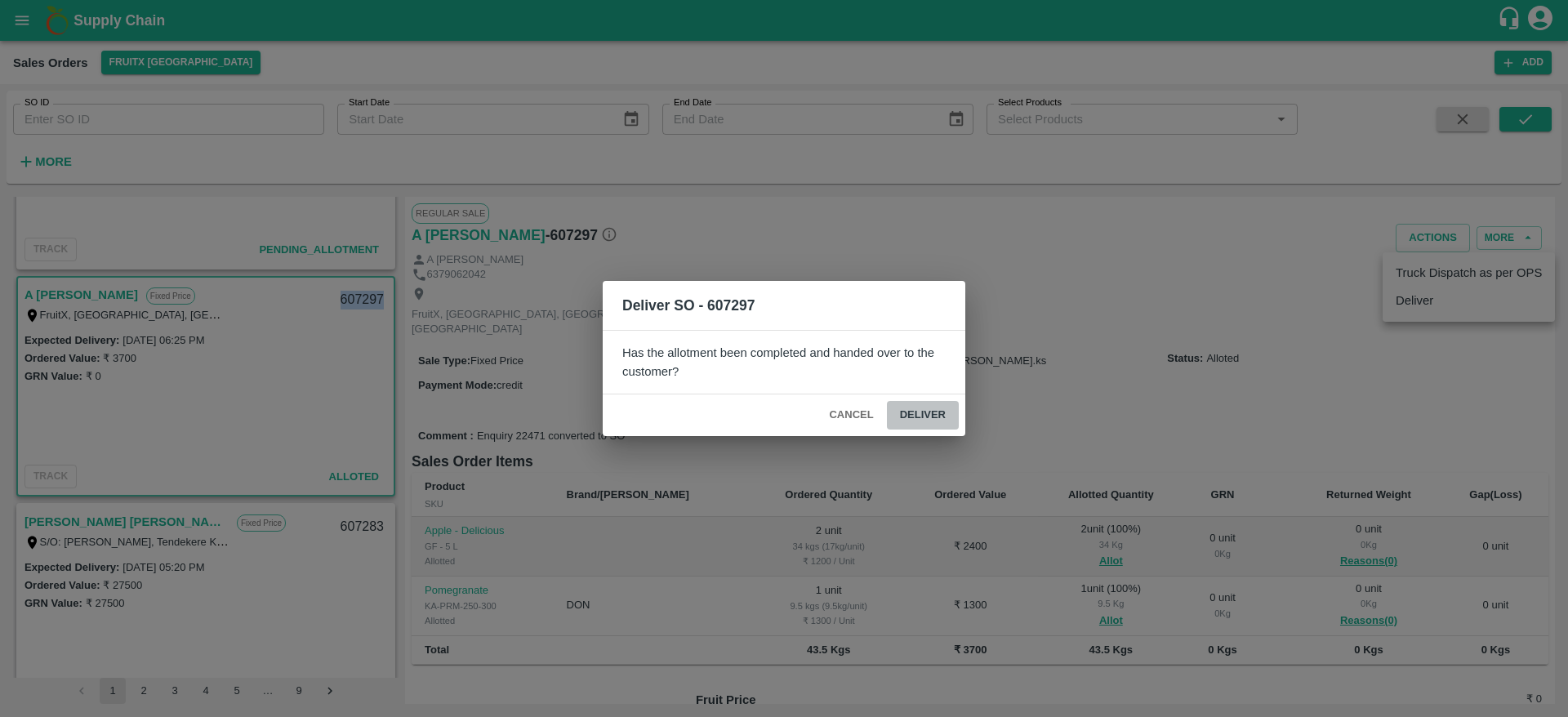
click at [937, 419] on button "Deliver" at bounding box center [922, 415] width 72 height 29
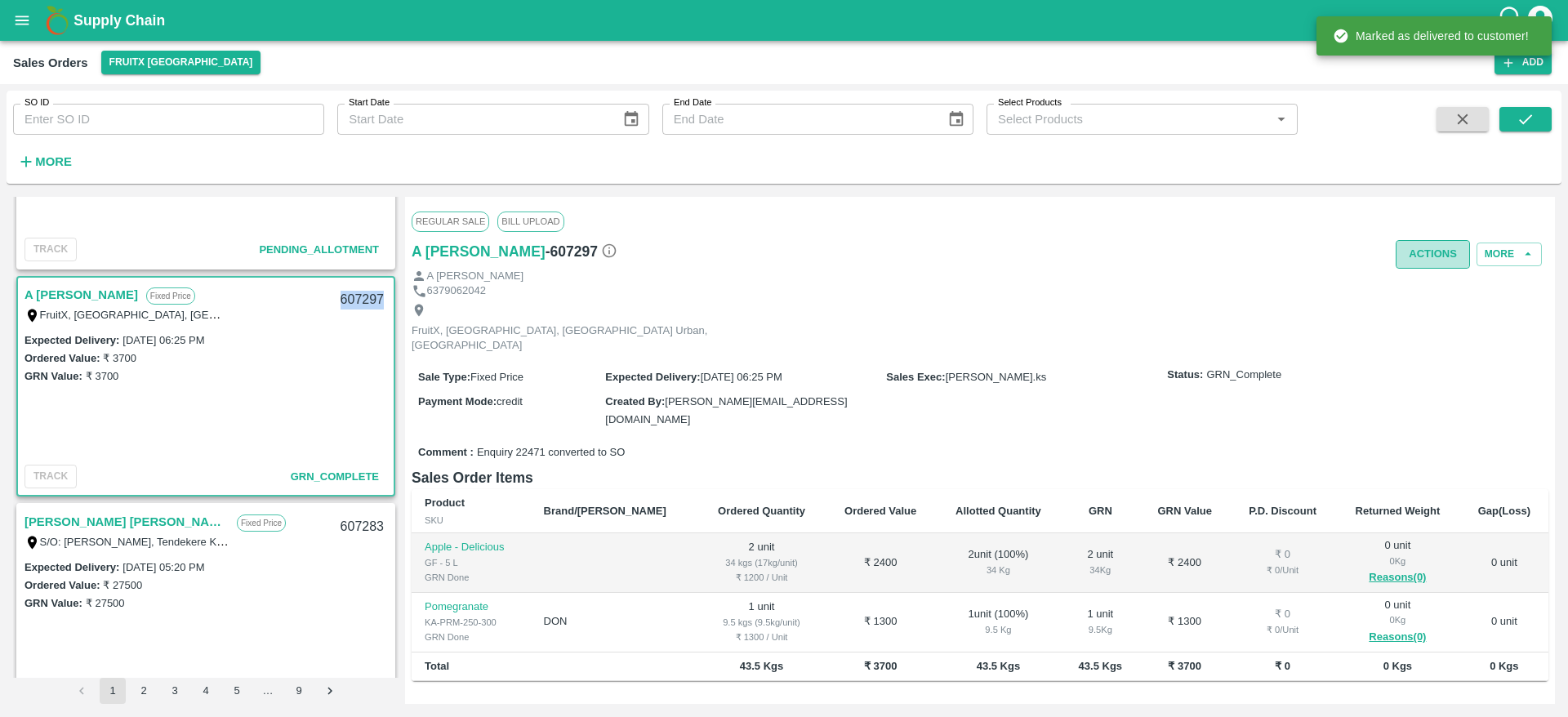
click at [1432, 251] on button "Actions" at bounding box center [1432, 254] width 74 height 29
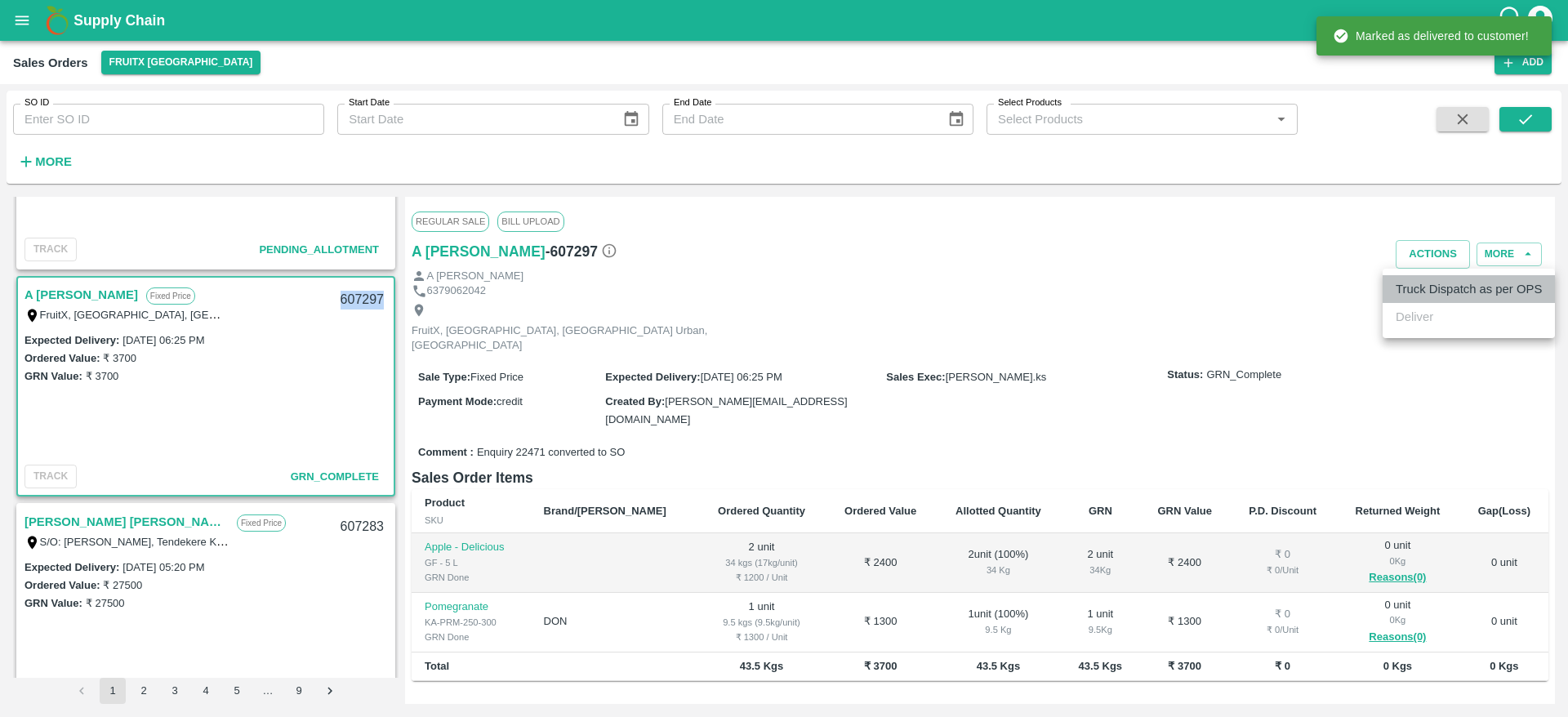
click at [1438, 286] on li "Truck Dispatch as per OPS" at bounding box center [1468, 289] width 172 height 28
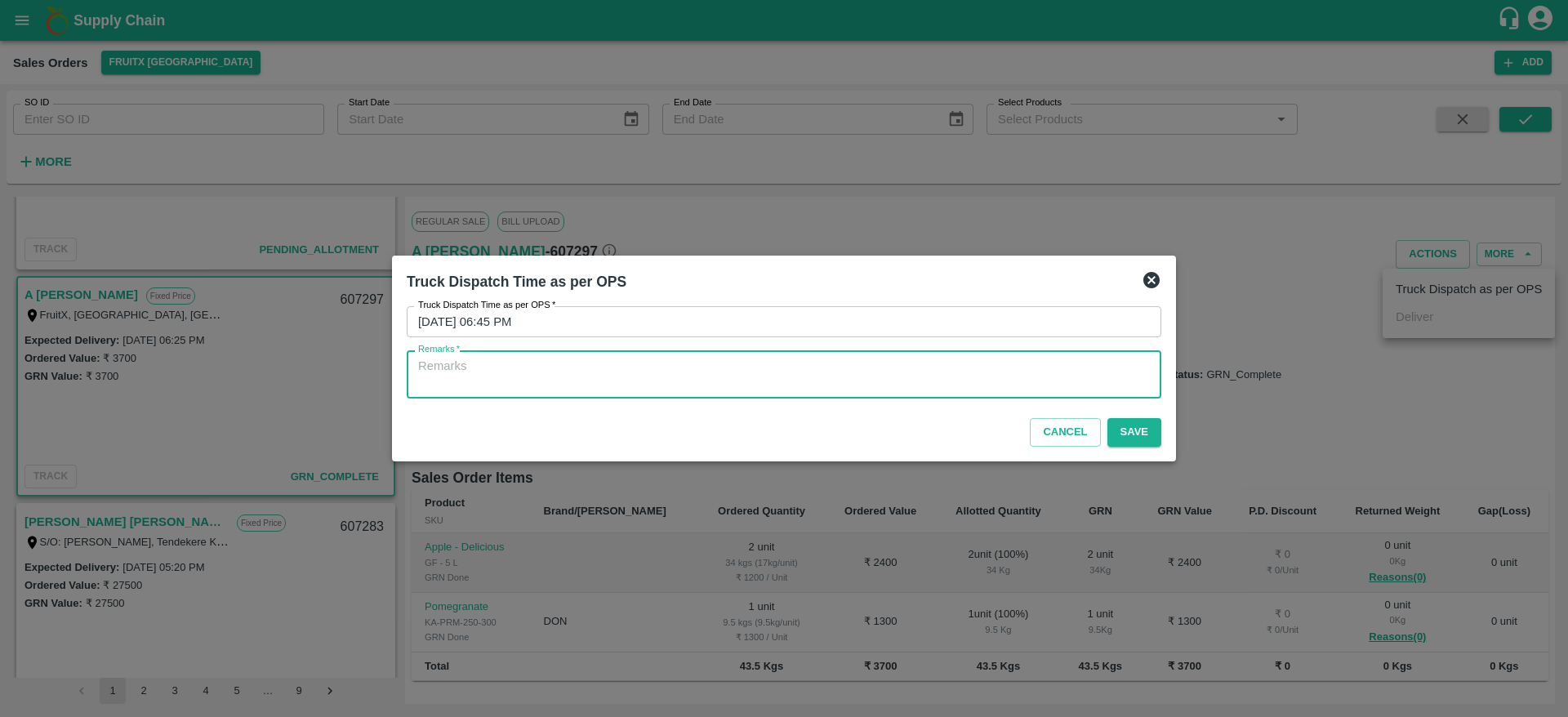
click at [1059, 390] on textarea "Remarks   *" at bounding box center [784, 375] width 731 height 35
type textarea "OTD"
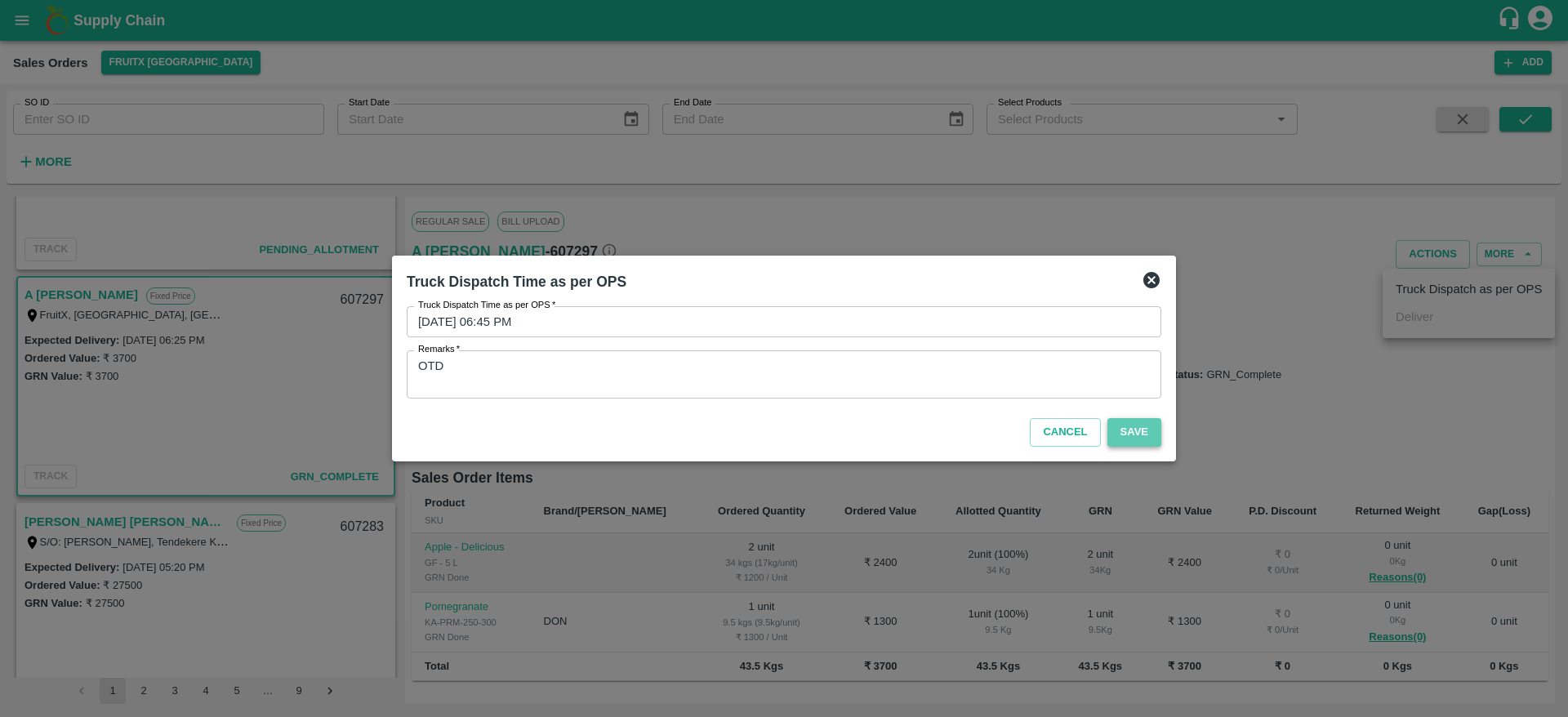
click at [1128, 432] on button "Save" at bounding box center [1134, 432] width 54 height 29
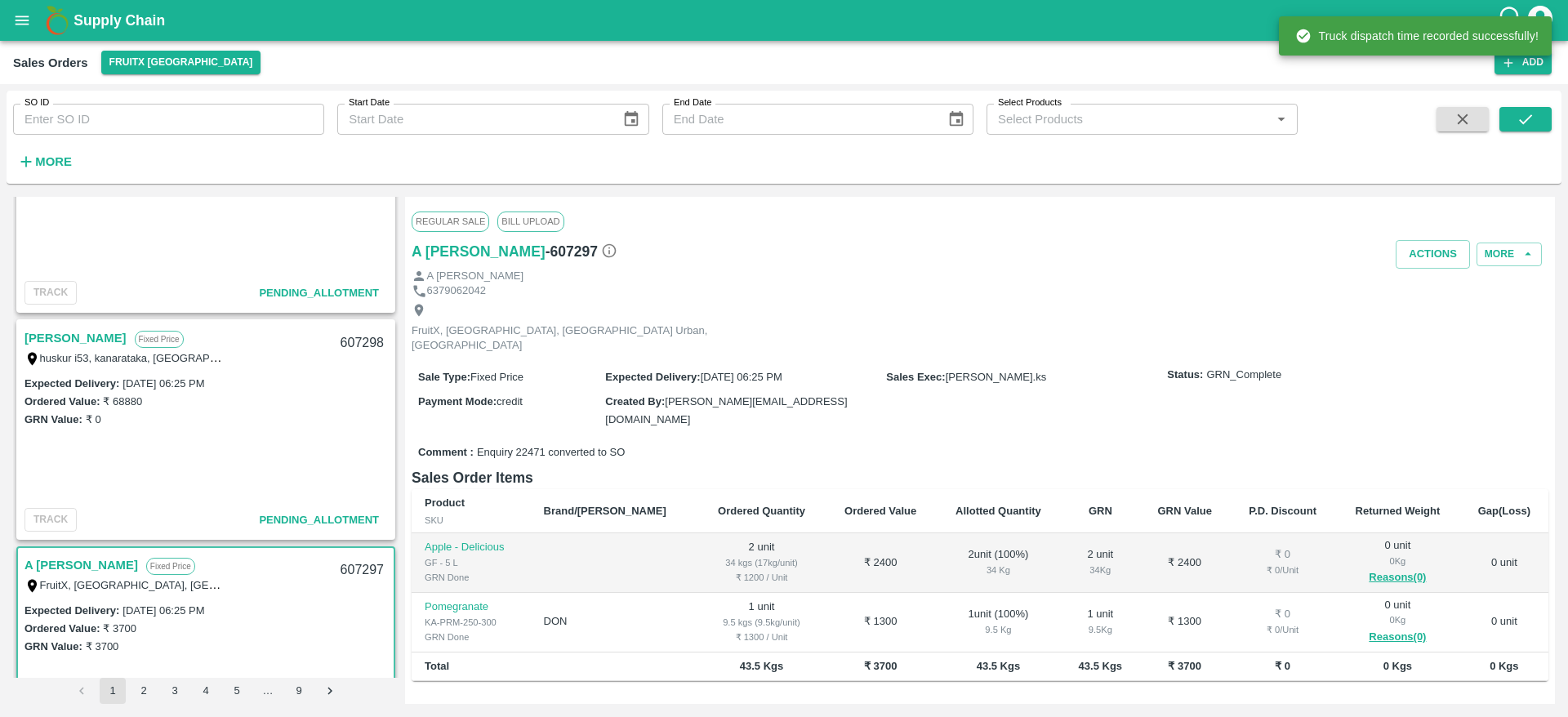
scroll to position [1015, 0]
click at [61, 331] on link "[PERSON_NAME]" at bounding box center [75, 340] width 102 height 22
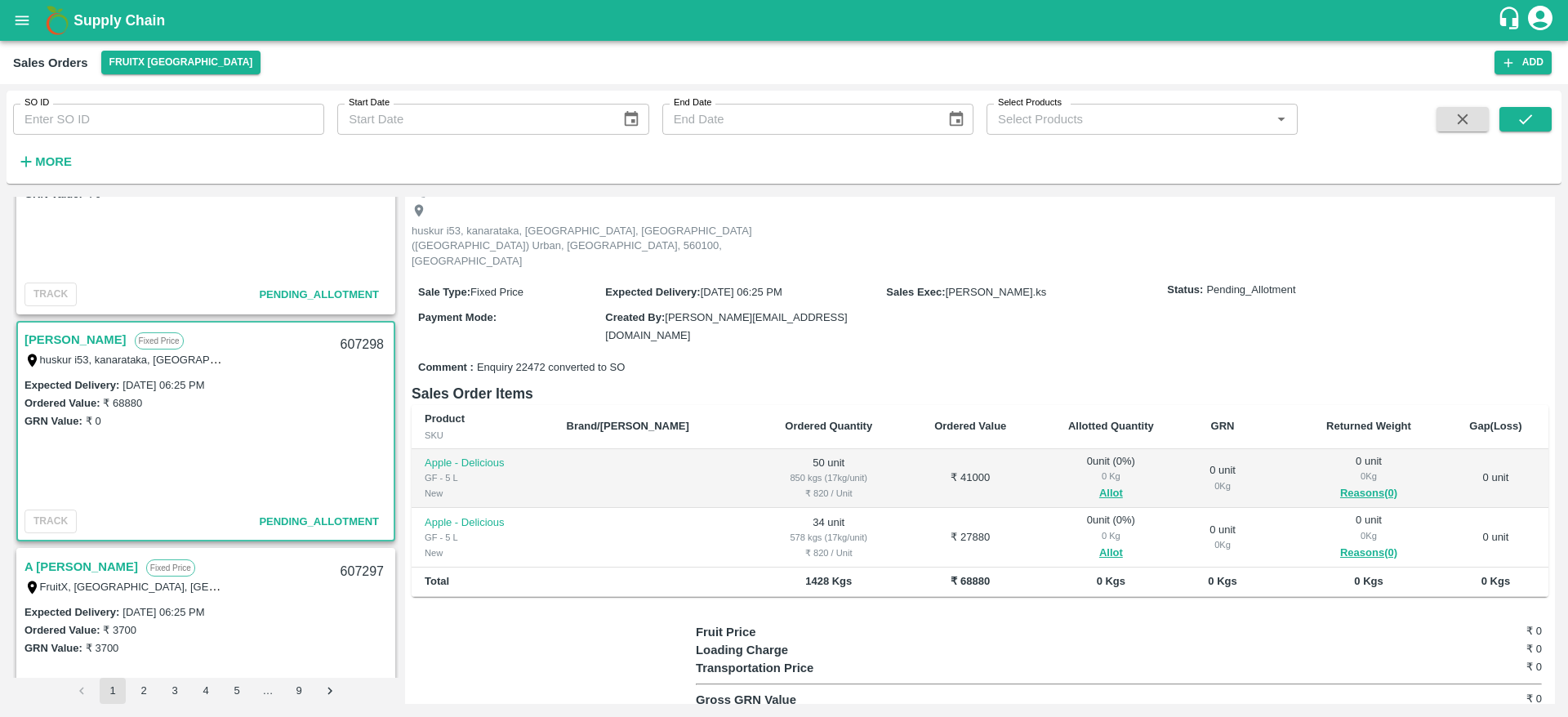
scroll to position [88, 0]
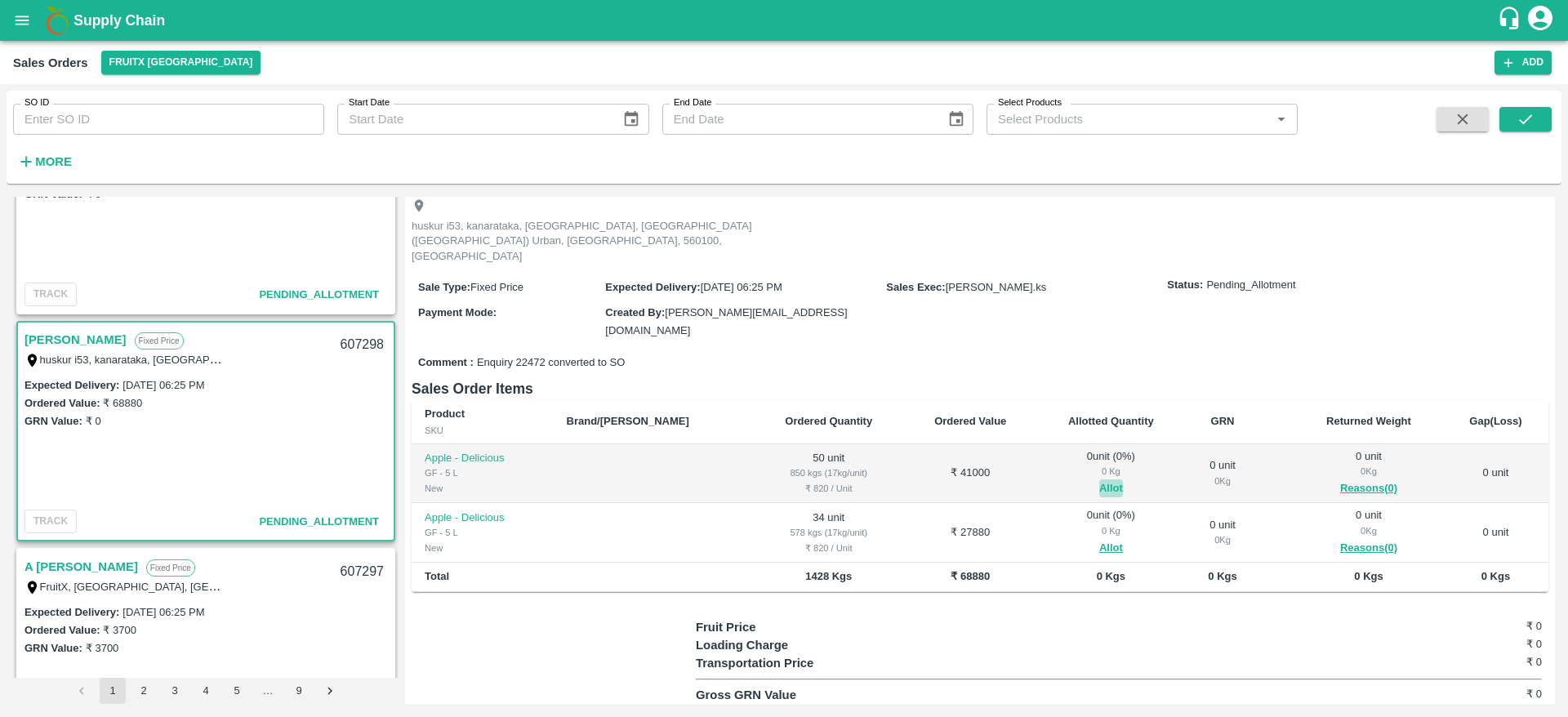
click at [1100, 480] on button "Allot" at bounding box center [1111, 490] width 23 height 19
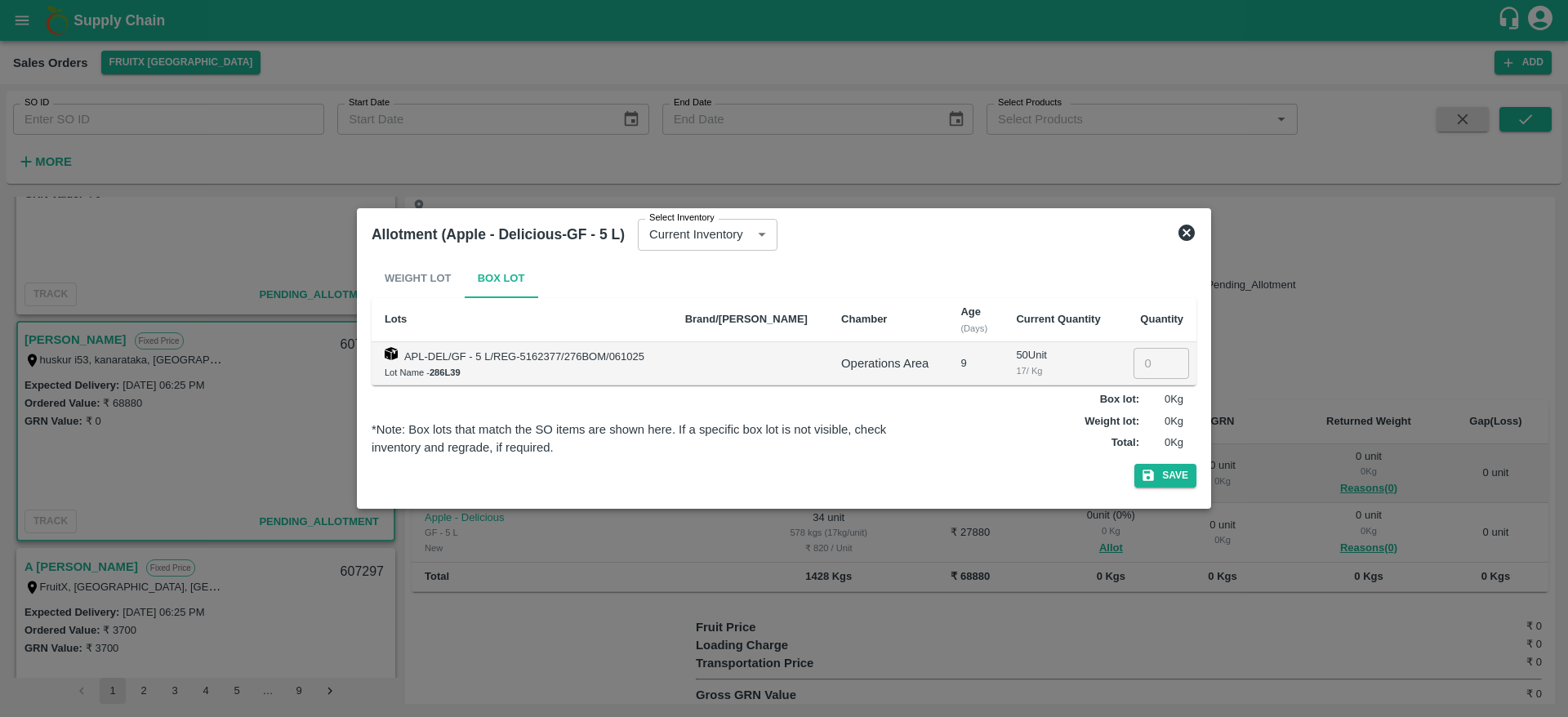
click at [1151, 367] on input "number" at bounding box center [1161, 363] width 55 height 31
type input "50"
click at [1187, 230] on icon at bounding box center [1186, 233] width 16 height 16
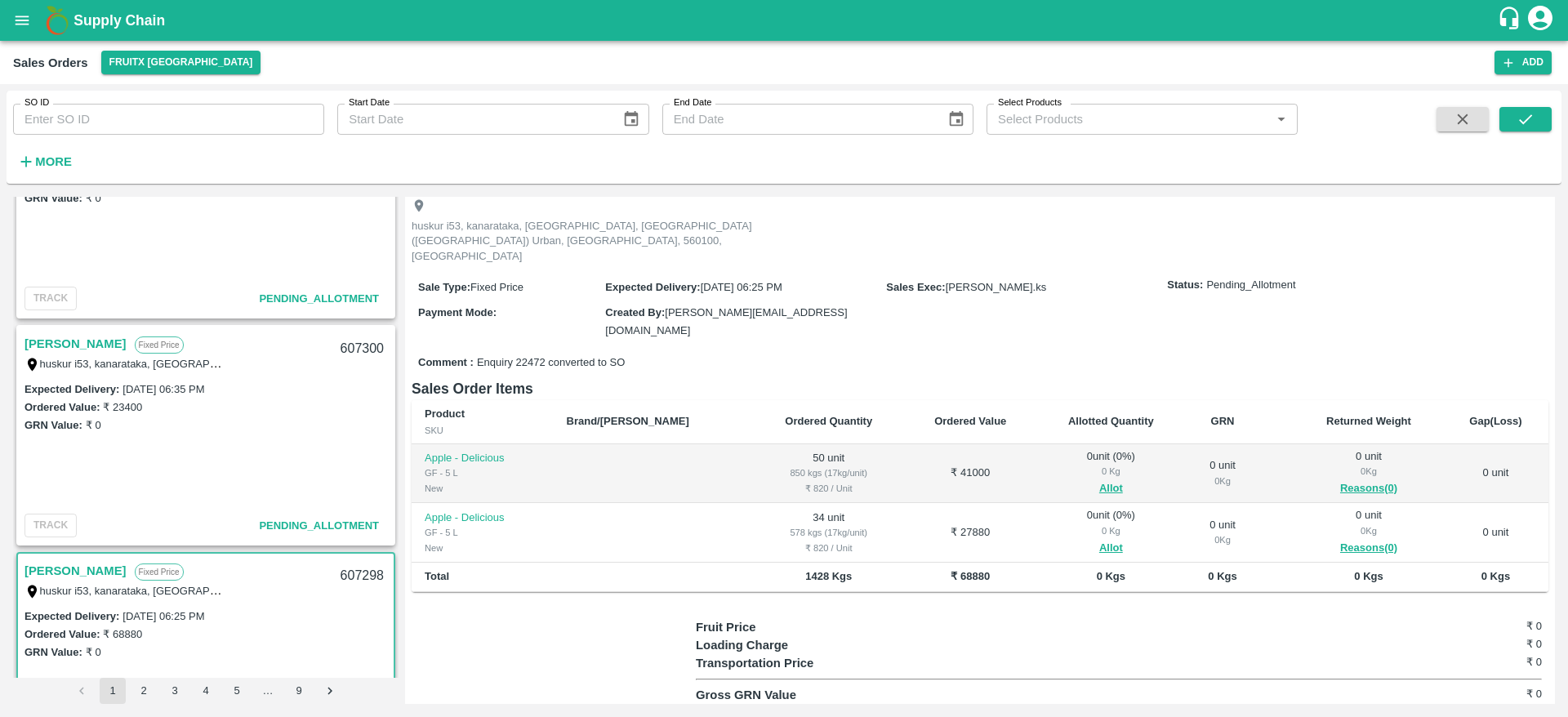
scroll to position [782, 0]
click at [106, 347] on link "[PERSON_NAME]" at bounding box center [75, 345] width 102 height 22
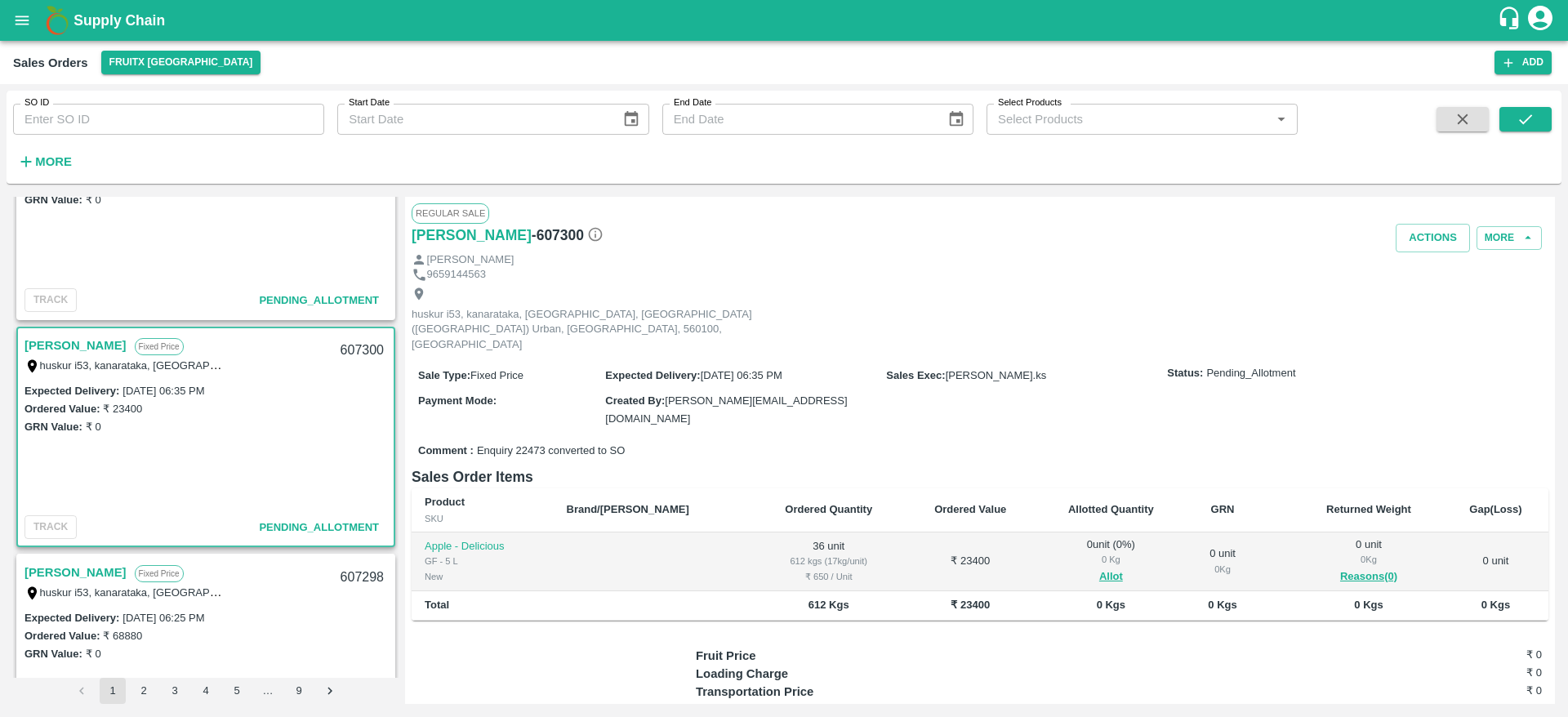
scroll to position [650, 0]
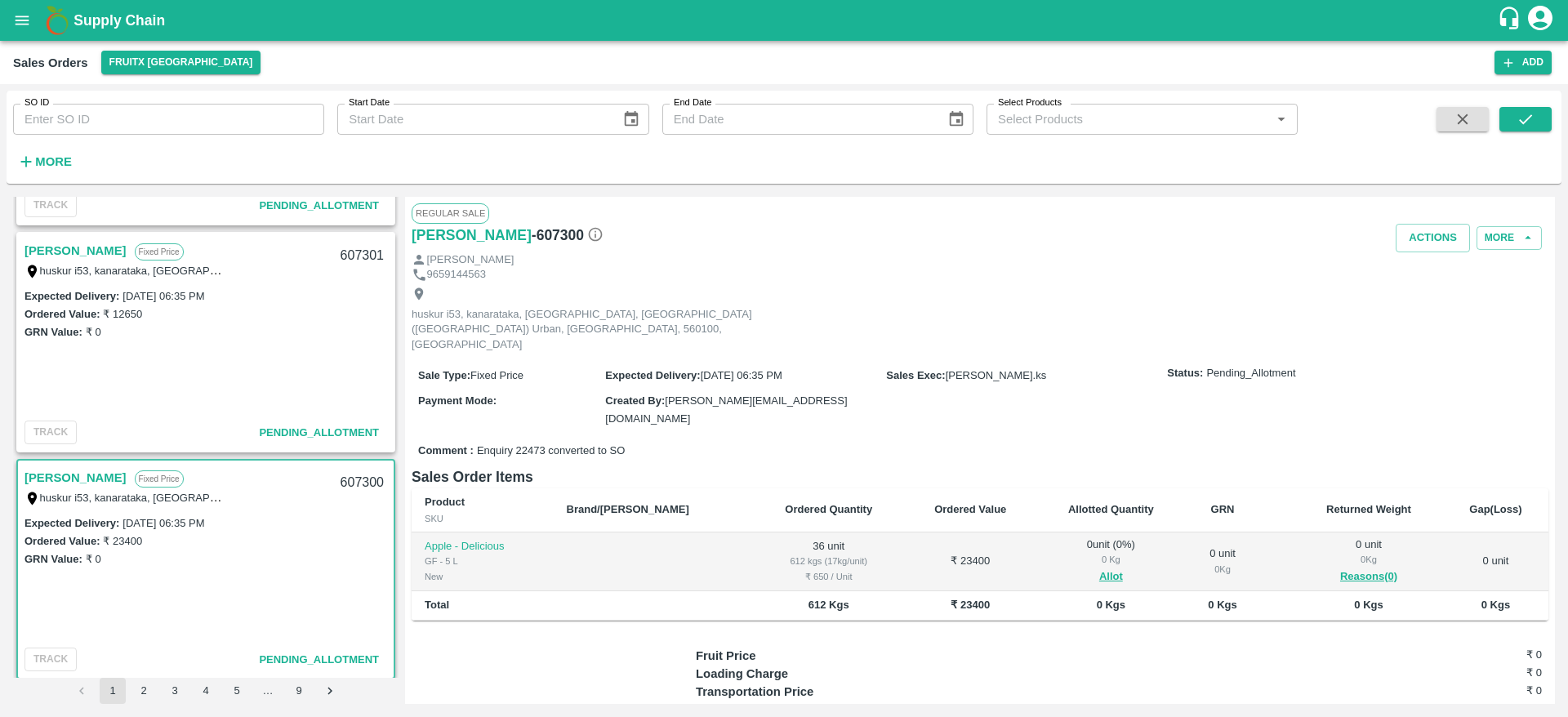
click at [87, 252] on link "[PERSON_NAME]" at bounding box center [75, 251] width 102 height 22
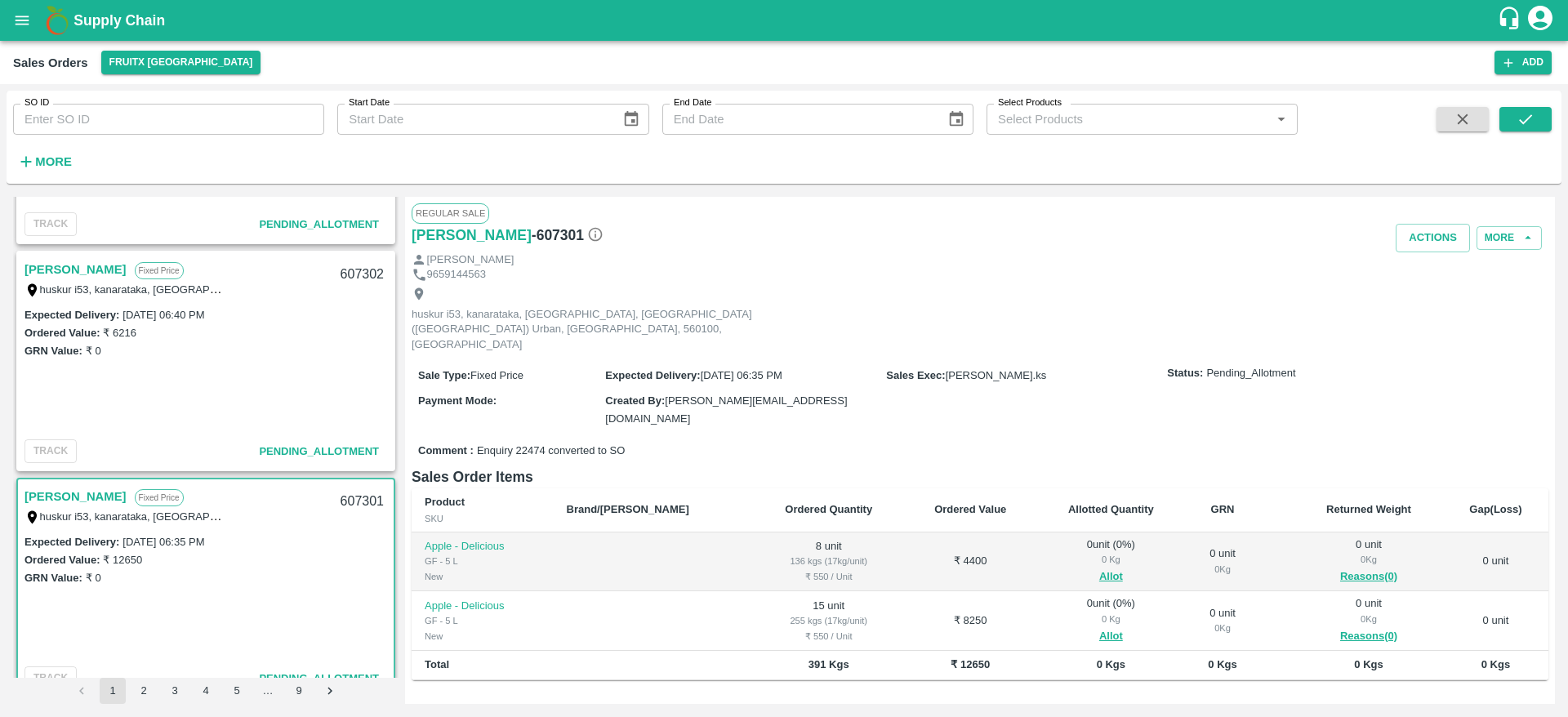
scroll to position [401, 0]
click at [96, 277] on link "[PERSON_NAME]" at bounding box center [75, 272] width 102 height 22
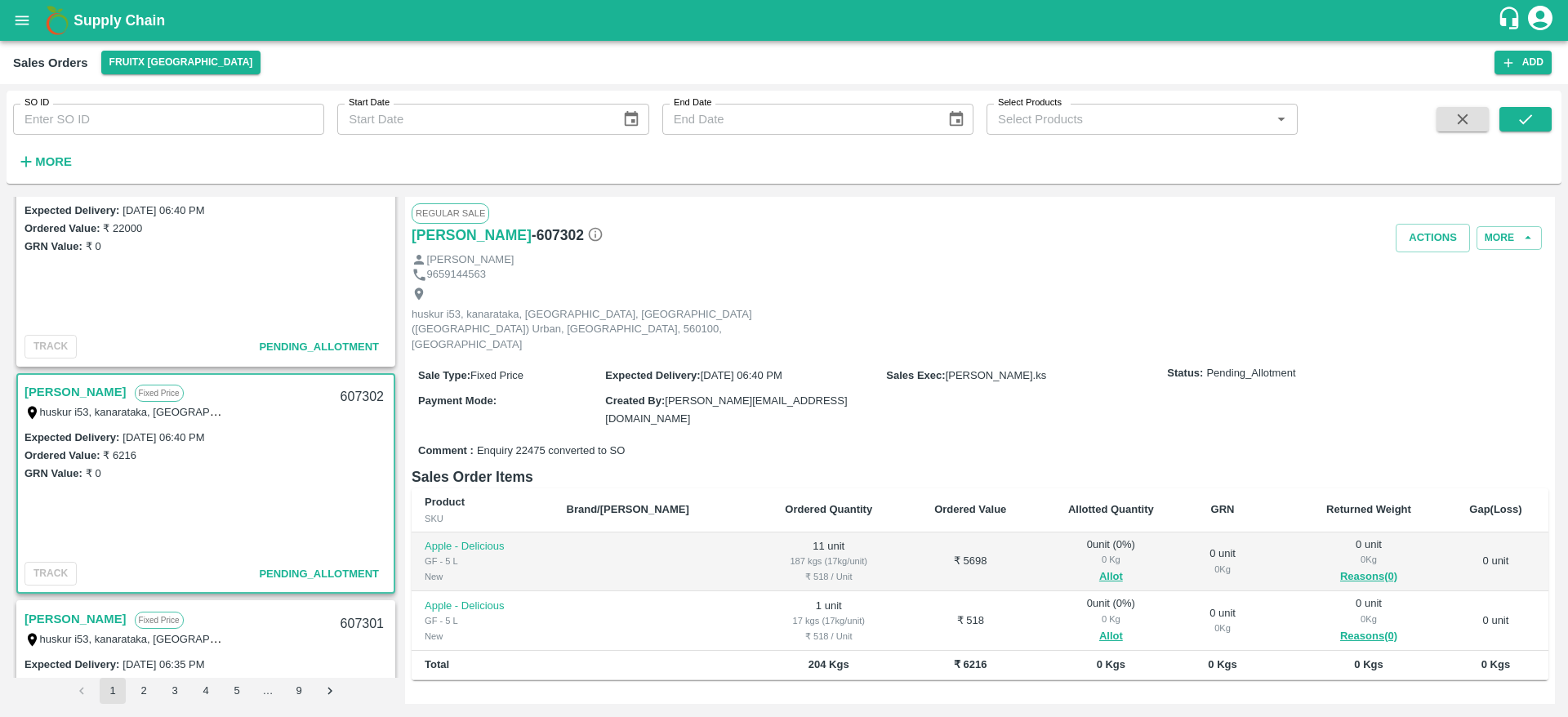
scroll to position [139, 0]
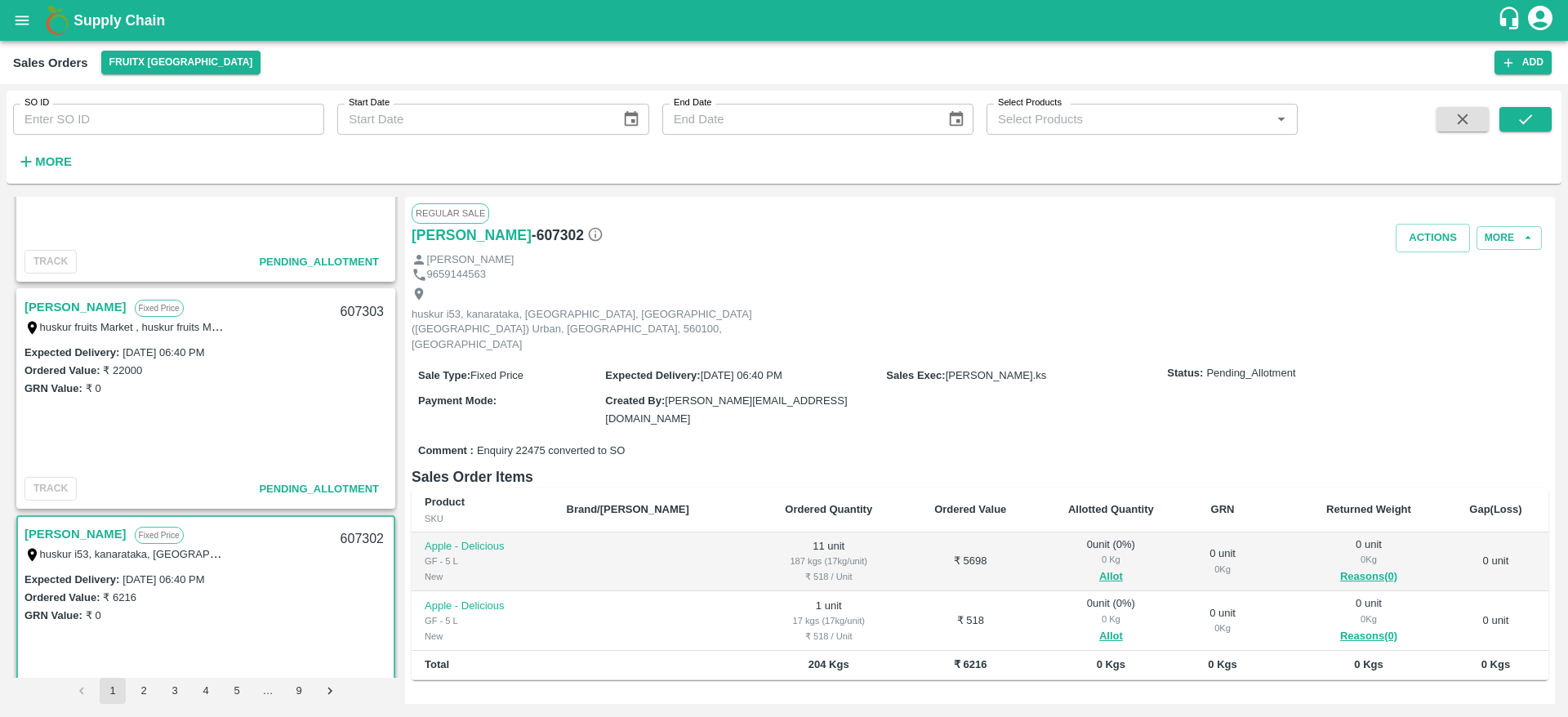
click at [63, 293] on div "[PERSON_NAME] Fixed Price huskur fruits Market , huskur fruits Market , [GEOGRA…" at bounding box center [206, 316] width 376 height 52
click at [67, 303] on link "[PERSON_NAME]" at bounding box center [75, 307] width 102 height 22
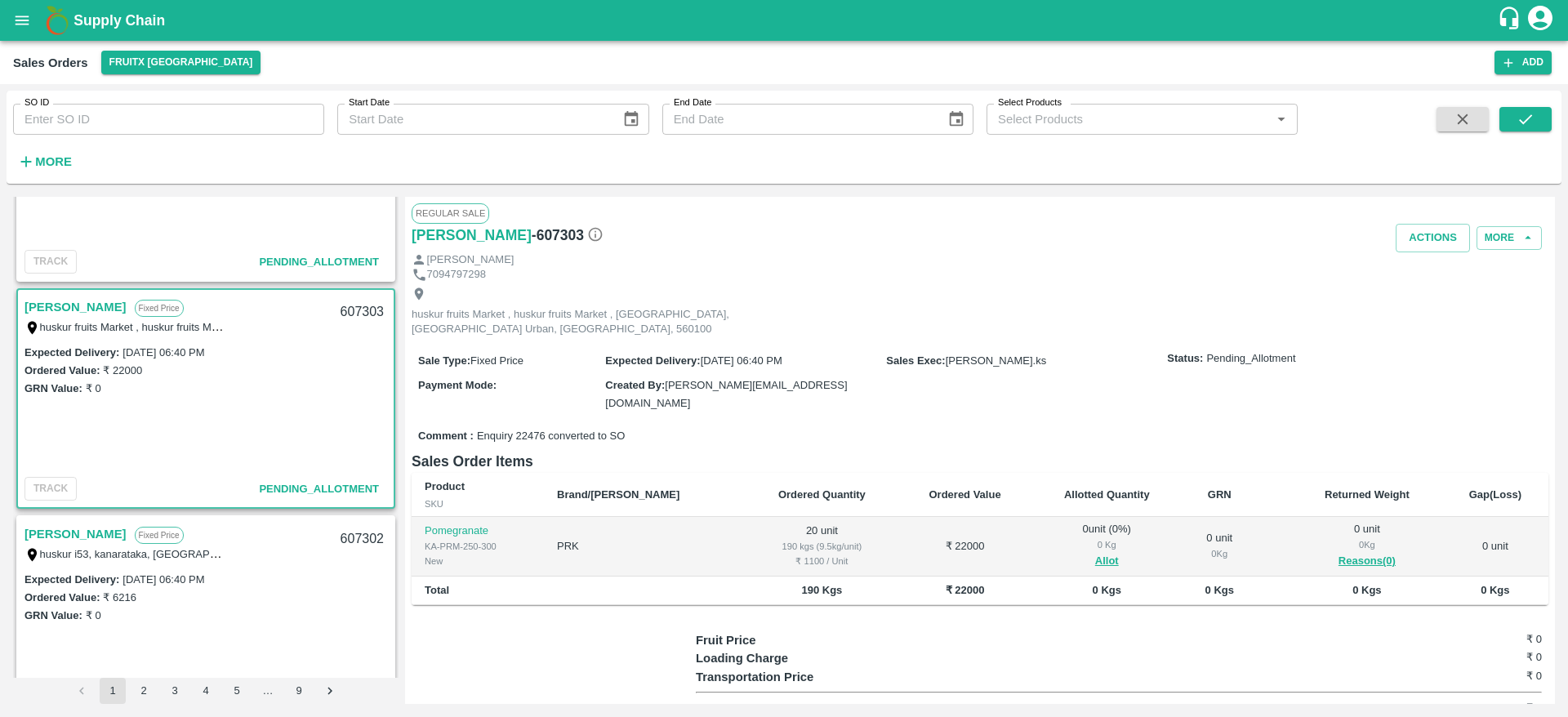
scroll to position [70, 0]
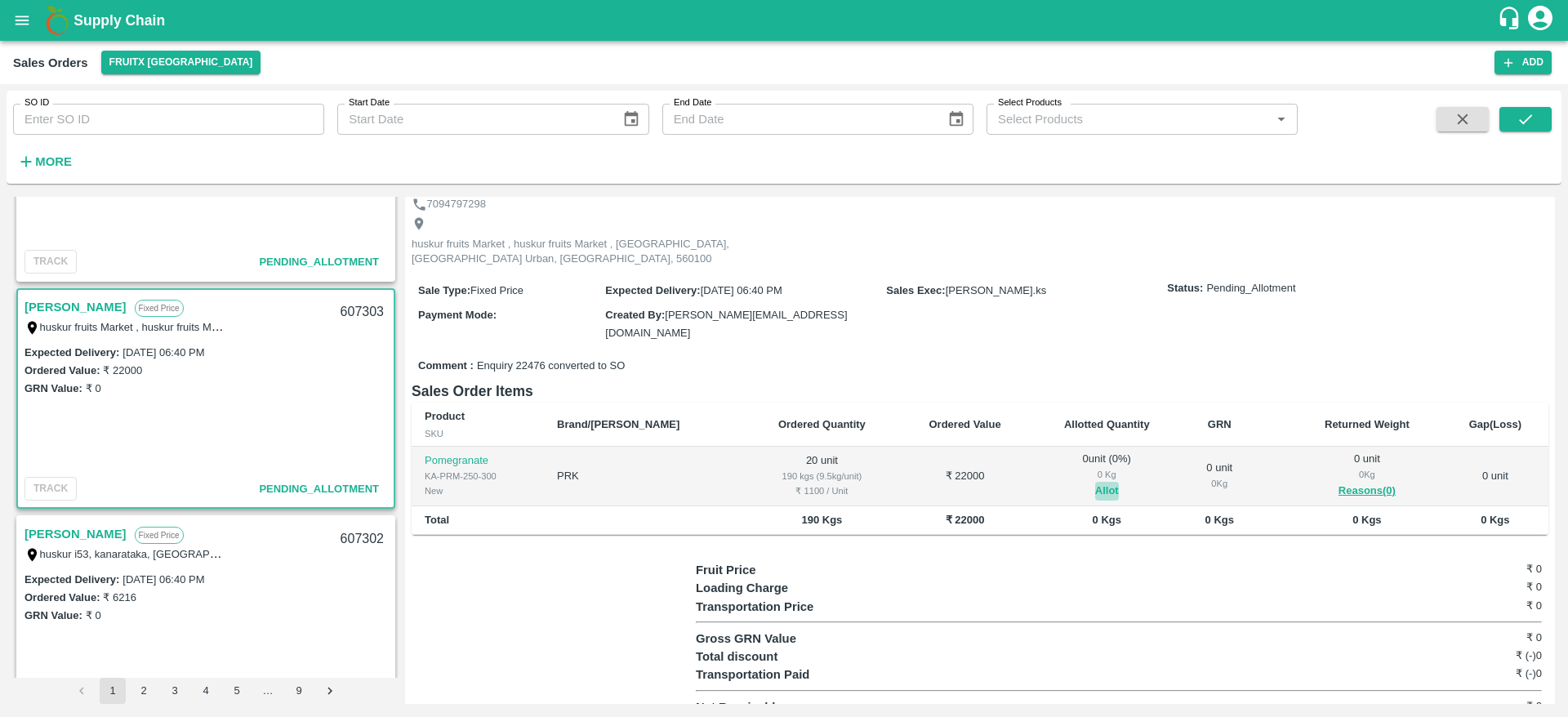
click at [1095, 482] on button "Allot" at bounding box center [1106, 491] width 23 height 19
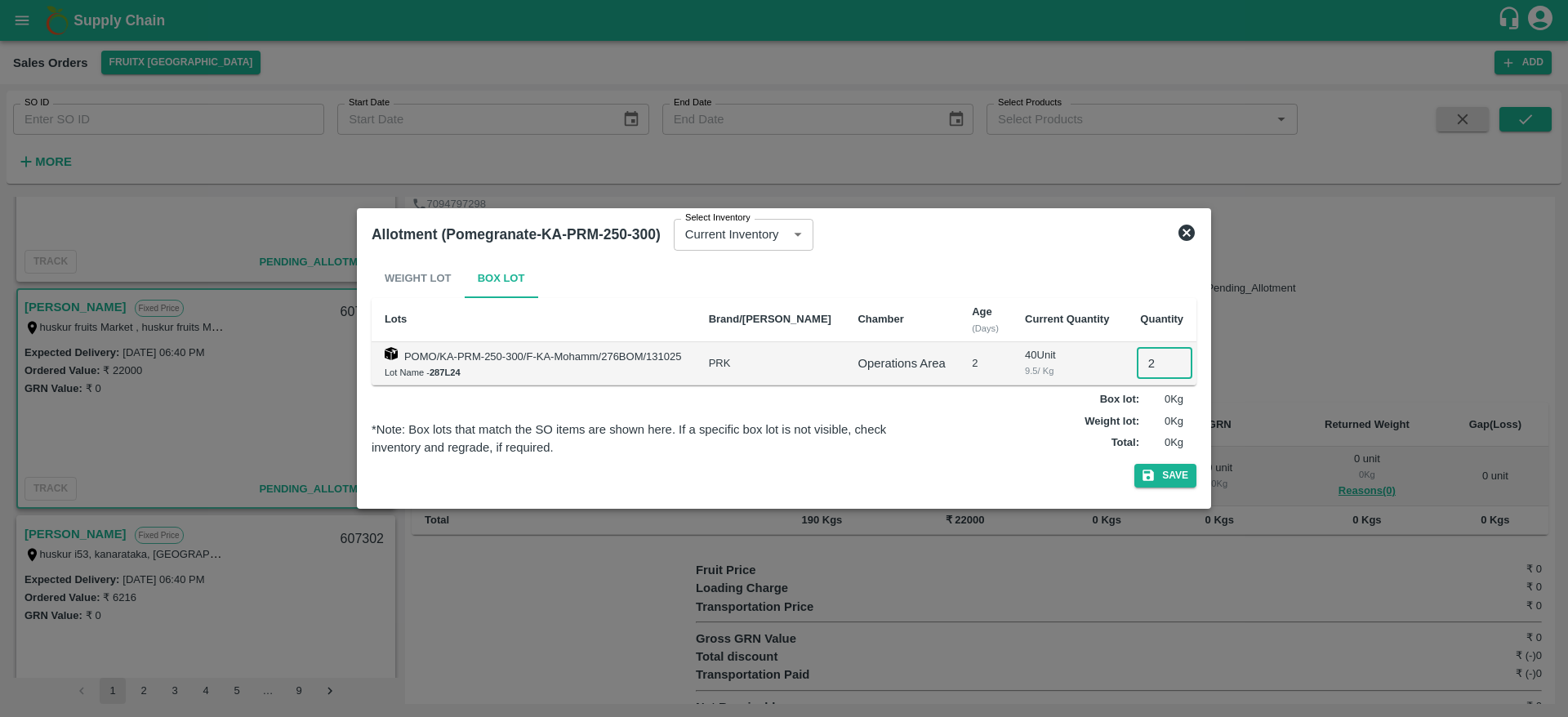
click at [1150, 355] on input "2" at bounding box center [1164, 363] width 55 height 31
type input "20"
click at [1134, 464] on button "Save" at bounding box center [1165, 476] width 62 height 23
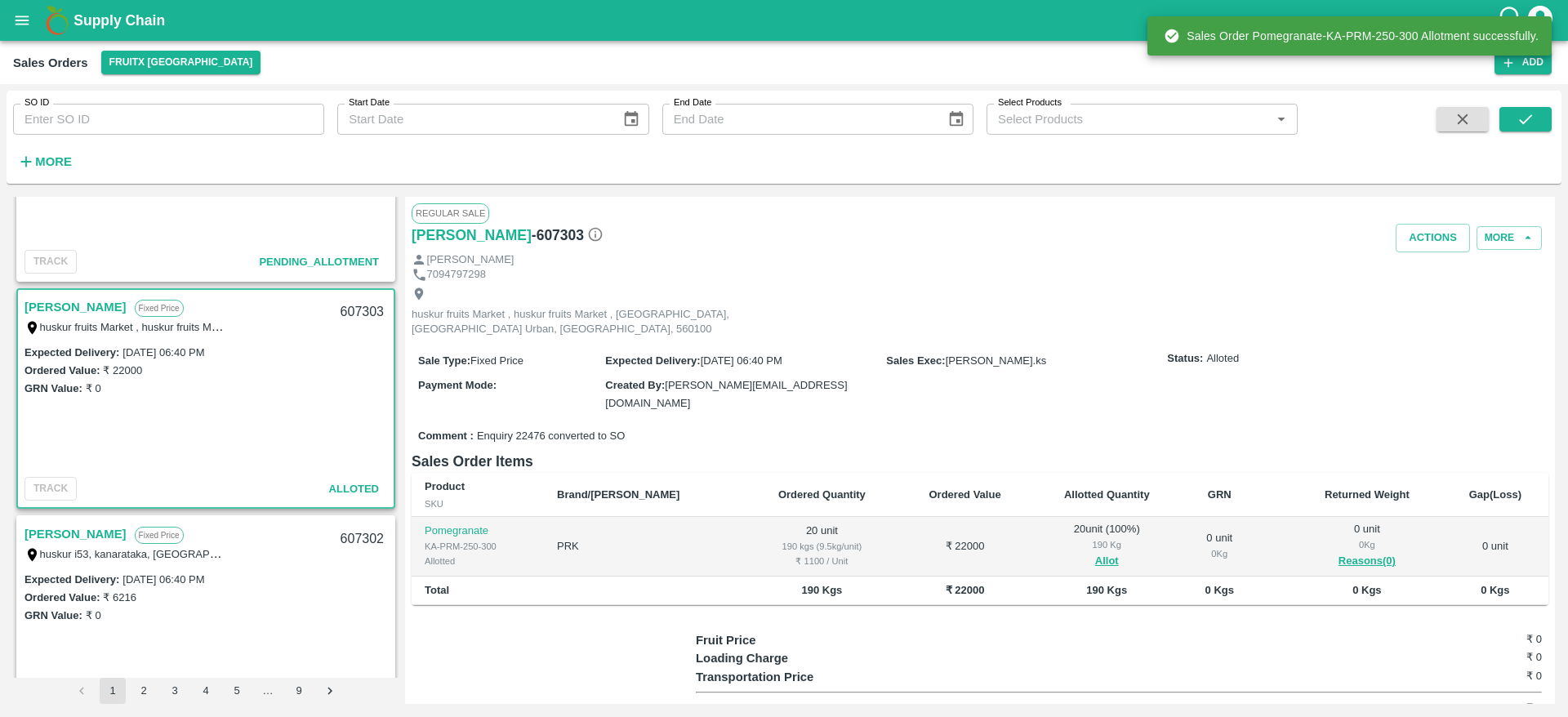
click at [351, 311] on div "607303" at bounding box center [362, 312] width 63 height 38
copy div "607303"
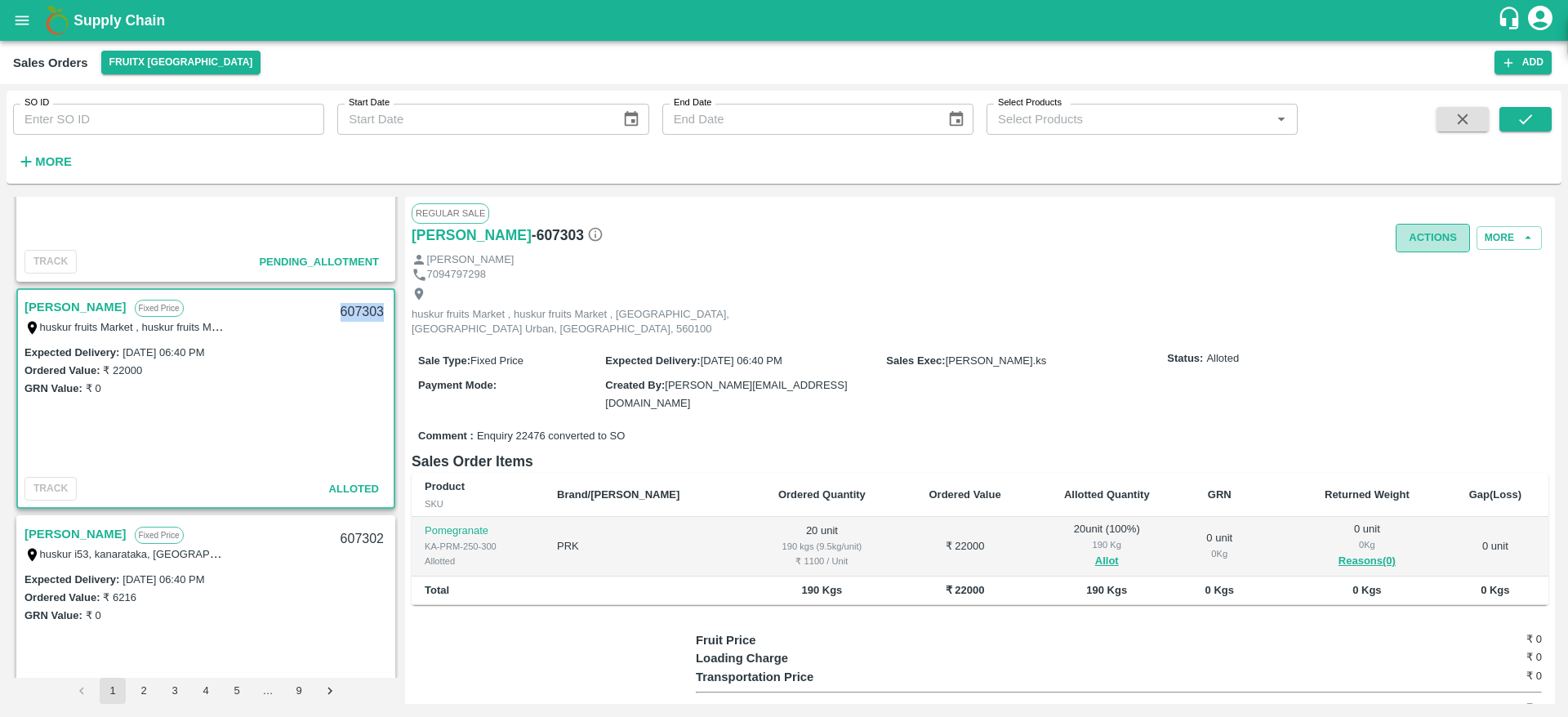
click at [1448, 234] on button "Actions" at bounding box center [1432, 238] width 74 height 29
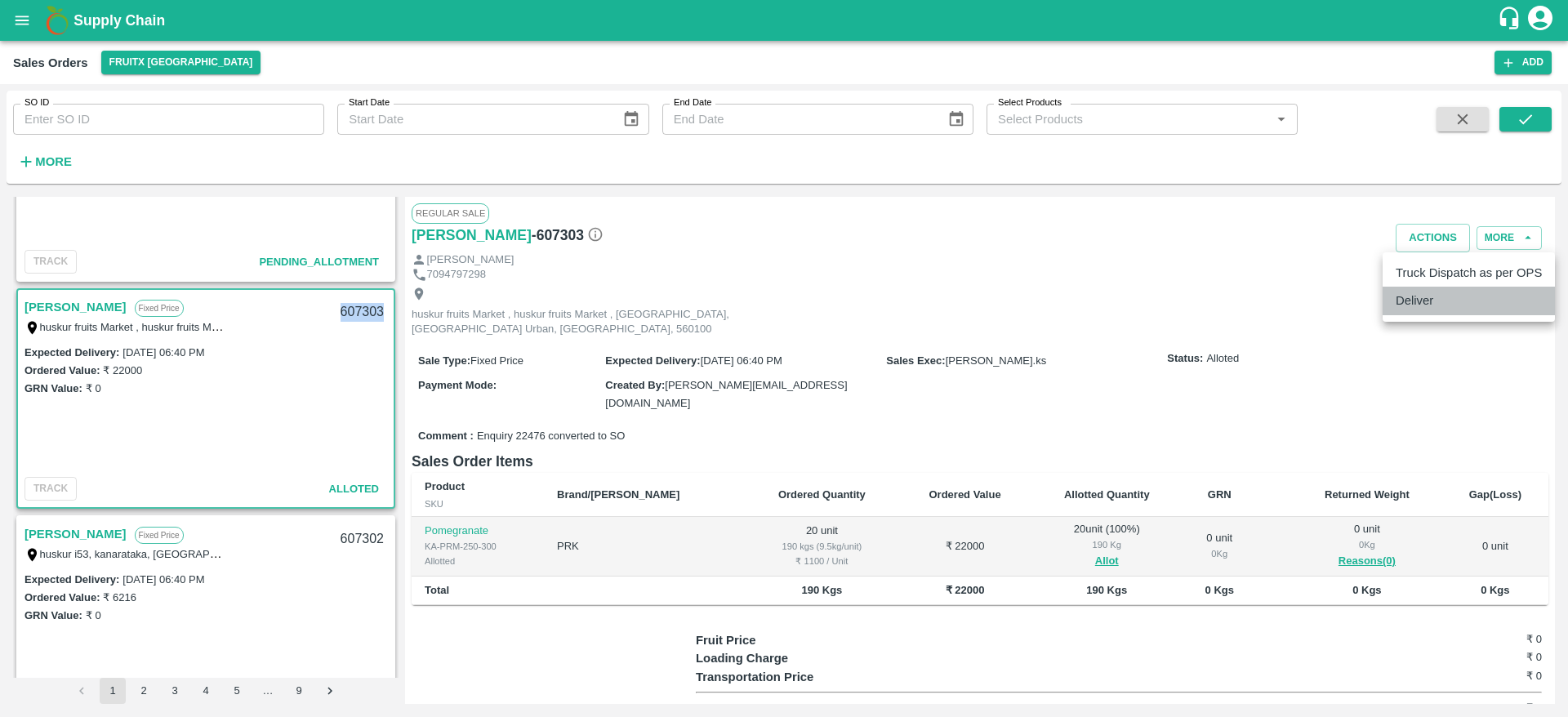
click at [1419, 304] on li "Deliver" at bounding box center [1468, 301] width 172 height 28
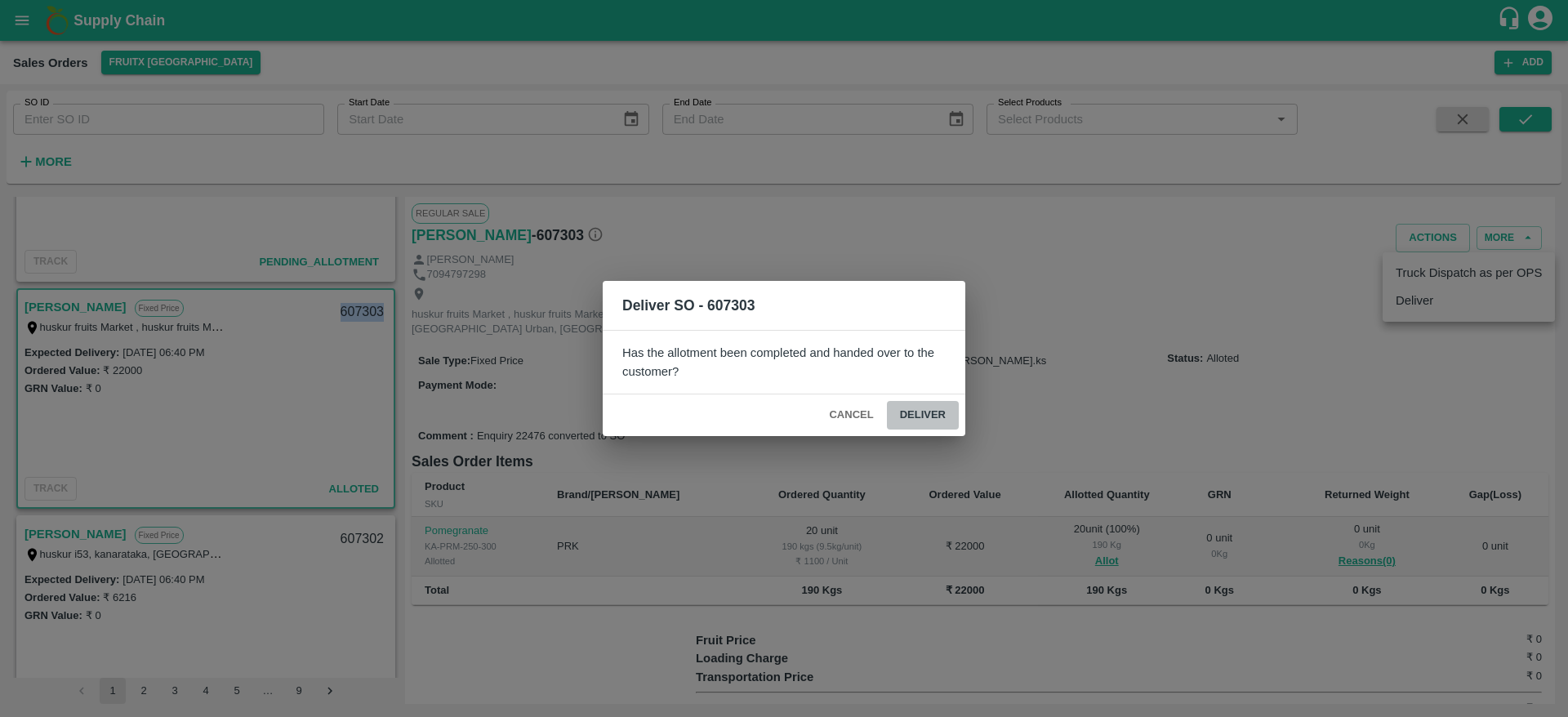
click at [896, 415] on button "Deliver" at bounding box center [922, 415] width 72 height 29
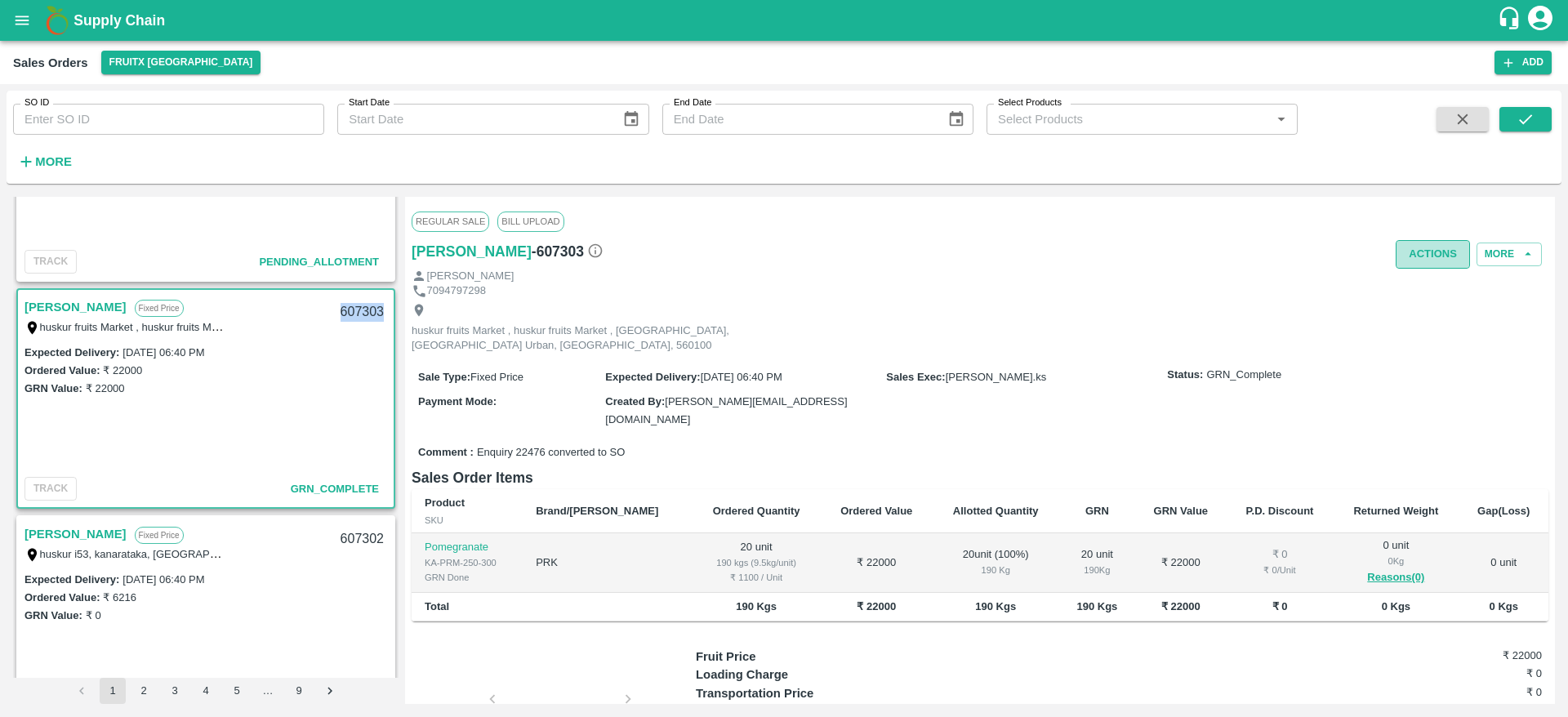
click at [1444, 261] on button "Actions" at bounding box center [1432, 254] width 74 height 29
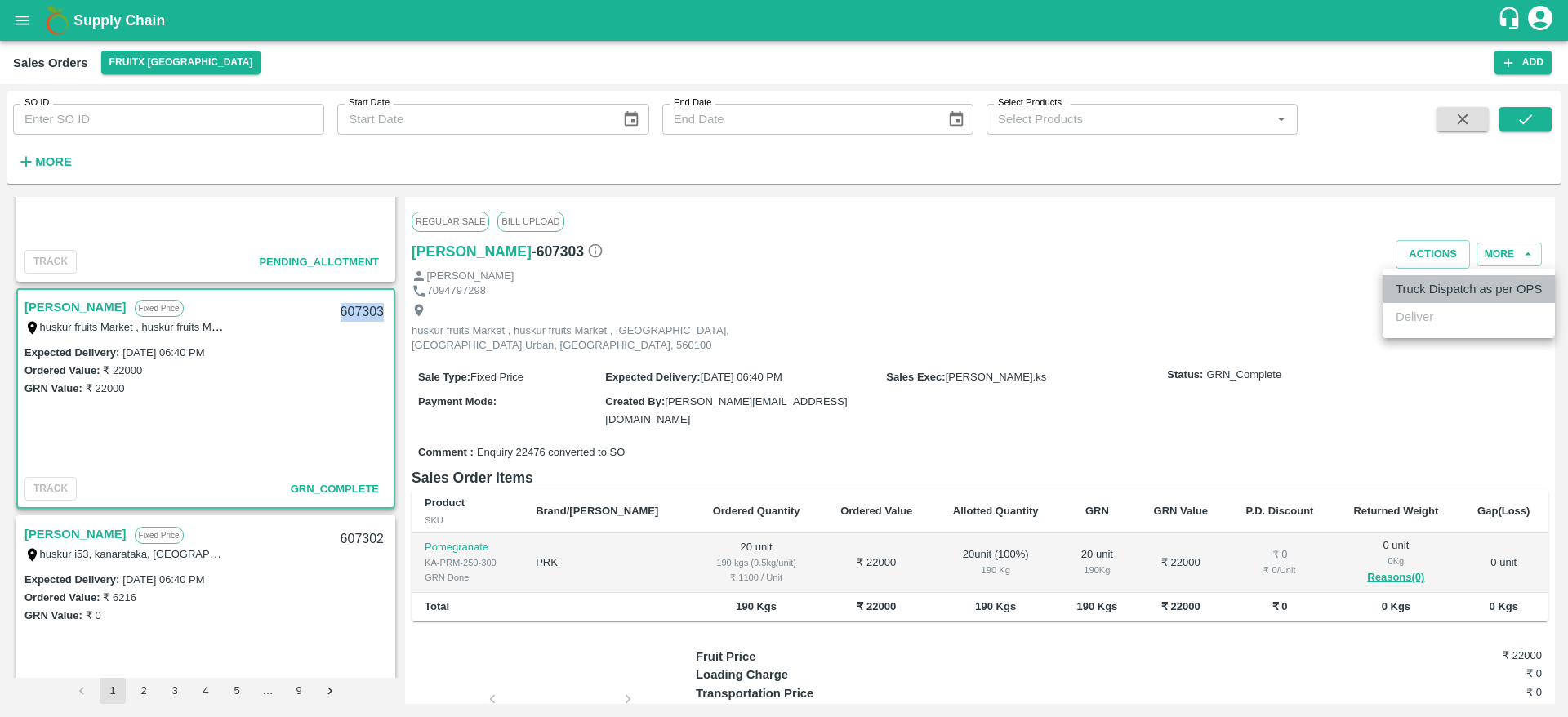
click at [1434, 297] on li "Truck Dispatch as per OPS" at bounding box center [1468, 289] width 172 height 28
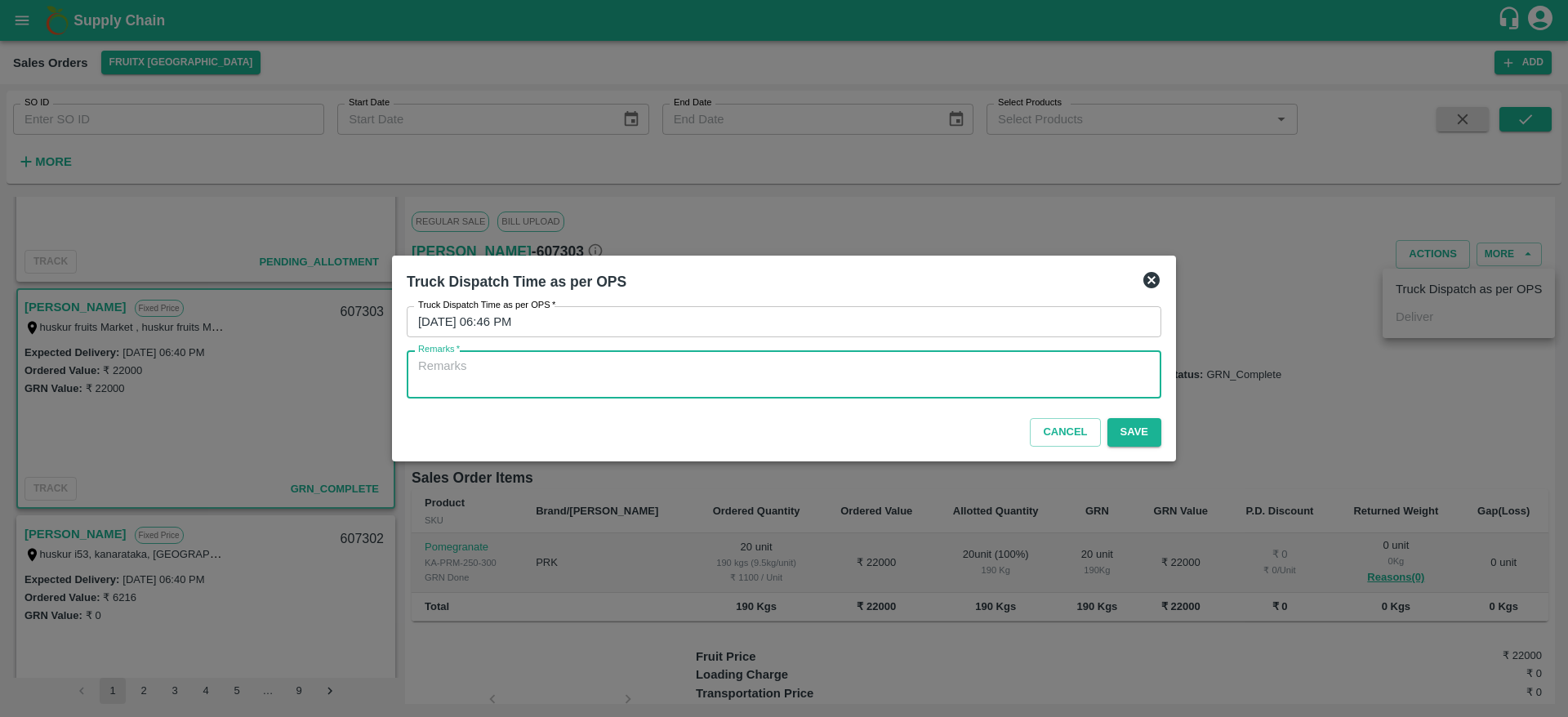
click at [1040, 389] on textarea "Remarks   *" at bounding box center [784, 375] width 731 height 35
type textarea "OTD"
click at [1148, 435] on button "Save" at bounding box center [1134, 432] width 54 height 29
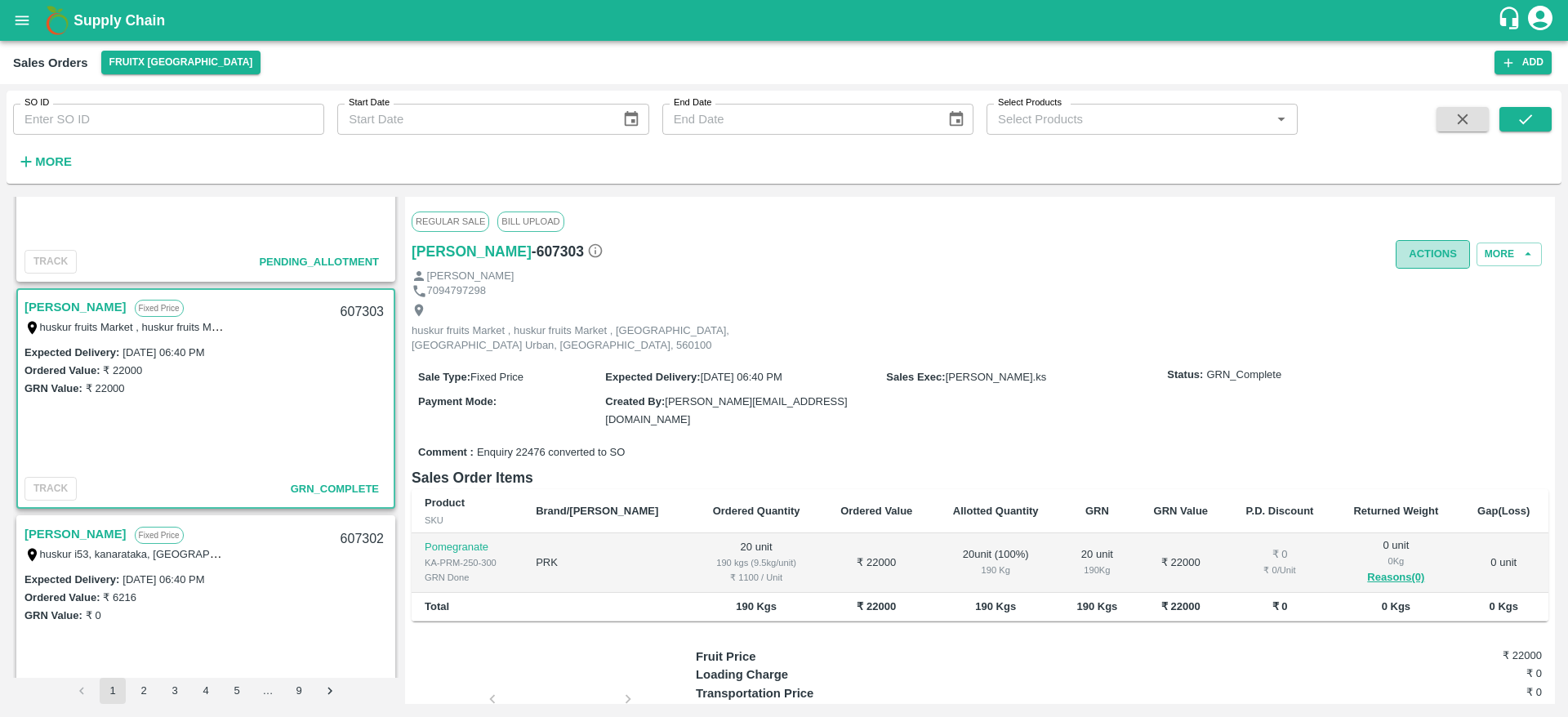
click at [1418, 251] on button "Actions" at bounding box center [1432, 254] width 74 height 29
click at [1003, 324] on div at bounding box center [784, 358] width 1568 height 717
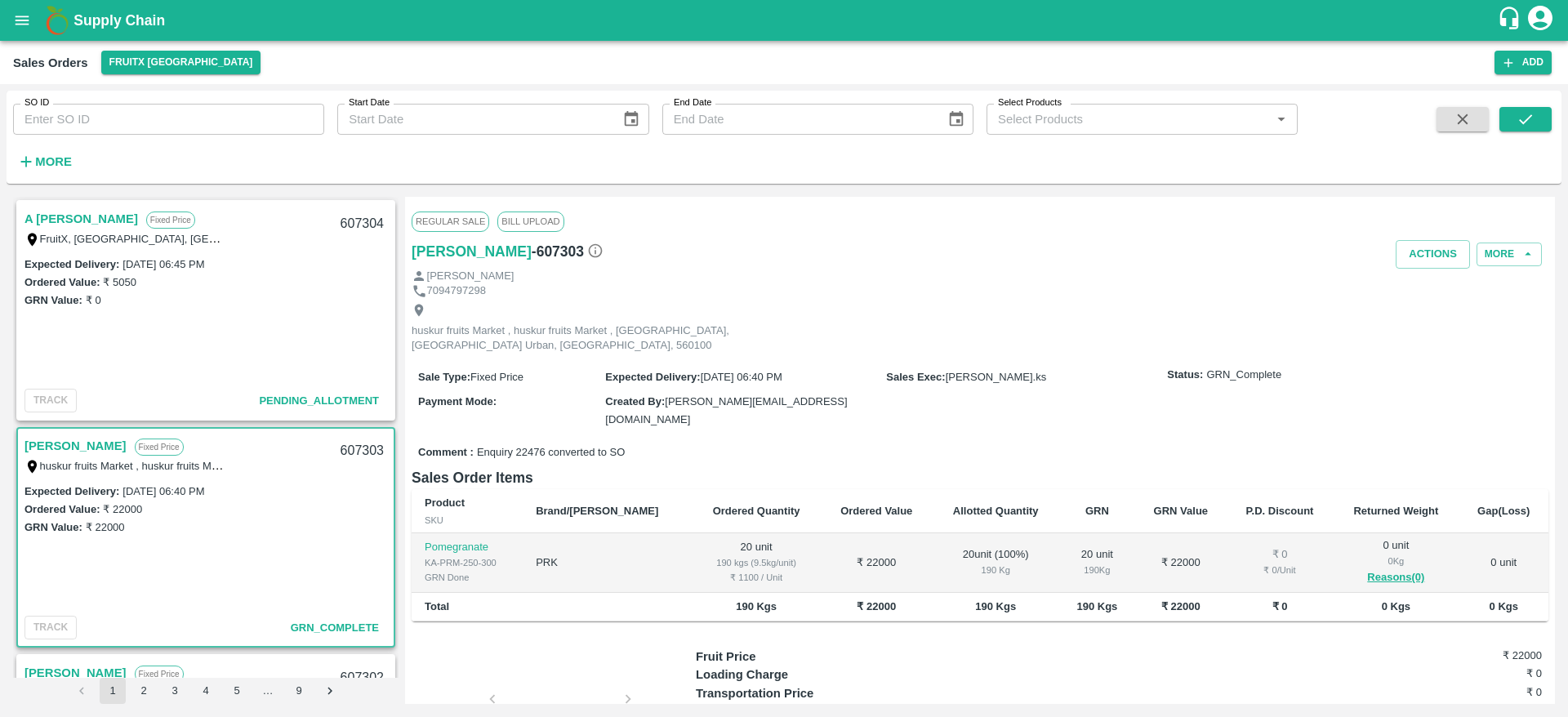
click at [86, 214] on link "A [PERSON_NAME]" at bounding box center [80, 219] width 113 height 22
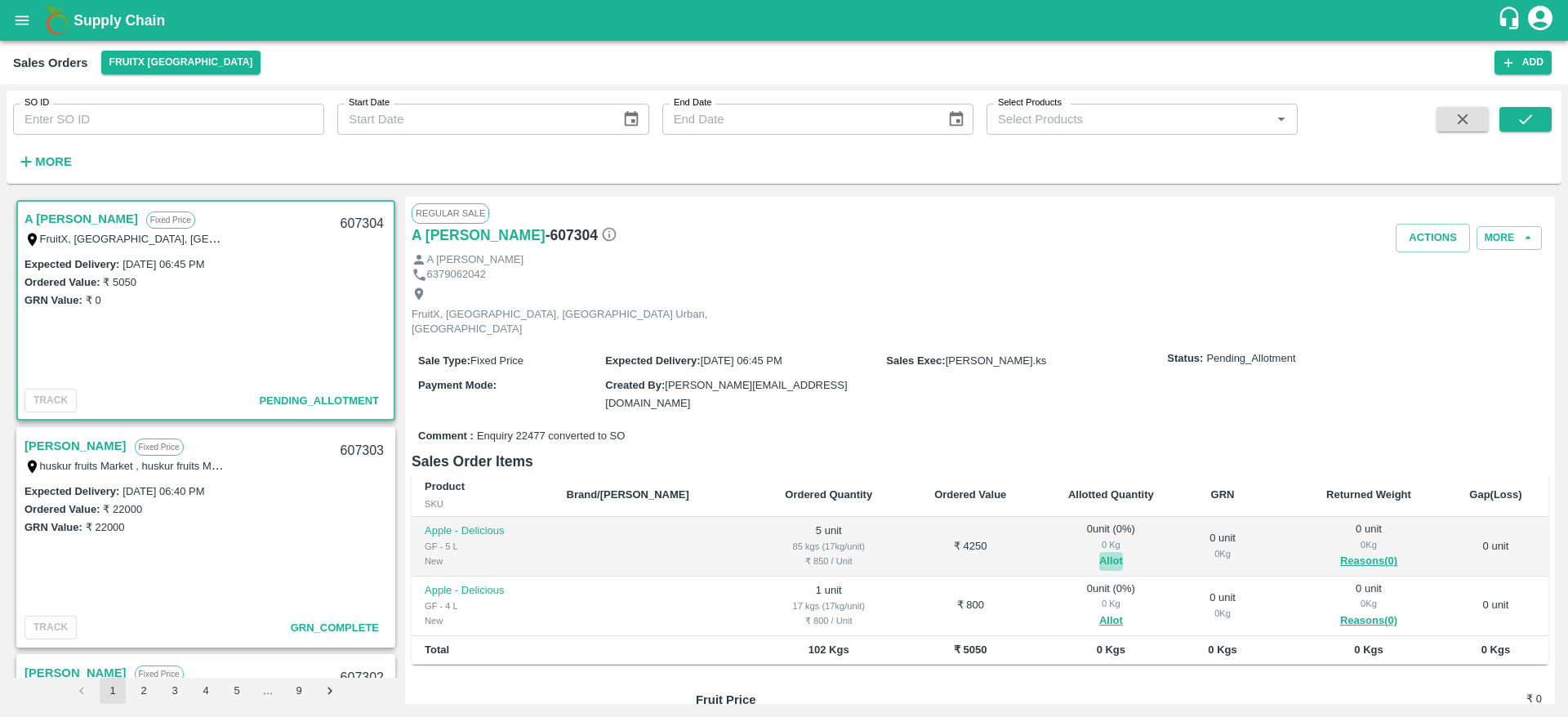
click at [1100, 553] on button "Allot" at bounding box center [1111, 562] width 23 height 19
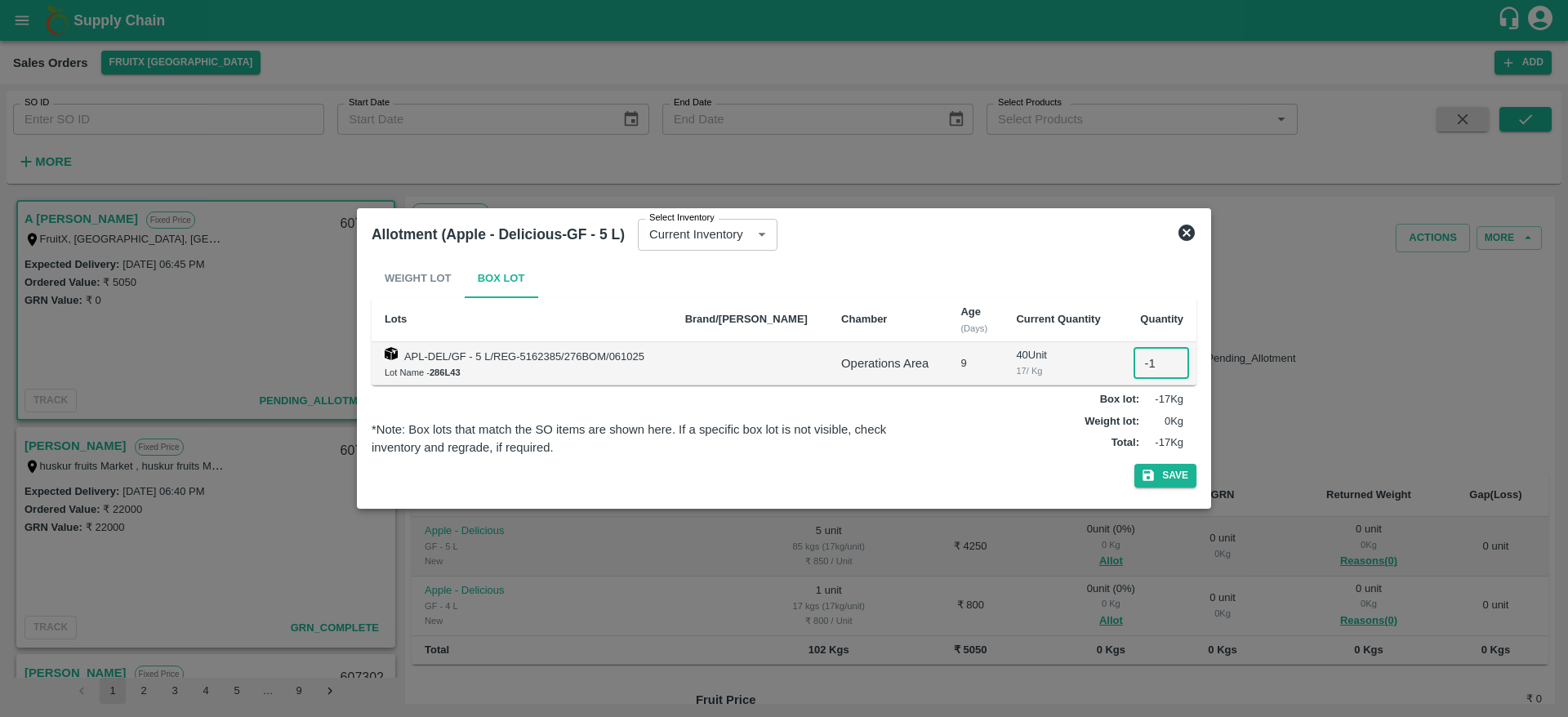
click at [1160, 369] on input "-1" at bounding box center [1161, 363] width 55 height 31
click at [1164, 362] on input "0" at bounding box center [1161, 363] width 55 height 31
click at [1164, 362] on input "1" at bounding box center [1161, 363] width 55 height 31
click at [1164, 362] on input "2" at bounding box center [1161, 363] width 55 height 31
click at [1164, 362] on input "3" at bounding box center [1161, 363] width 55 height 31
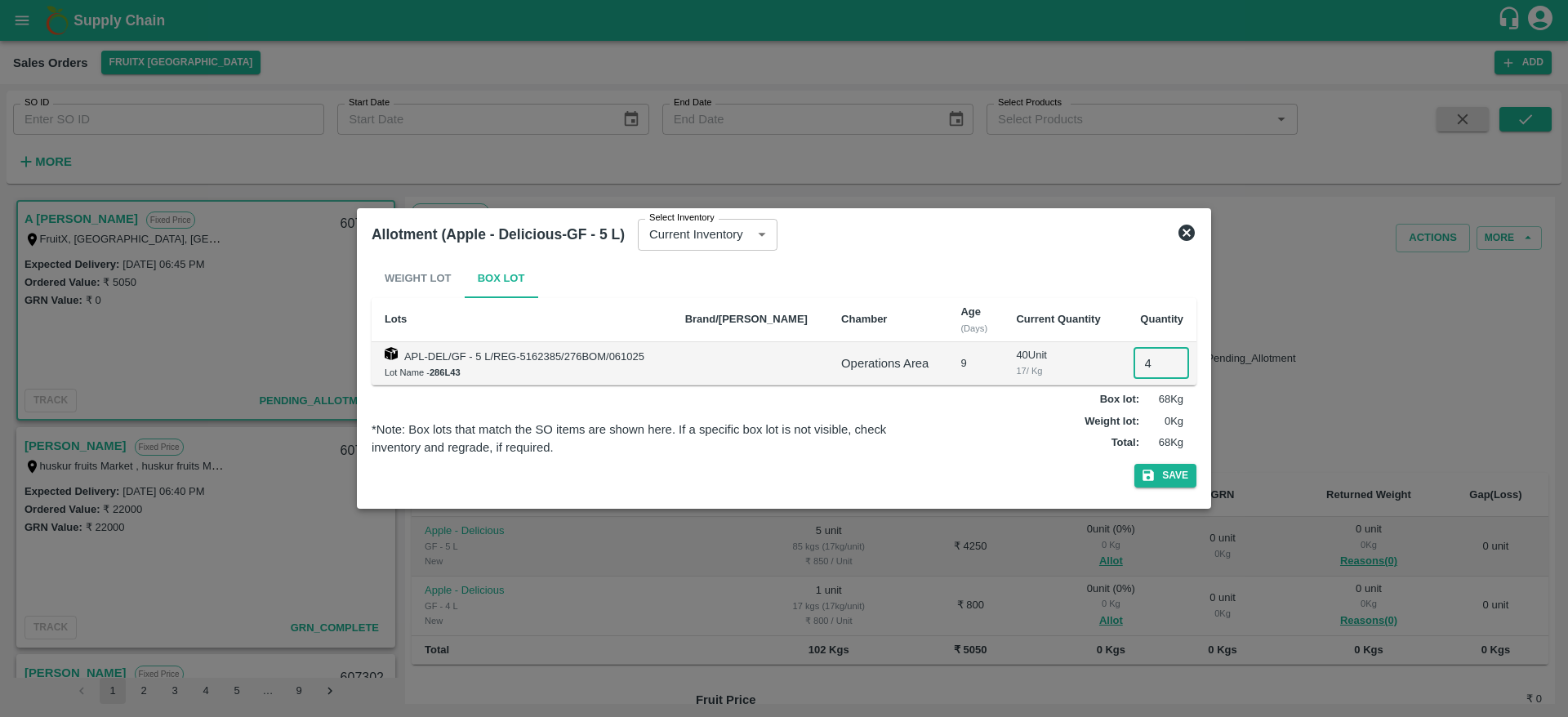
click at [1164, 362] on input "4" at bounding box center [1161, 363] width 55 height 31
type input "5"
click at [1164, 362] on input "5" at bounding box center [1161, 363] width 55 height 31
click at [1177, 472] on button "Save" at bounding box center [1165, 476] width 62 height 23
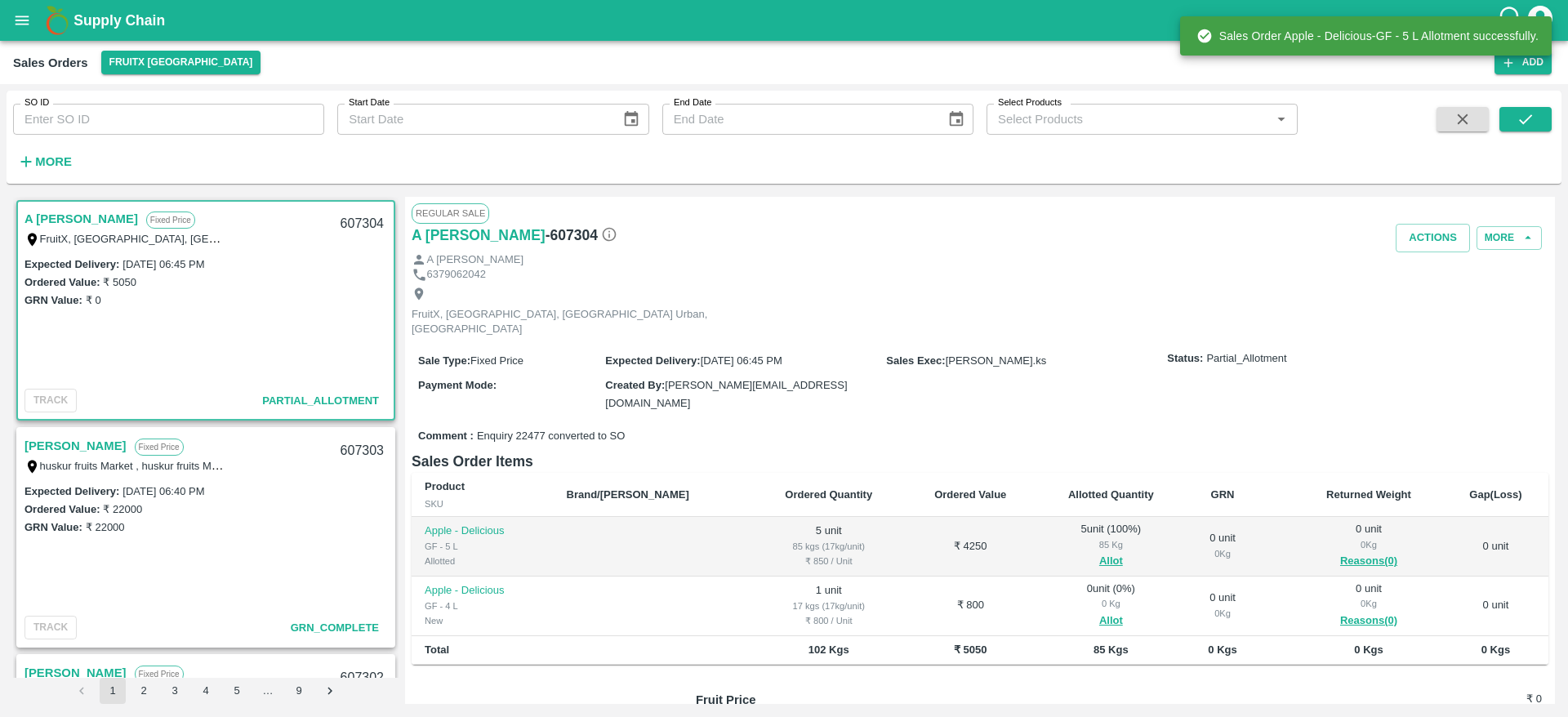
click at [361, 219] on div "607304" at bounding box center [362, 224] width 63 height 38
copy div "607304"
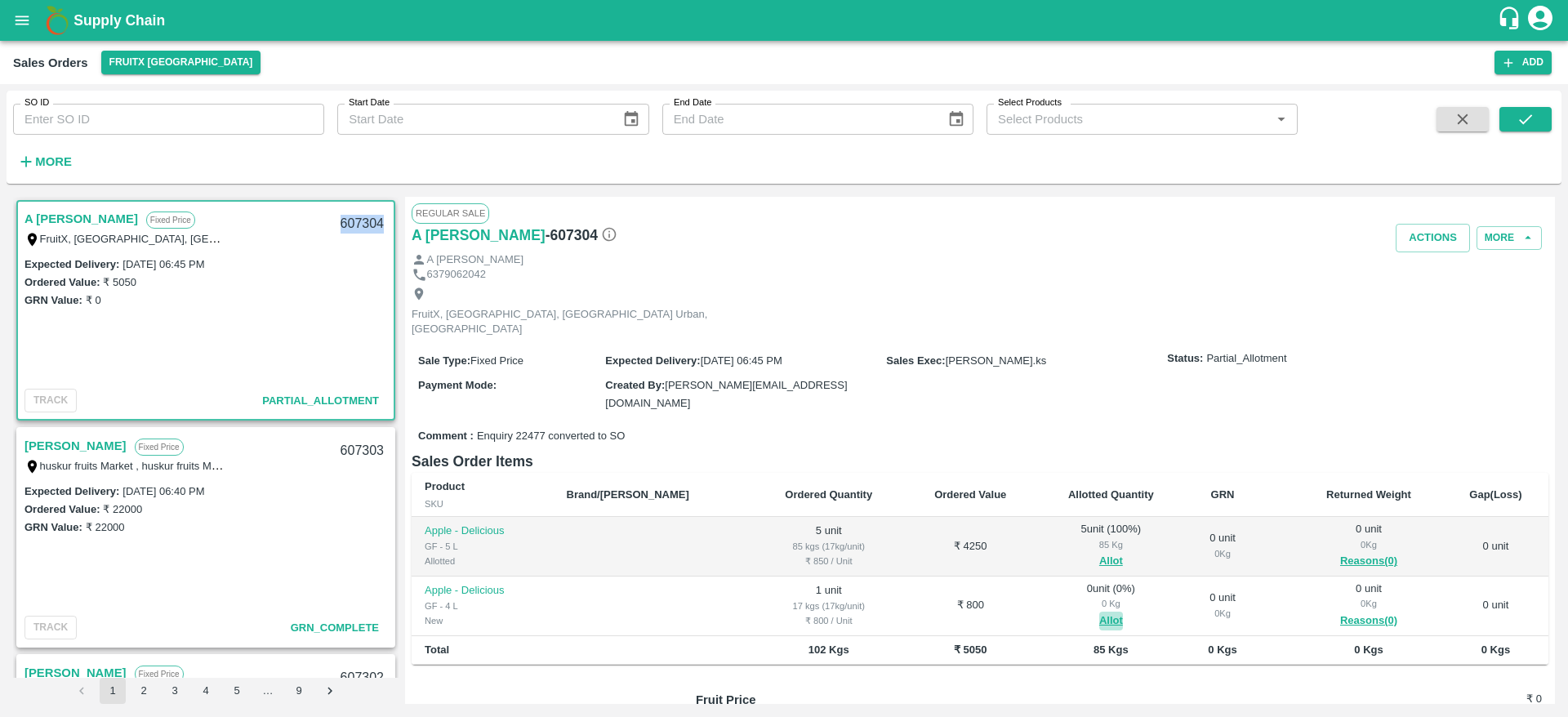
click at [1100, 612] on button "Allot" at bounding box center [1111, 622] width 23 height 19
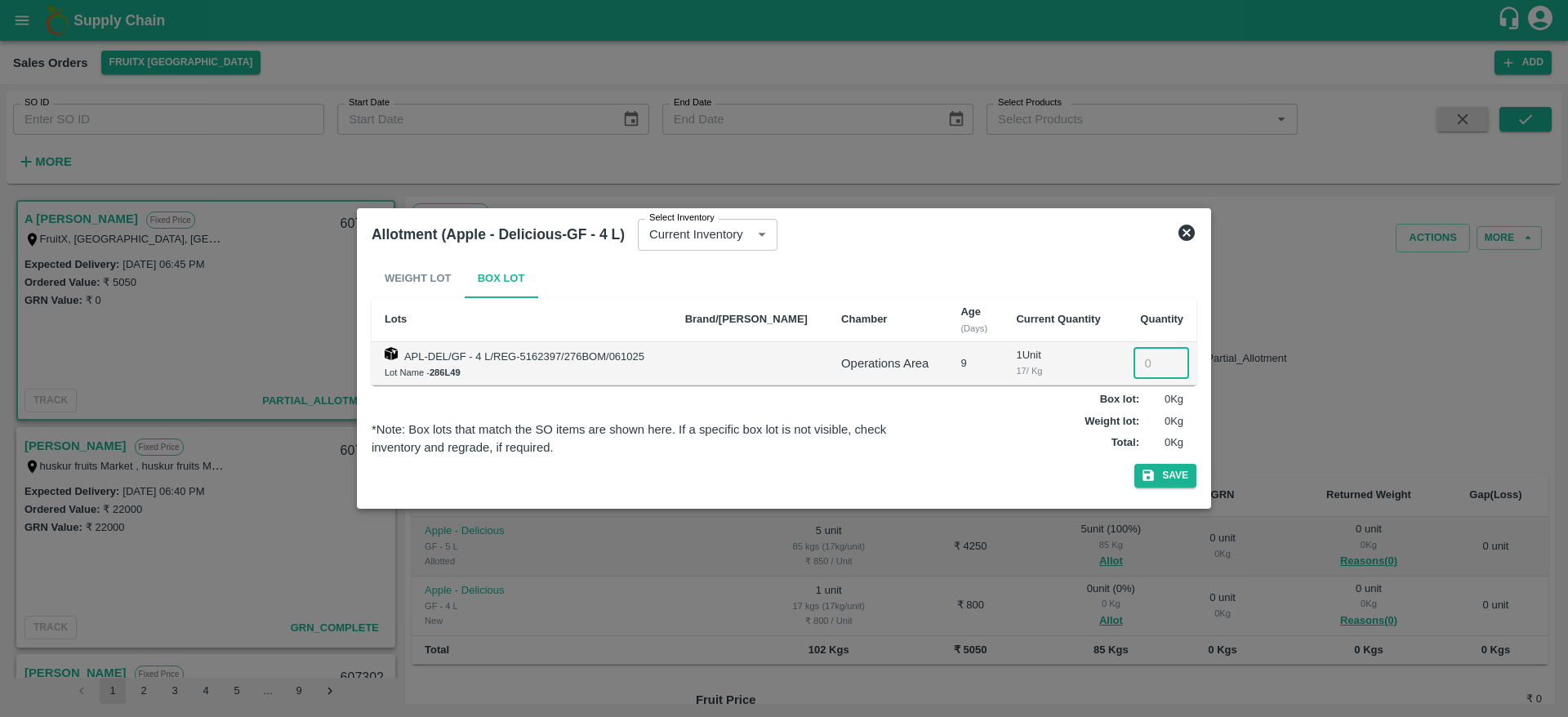
click at [1139, 356] on input "number" at bounding box center [1161, 363] width 55 height 31
type input "1"
click at [1134, 464] on button "Save" at bounding box center [1165, 476] width 62 height 23
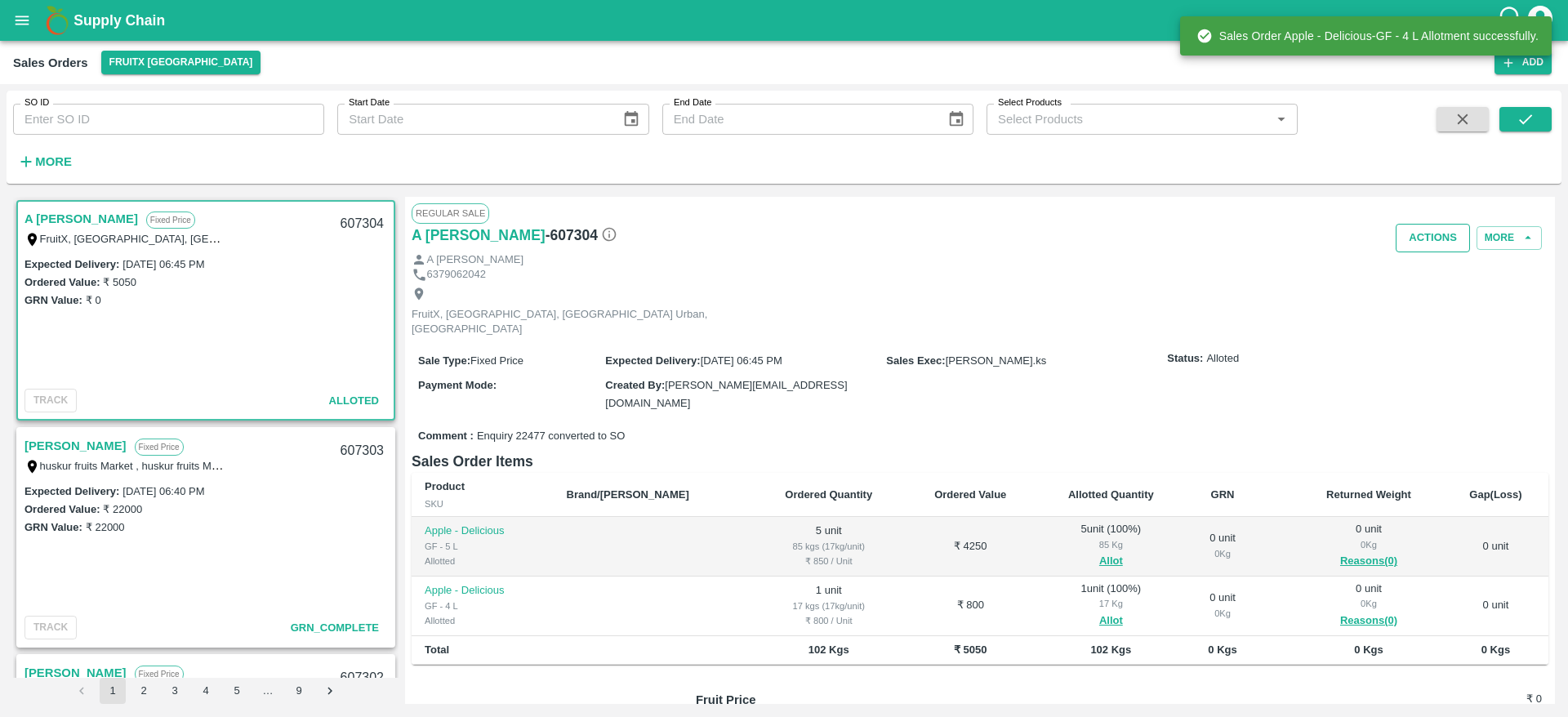
click at [1421, 244] on button "Actions" at bounding box center [1432, 238] width 74 height 29
click at [1442, 303] on li "Deliver" at bounding box center [1468, 301] width 172 height 28
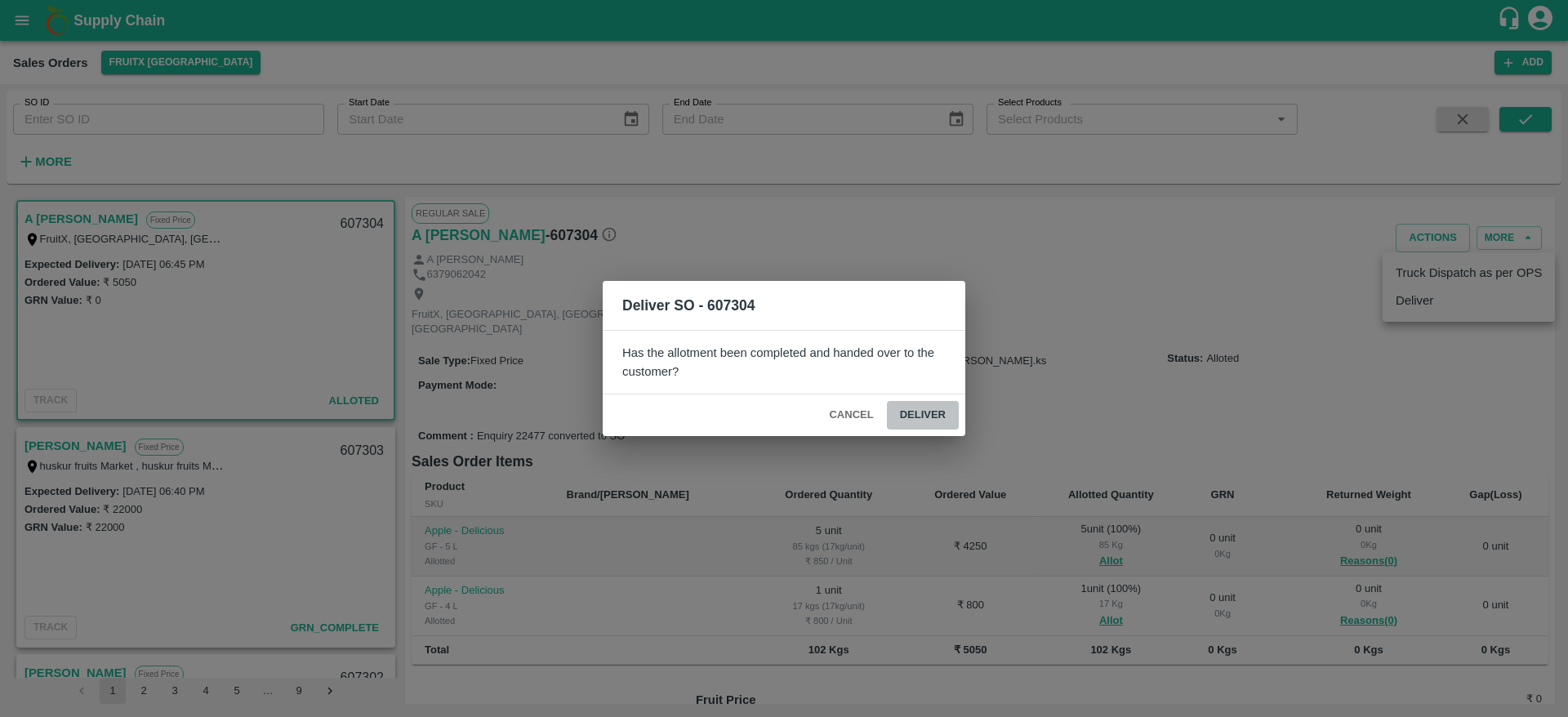
click at [933, 405] on button "Deliver" at bounding box center [922, 415] width 72 height 29
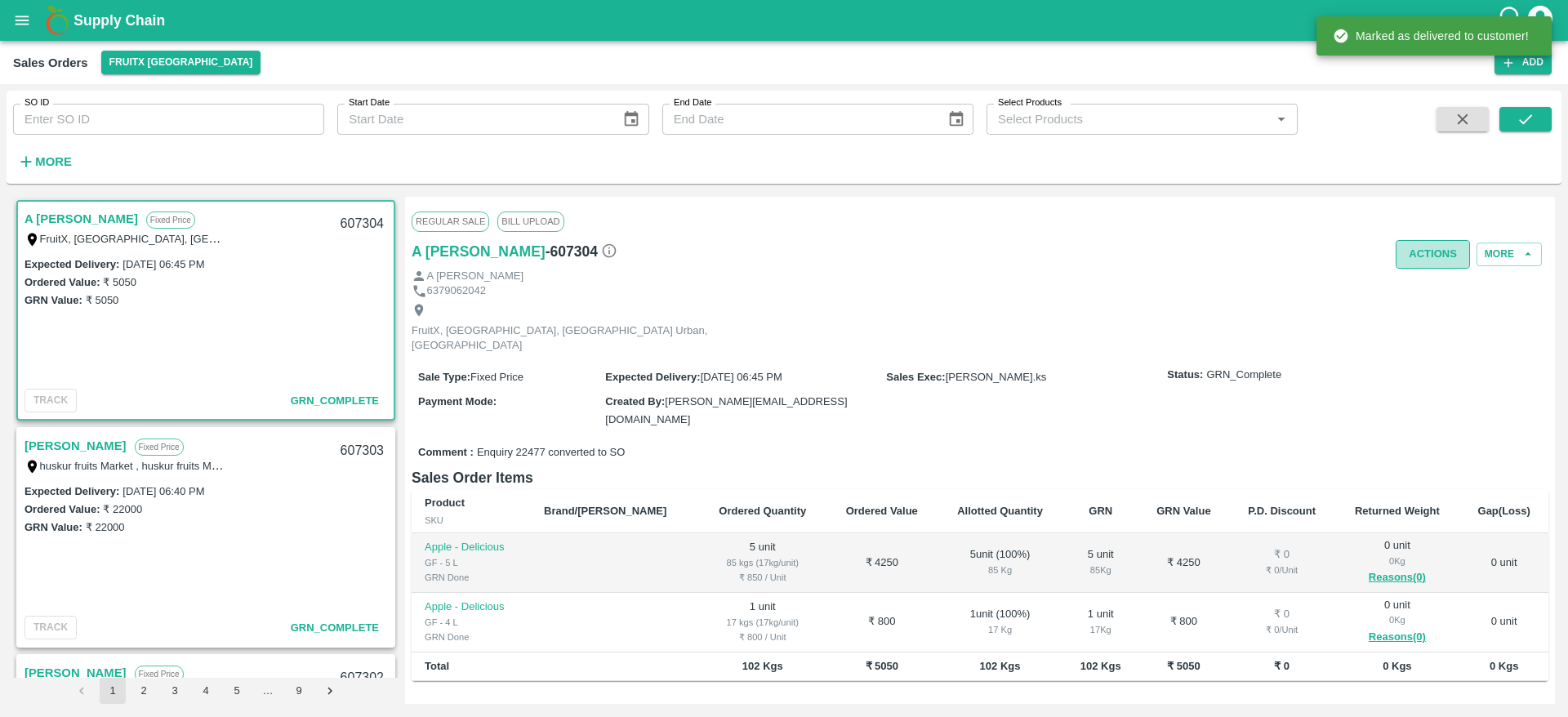
click at [1423, 256] on button "Actions" at bounding box center [1432, 254] width 74 height 29
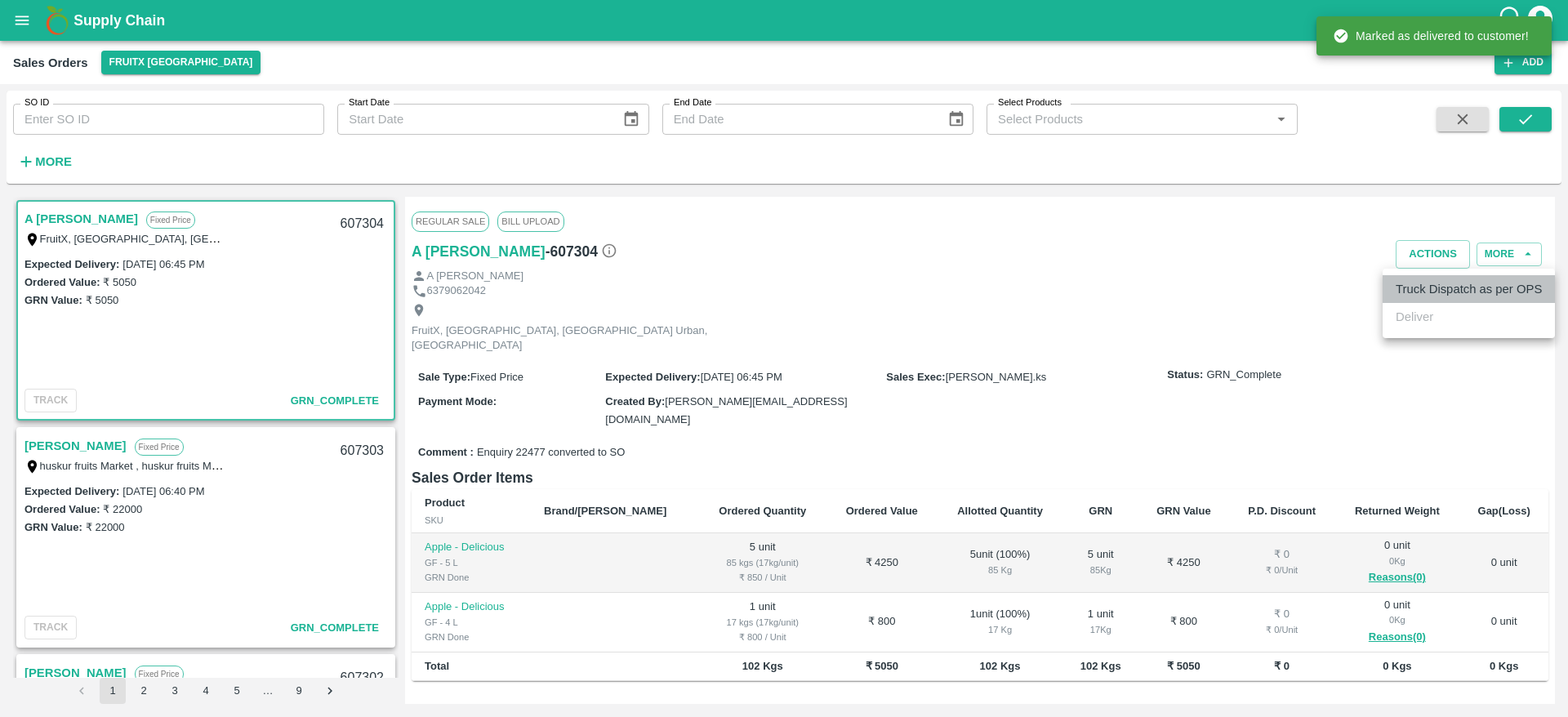
click at [1440, 298] on li "Truck Dispatch as per OPS" at bounding box center [1468, 289] width 172 height 28
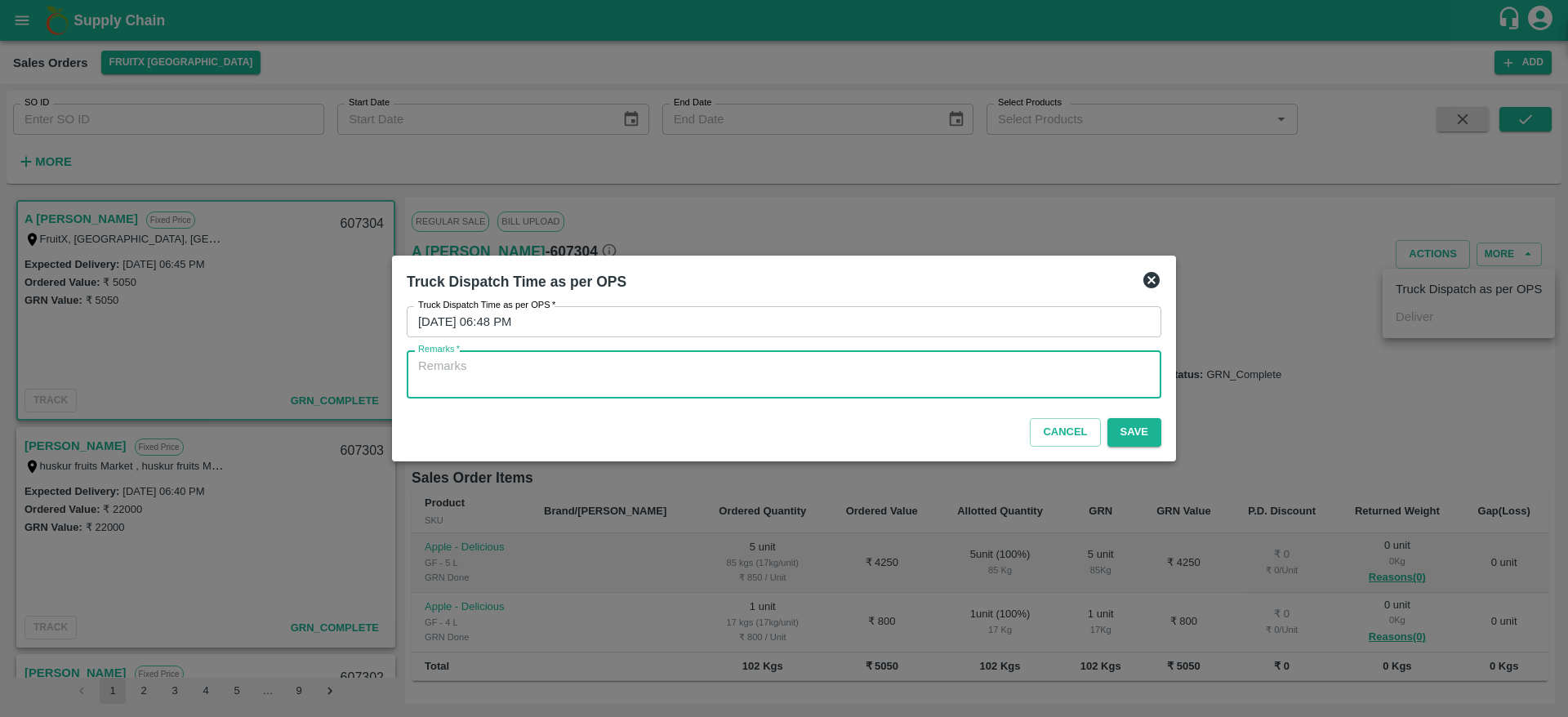
click at [1058, 362] on textarea "Remarks   *" at bounding box center [784, 375] width 731 height 35
type textarea "0"
type textarea "otd"
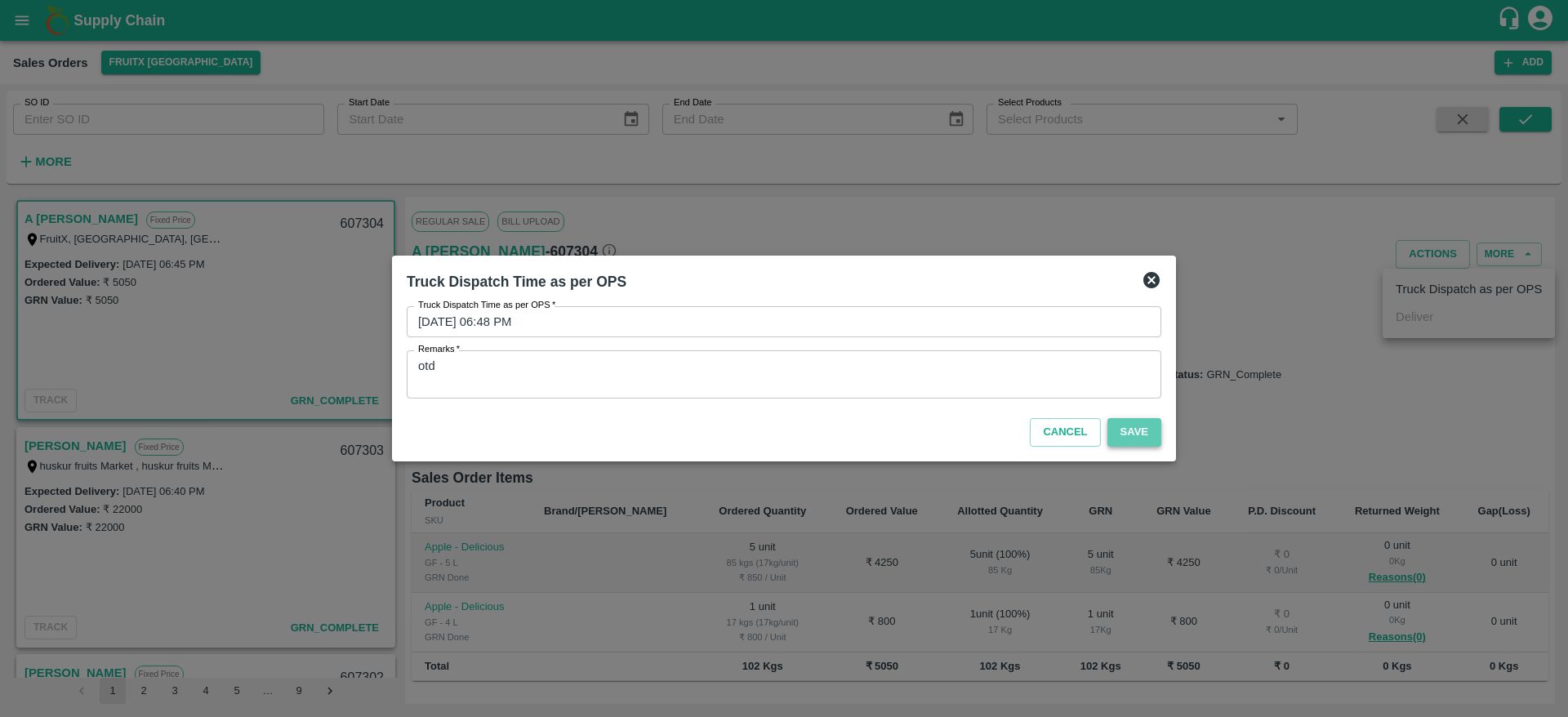
click at [1143, 441] on button "Save" at bounding box center [1134, 432] width 54 height 29
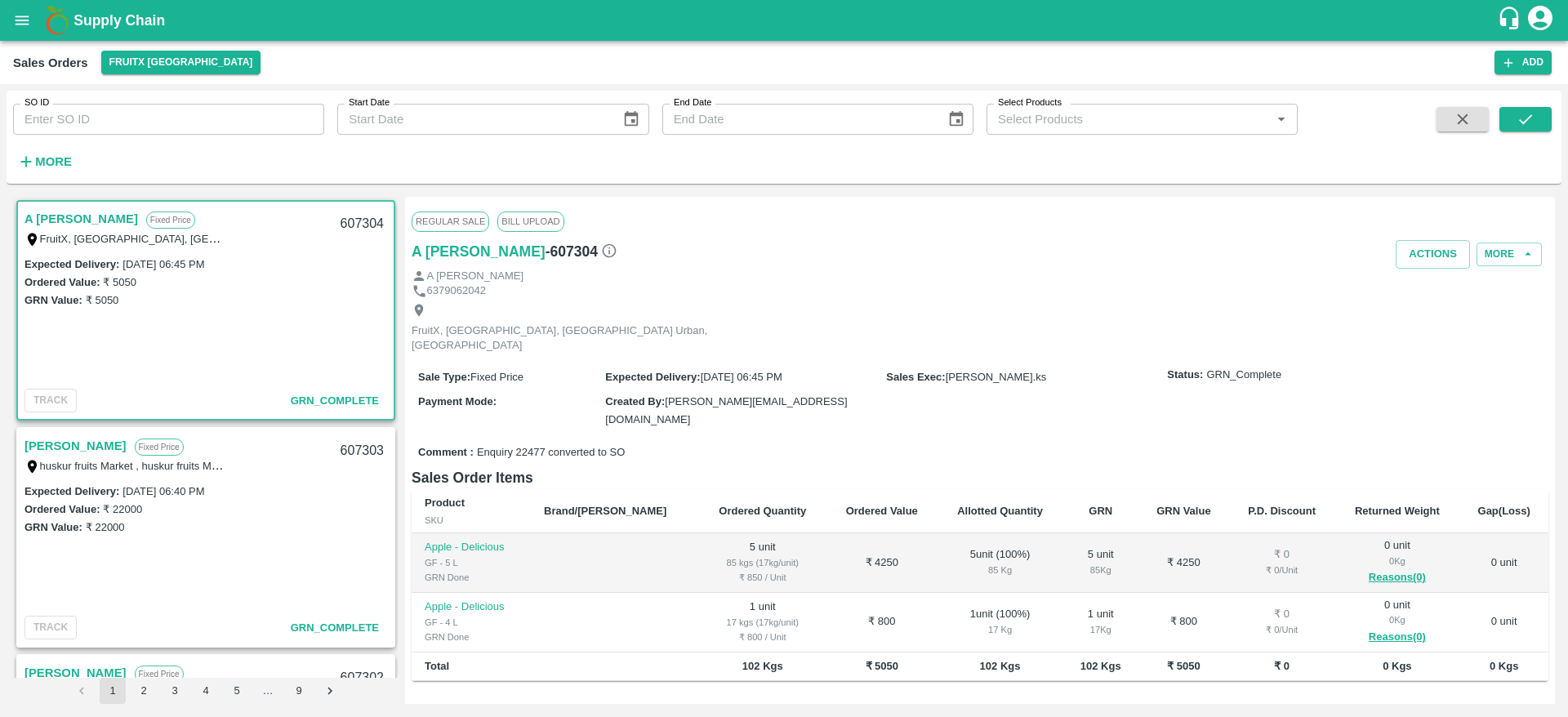
click at [361, 227] on div "607304" at bounding box center [362, 224] width 63 height 38
copy div "607304"
